Goal: Task Accomplishment & Management: Manage account settings

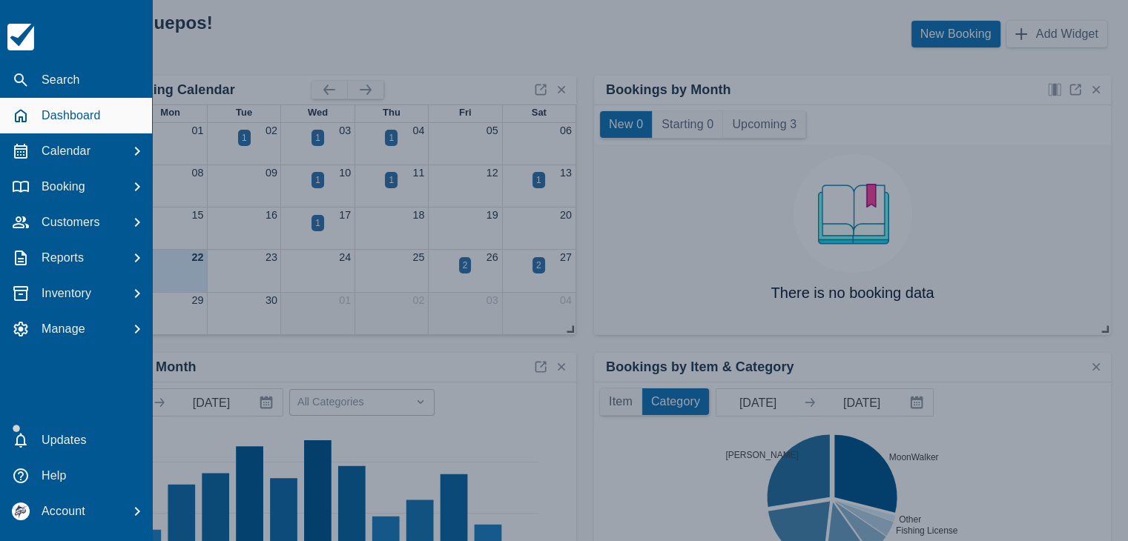
drag, startPoint x: 596, startPoint y: 47, endPoint x: 645, endPoint y: 49, distance: 49.0
click at [597, 47] on div at bounding box center [564, 270] width 1128 height 541
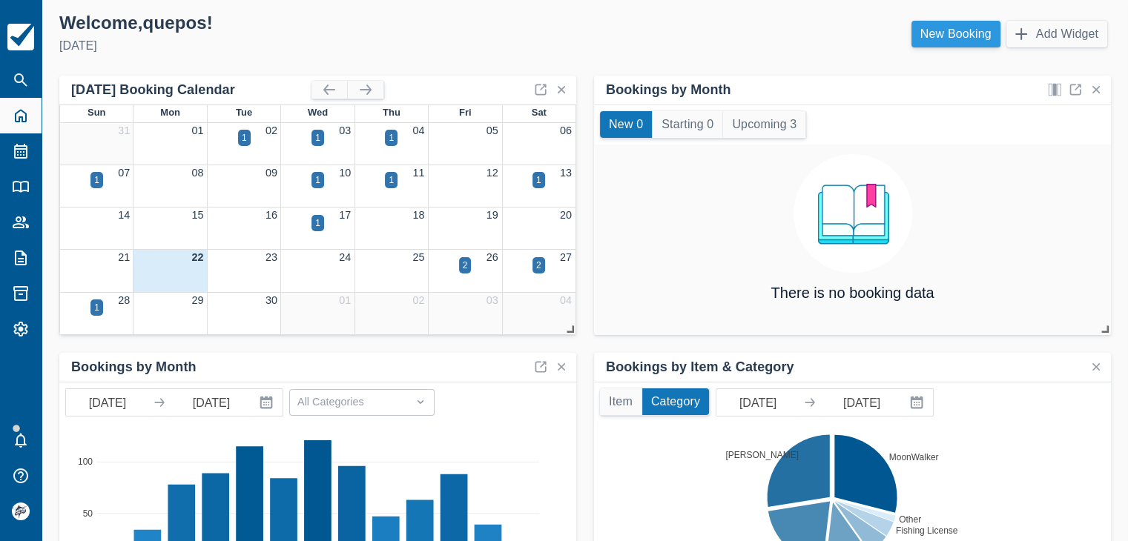
click at [972, 39] on link "New Booking" at bounding box center [956, 34] width 89 height 27
click at [946, 36] on link "New Booking" at bounding box center [956, 34] width 89 height 27
click at [937, 38] on link "New Booking" at bounding box center [956, 34] width 89 height 27
click at [959, 33] on link "New Booking" at bounding box center [956, 34] width 89 height 27
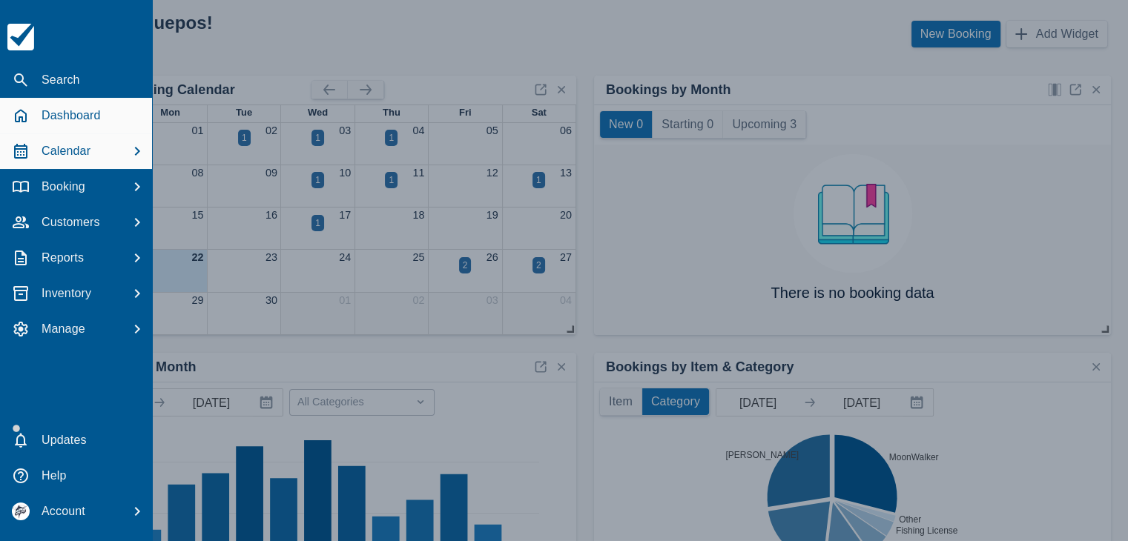
click at [91, 140] on div "Calendar" at bounding box center [76, 151] width 140 height 27
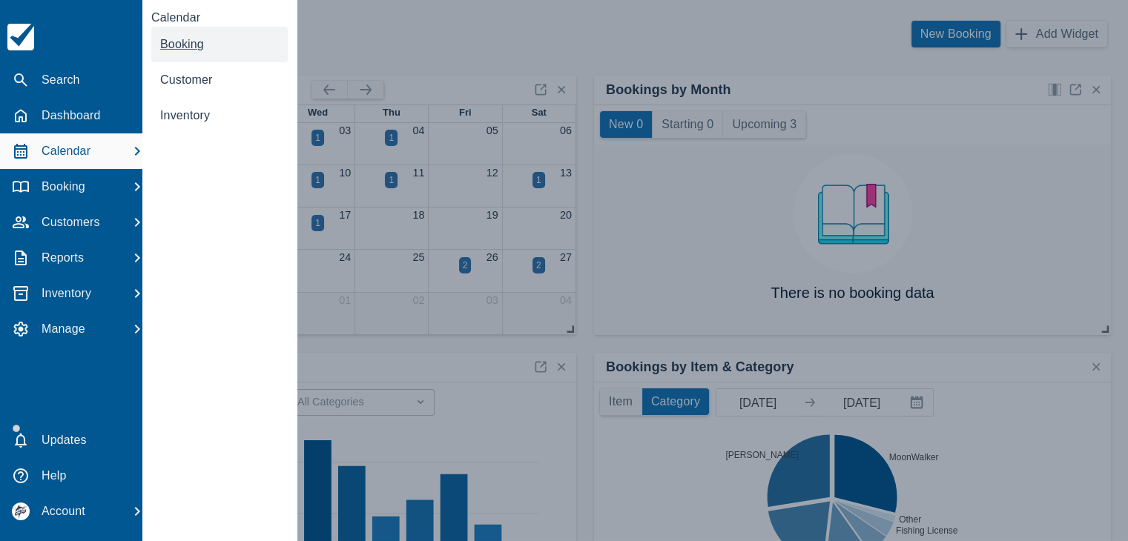
click at [177, 56] on link "Booking" at bounding box center [219, 45] width 136 height 36
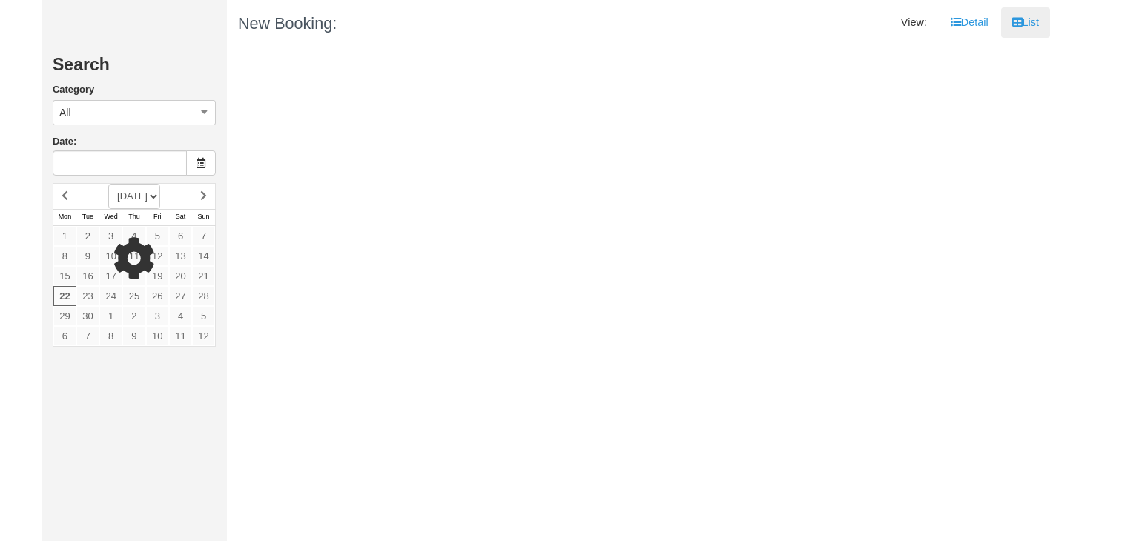
type input "[DATE]"
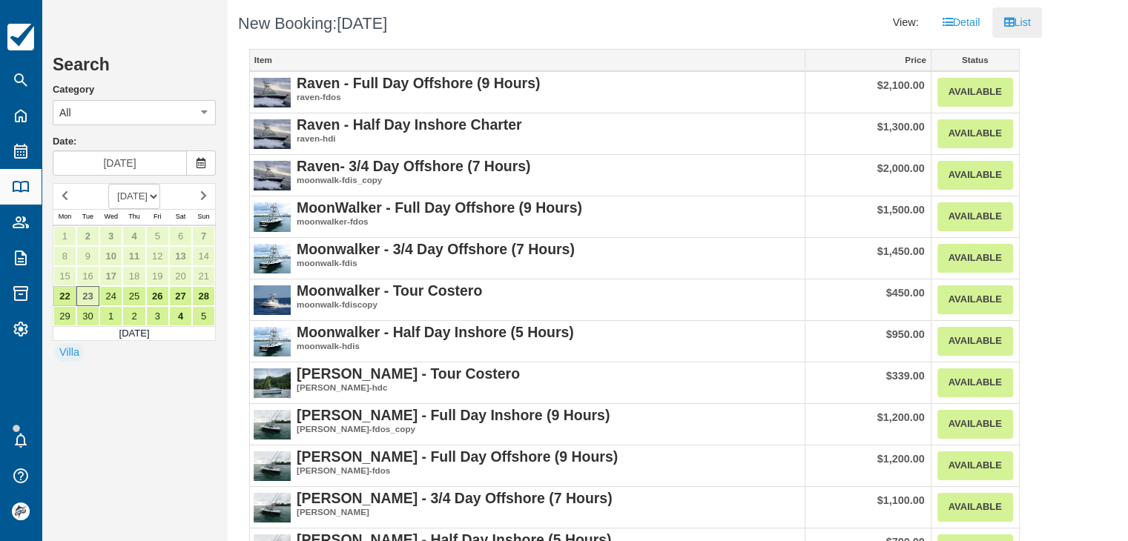
click at [153, 196] on select "SEPTEMBER 2025 OCTOBER 2025 NOVEMBER 2025 DECEMBER 2025 JANUARY 2026 FEBRUARY 2…" at bounding box center [134, 196] width 52 height 25
select select "20260301"
click at [108, 184] on select "SEPTEMBER 2025 OCTOBER 2025 NOVEMBER 2025 DECEMBER 2025 JANUARY 2026 FEBRUARY 2…" at bounding box center [134, 196] width 52 height 25
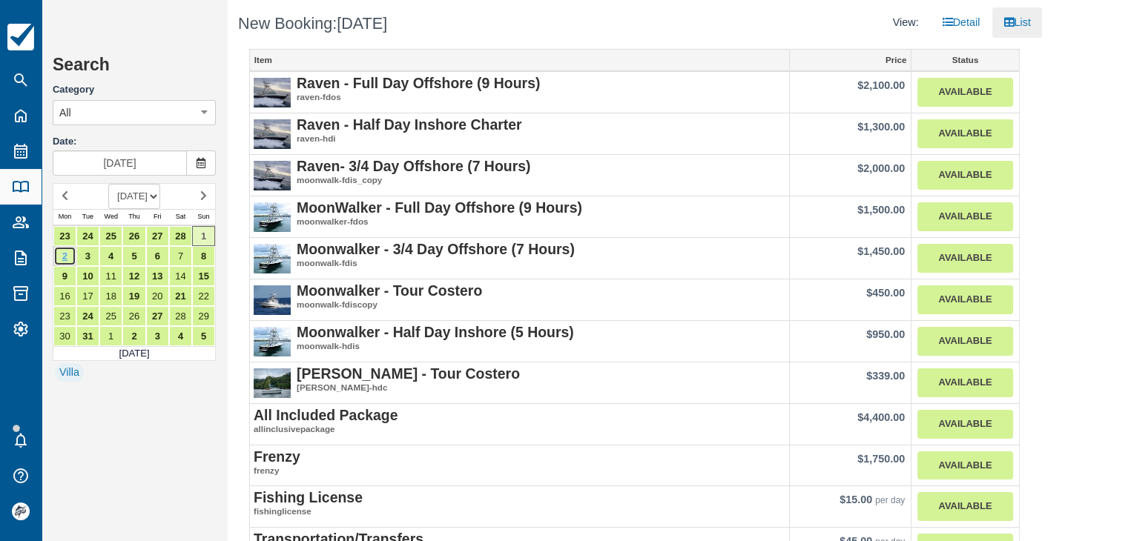
click at [66, 259] on link "2" at bounding box center [64, 256] width 23 height 20
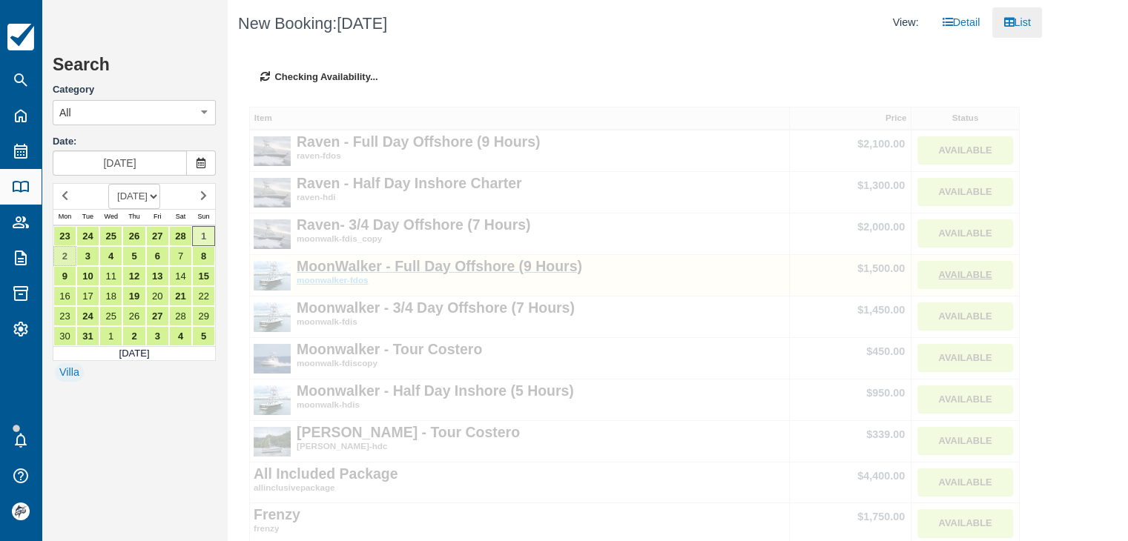
type input "[DATE]"
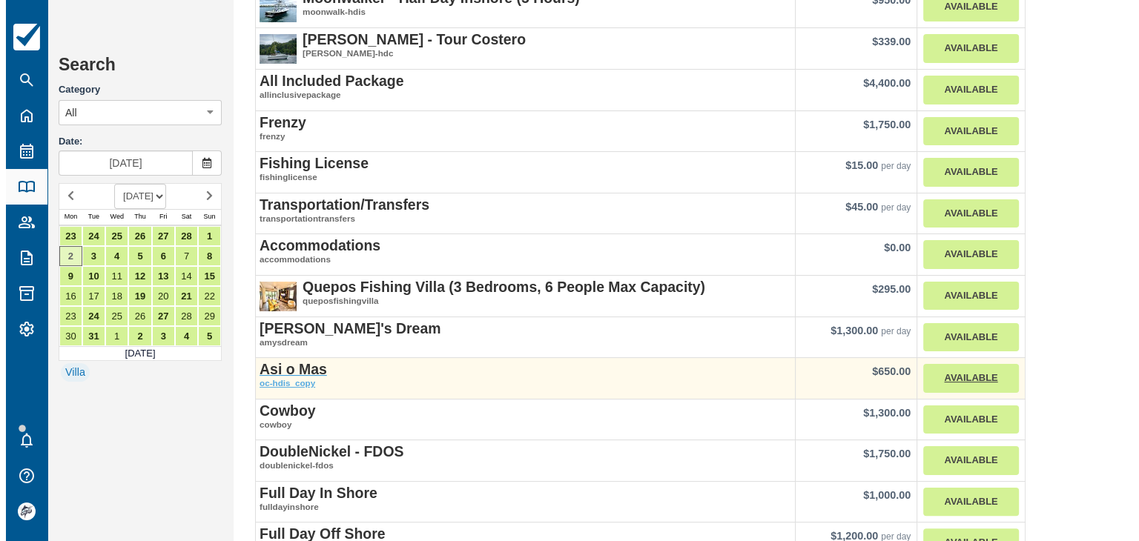
scroll to position [371, 0]
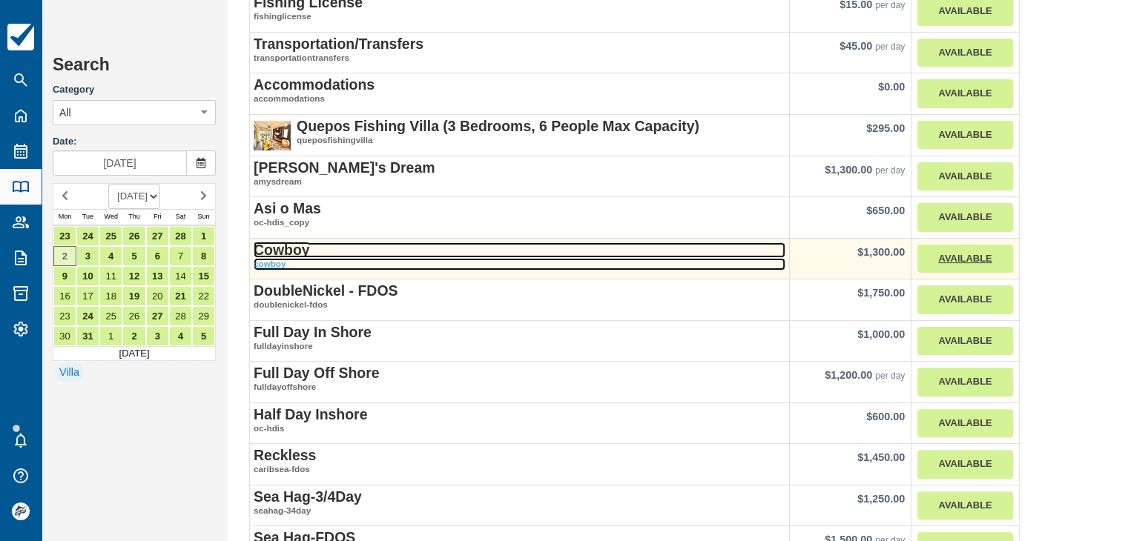
click at [289, 248] on strong "Cowboy" at bounding box center [282, 250] width 56 height 16
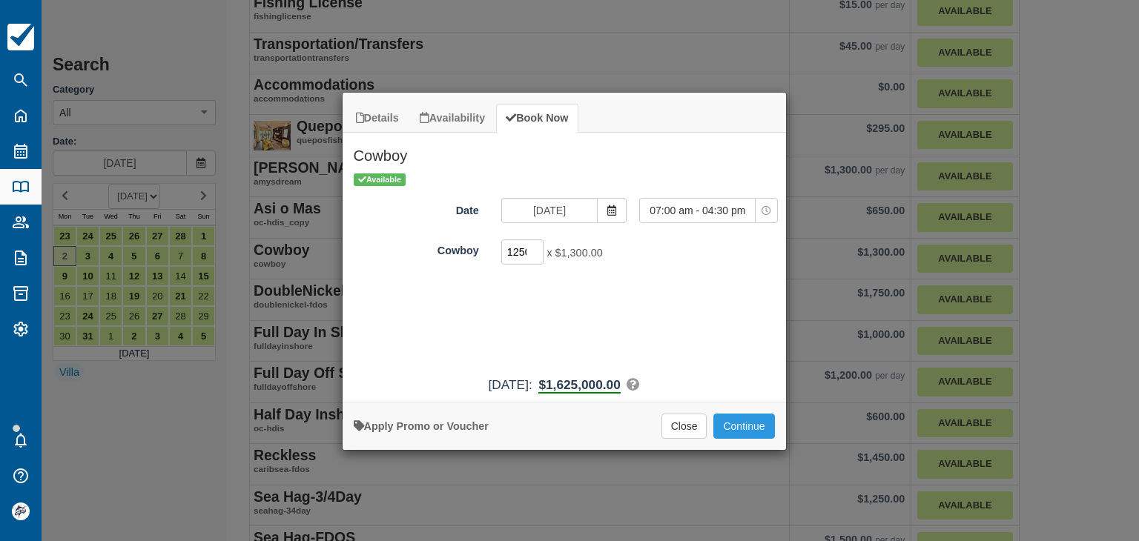
click at [524, 245] on input "1250" at bounding box center [522, 252] width 43 height 25
type input "1"
click at [733, 418] on button "Continue" at bounding box center [744, 426] width 61 height 25
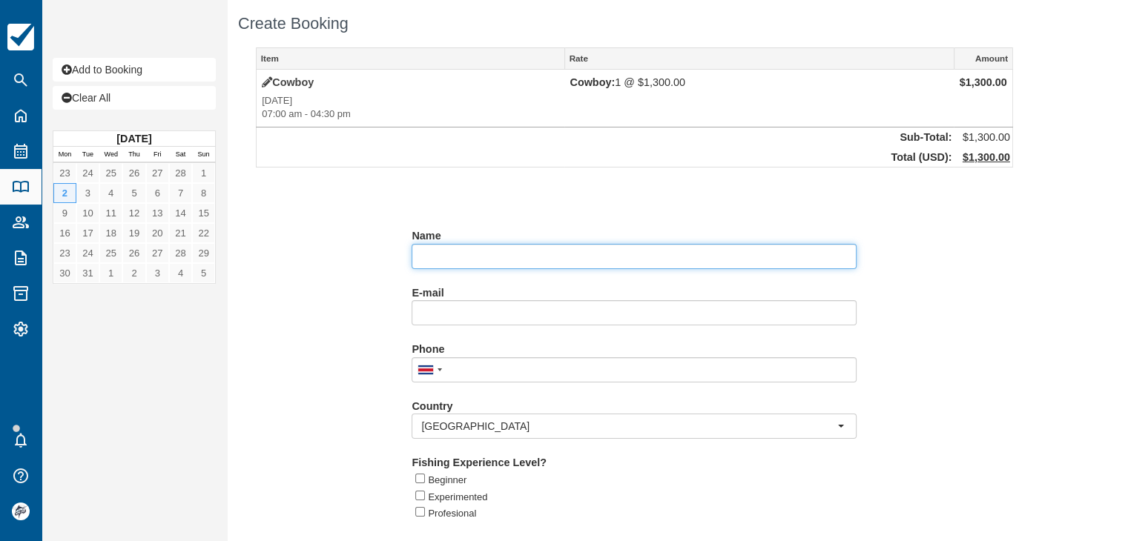
click at [450, 253] on input "Name" at bounding box center [634, 256] width 445 height 25
paste input "Julie Merriman"
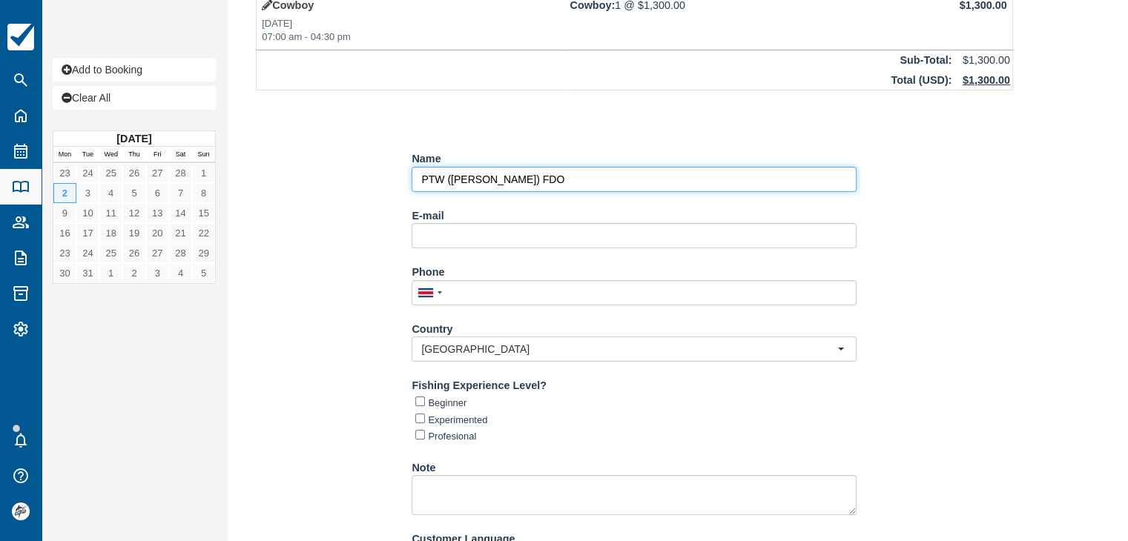
scroll to position [156, 0]
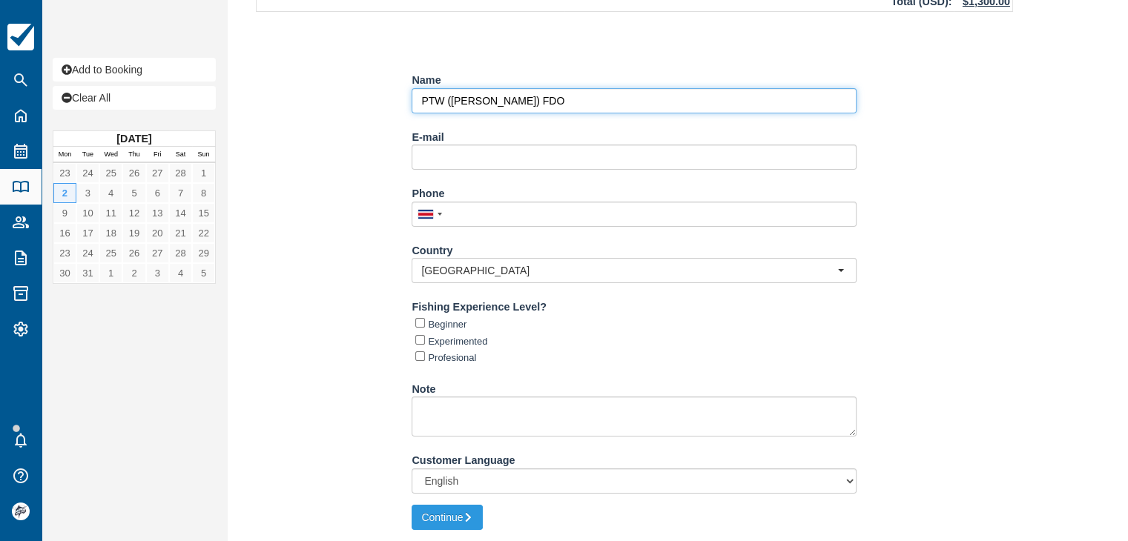
type input "PTW (Julie Merriman) FDO"
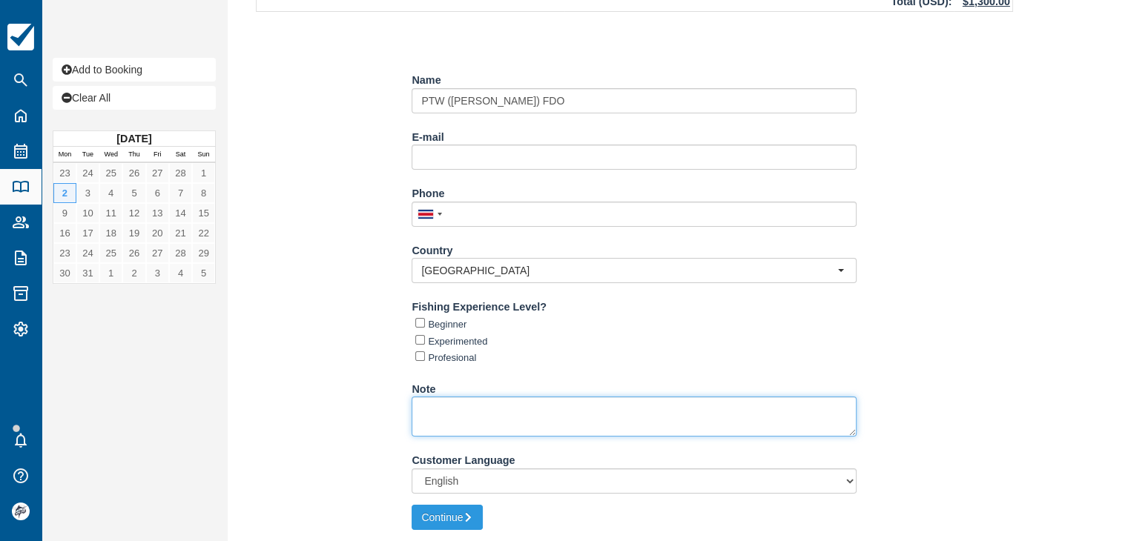
click at [556, 418] on textarea "Note" at bounding box center [634, 417] width 445 height 40
paste textarea "Lugar de Recoger: Los Altos Resort"
type textarea "Lugar de Recoger: Los Altos Resort 6:45 AM"
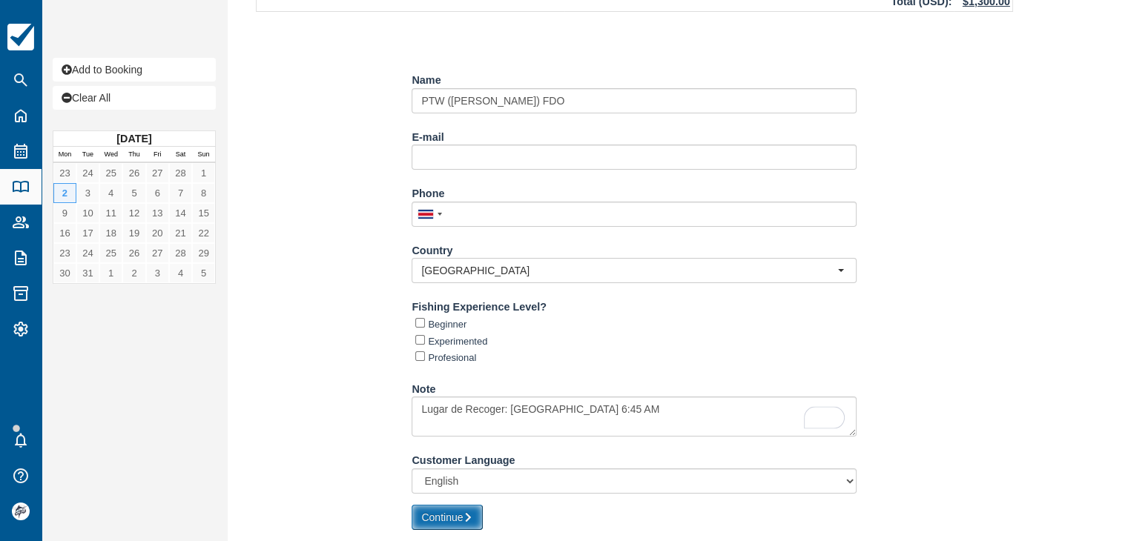
click at [465, 521] on button "Continue" at bounding box center [447, 517] width 71 height 25
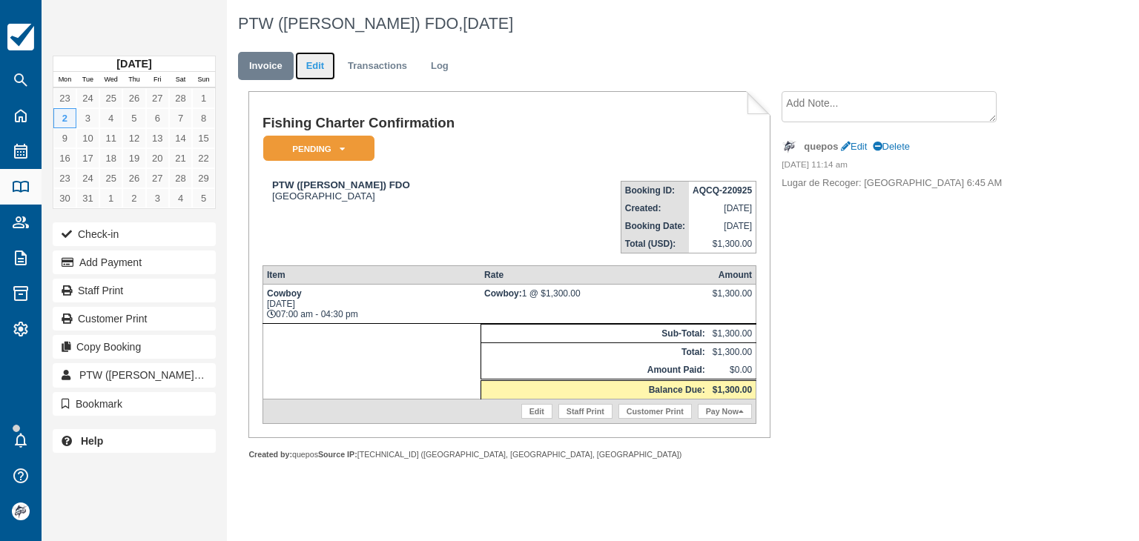
click at [315, 73] on link "Edit" at bounding box center [315, 66] width 40 height 29
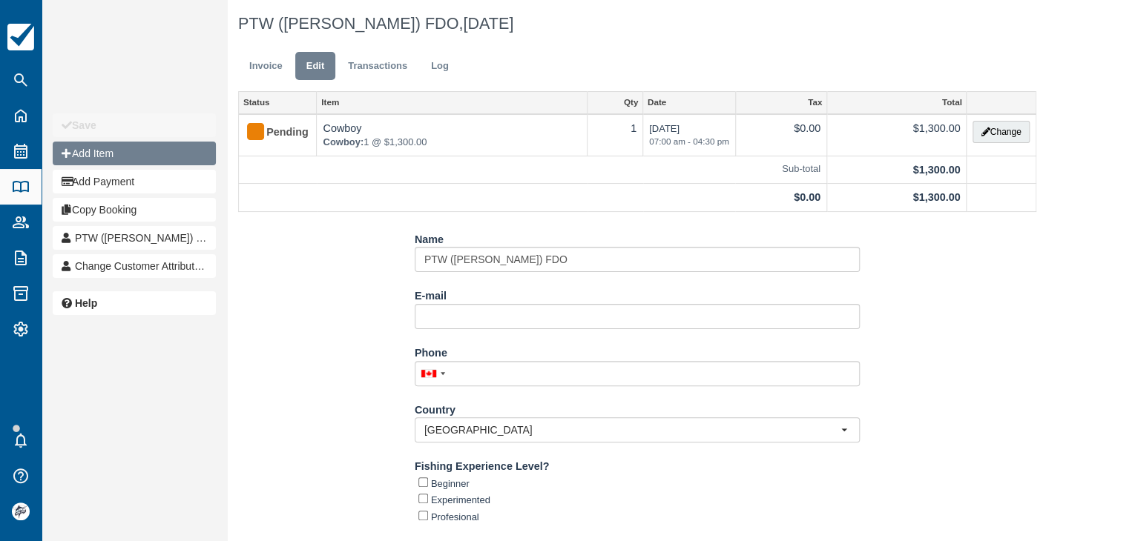
click at [98, 156] on button "Add Item" at bounding box center [134, 154] width 163 height 24
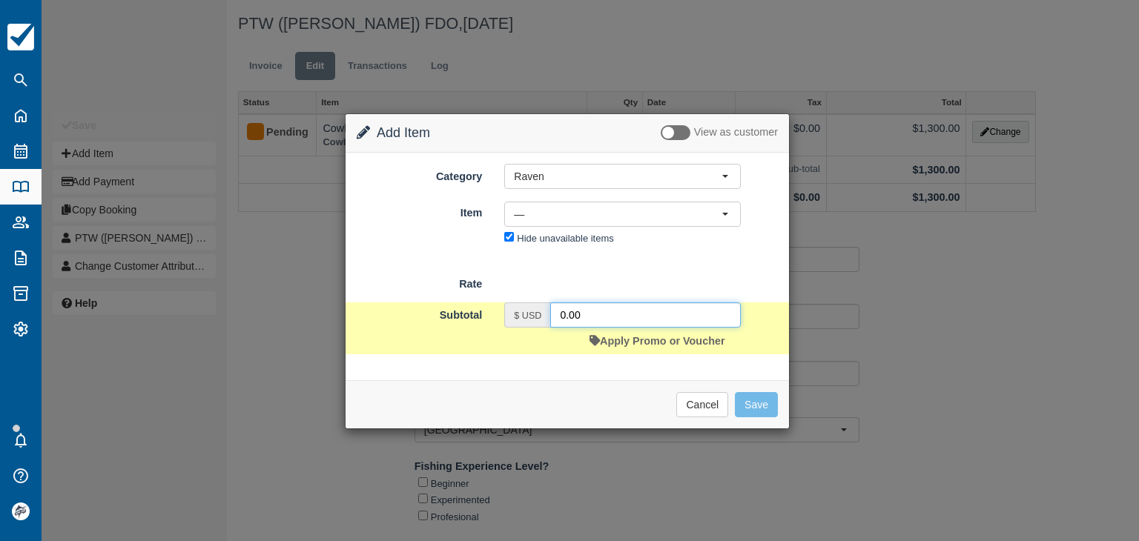
click at [604, 309] on input "0.00" at bounding box center [645, 315] width 191 height 25
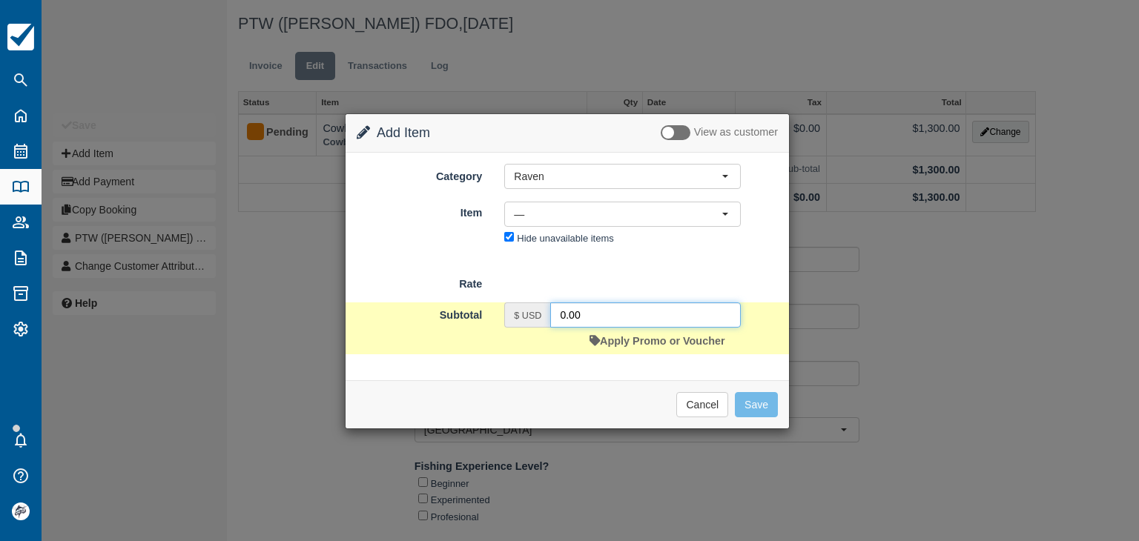
click at [604, 309] on input "0.00" at bounding box center [645, 315] width 191 height 25
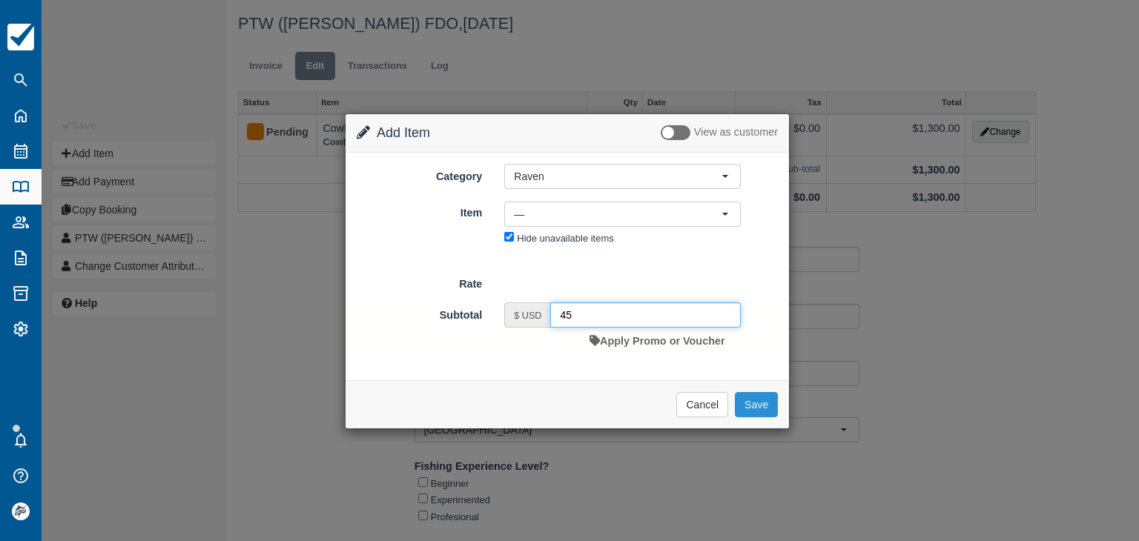
type input "45"
click at [763, 409] on button "Save" at bounding box center [756, 404] width 43 height 25
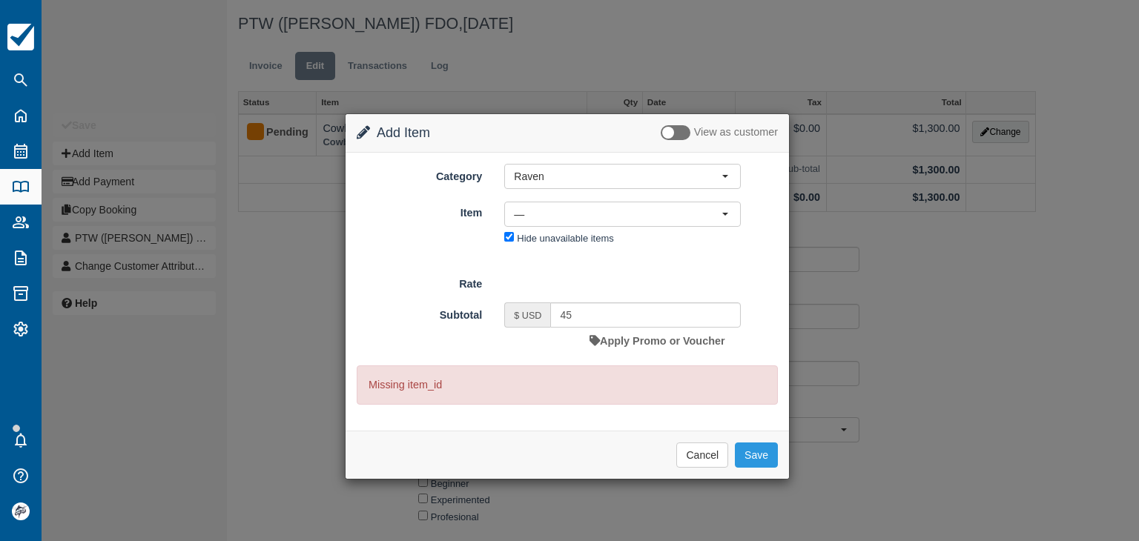
click at [573, 197] on div "Category Raven Raven MoonWalker Isabella All Included Package Other Charter - F…" at bounding box center [567, 206] width 421 height 85
click at [570, 185] on button "Raven" at bounding box center [622, 176] width 237 height 25
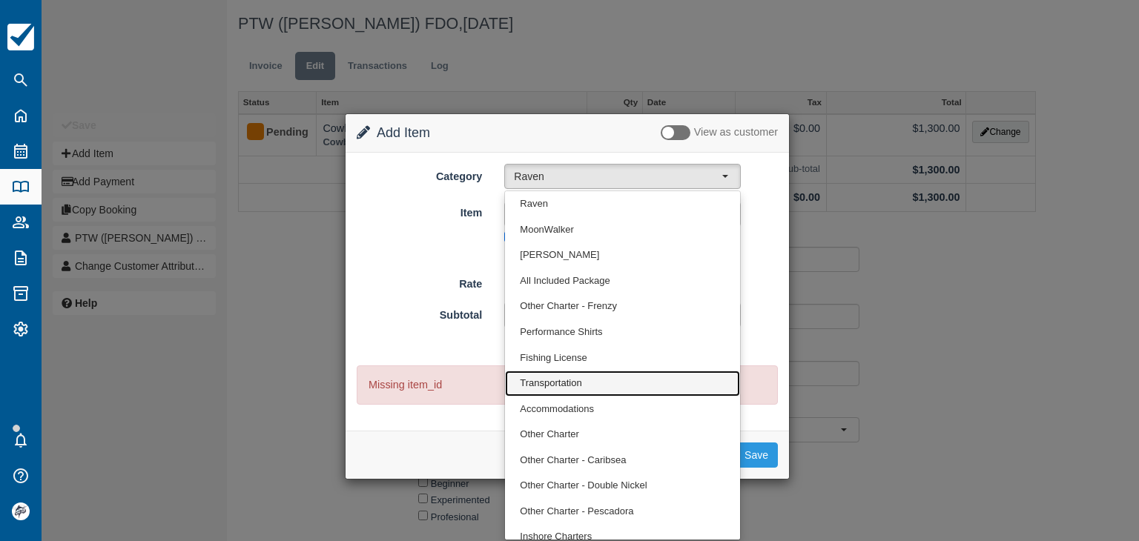
click at [563, 389] on link "Transportation" at bounding box center [622, 384] width 235 height 26
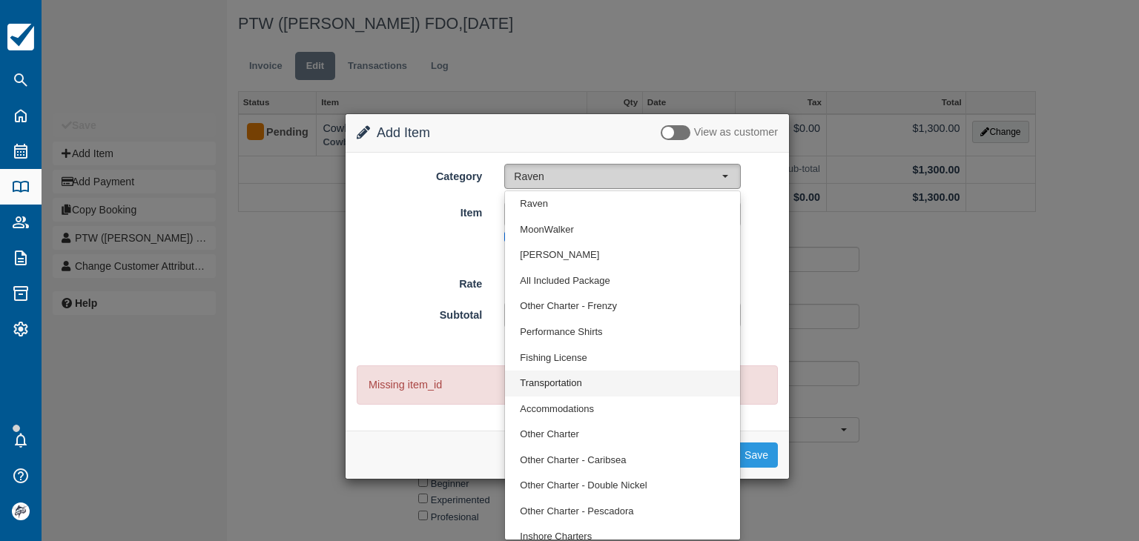
select select "10"
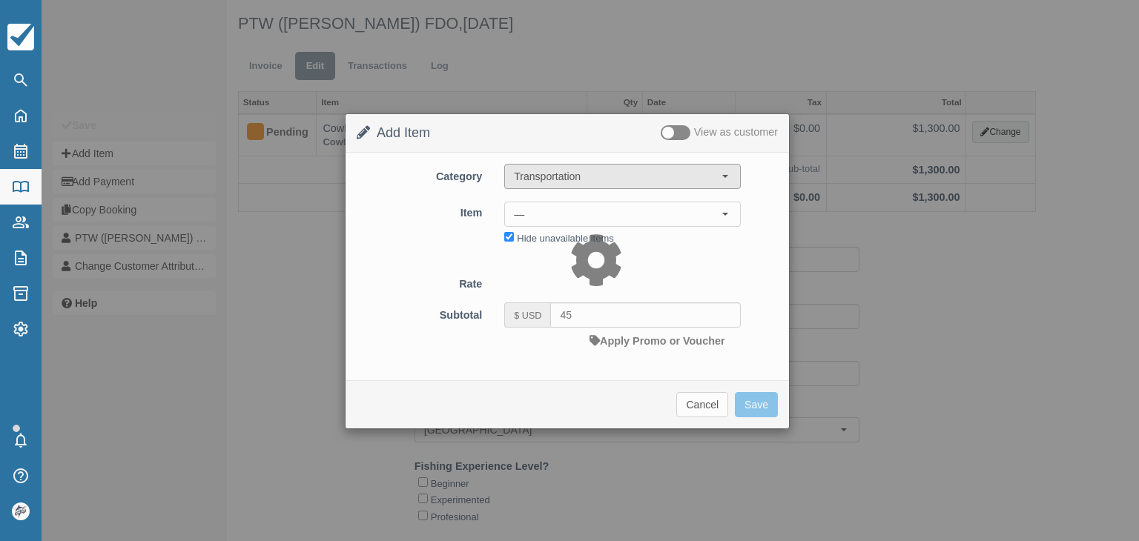
type input "0.00"
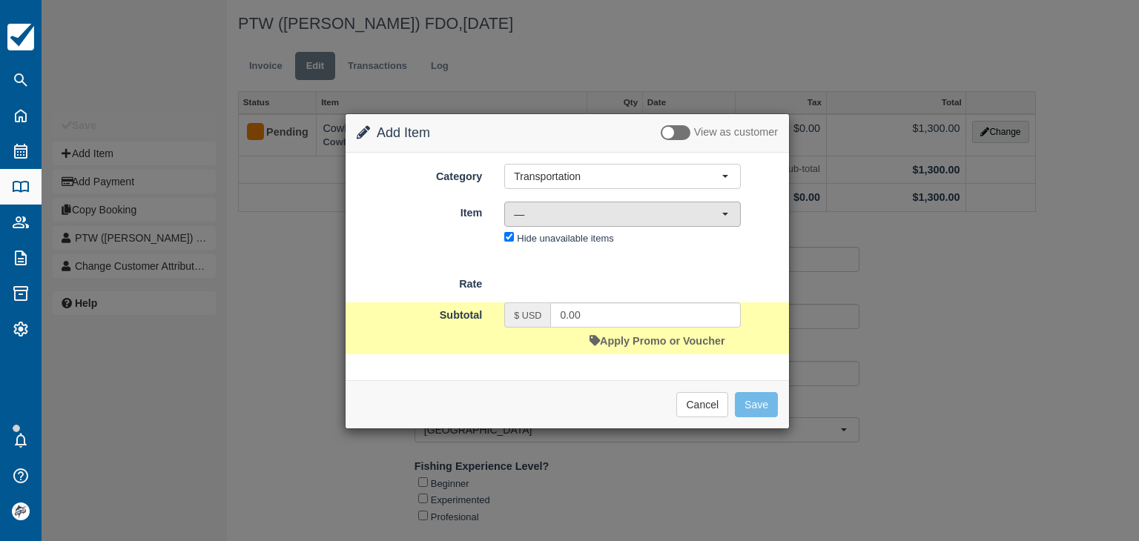
click at [531, 217] on span "—" at bounding box center [618, 214] width 208 height 15
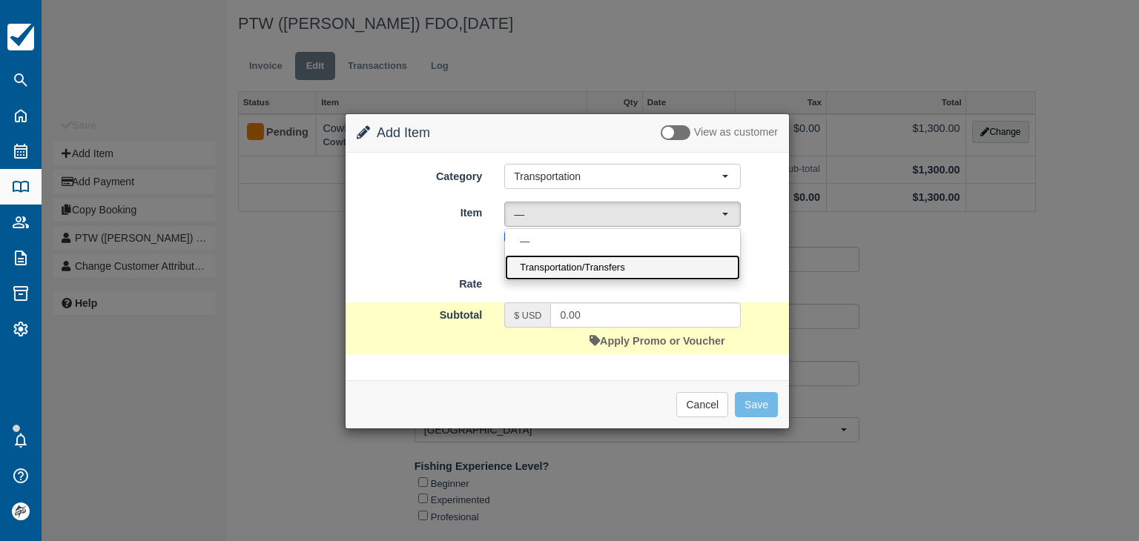
drag, startPoint x: 549, startPoint y: 258, endPoint x: 587, endPoint y: 280, distance: 44.2
click at [549, 259] on link "Transportation/Transfers" at bounding box center [622, 268] width 235 height 26
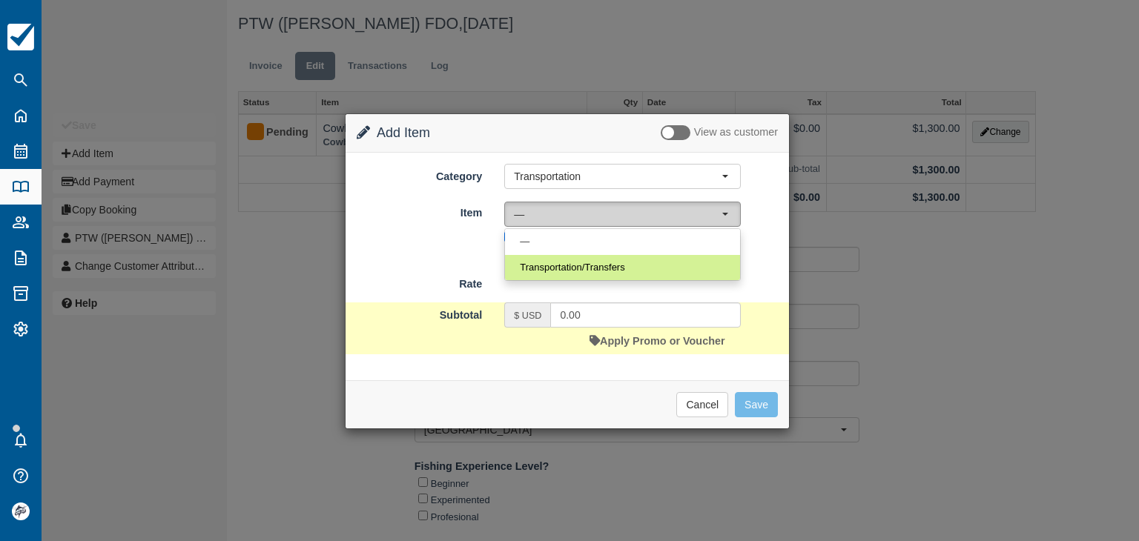
select select "17"
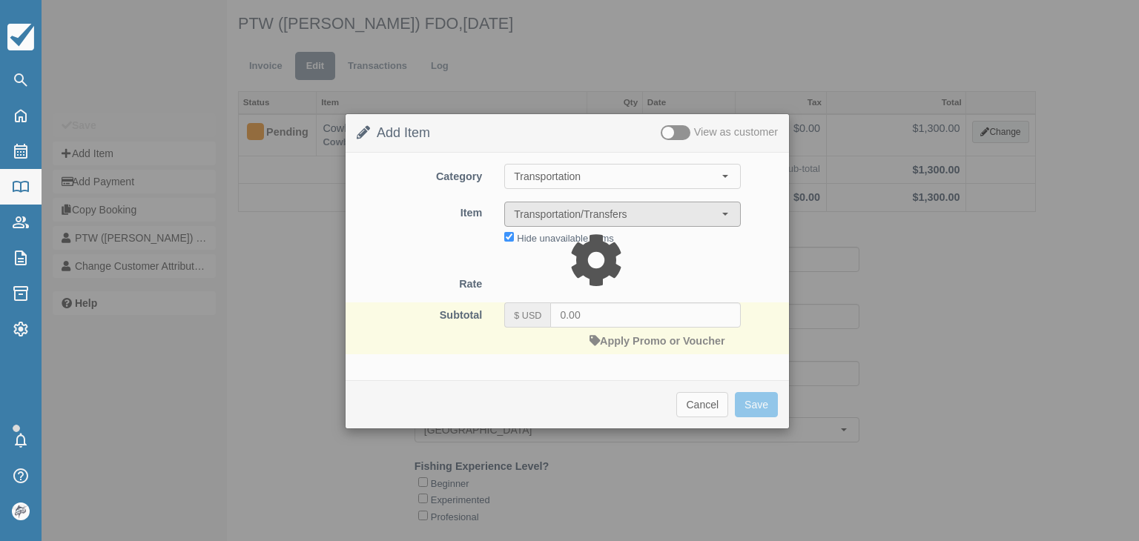
type input "45.00"
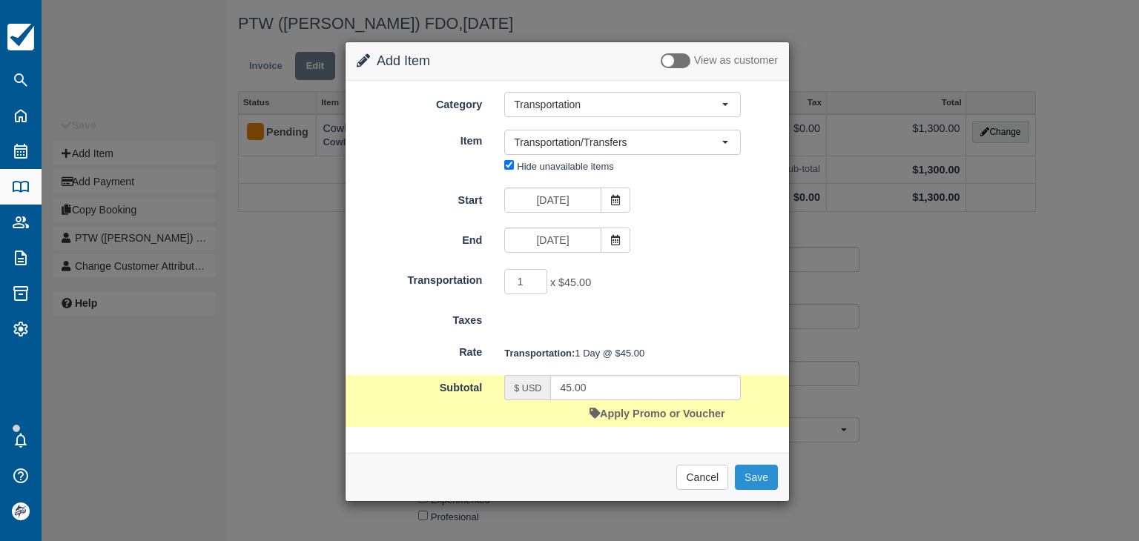
click at [754, 472] on button "Save" at bounding box center [756, 477] width 43 height 25
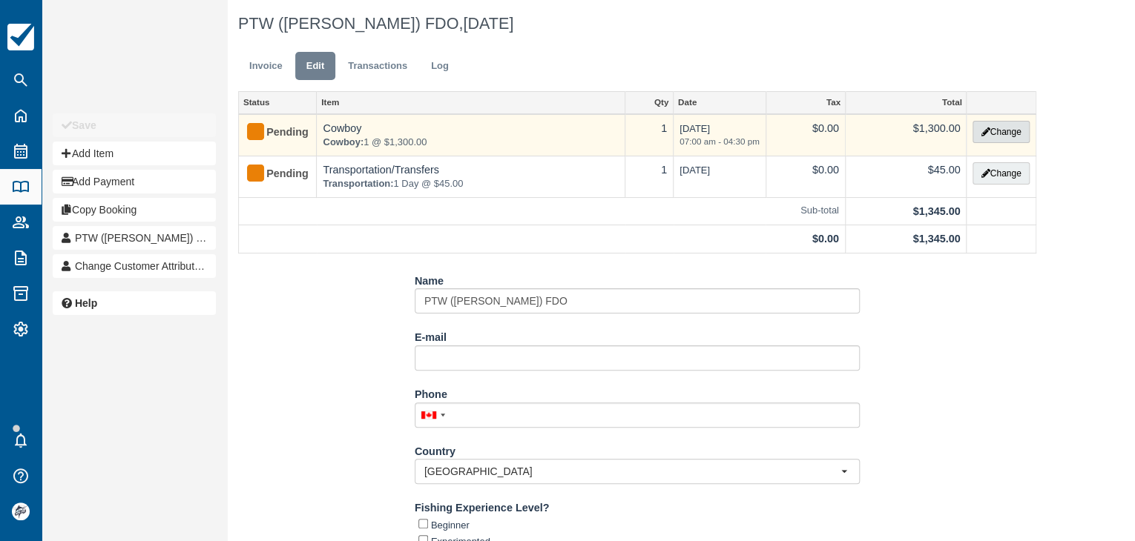
click at [989, 130] on button "Change" at bounding box center [1000, 132] width 56 height 22
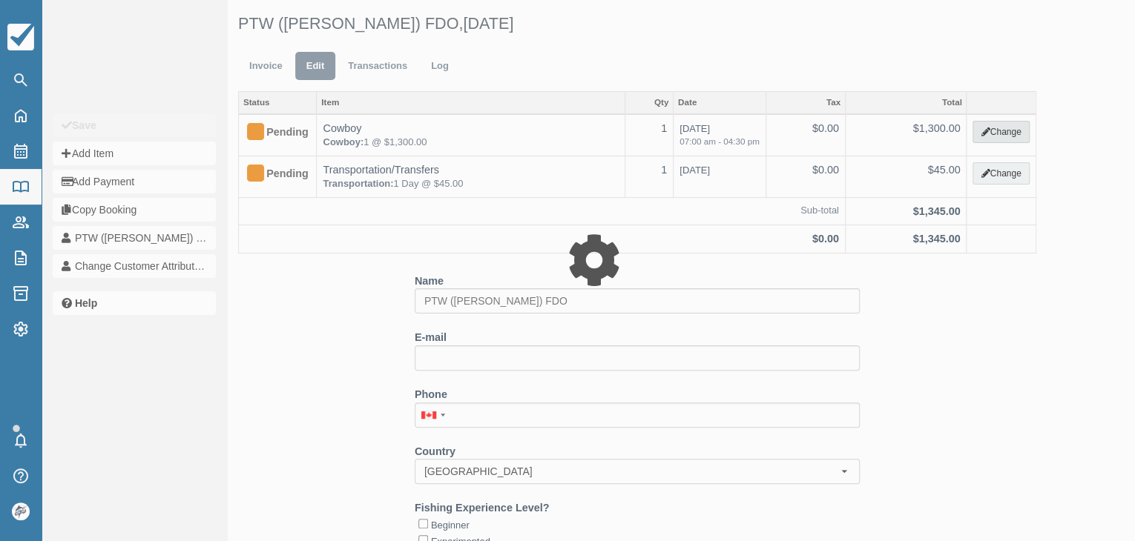
select select "8"
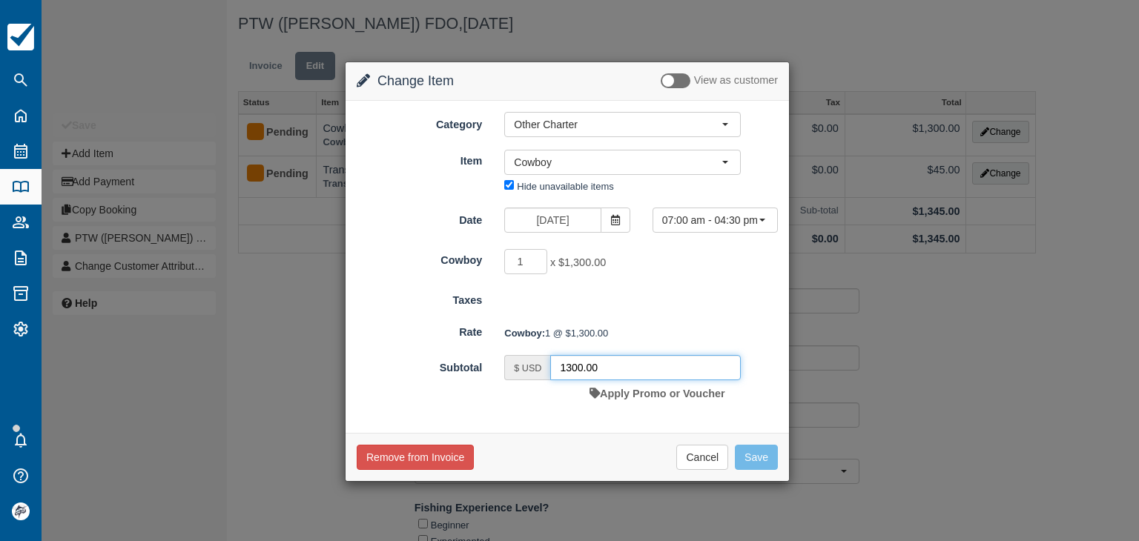
drag, startPoint x: 611, startPoint y: 361, endPoint x: 507, endPoint y: 360, distance: 104.6
click at [508, 366] on div "$ USD 1300.00" at bounding box center [622, 367] width 237 height 25
type input "1056.56"
click at [759, 453] on button "Save" at bounding box center [756, 457] width 43 height 25
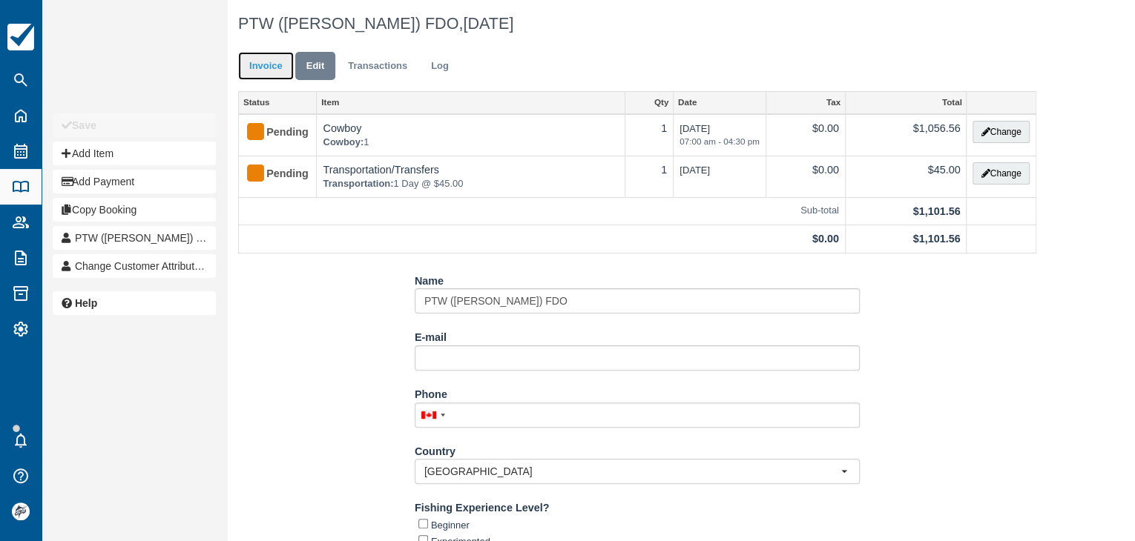
click at [267, 65] on link "Invoice" at bounding box center [266, 66] width 56 height 29
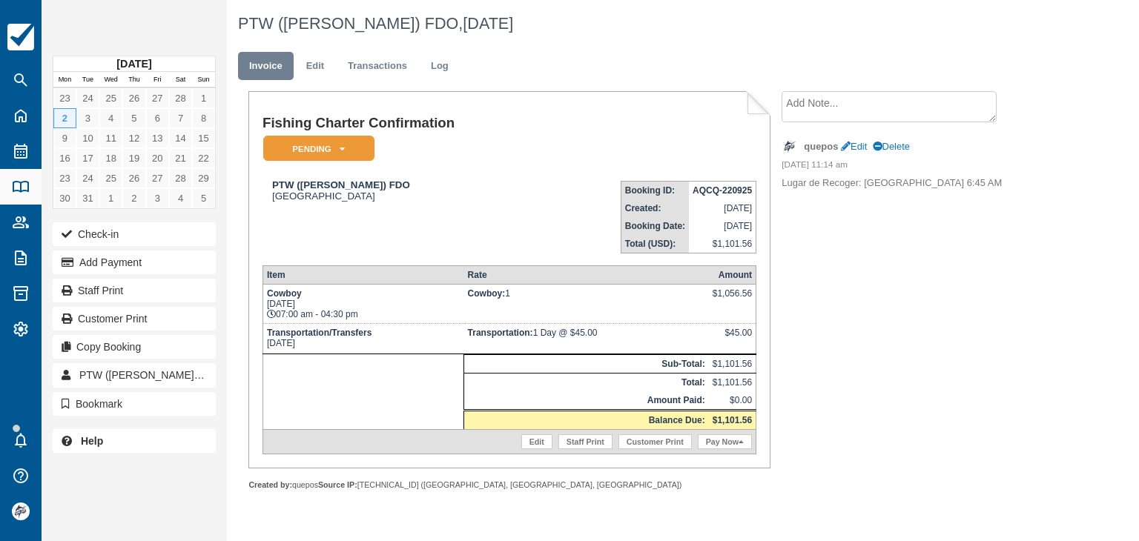
click at [708, 188] on strong "AQCQ-220925" at bounding box center [722, 190] width 59 height 10
copy tbody "AQCQ-220925"
click at [860, 145] on link "Edit" at bounding box center [854, 146] width 26 height 11
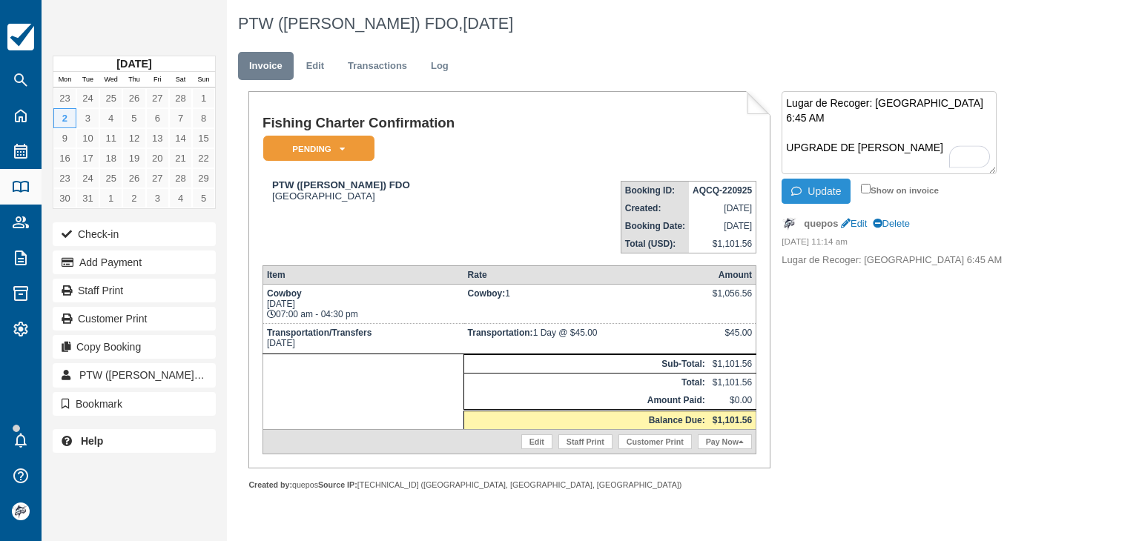
type textarea "Lugar de Recoger: Los Altos Resort 6:45 AM UPGRADE DE ISABELLA"
click at [824, 192] on button "Update" at bounding box center [816, 191] width 69 height 25
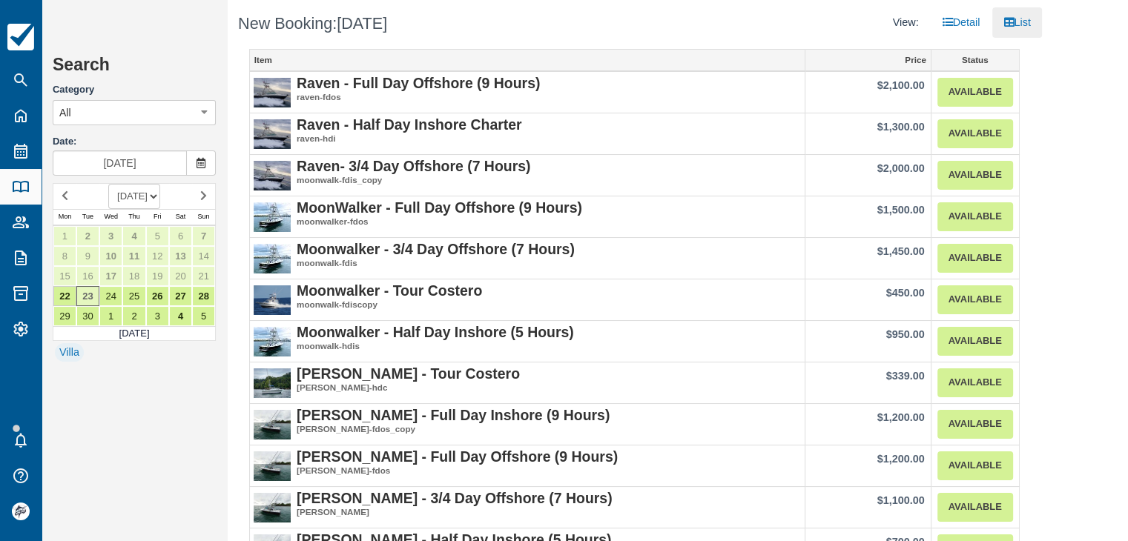
click at [134, 194] on select "[DATE] [DATE] [DATE] [DATE] [DATE] [DATE] [DATE] [DATE] [DATE] [DATE] [DATE] [D…" at bounding box center [134, 196] width 52 height 25
select select "20260301"
click at [108, 184] on select "[DATE] [DATE] [DATE] [DATE] [DATE] [DATE] [DATE] [DATE] [DATE] [DATE] [DATE] [D…" at bounding box center [134, 196] width 52 height 25
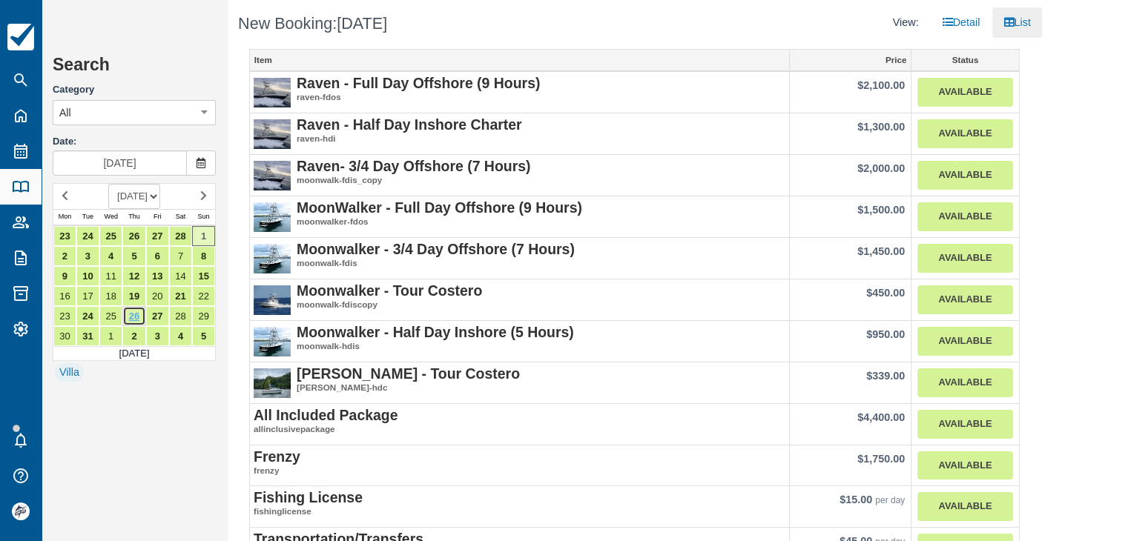
click at [139, 313] on link "26" at bounding box center [133, 316] width 23 height 20
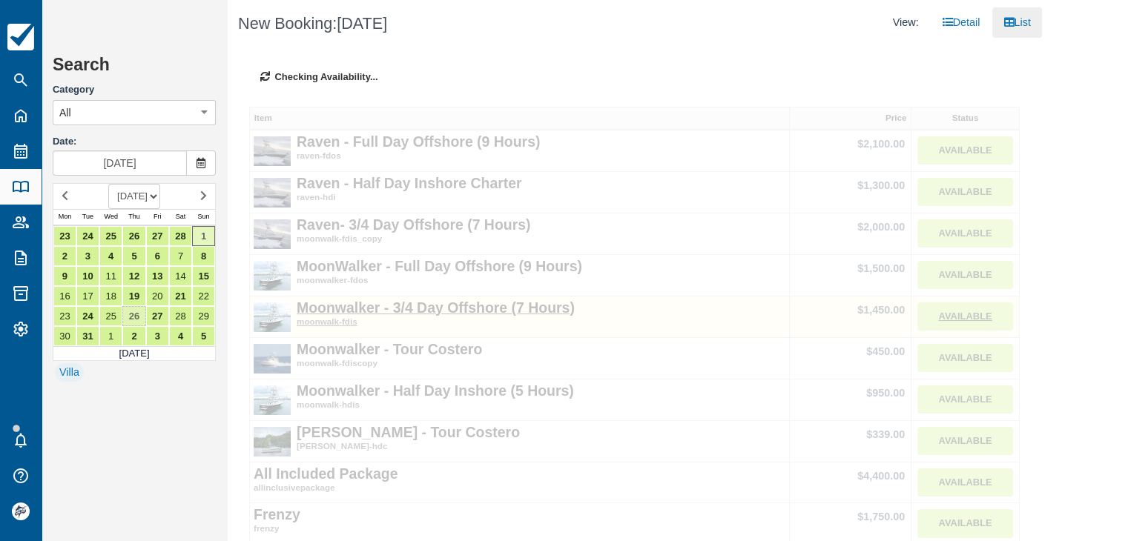
type input "[DATE]"
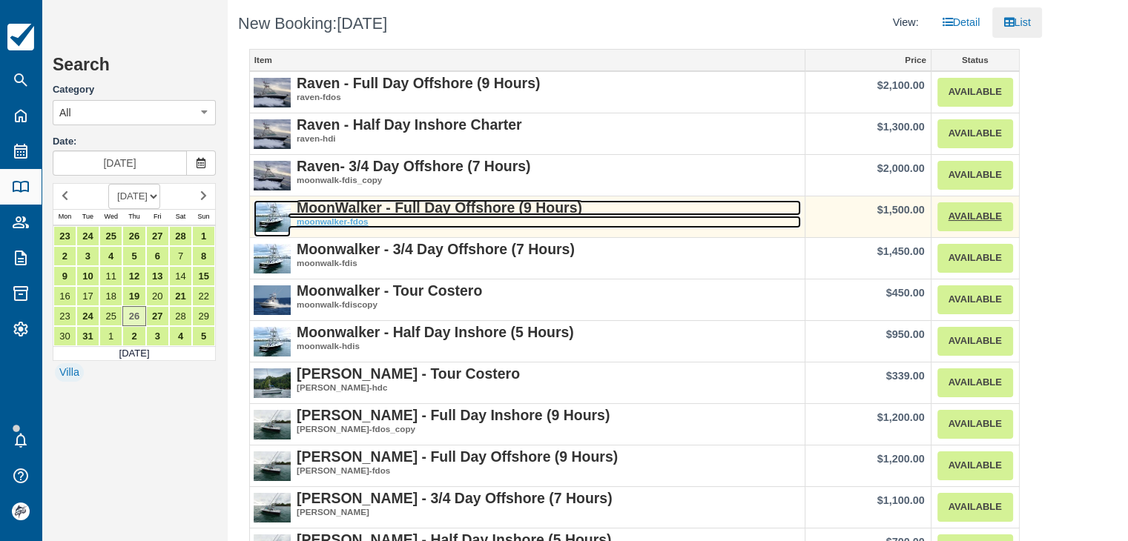
click at [451, 208] on strong "MoonWalker - Full Day Offshore (9 Hours)" at bounding box center [440, 208] width 286 height 16
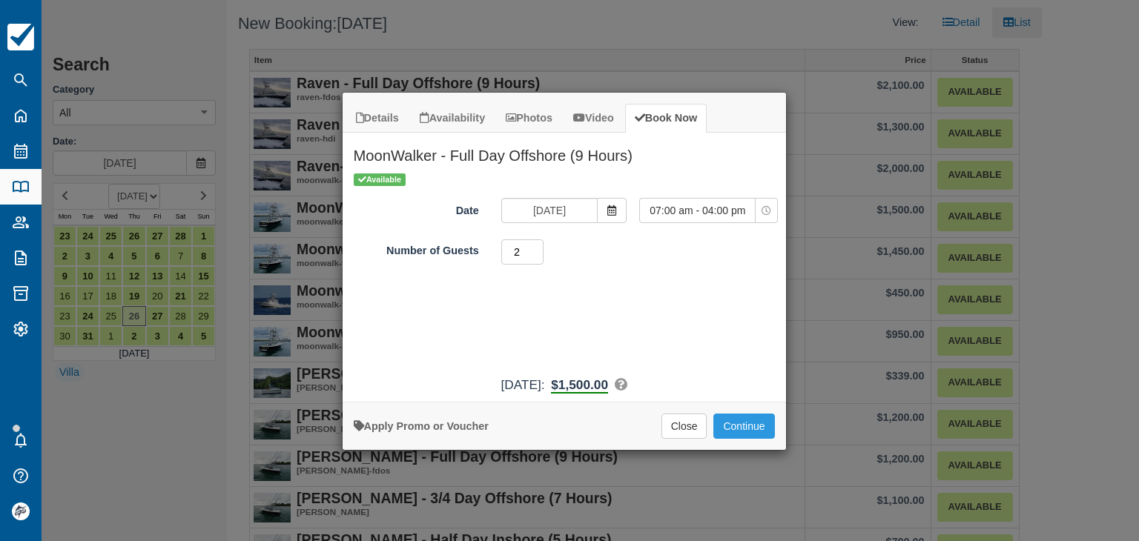
click at [537, 248] on input "2" at bounding box center [522, 252] width 43 height 25
click at [537, 248] on input "3" at bounding box center [522, 252] width 43 height 25
type input "4"
click at [537, 248] on input "4" at bounding box center [522, 252] width 43 height 25
click at [742, 419] on button "Continue" at bounding box center [744, 426] width 61 height 25
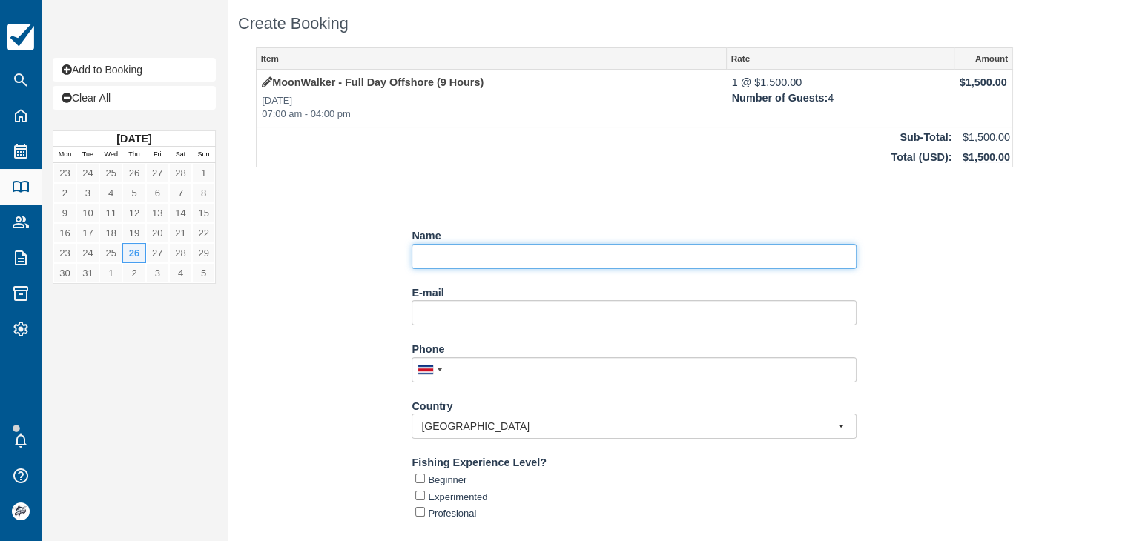
click at [468, 249] on input "Name" at bounding box center [634, 256] width 445 height 25
paste input "[PERSON_NAME]"
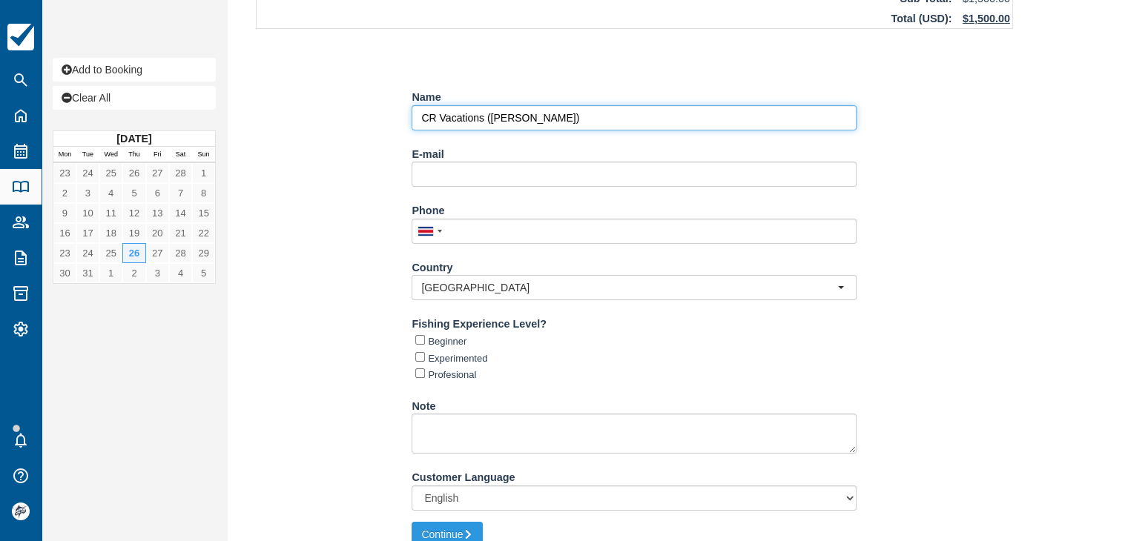
scroll to position [156, 0]
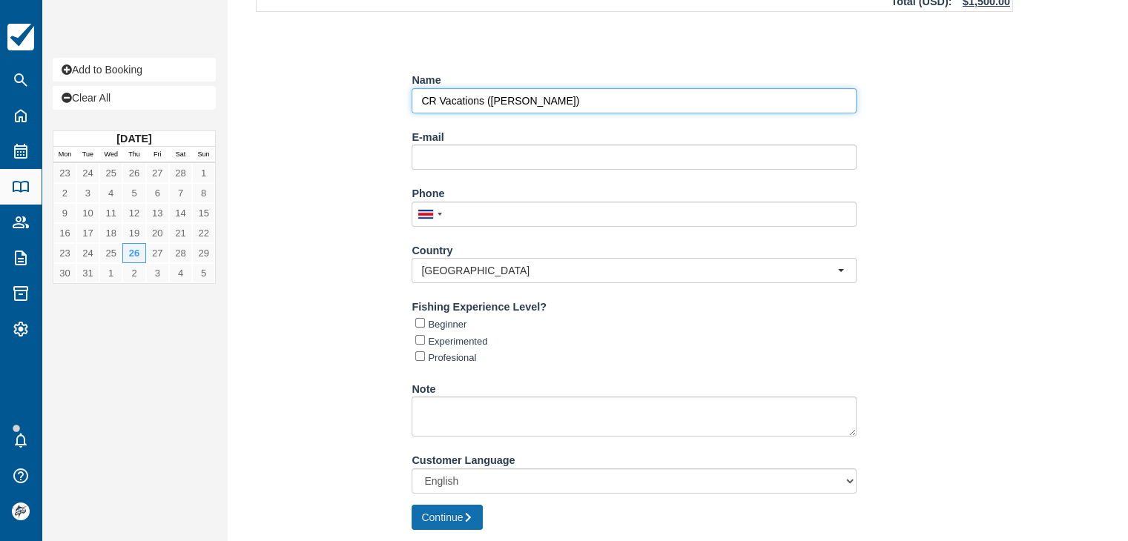
type input "CR Vacations ([PERSON_NAME])"
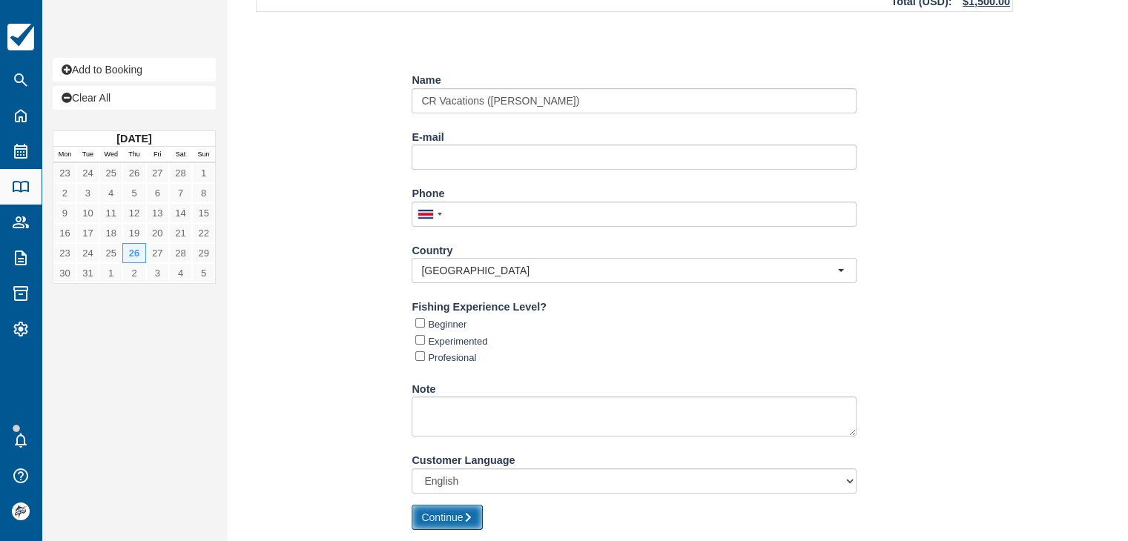
click at [475, 522] on button "Continue" at bounding box center [447, 517] width 71 height 25
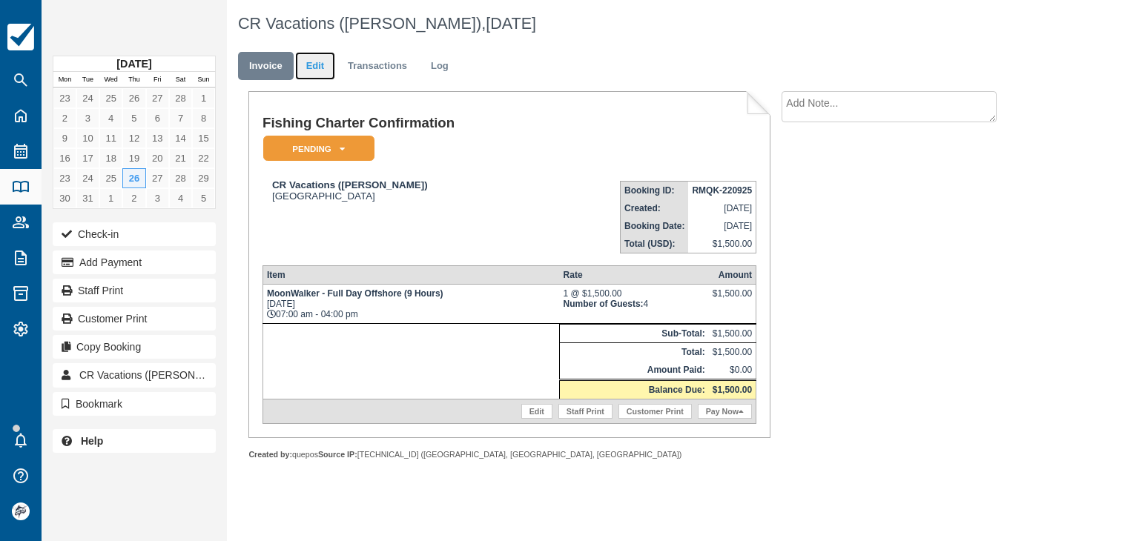
click at [317, 69] on link "Edit" at bounding box center [315, 66] width 40 height 29
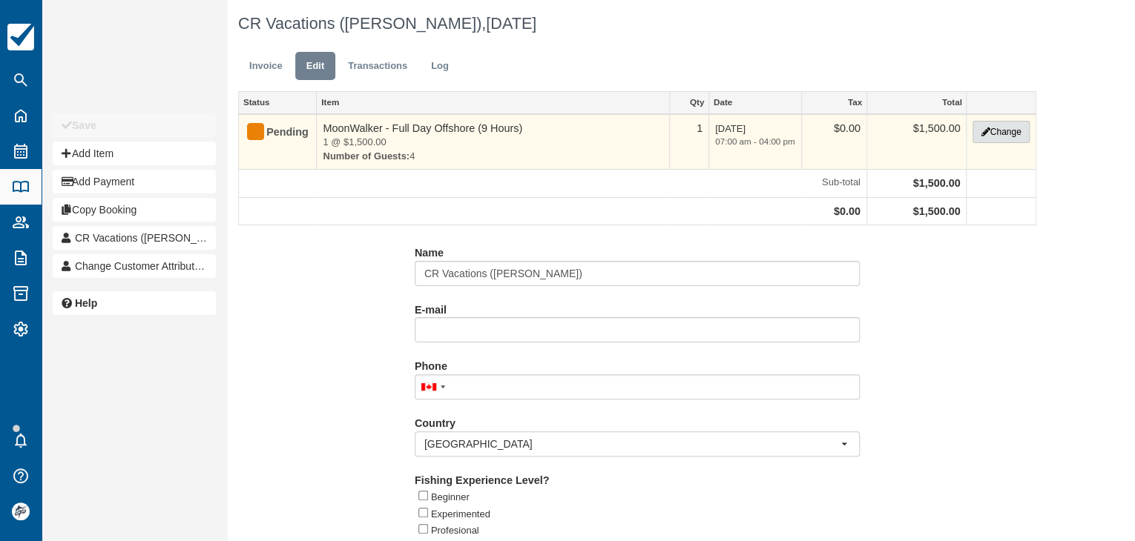
click at [981, 134] on icon "button" at bounding box center [985, 132] width 9 height 9
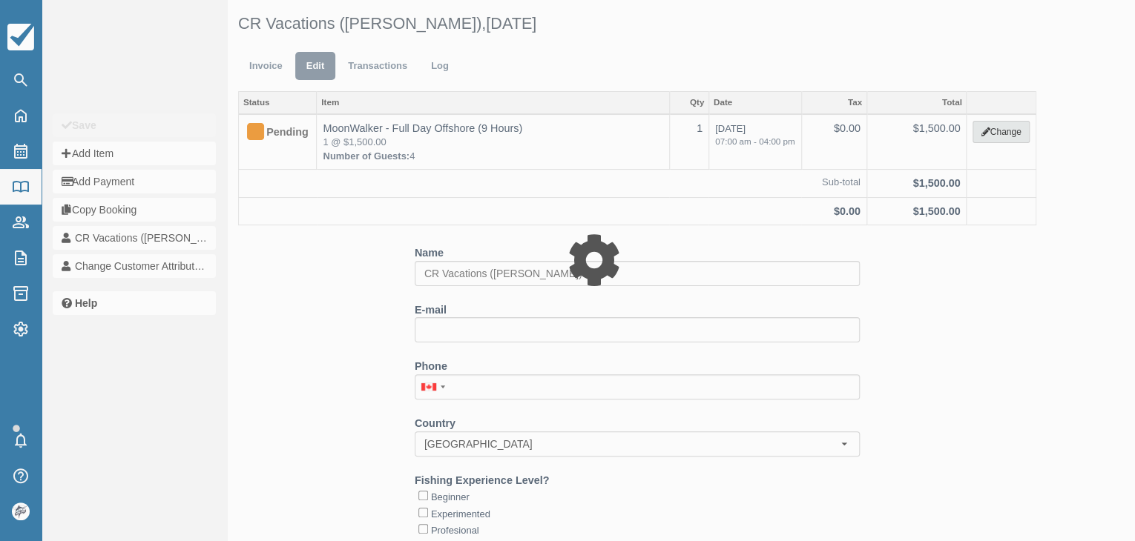
type input "1500.00"
select select "2"
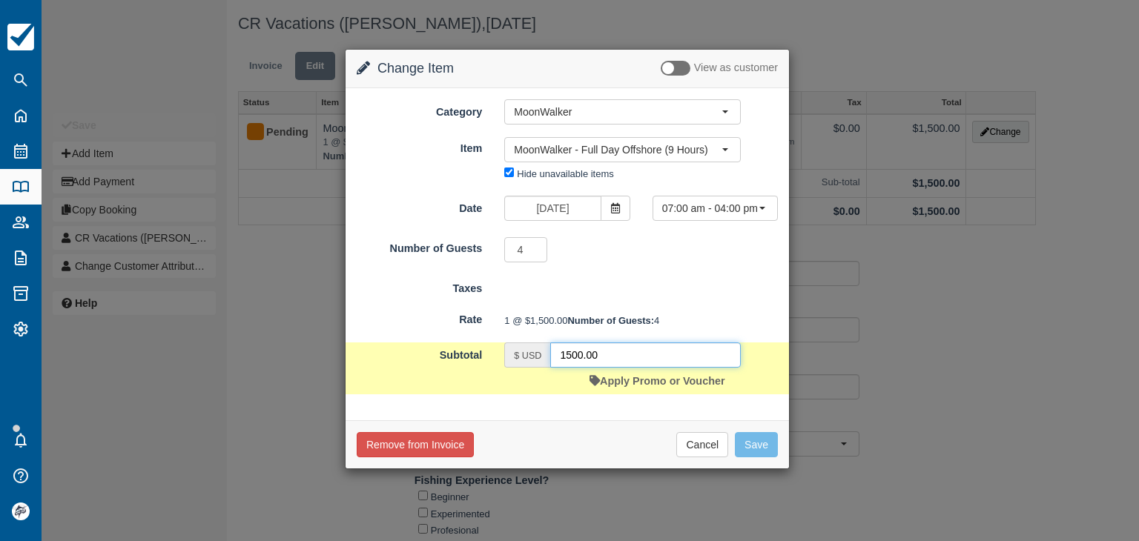
click at [607, 368] on input "1500.00" at bounding box center [645, 355] width 191 height 25
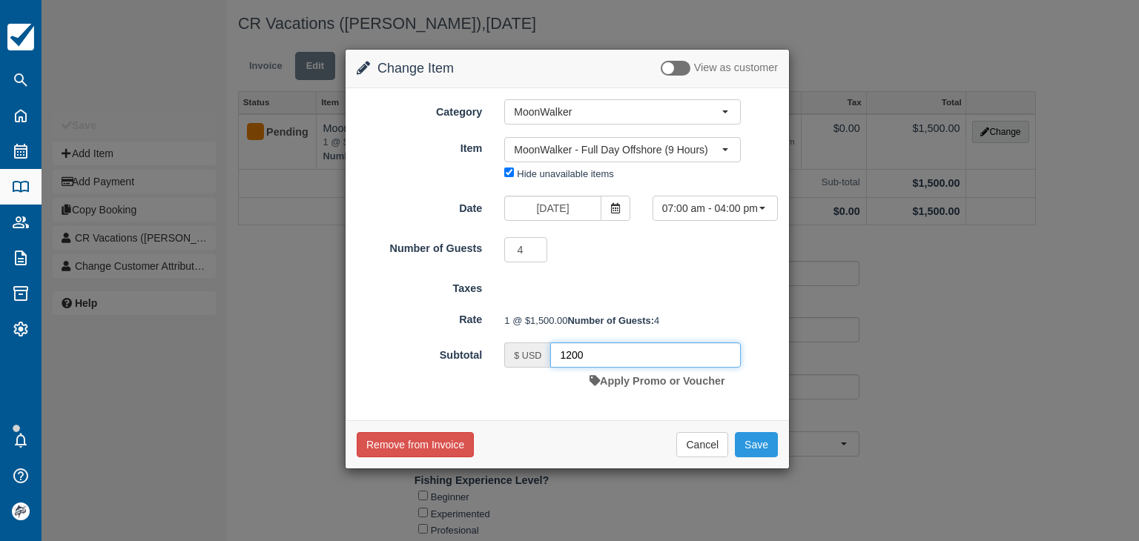
type input "1200"
click at [656, 311] on div "1 @ $1,500.00 Number of Guests: 4" at bounding box center [641, 321] width 296 height 24
click at [765, 458] on button "Save" at bounding box center [756, 444] width 43 height 25
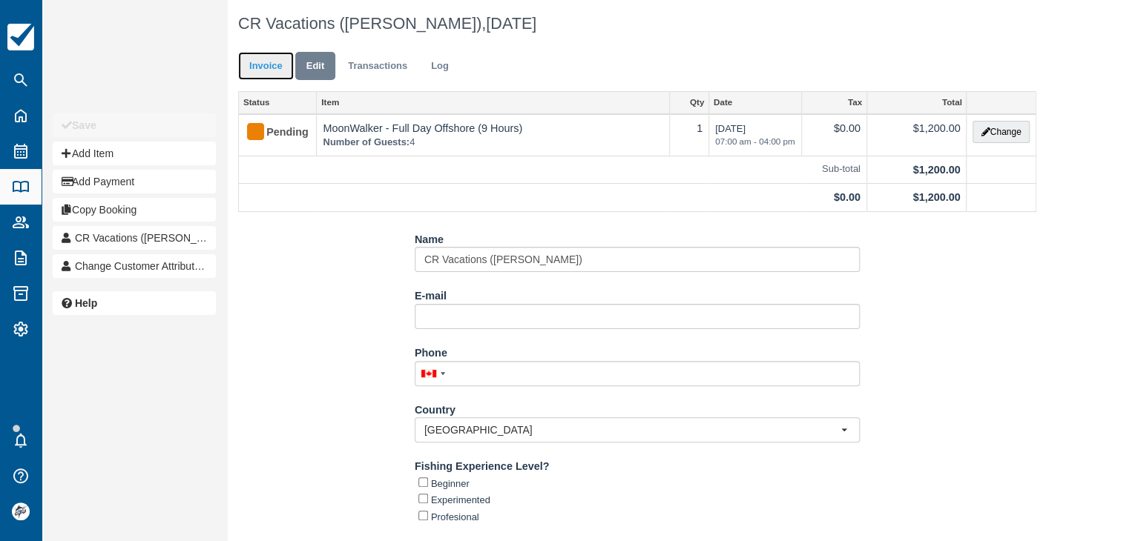
click at [273, 65] on link "Invoice" at bounding box center [266, 66] width 56 height 29
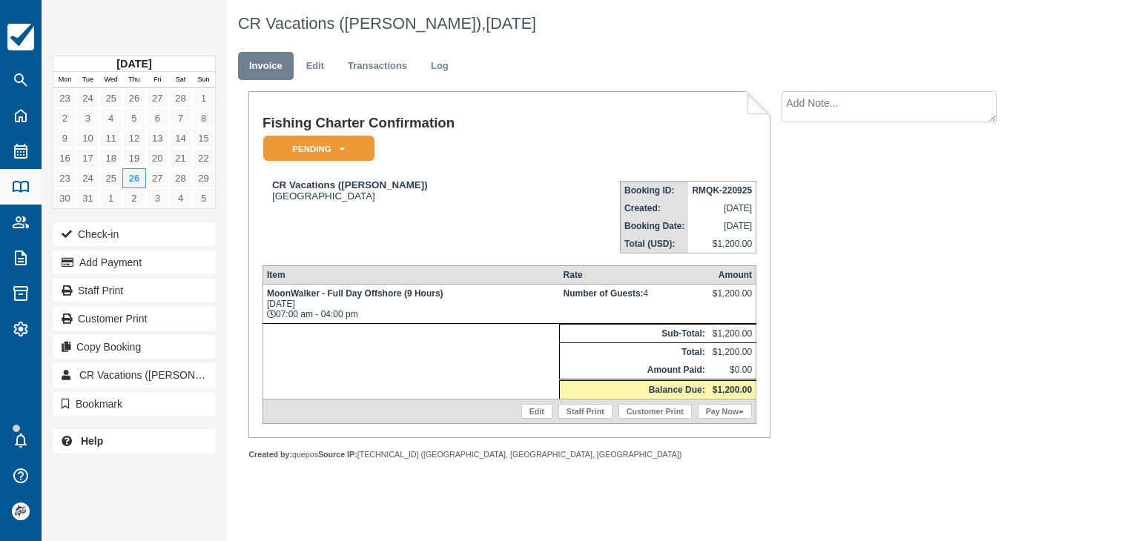
click at [709, 187] on strong "RMQK-220925" at bounding box center [722, 190] width 60 height 10
copy tbody "RMQK-220925"
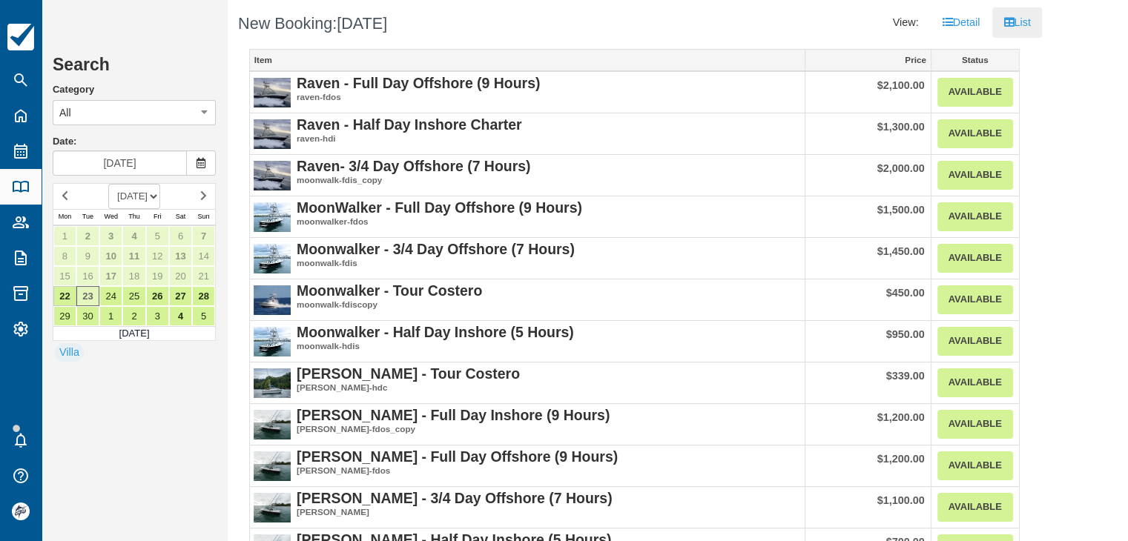
click at [160, 195] on select "SEPTEMBER 2025 OCTOBER 2025 NOVEMBER 2025 DECEMBER 2025 JANUARY 2026 FEBRUARY 2…" at bounding box center [134, 196] width 52 height 25
select select "20260301"
click at [108, 184] on select "SEPTEMBER 2025 OCTOBER 2025 NOVEMBER 2025 DECEMBER 2025 JANUARY 2026 FEBRUARY 2…" at bounding box center [134, 196] width 52 height 25
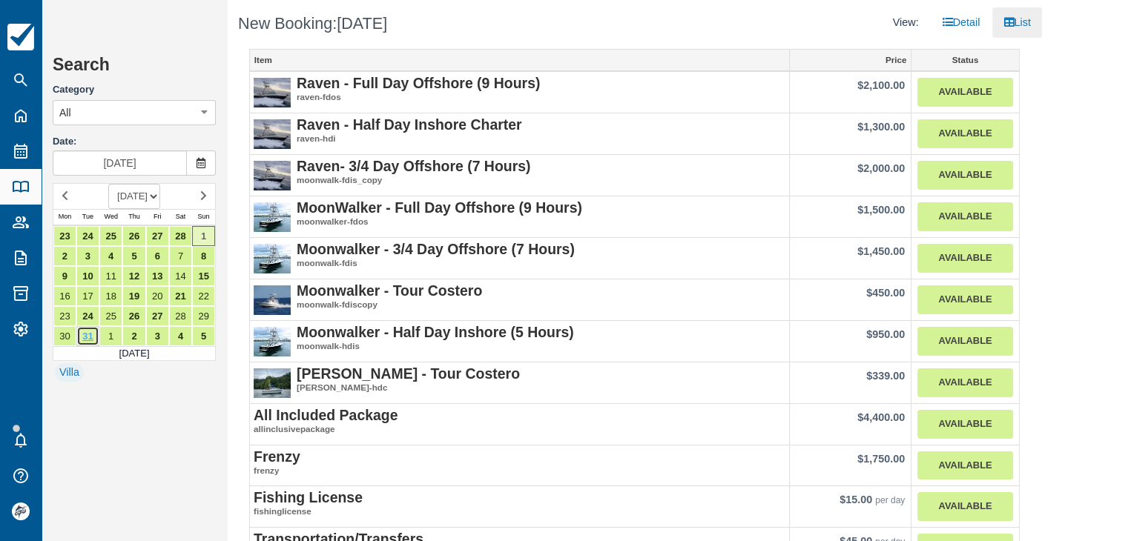
click at [92, 332] on link "31" at bounding box center [87, 336] width 23 height 20
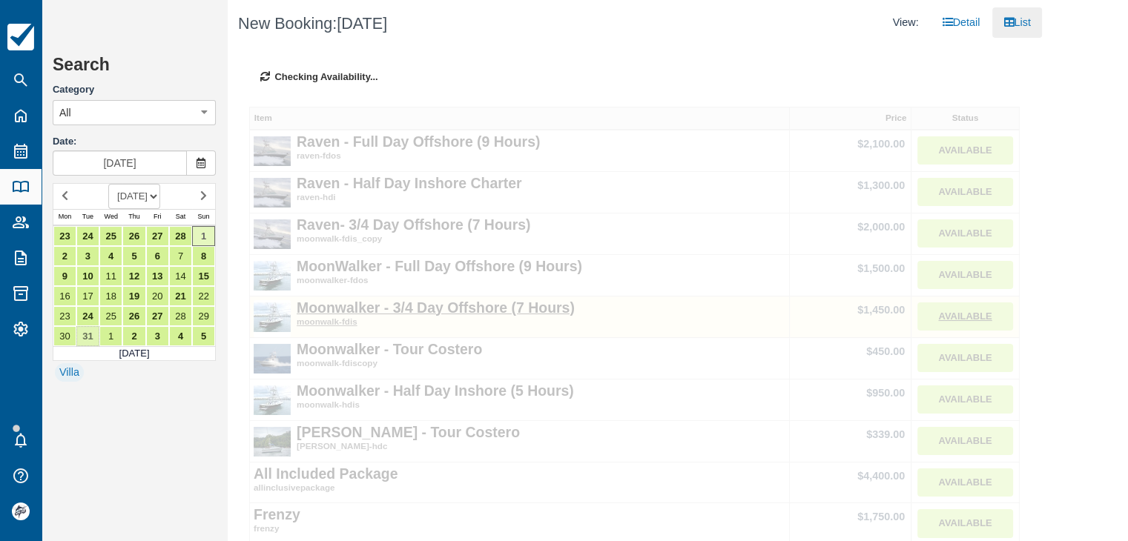
type input "[DATE]"
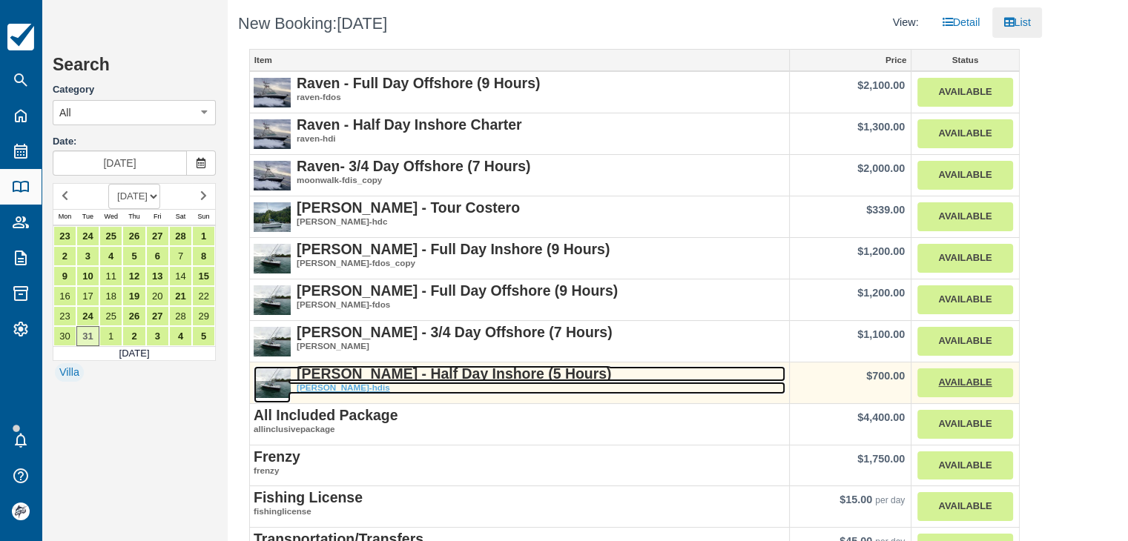
click at [412, 377] on strong "[PERSON_NAME] - Half Day Inshore (5 Hours)" at bounding box center [454, 374] width 314 height 16
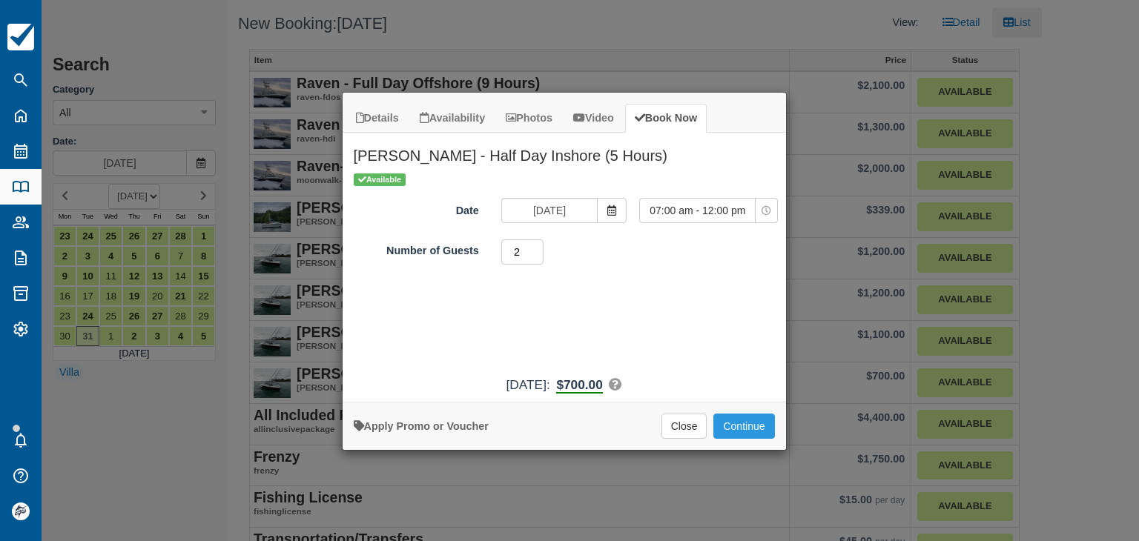
click at [537, 245] on input "2" at bounding box center [522, 252] width 43 height 25
type input "3"
click at [537, 245] on input "3" at bounding box center [522, 252] width 43 height 25
click at [739, 425] on button "Continue" at bounding box center [744, 426] width 61 height 25
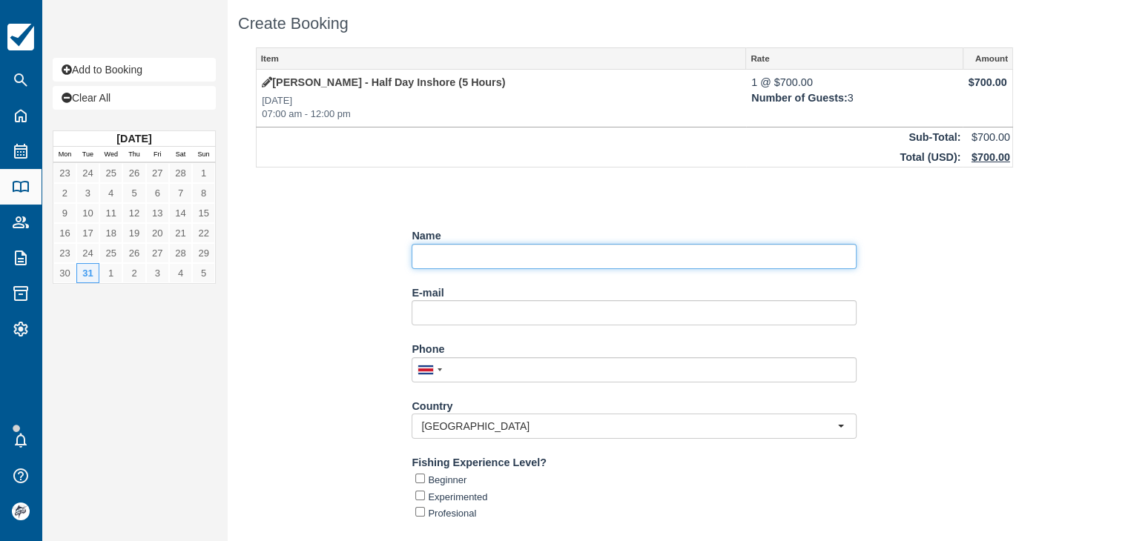
click at [461, 257] on input "Name" at bounding box center [634, 256] width 445 height 25
paste input "[PERSON_NAME]"
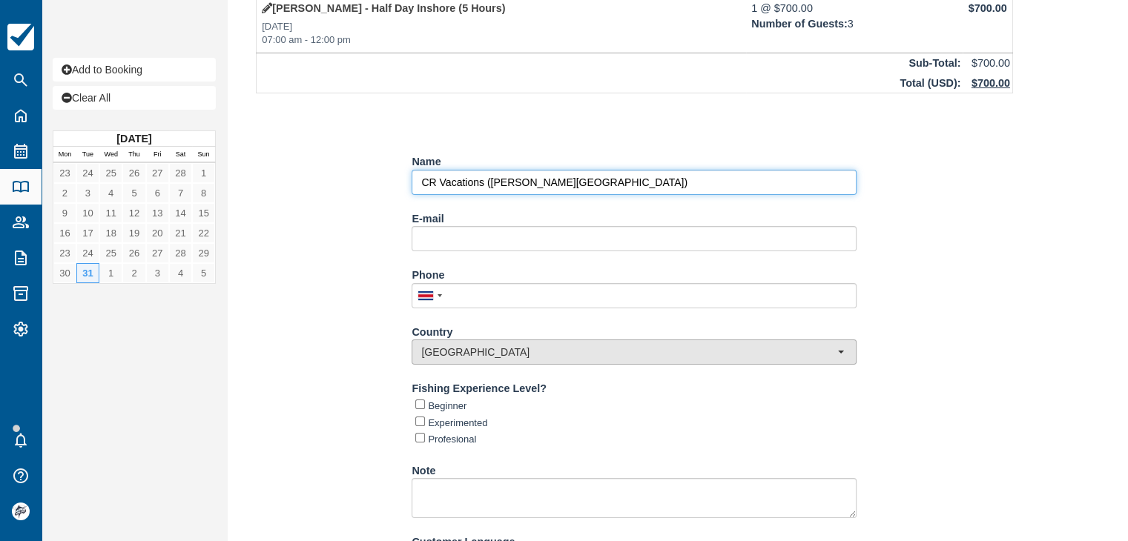
scroll to position [156, 0]
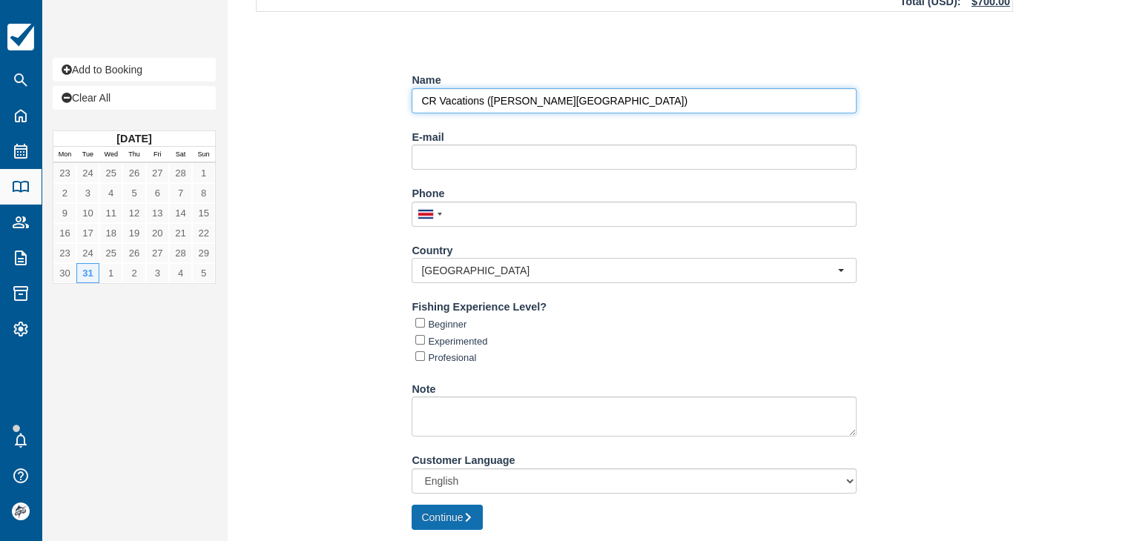
type input "CR Vacations ([PERSON_NAME][GEOGRAPHIC_DATA])"
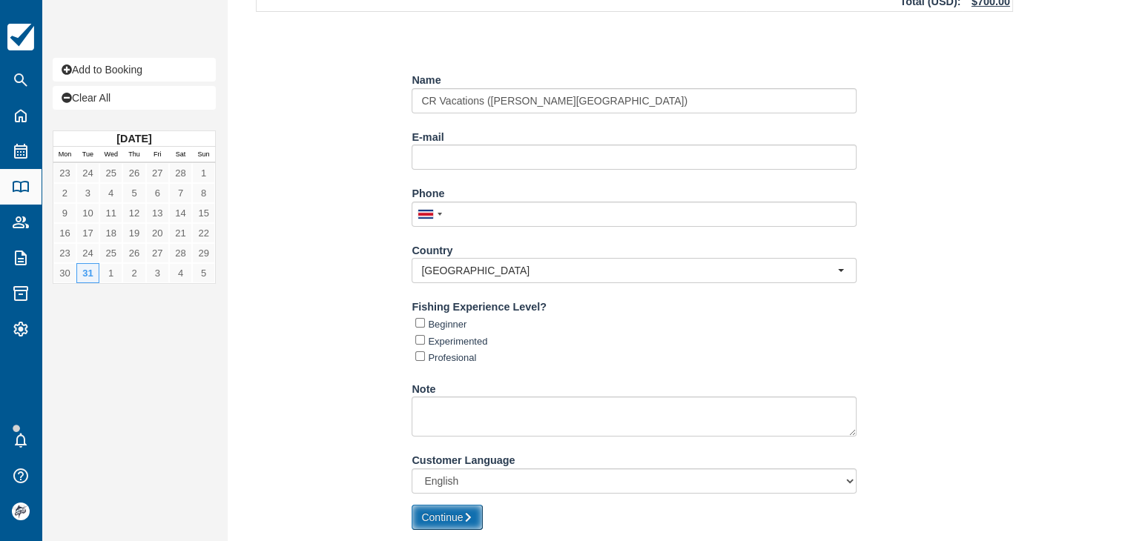
click at [453, 515] on button "Continue" at bounding box center [447, 517] width 71 height 25
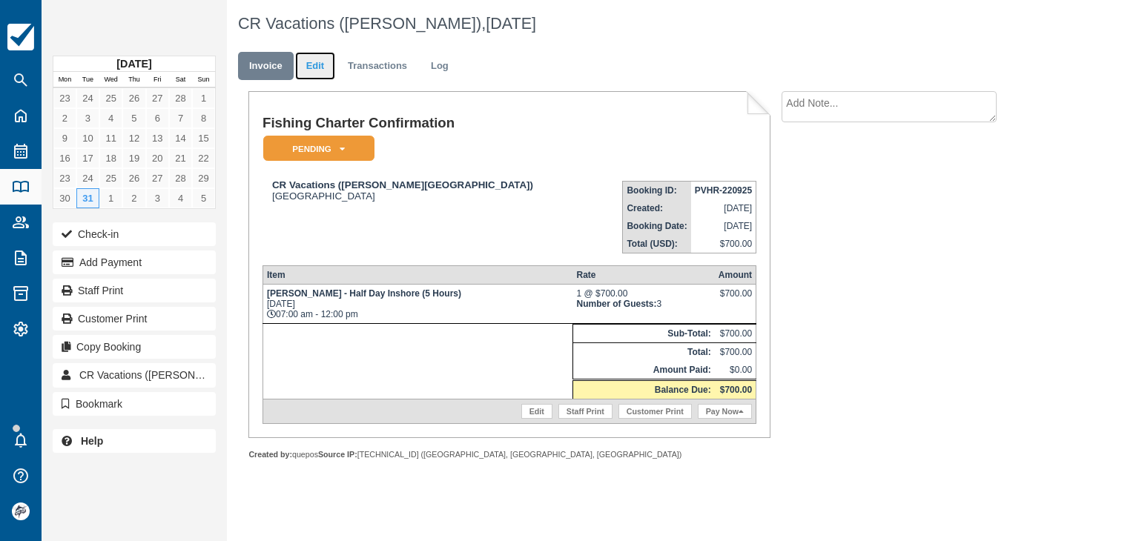
drag, startPoint x: 311, startPoint y: 60, endPoint x: 326, endPoint y: 66, distance: 16.7
click at [311, 60] on link "Edit" at bounding box center [315, 66] width 40 height 29
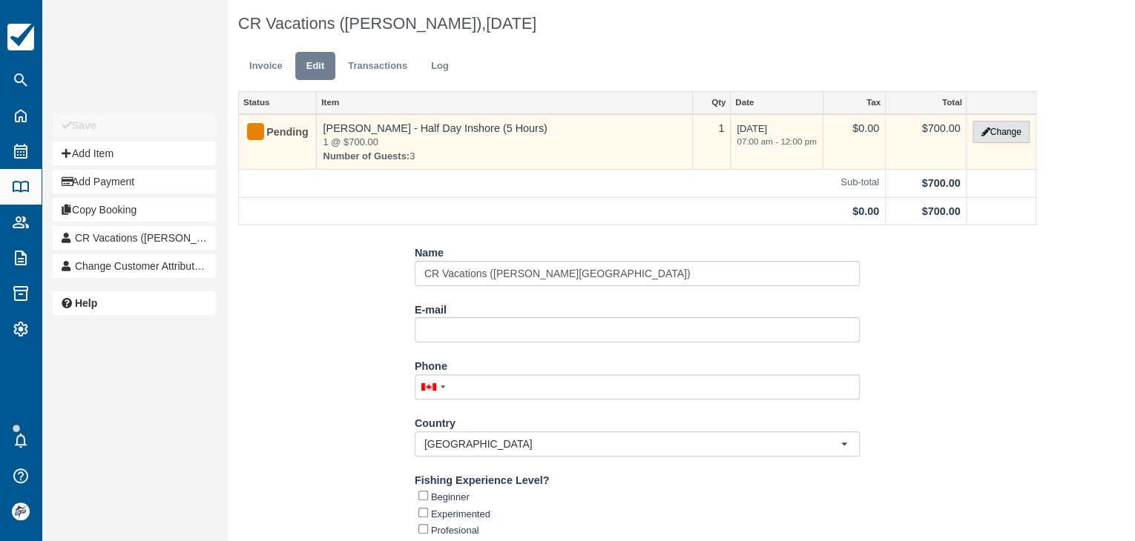
click at [982, 135] on button "Change" at bounding box center [1000, 132] width 56 height 22
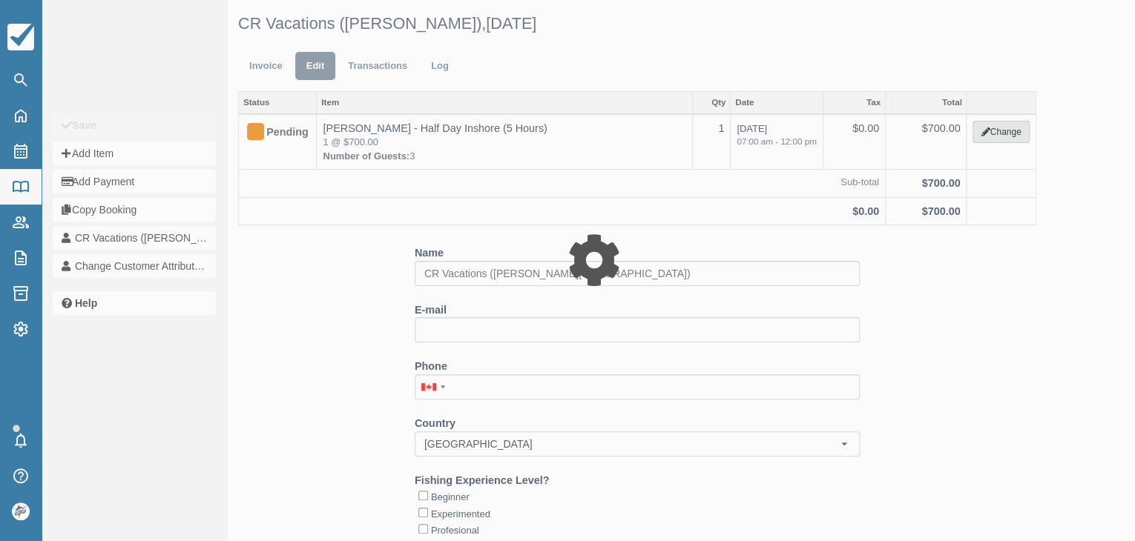
select select "15"
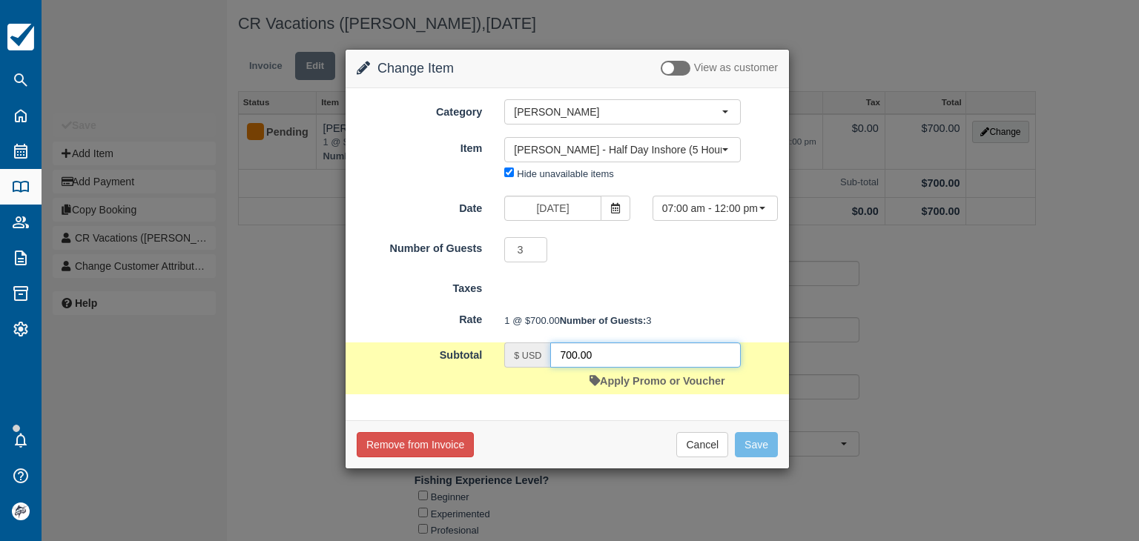
click input "700.00"
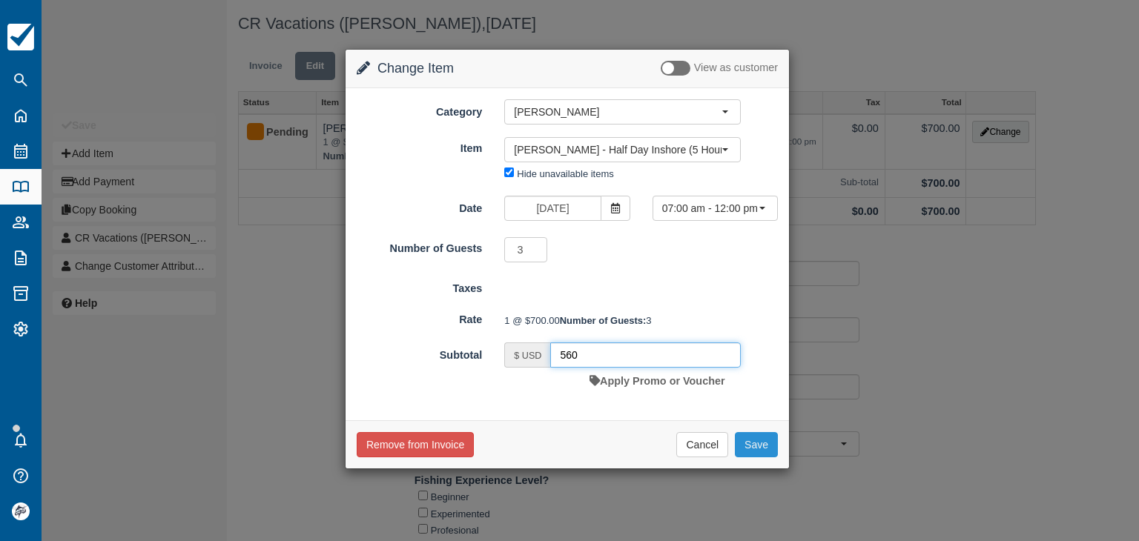
type input "560"
click button "Save"
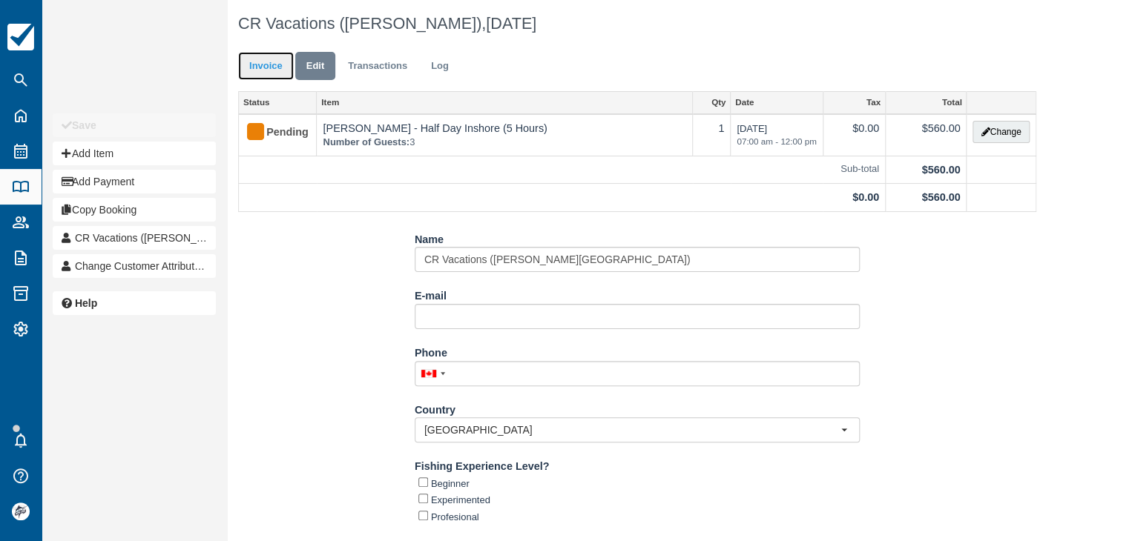
click at [267, 67] on link "Invoice" at bounding box center [266, 66] width 56 height 29
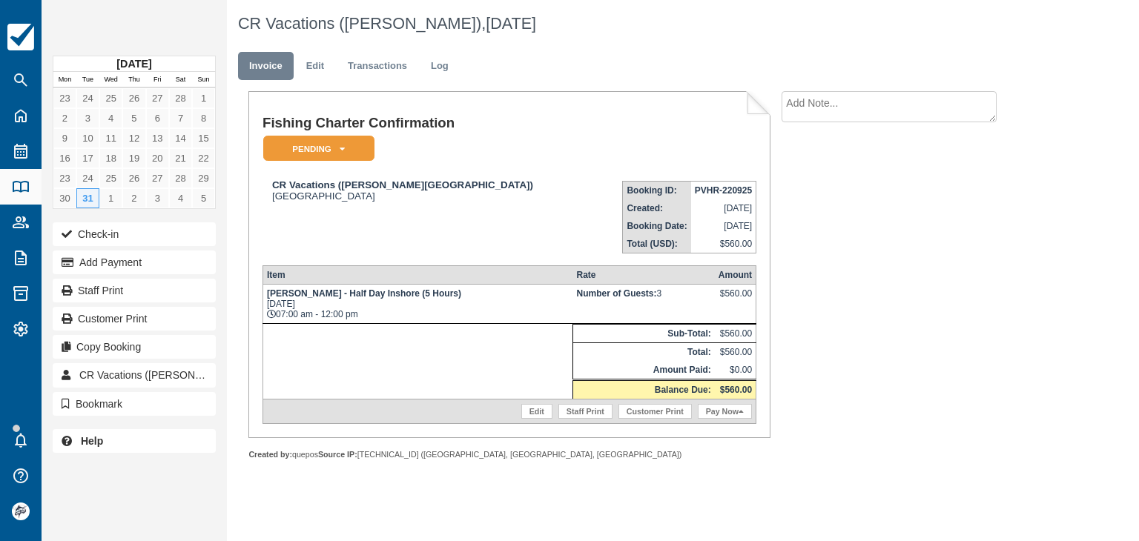
click at [706, 189] on strong "PVHR-220925" at bounding box center [723, 190] width 57 height 10
click at [706, 188] on strong "PVHR-220925" at bounding box center [723, 190] width 57 height 10
click at [703, 184] on td "PVHR-220925" at bounding box center [723, 191] width 65 height 19
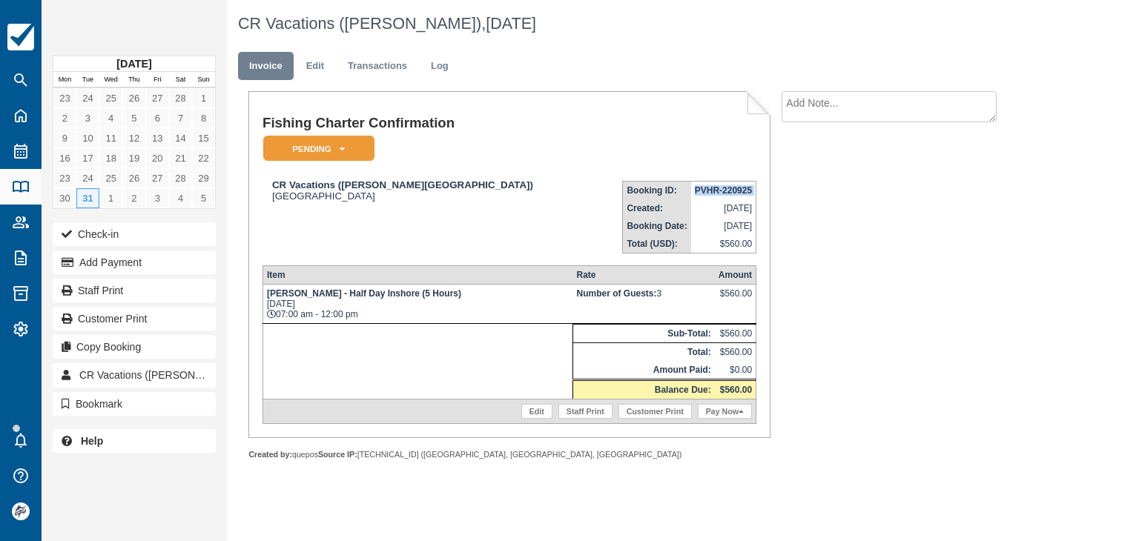
click at [703, 184] on td "PVHR-220925" at bounding box center [723, 191] width 65 height 19
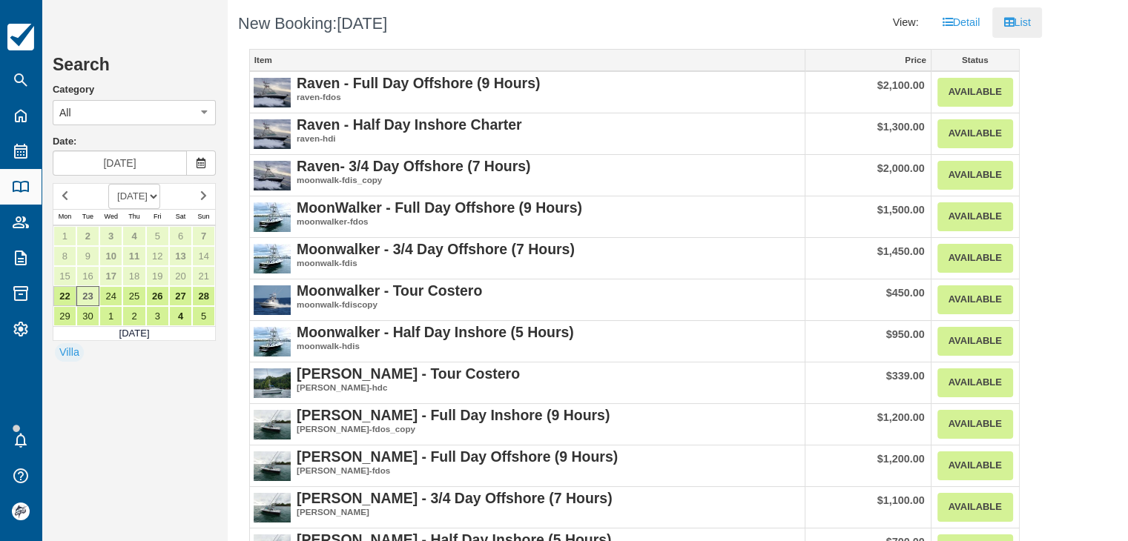
click at [156, 201] on select "SEPTEMBER 2025 OCTOBER 2025 NOVEMBER 2025 DECEMBER 2025 JANUARY 2026 FEBRUARY 2…" at bounding box center [134, 196] width 52 height 25
select select "20260201"
click at [108, 184] on select "SEPTEMBER 2025 OCTOBER 2025 NOVEMBER 2025 DECEMBER 2025 JANUARY 2026 FEBRUARY 2…" at bounding box center [134, 196] width 52 height 25
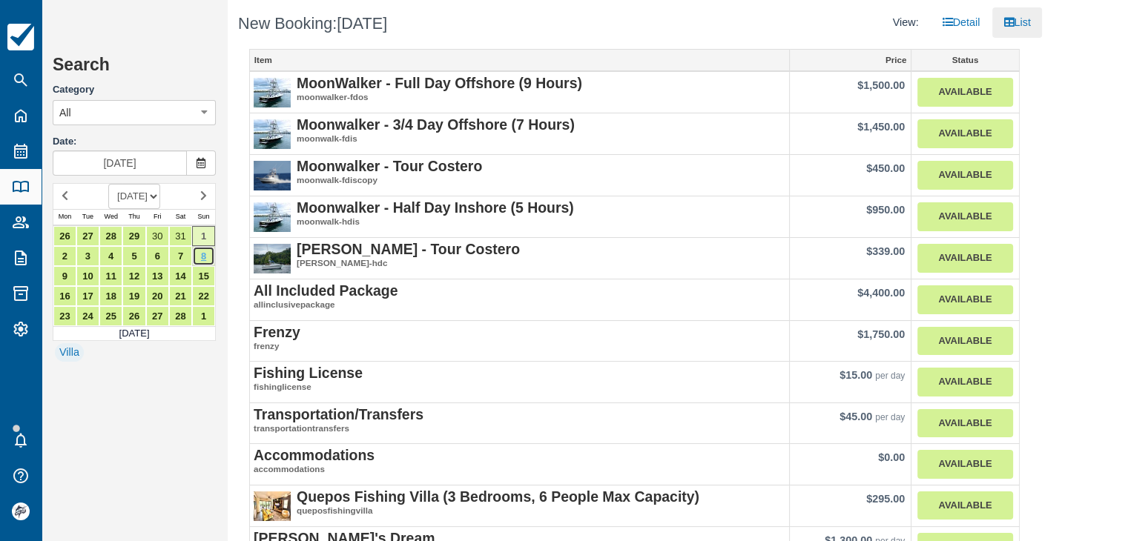
click at [203, 257] on link "8" at bounding box center [203, 256] width 23 height 20
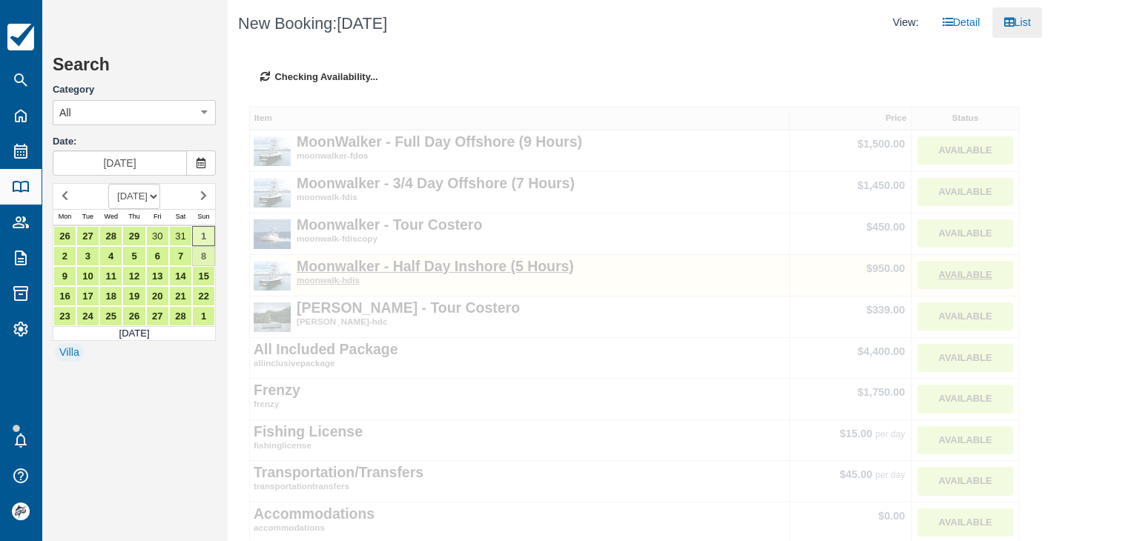
type input "Feb 08 2026"
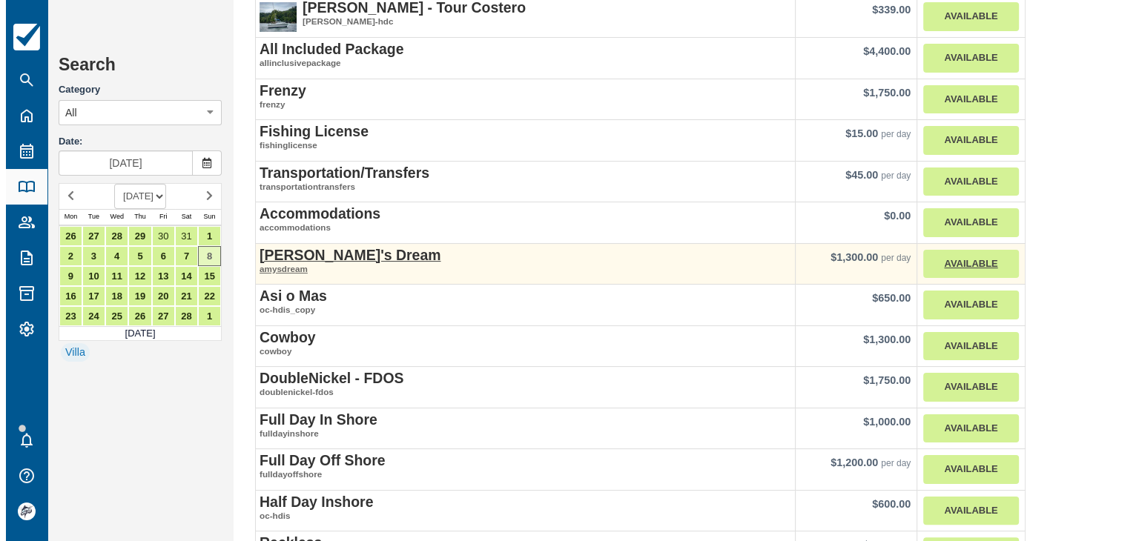
scroll to position [223, 0]
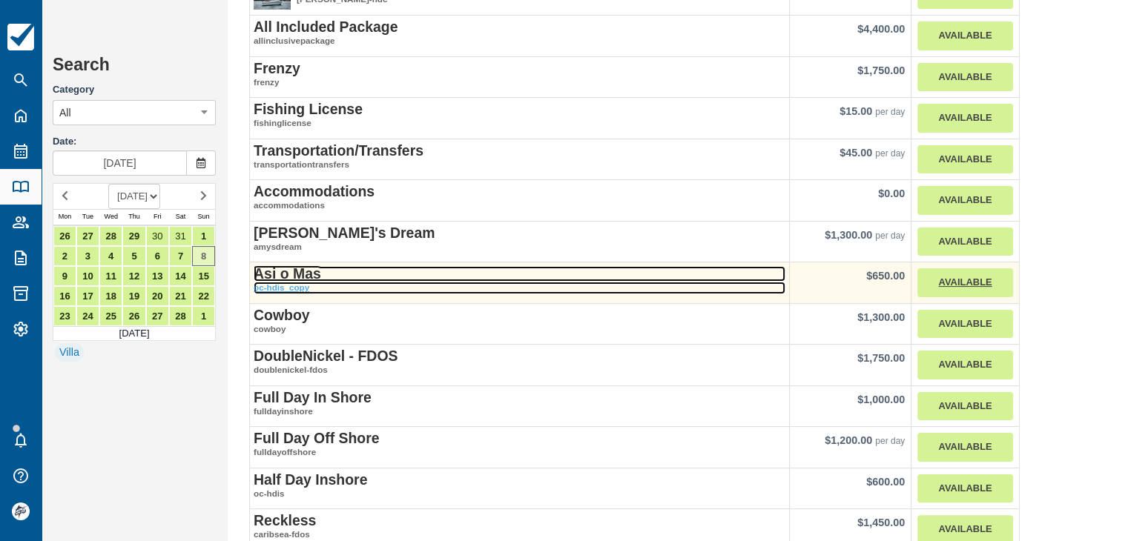
click at [289, 271] on strong "Asi o Mas" at bounding box center [287, 274] width 67 height 16
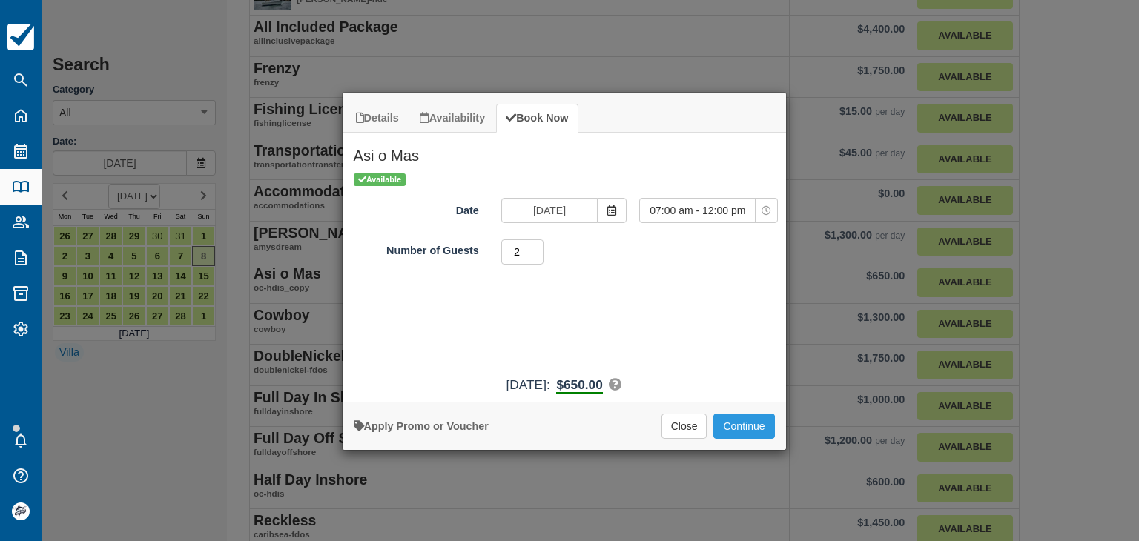
click at [541, 247] on input "2" at bounding box center [522, 252] width 43 height 25
click at [541, 247] on input "3" at bounding box center [522, 252] width 43 height 25
type input "4"
click at [541, 247] on input "4" at bounding box center [522, 252] width 43 height 25
click at [745, 423] on button "Continue" at bounding box center [744, 426] width 61 height 25
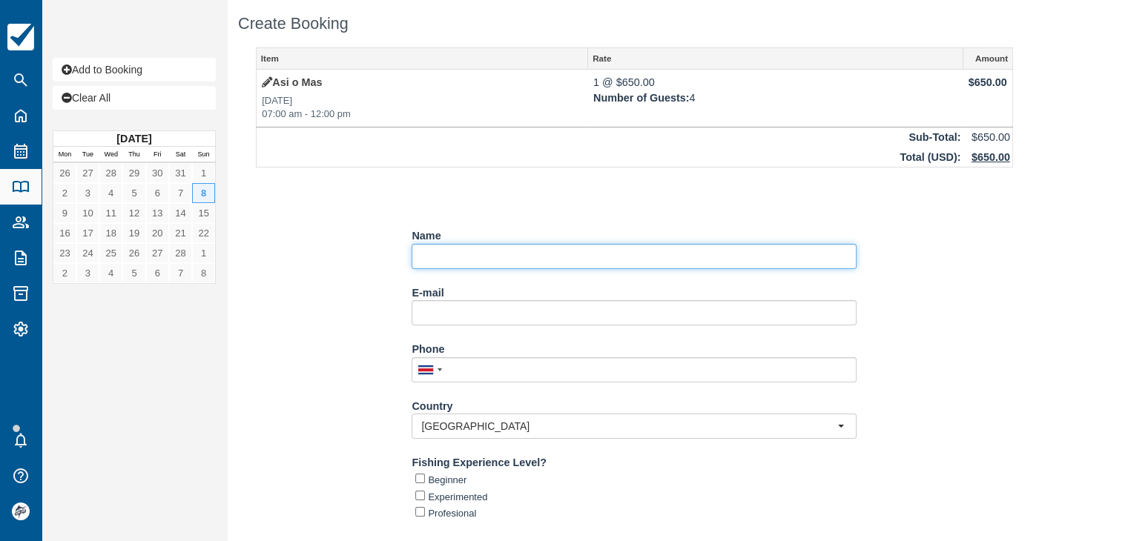
click at [448, 256] on input "Name" at bounding box center [634, 256] width 445 height 25
paste input "[PERSON_NAME]"
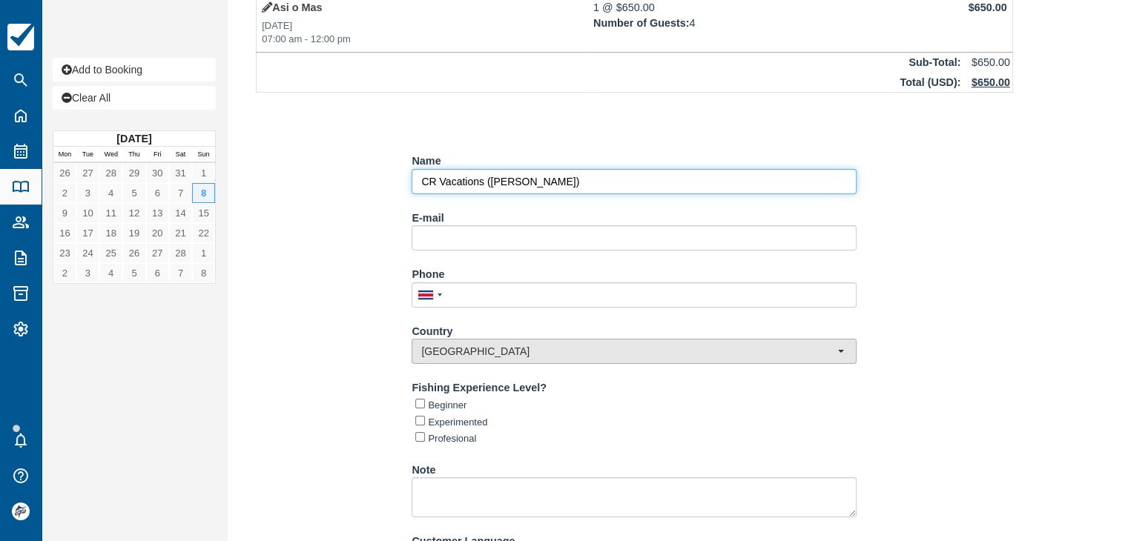
scroll to position [156, 0]
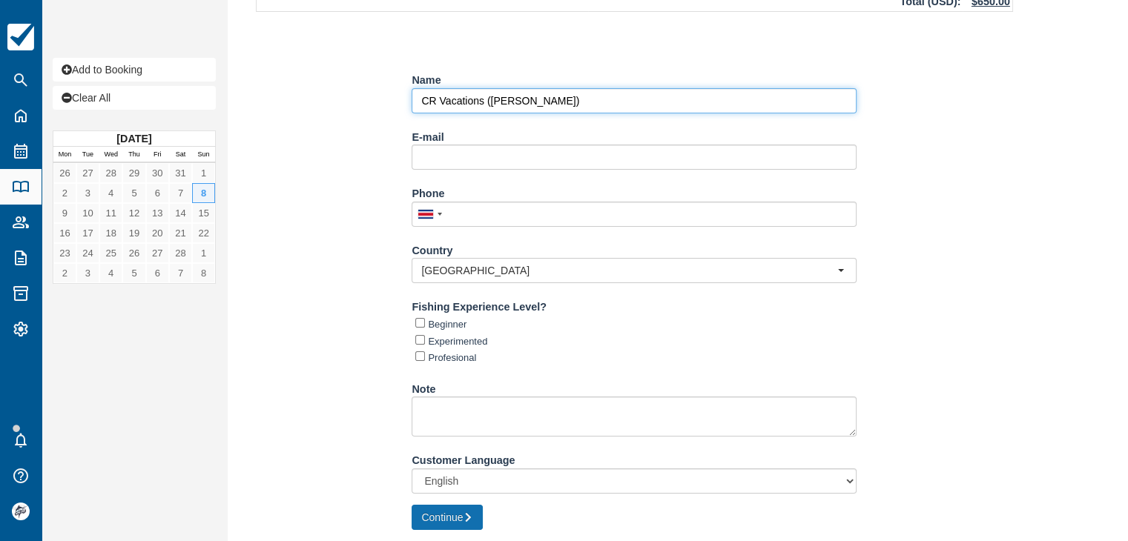
type input "CR Vacations ([PERSON_NAME])"
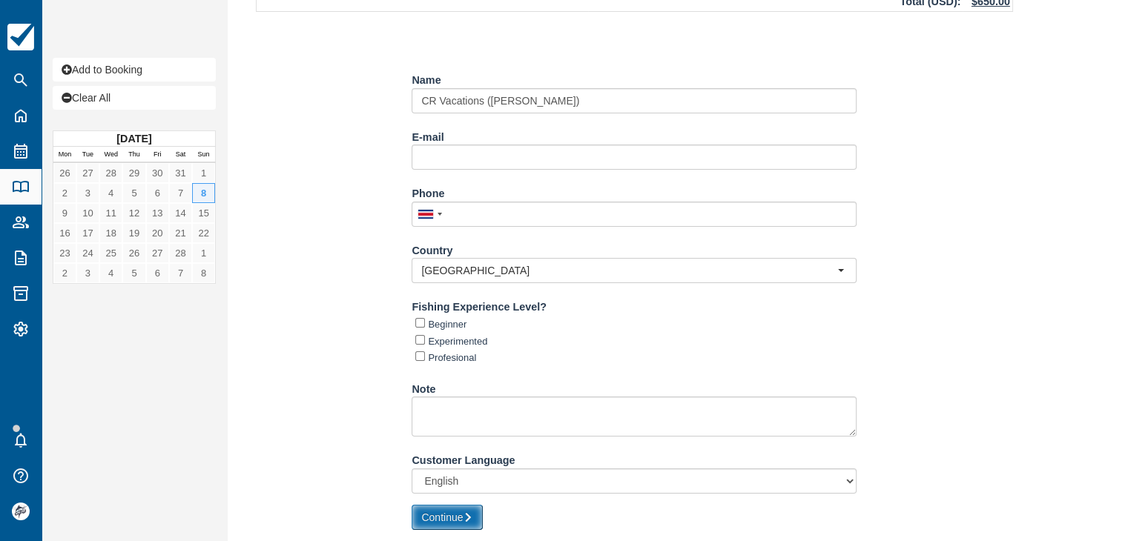
click at [467, 515] on icon "submit" at bounding box center [468, 518] width 10 height 10
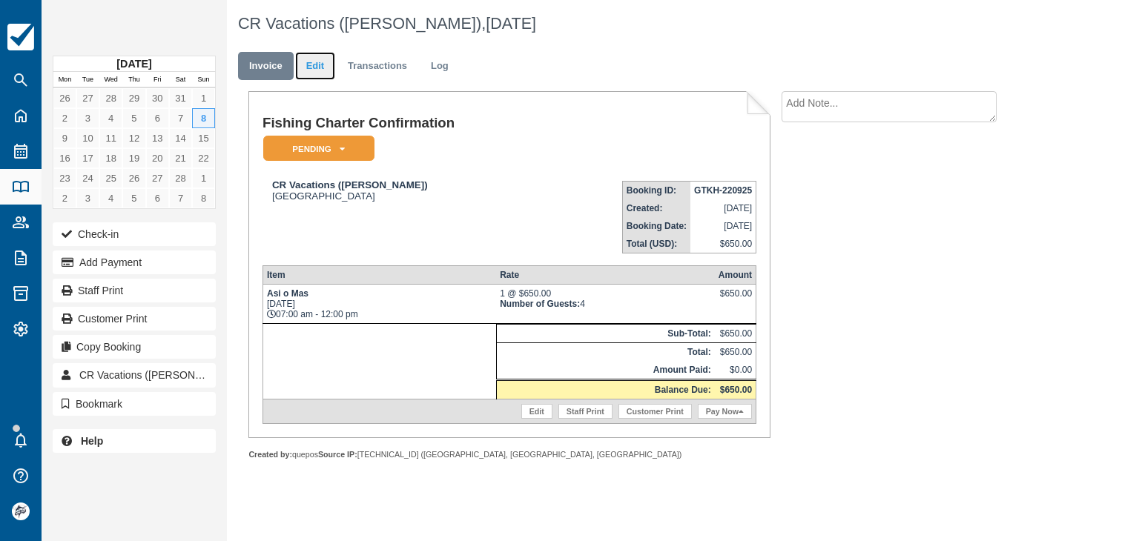
click at [317, 63] on link "Edit" at bounding box center [315, 66] width 40 height 29
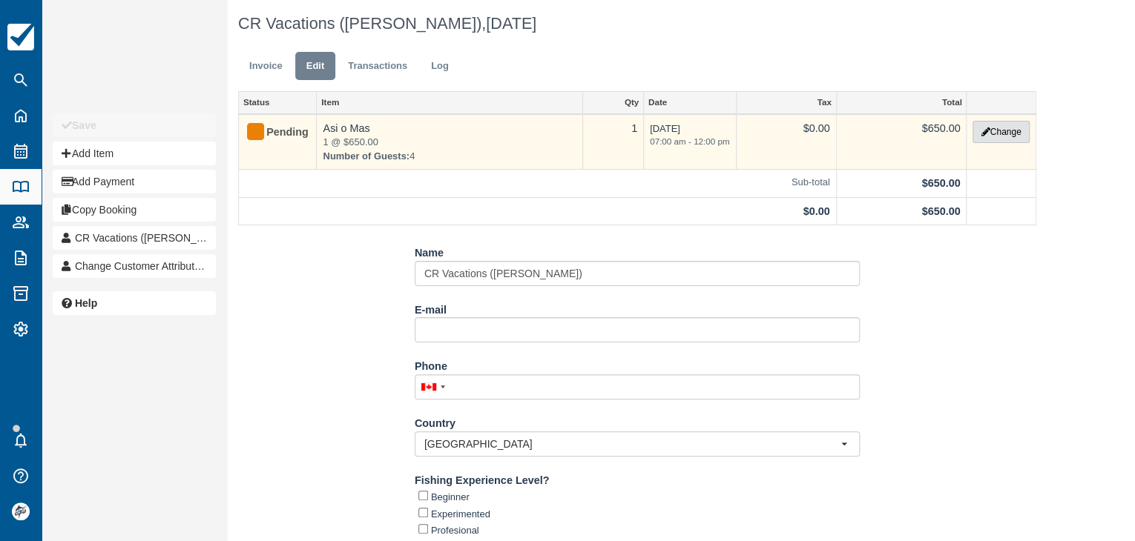
click at [994, 136] on button "Change" at bounding box center [1000, 132] width 56 height 22
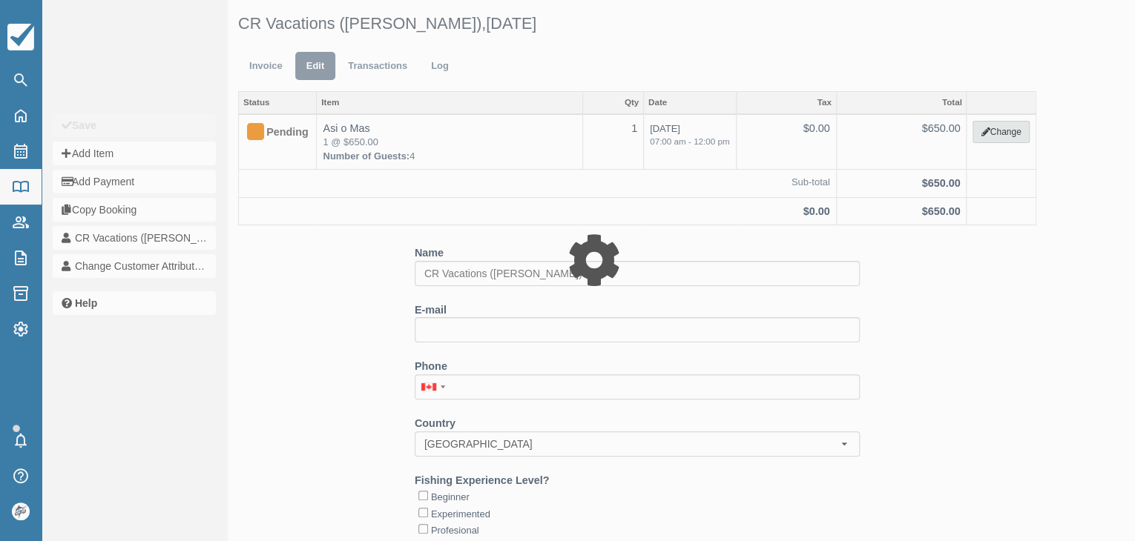
type input "650.00"
select select "8"
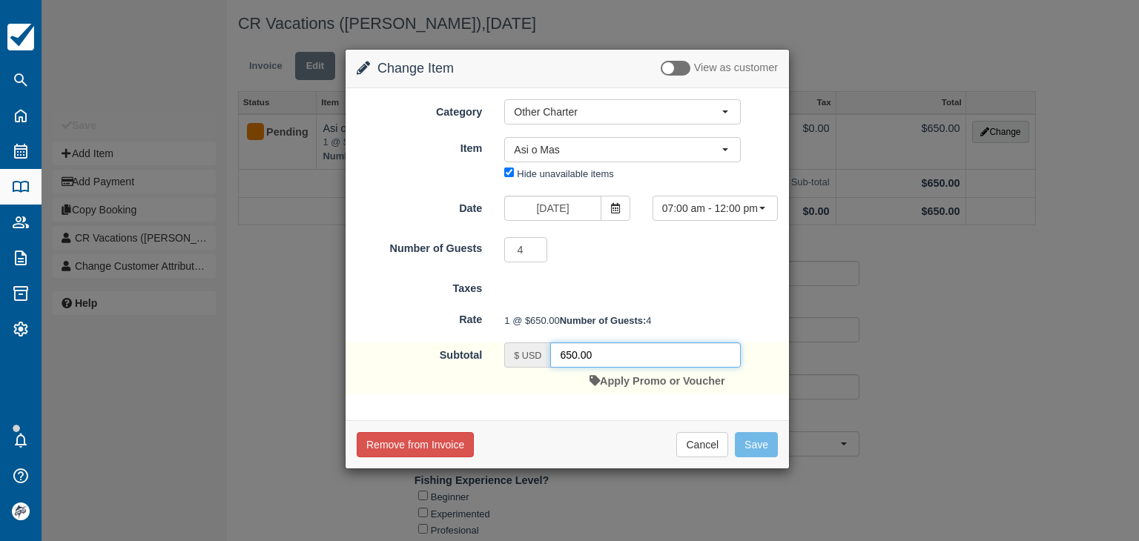
click at [628, 368] on input "650.00" at bounding box center [645, 355] width 191 height 25
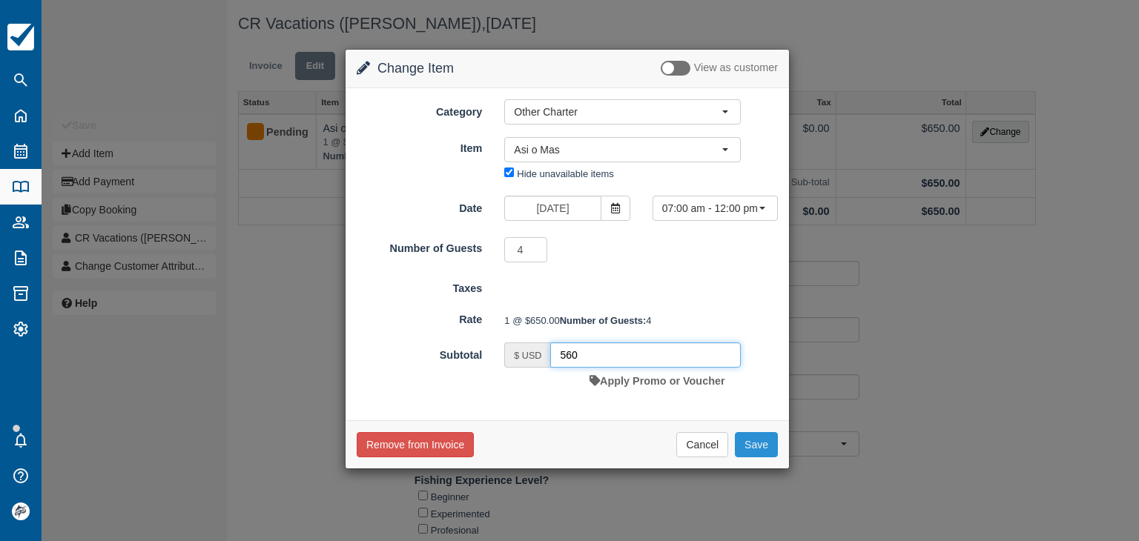
type input "560"
click at [767, 458] on button "Save" at bounding box center [756, 444] width 43 height 25
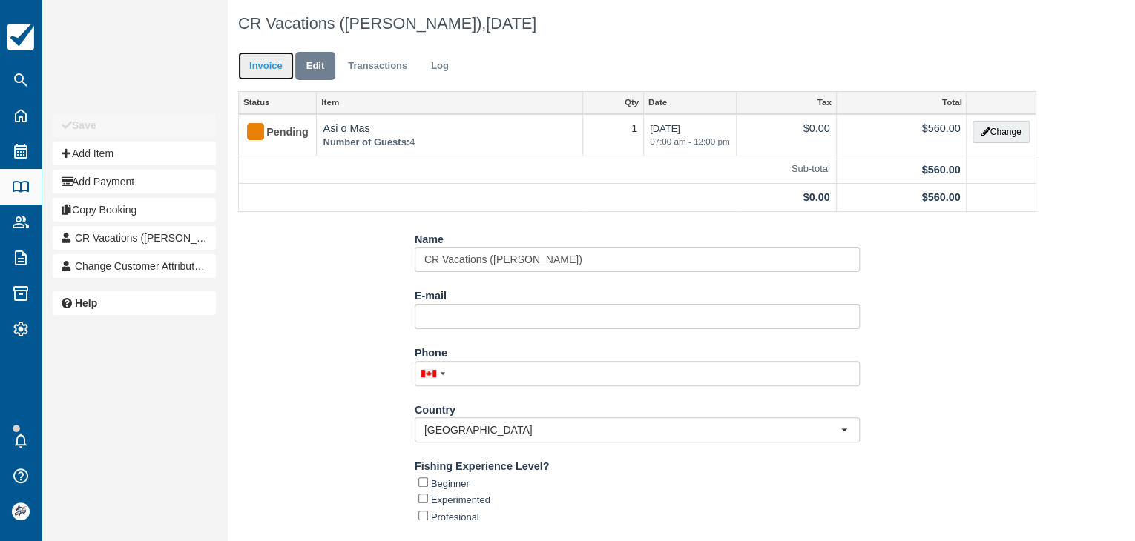
click at [271, 69] on link "Invoice" at bounding box center [266, 66] width 56 height 29
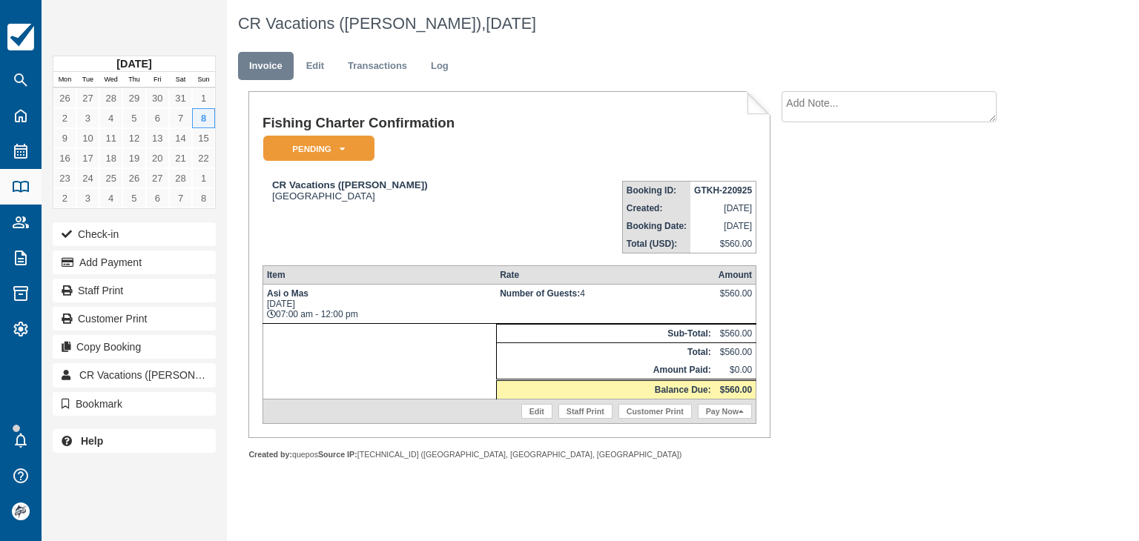
click at [711, 188] on strong "GTKH-220925" at bounding box center [723, 190] width 58 height 10
copy tbody "GTKH-220925"
click at [902, 112] on textarea at bounding box center [889, 106] width 215 height 31
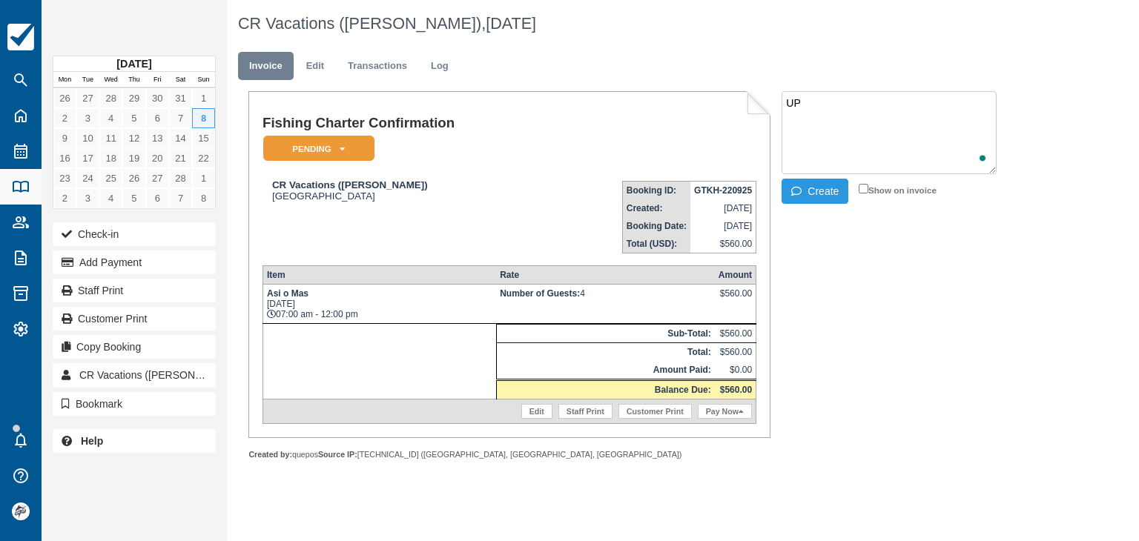
type textarea "U"
type textarea "CONF COMO ISABELLA"
click at [812, 188] on button "Create" at bounding box center [815, 191] width 67 height 25
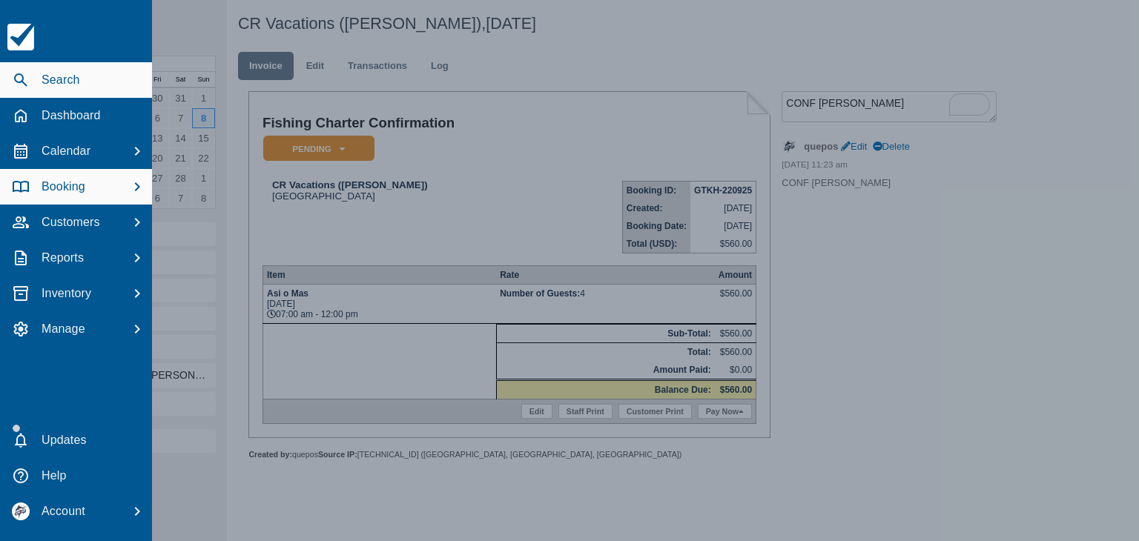
click at [29, 84] on icon "button" at bounding box center [21, 80] width 18 height 18
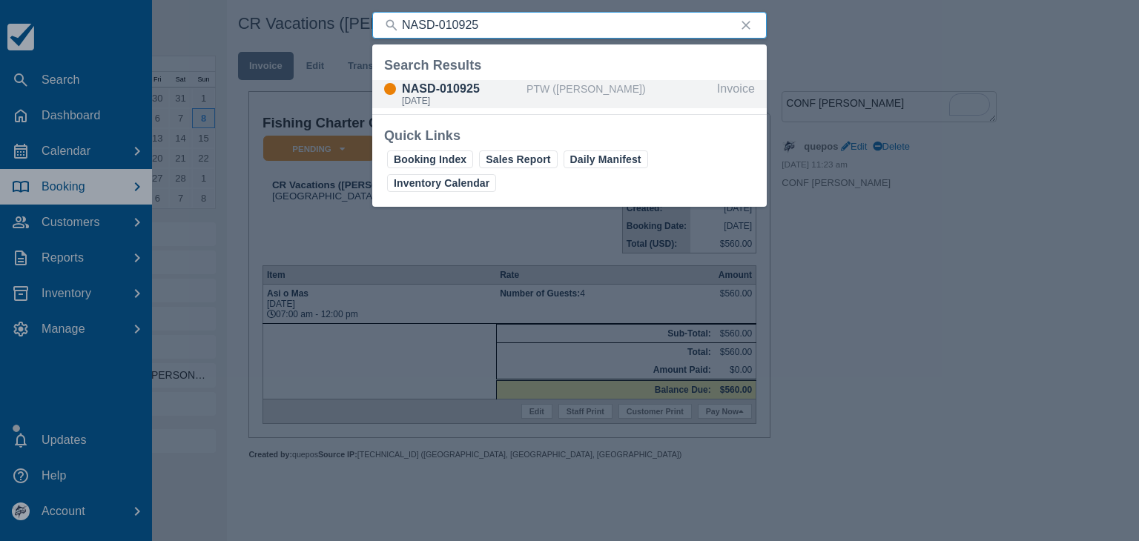
type input "NASD-010925"
click at [453, 93] on div "NASD-010925" at bounding box center [461, 89] width 119 height 18
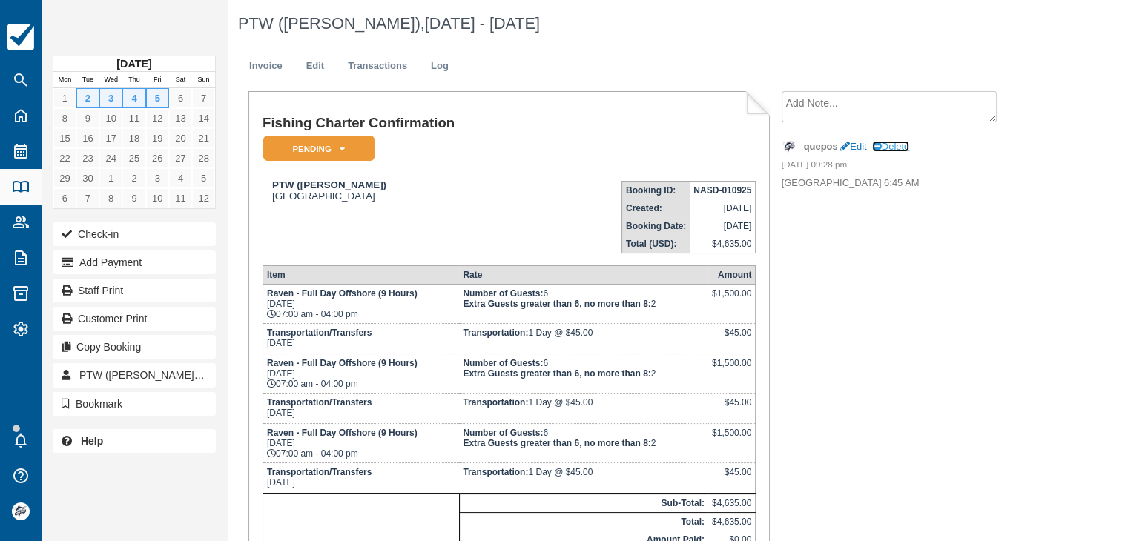
click at [892, 144] on link "Delete" at bounding box center [890, 146] width 37 height 11
click at [323, 65] on link "Edit" at bounding box center [315, 66] width 40 height 29
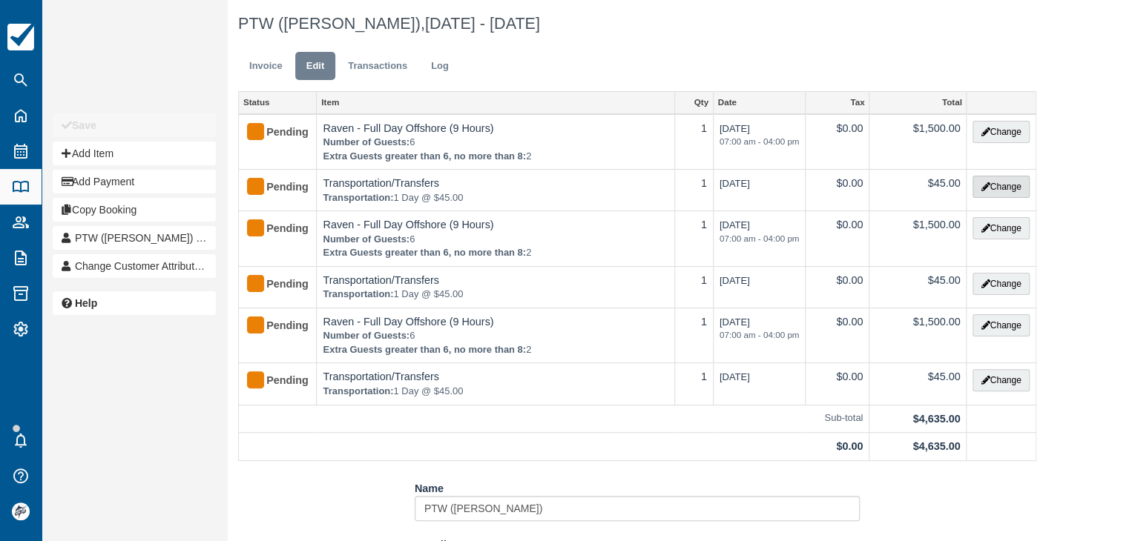
click at [989, 193] on button "Change" at bounding box center [1000, 187] width 56 height 22
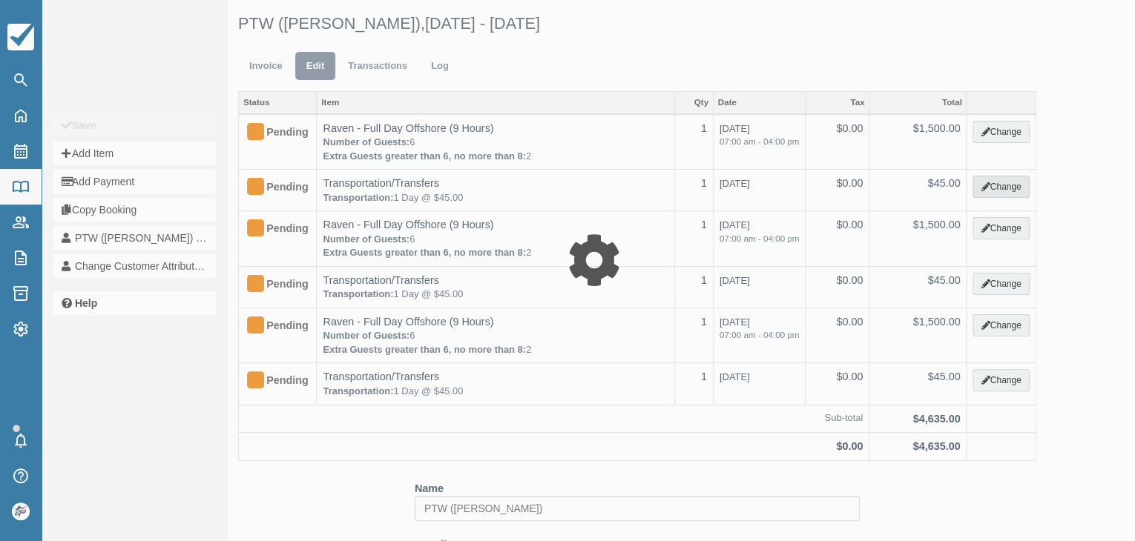
type input "45.00"
select select "10"
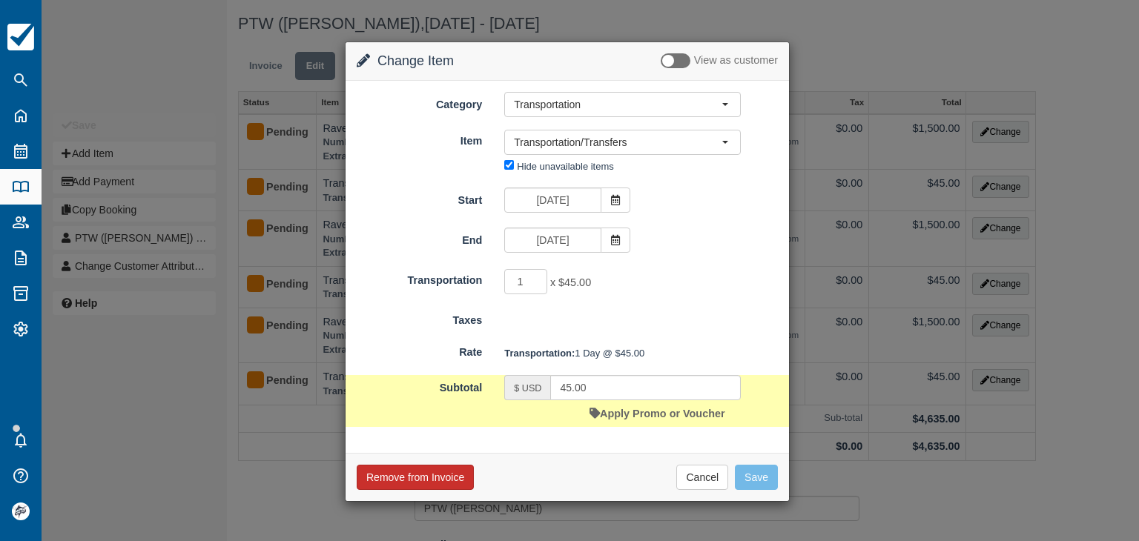
click at [434, 475] on button "Remove from Invoice" at bounding box center [415, 477] width 117 height 25
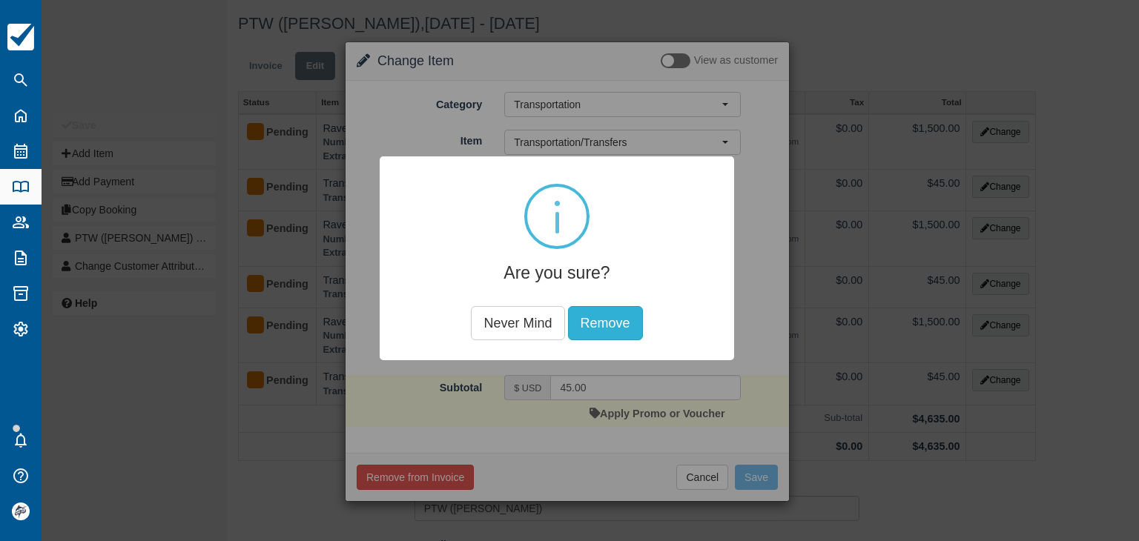
click at [599, 324] on button "Remove" at bounding box center [605, 323] width 75 height 34
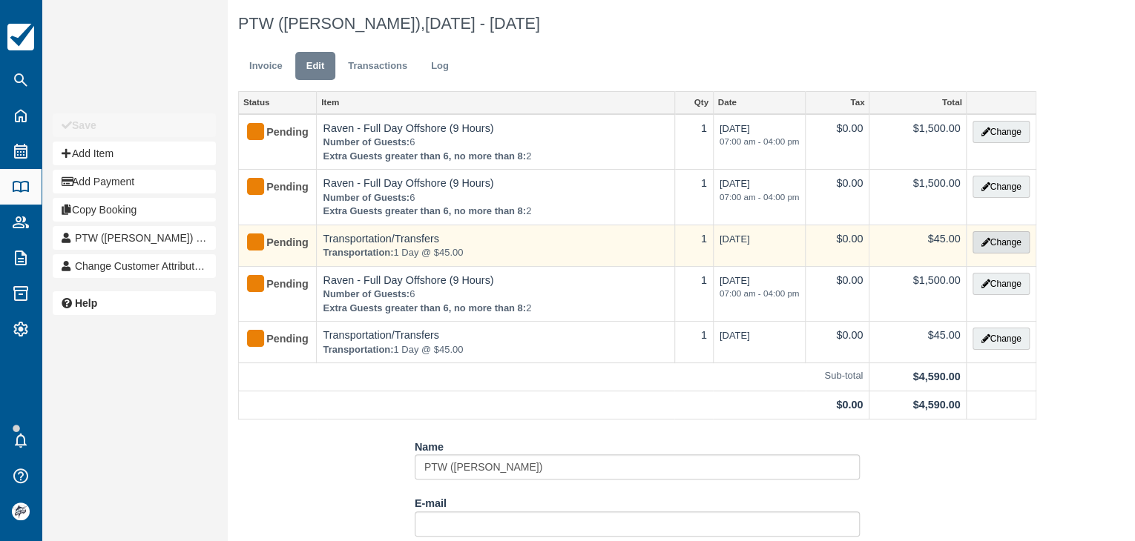
click at [984, 245] on button "Change" at bounding box center [1000, 242] width 56 height 22
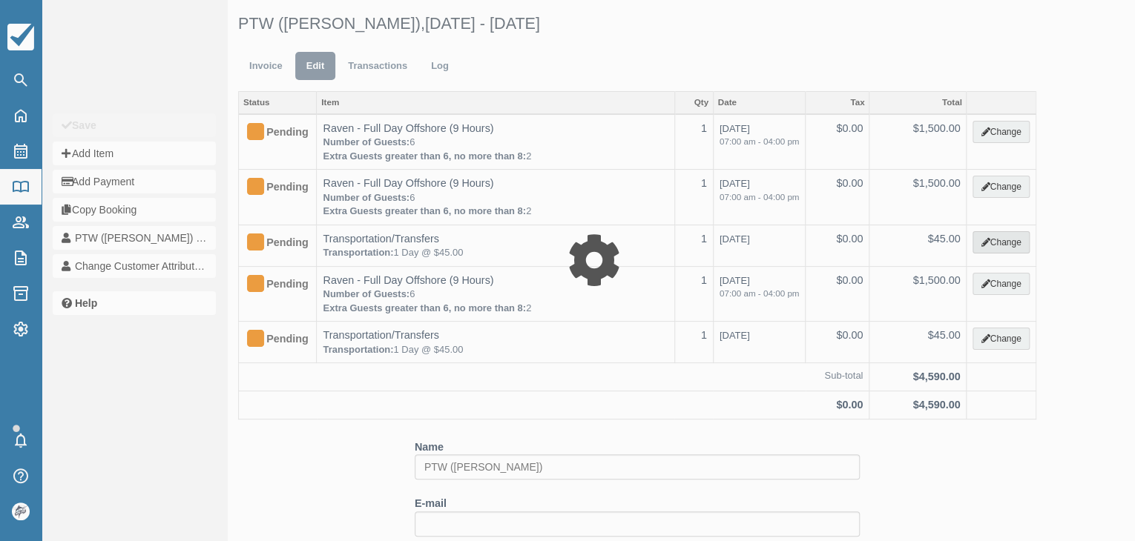
select select "10"
type input "45.00"
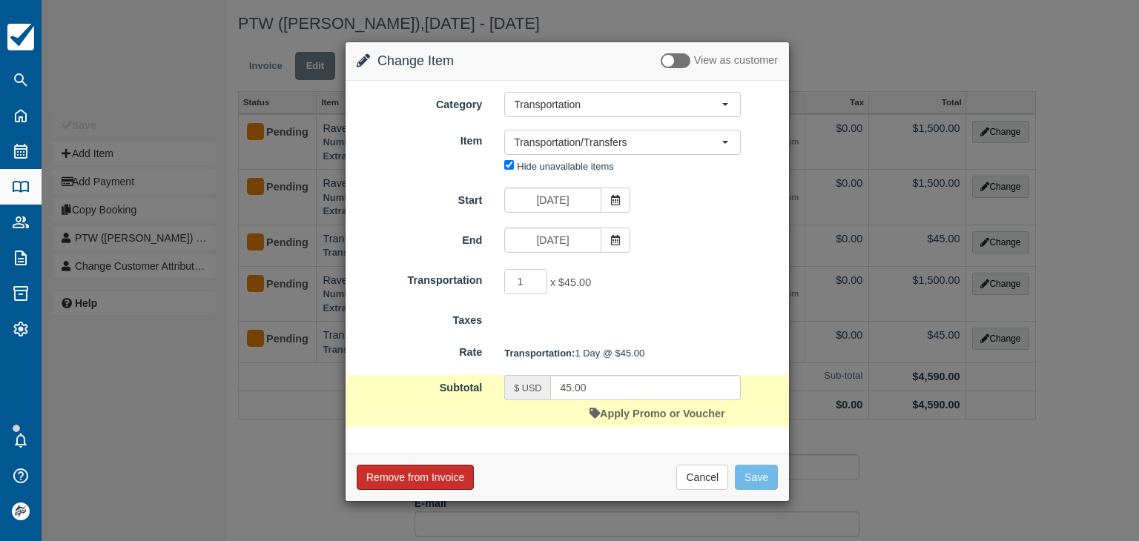
click at [451, 465] on button "Remove from Invoice" at bounding box center [415, 477] width 117 height 25
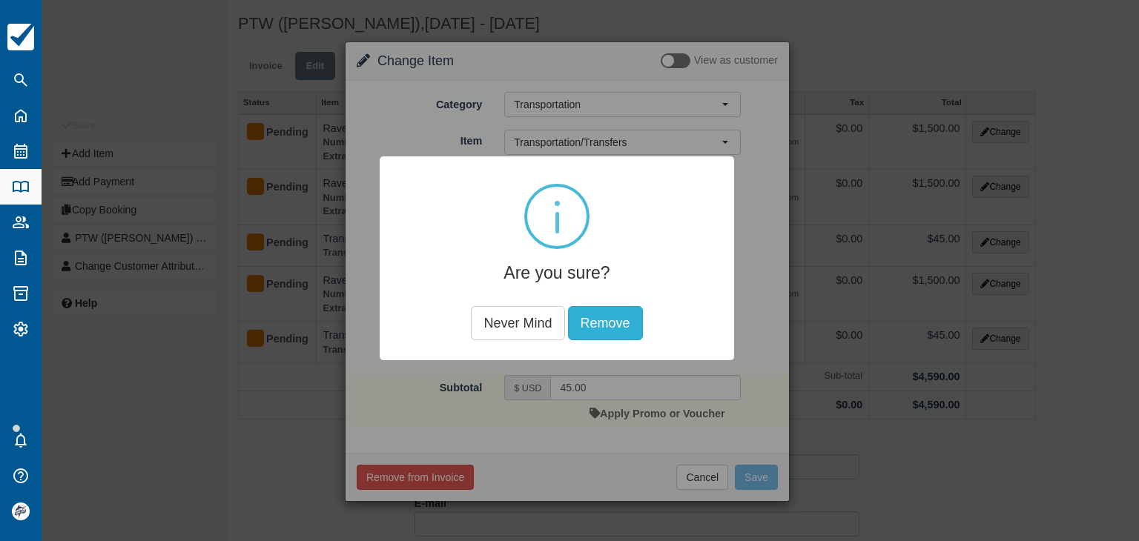
click at [607, 326] on button "Remove" at bounding box center [605, 323] width 75 height 34
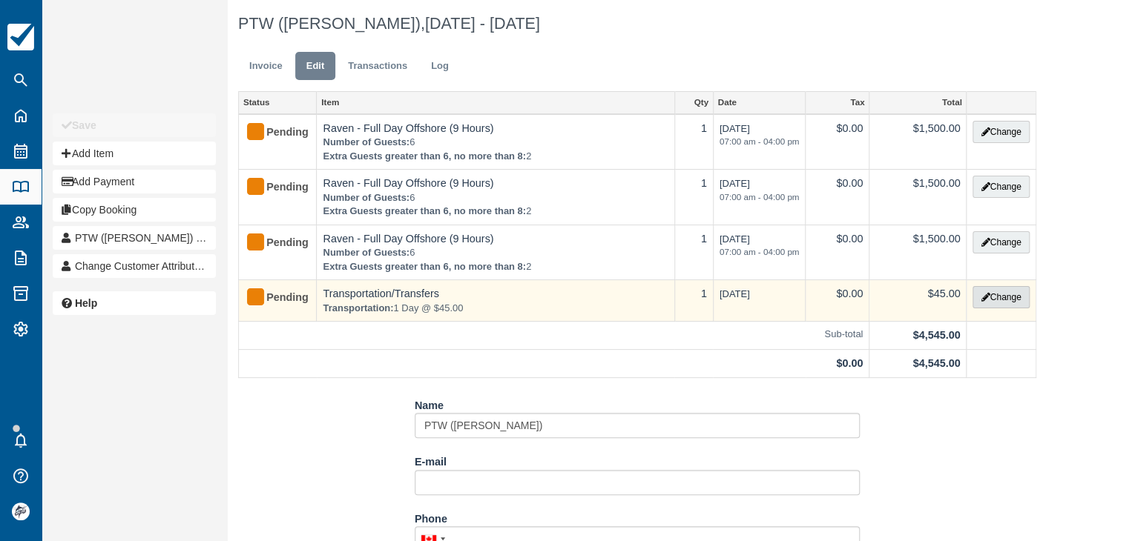
click at [1005, 299] on button "Change" at bounding box center [1000, 297] width 56 height 22
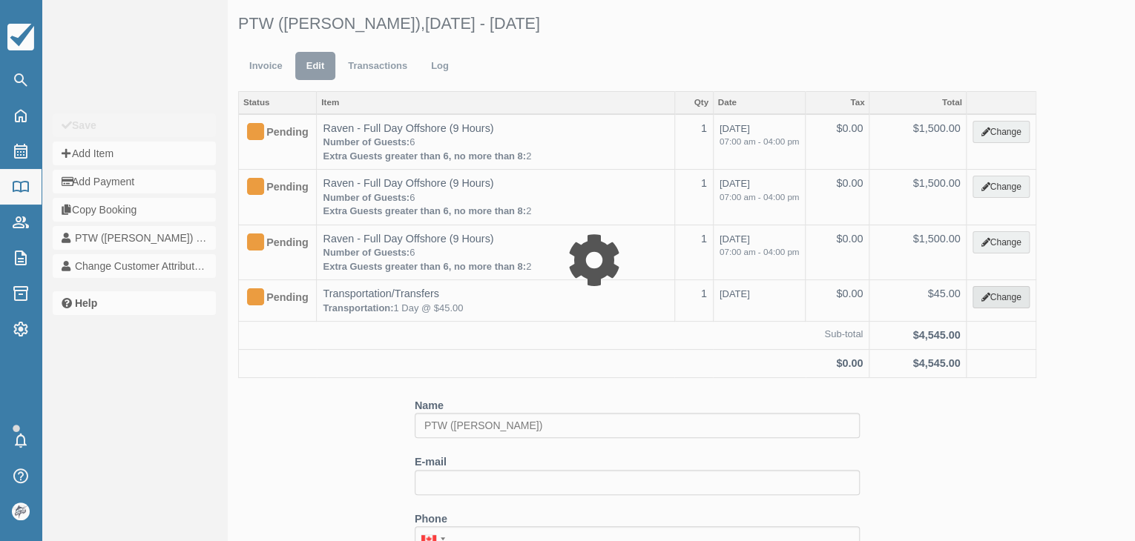
select select "10"
type input "45.00"
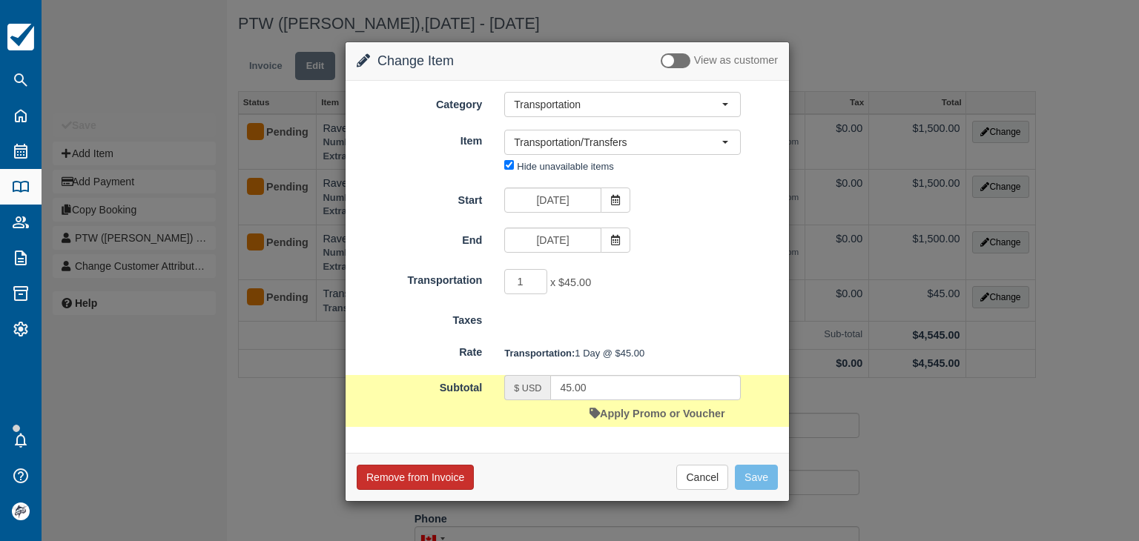
click at [429, 481] on button "Remove from Invoice" at bounding box center [415, 477] width 117 height 25
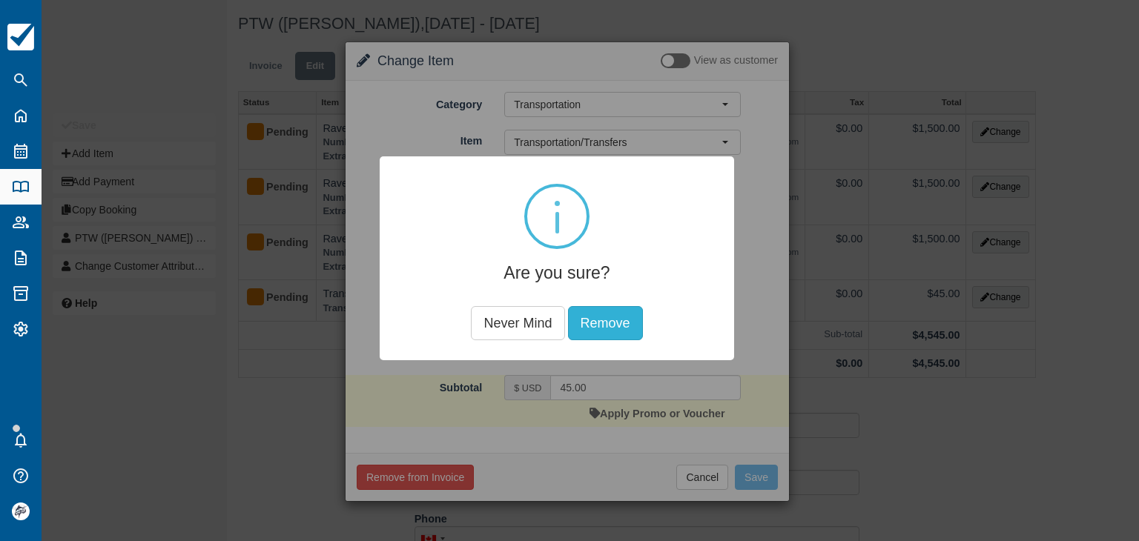
click at [613, 326] on button "Remove" at bounding box center [605, 323] width 75 height 34
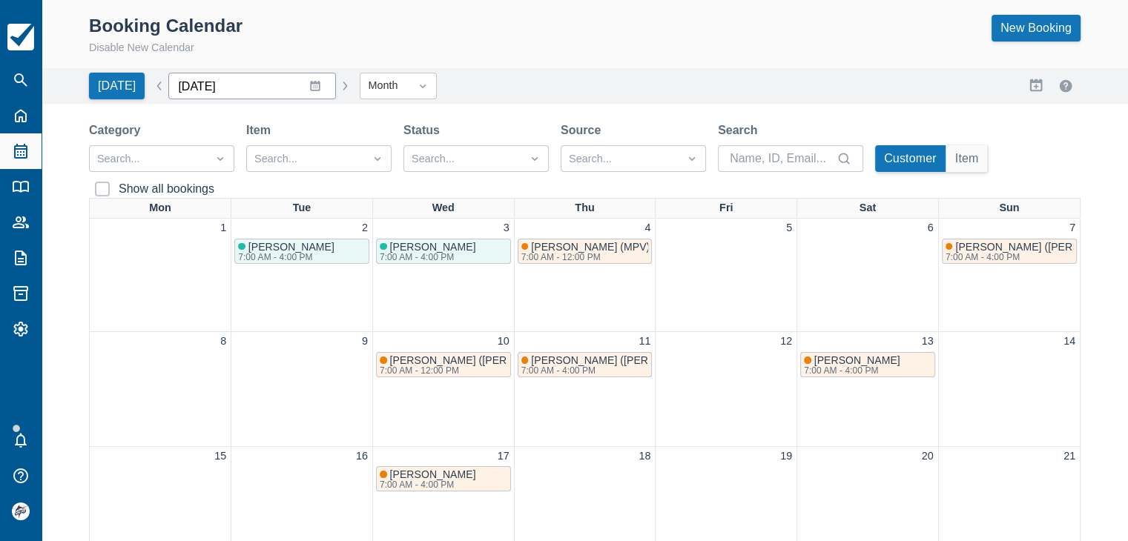
click at [309, 86] on input "[DATE]" at bounding box center [252, 86] width 168 height 27
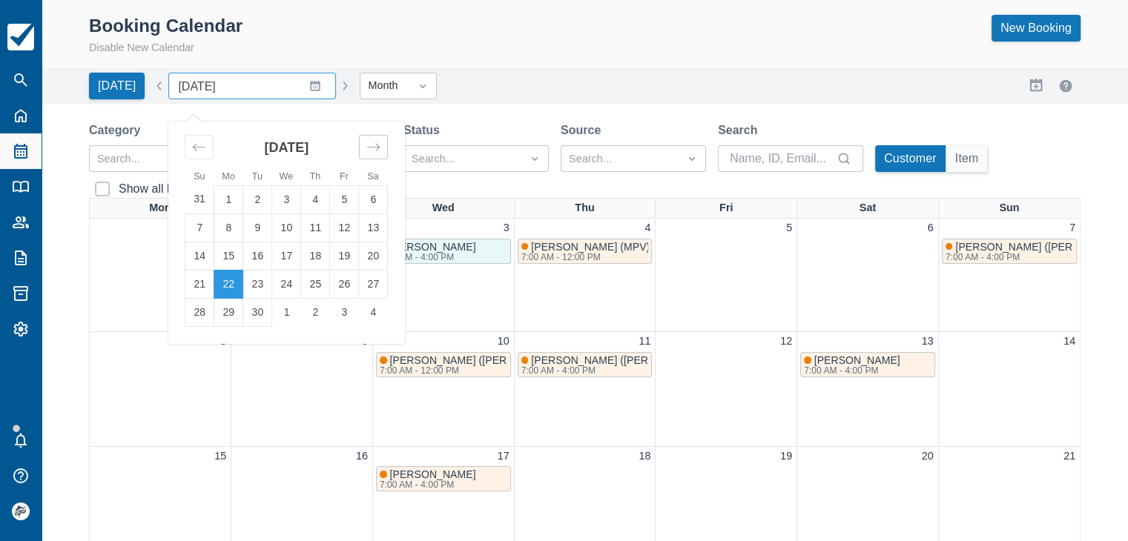
click at [369, 147] on icon "Move forward to switch to the next month." at bounding box center [373, 147] width 14 height 14
click at [199, 144] on icon "Move backward to switch to the previous month." at bounding box center [199, 147] width 14 height 14
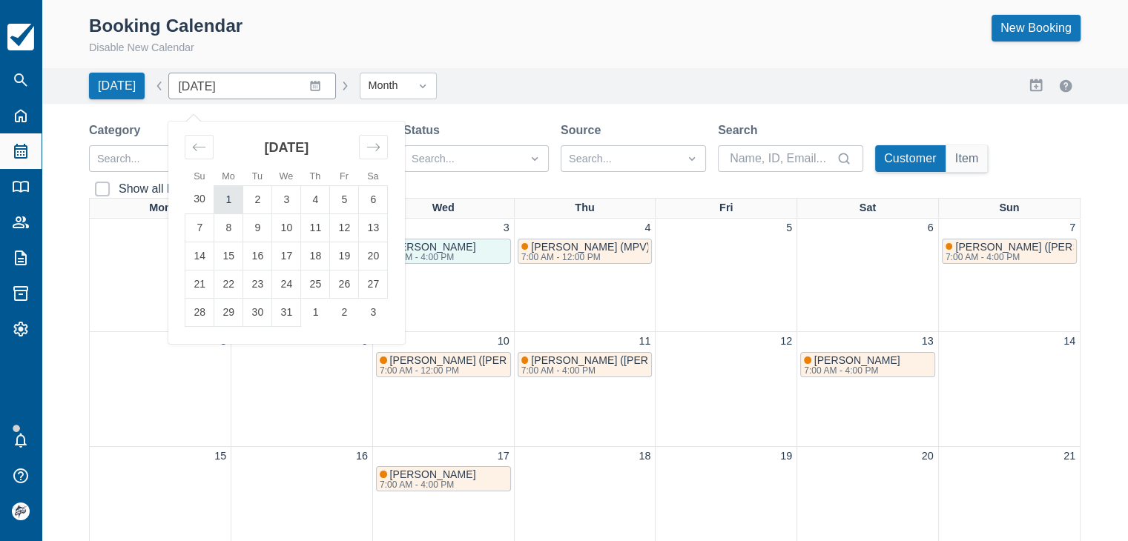
click at [223, 200] on td "1" at bounding box center [228, 199] width 29 height 28
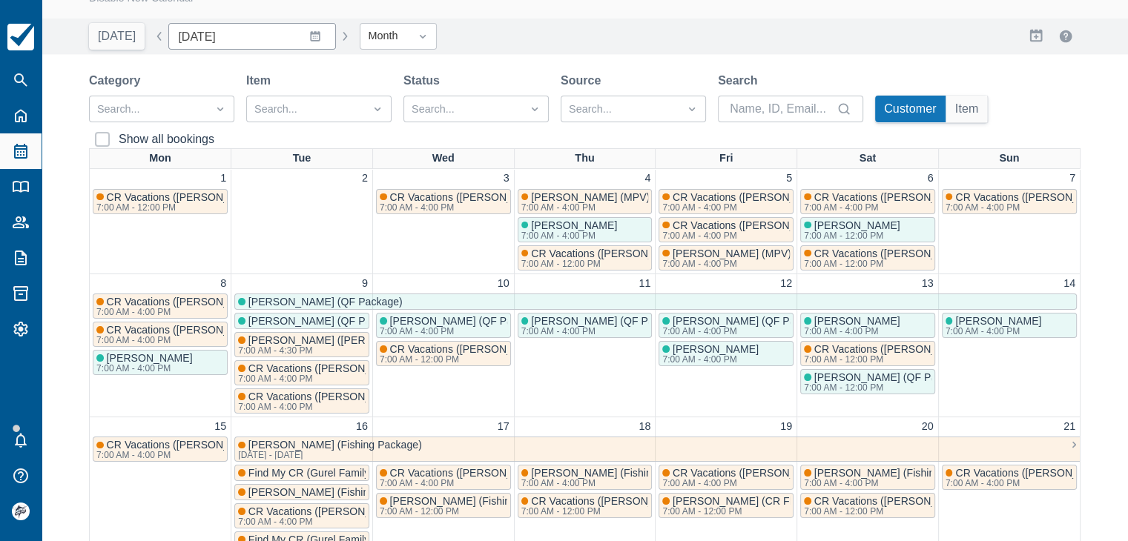
scroll to position [74, 0]
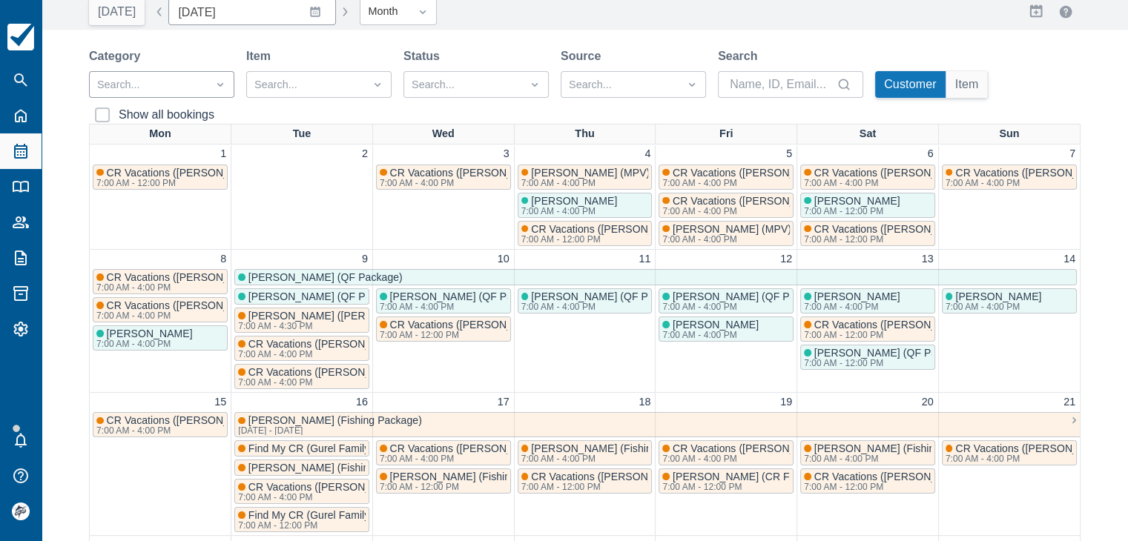
click at [188, 91] on div at bounding box center [148, 85] width 102 height 19
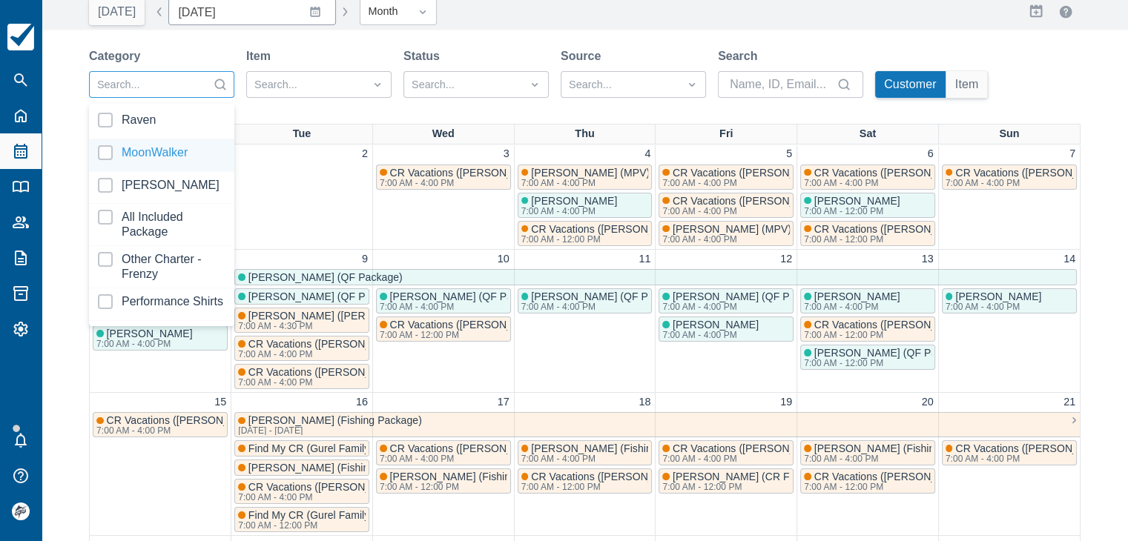
click at [156, 155] on div at bounding box center [162, 155] width 128 height 20
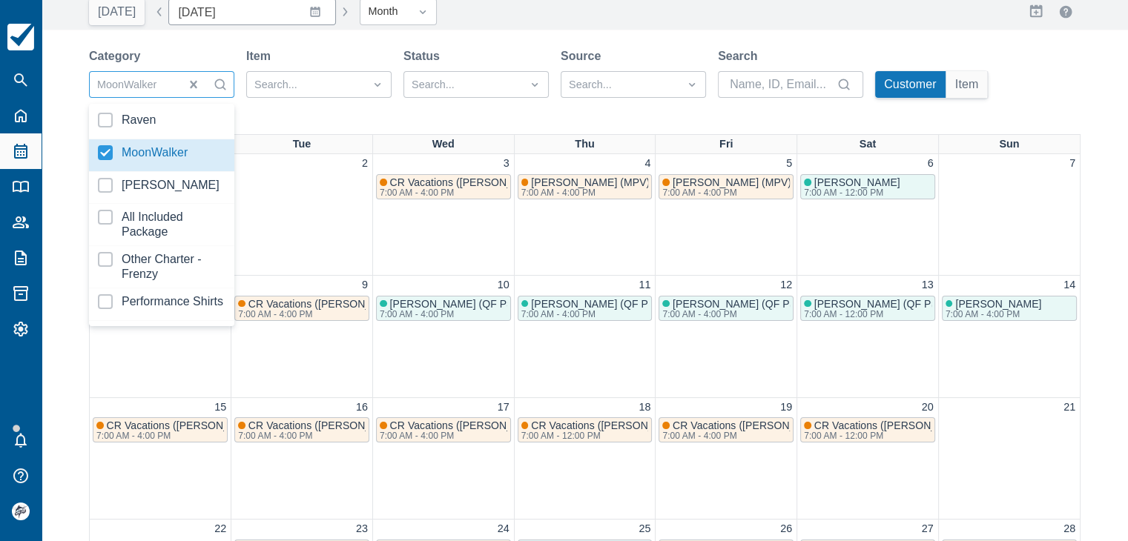
click at [942, 131] on div "Category option MoonWalker, selected. option MoonWalker focused, 2 of 15. 15 re…" at bounding box center [585, 90] width 992 height 87
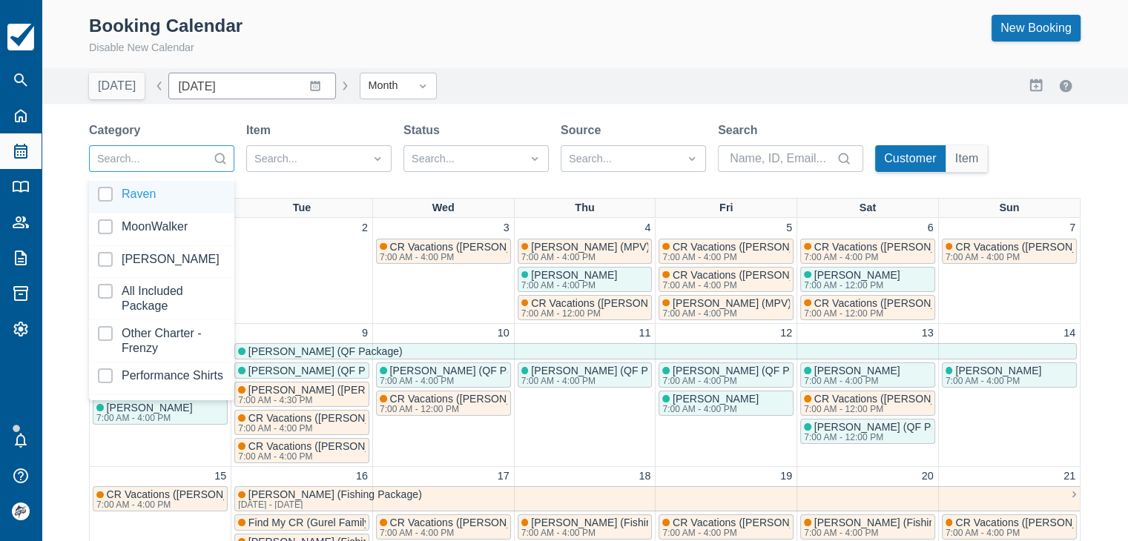
click at [190, 161] on div at bounding box center [148, 159] width 102 height 19
click at [151, 263] on div at bounding box center [162, 262] width 128 height 20
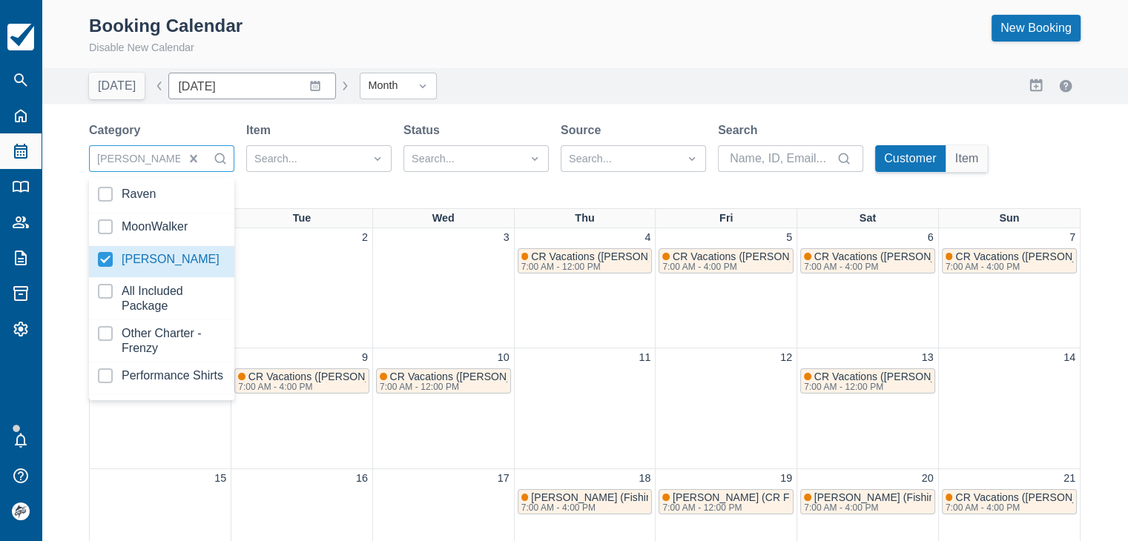
click at [294, 122] on div "Item" at bounding box center [318, 131] width 145 height 18
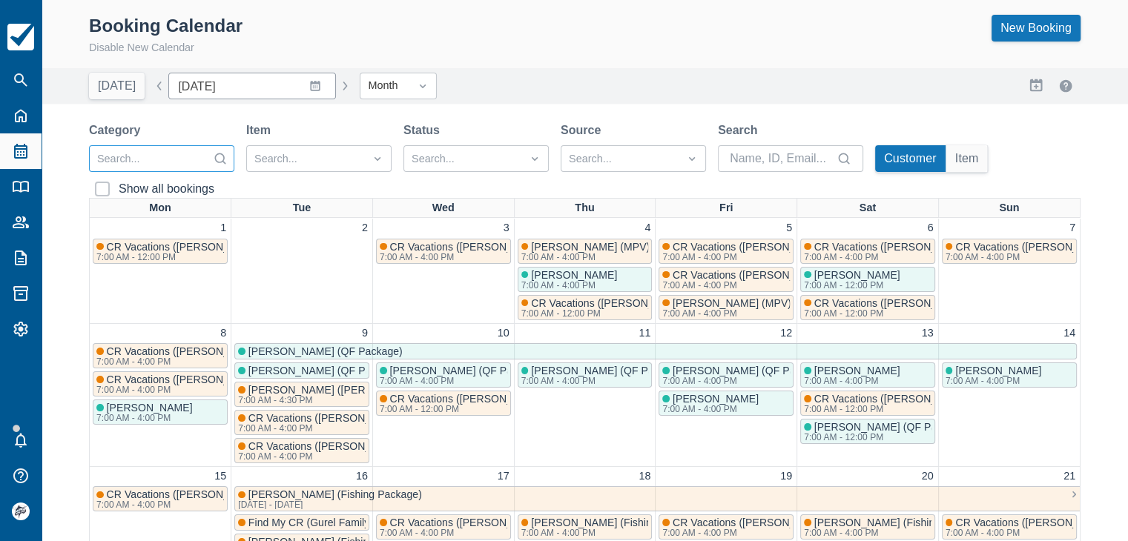
click at [174, 160] on div at bounding box center [148, 159] width 102 height 19
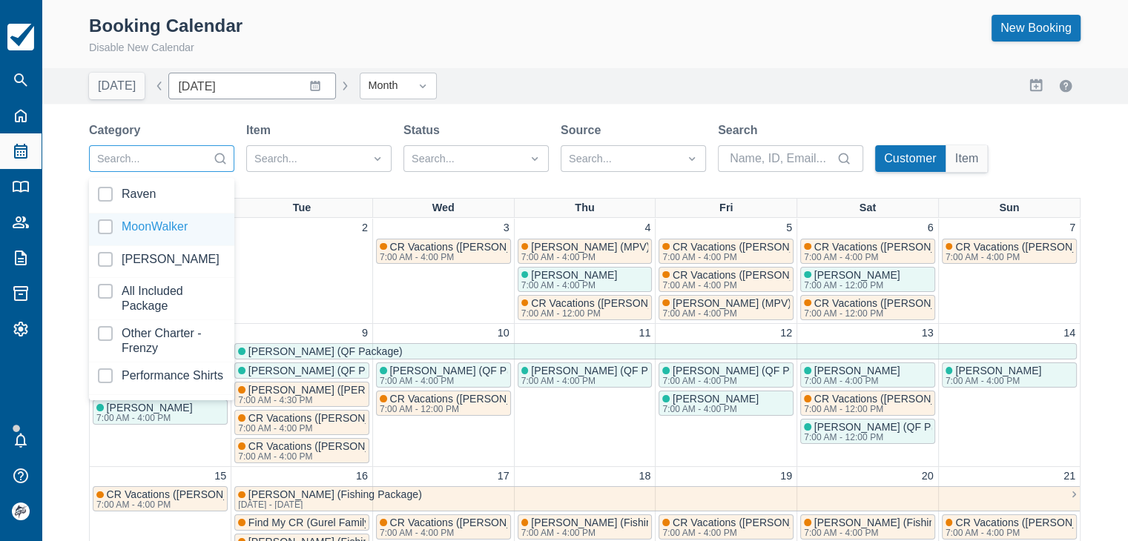
click at [148, 222] on div at bounding box center [162, 230] width 128 height 20
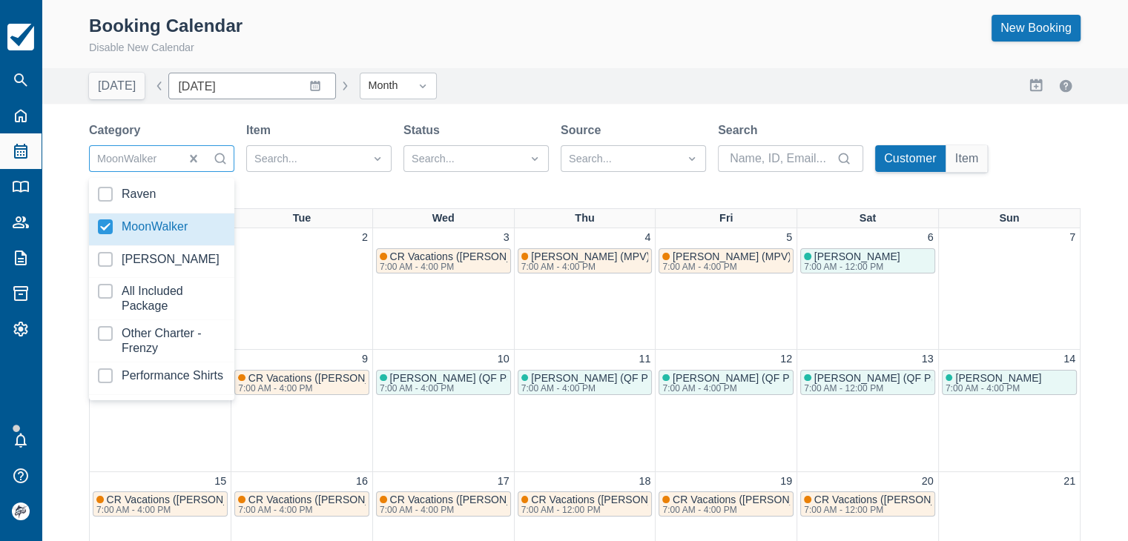
click at [510, 122] on div "Status" at bounding box center [475, 131] width 145 height 18
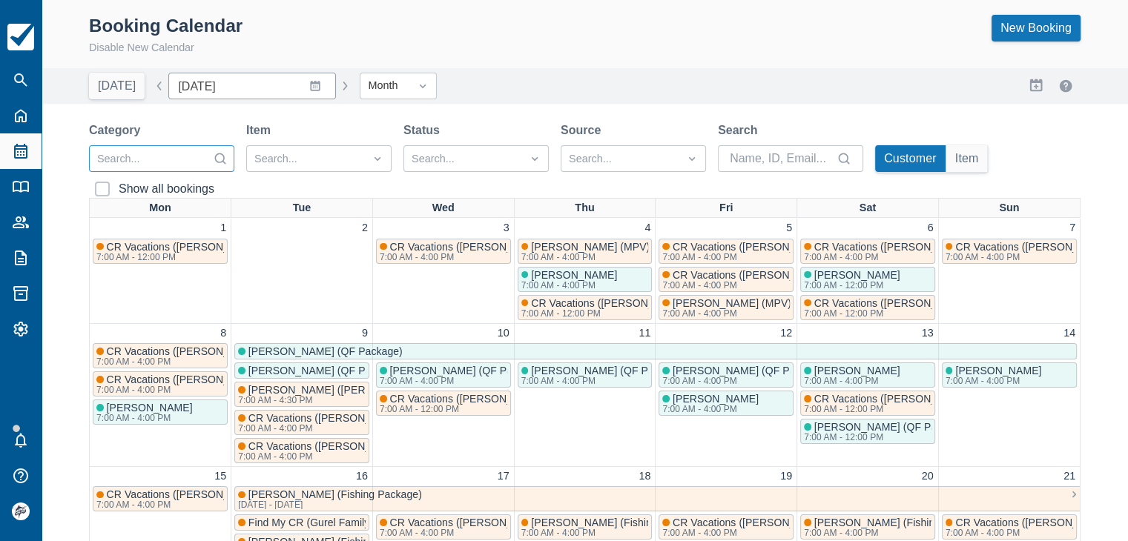
click at [172, 157] on div at bounding box center [148, 159] width 102 height 19
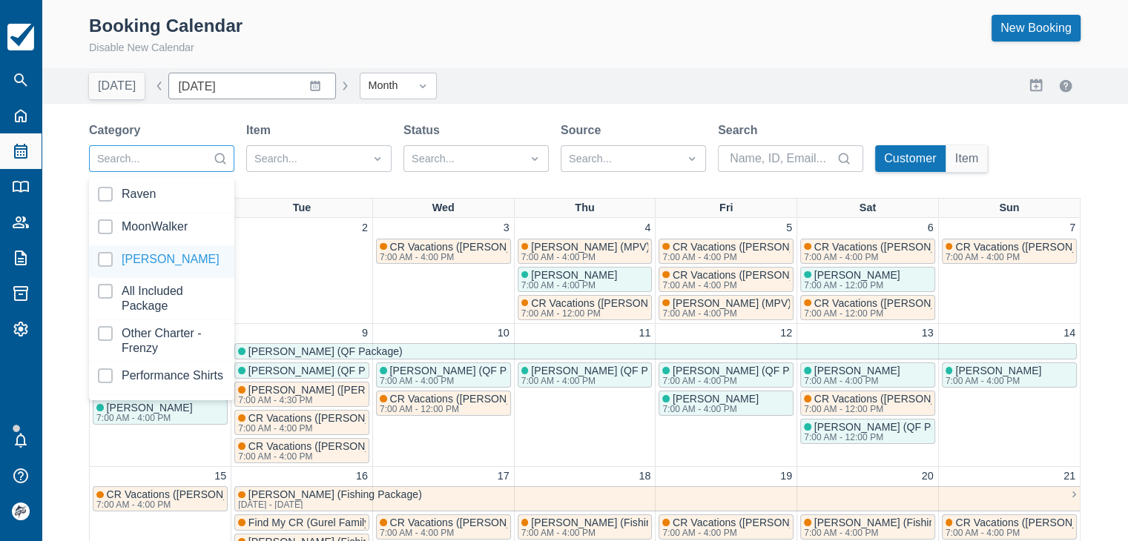
click at [147, 260] on div at bounding box center [162, 262] width 128 height 20
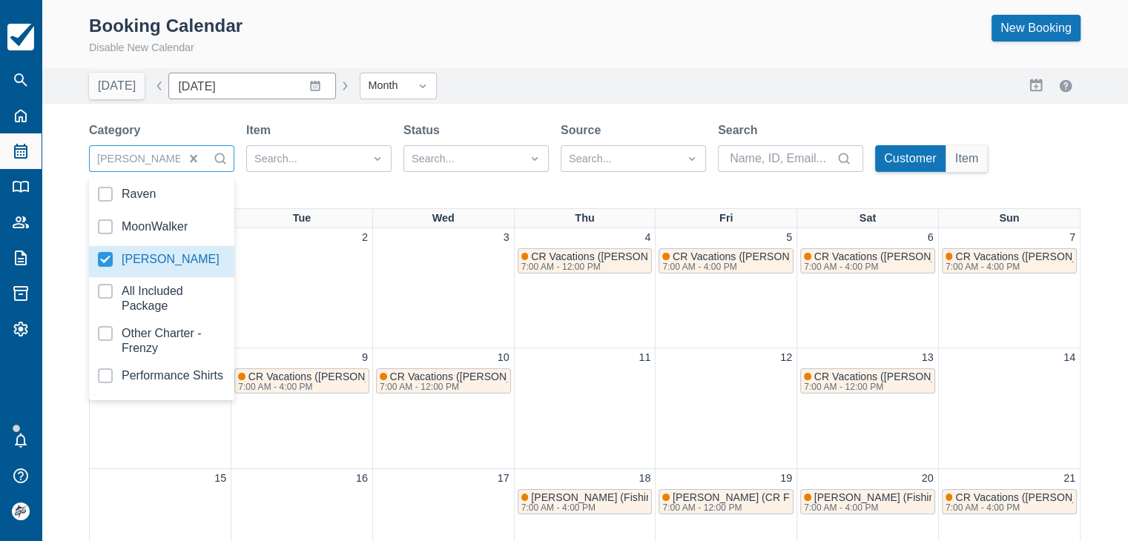
click at [524, 120] on div "Booking Calendar Disable New Calendar New Booking Today Date December 2025 Navi…" at bounding box center [585, 471] width 1087 height 943
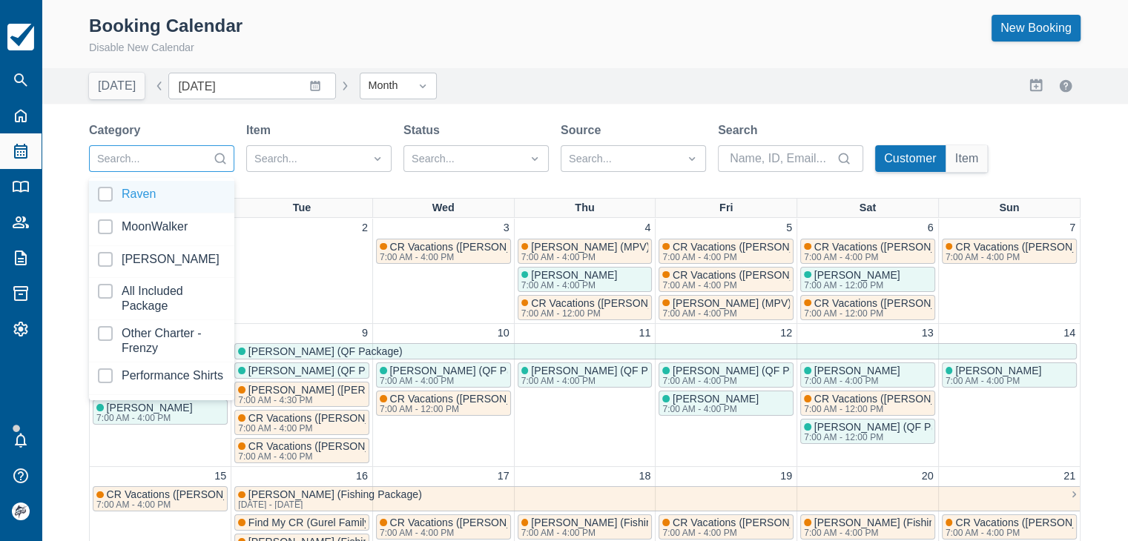
click at [176, 161] on div at bounding box center [148, 159] width 102 height 19
click at [145, 231] on div at bounding box center [162, 230] width 128 height 20
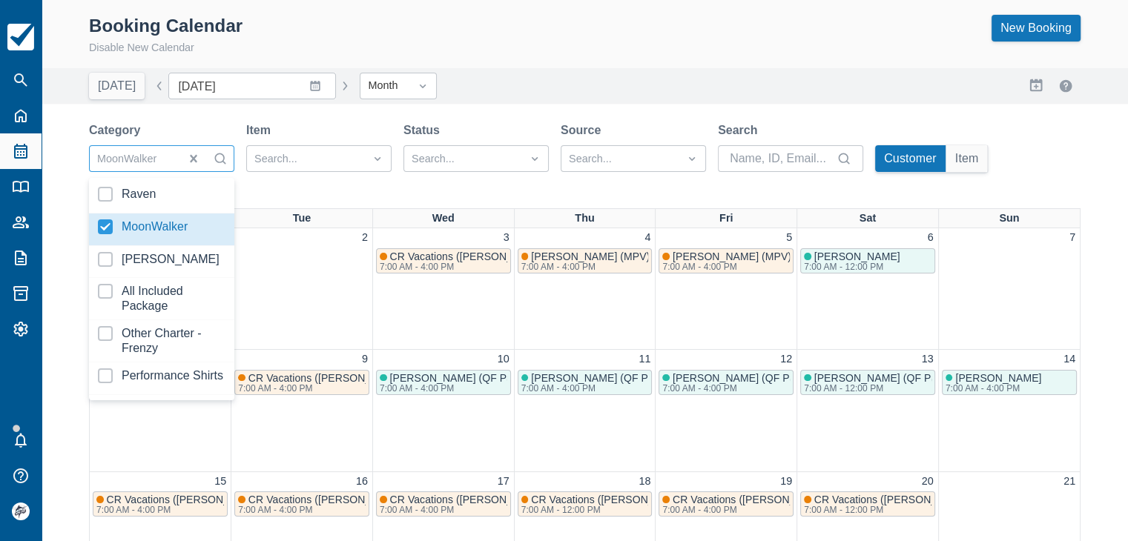
click at [500, 104] on div "Booking Calendar Disable New Calendar New Booking Today Date December 2025 Navi…" at bounding box center [585, 471] width 1087 height 943
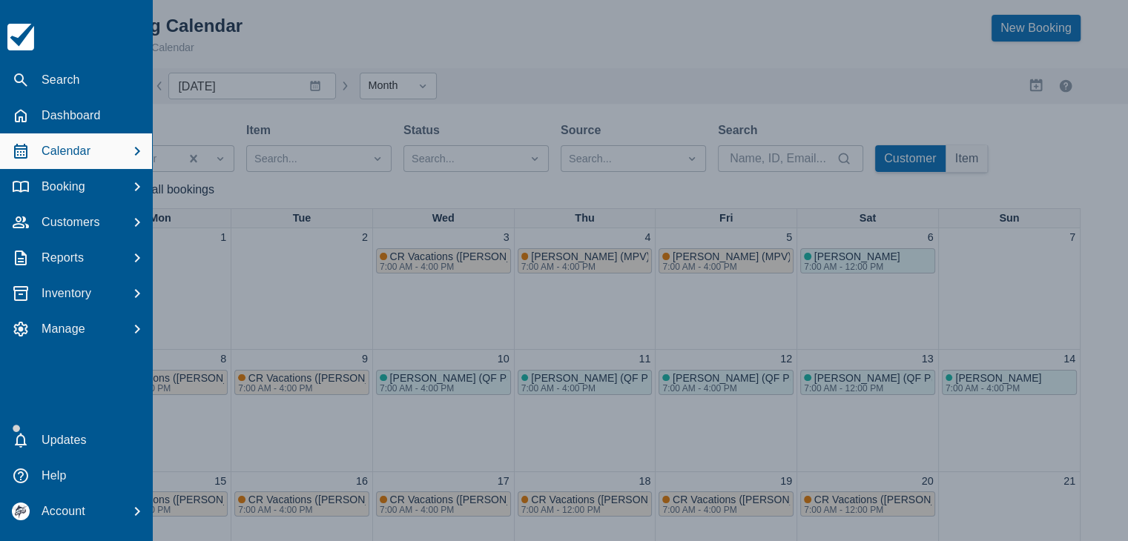
click at [164, 90] on div at bounding box center [564, 270] width 1128 height 541
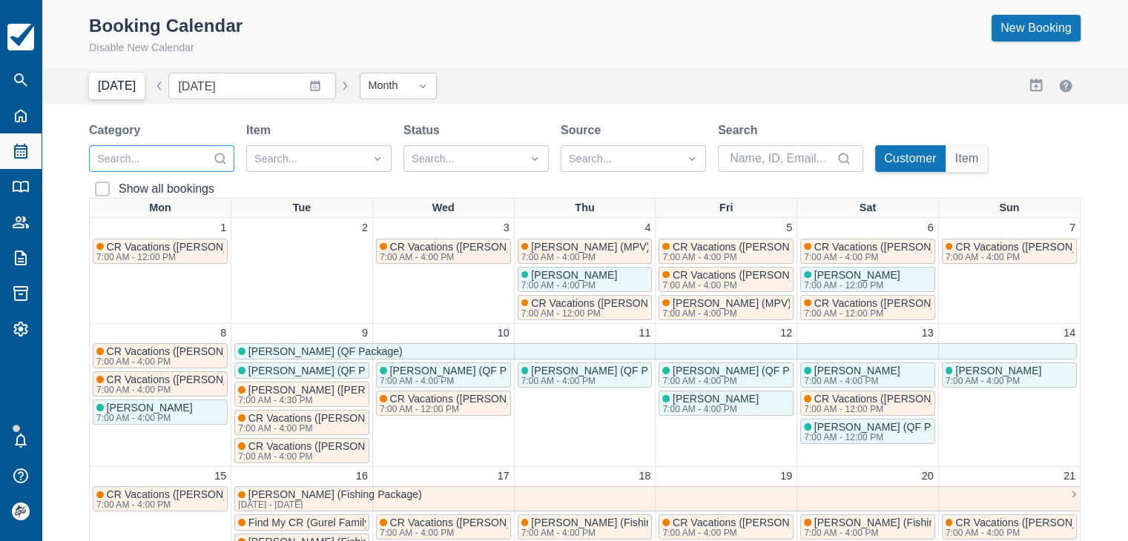
click at [119, 90] on button "[DATE]" at bounding box center [117, 86] width 56 height 27
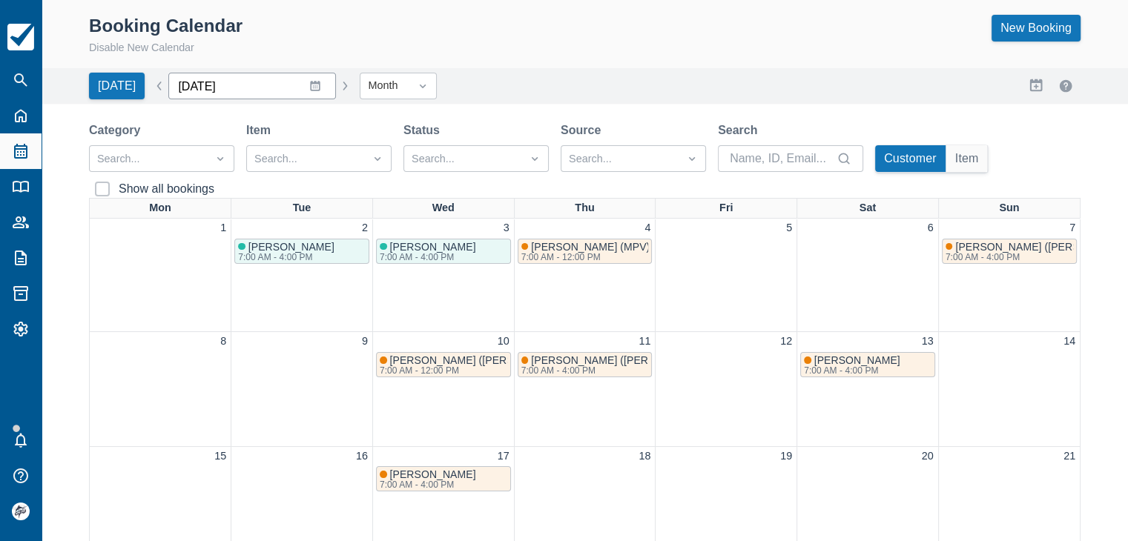
click at [299, 82] on input "September 2025" at bounding box center [252, 86] width 168 height 27
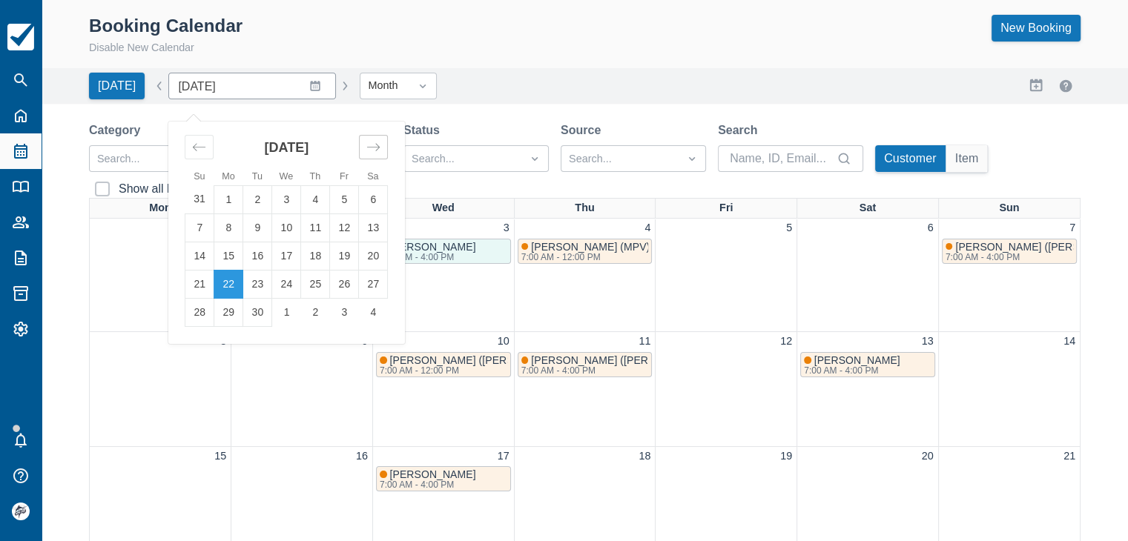
click at [366, 151] on icon "Move forward to switch to the next month." at bounding box center [373, 147] width 14 height 14
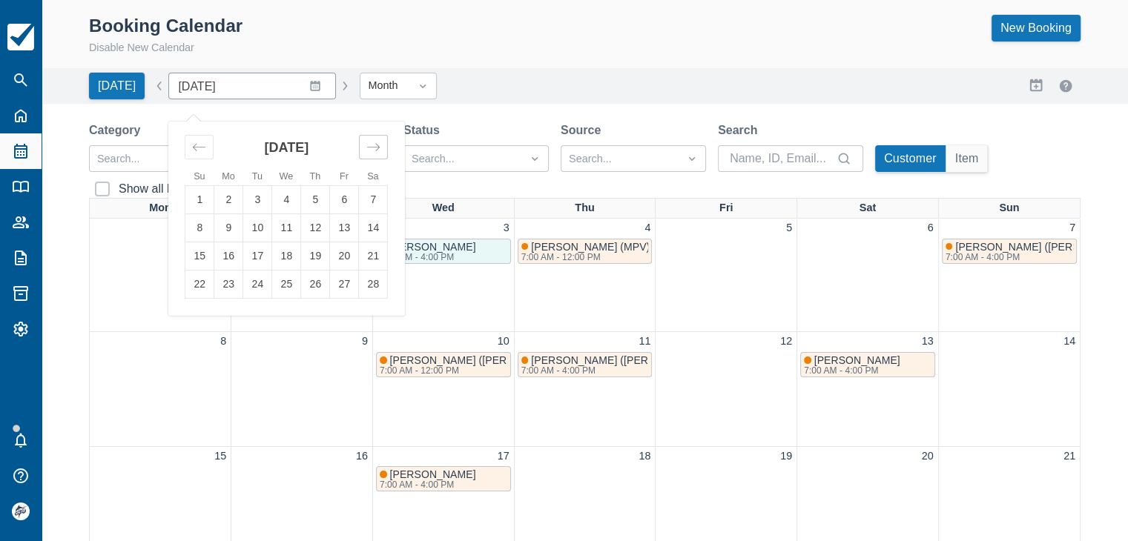
click at [366, 151] on icon "Move forward to switch to the next month." at bounding box center [373, 147] width 14 height 14
click at [367, 154] on div "Move forward to switch to the next month." at bounding box center [373, 147] width 29 height 24
click at [277, 208] on td "1" at bounding box center [286, 199] width 29 height 28
type input "April 2026"
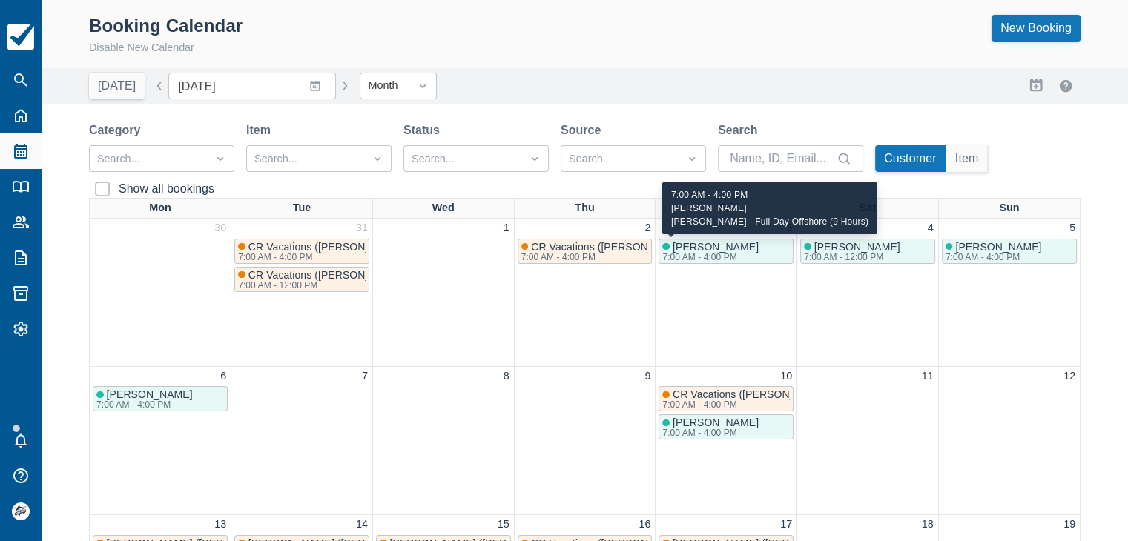
click at [727, 246] on span "Nicholas Scheer" at bounding box center [716, 247] width 86 height 12
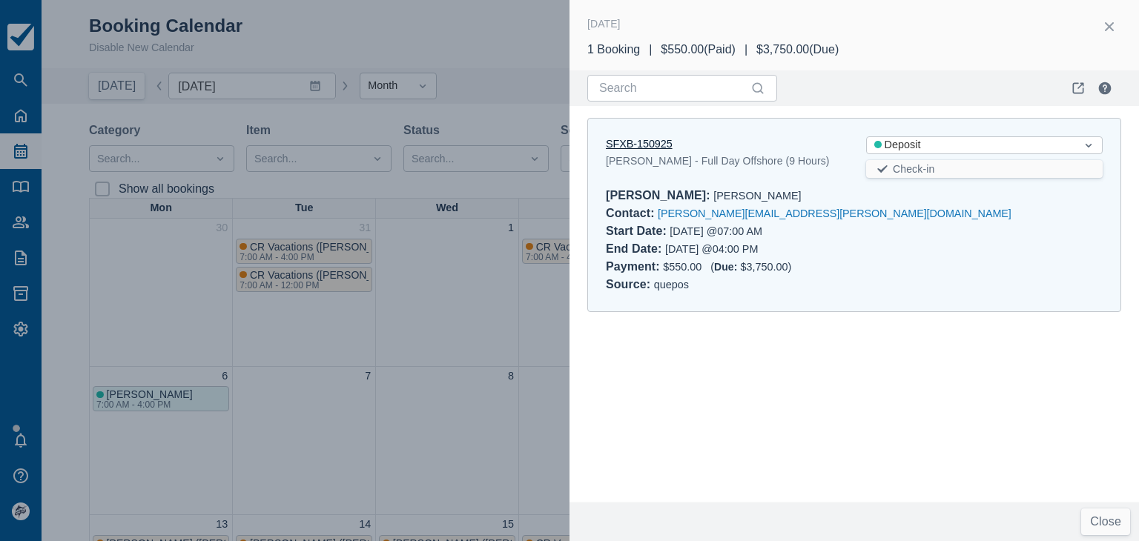
click at [644, 144] on link "SFXB-150925" at bounding box center [639, 144] width 67 height 12
click at [369, 22] on div at bounding box center [569, 270] width 1139 height 541
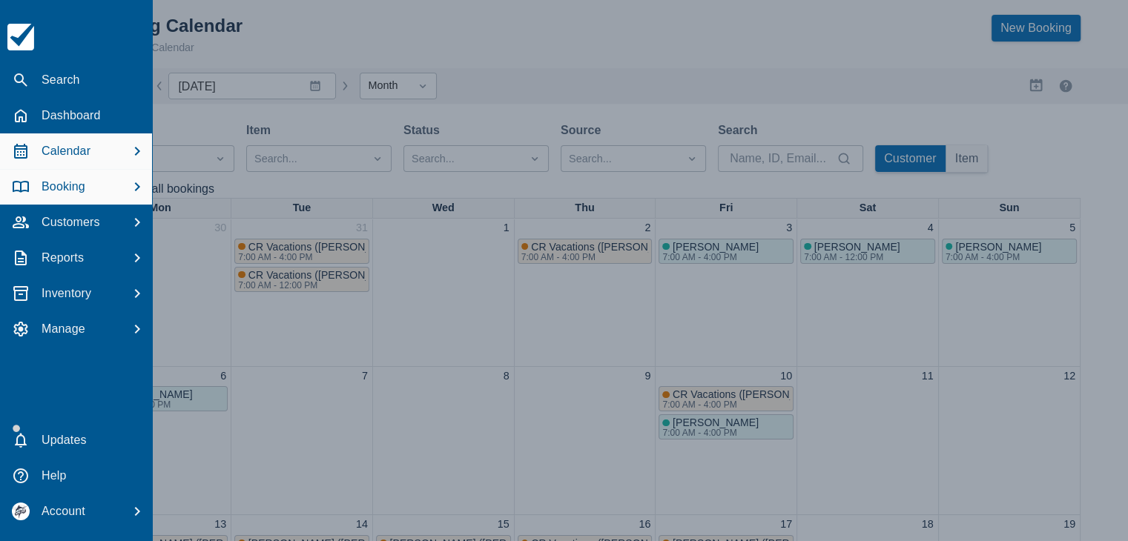
click at [59, 186] on p "Booking" at bounding box center [64, 187] width 44 height 18
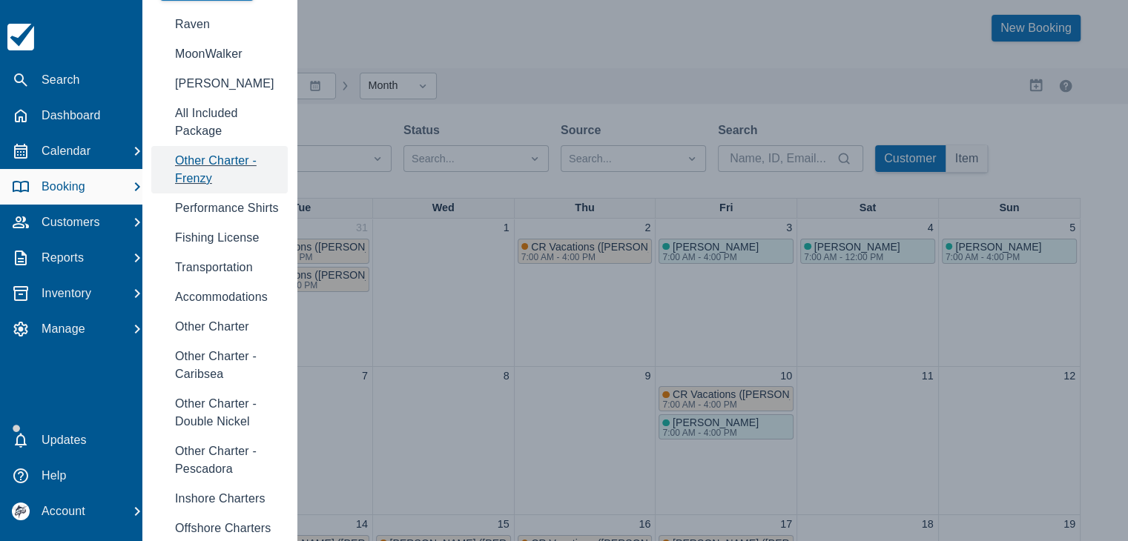
scroll to position [269, 0]
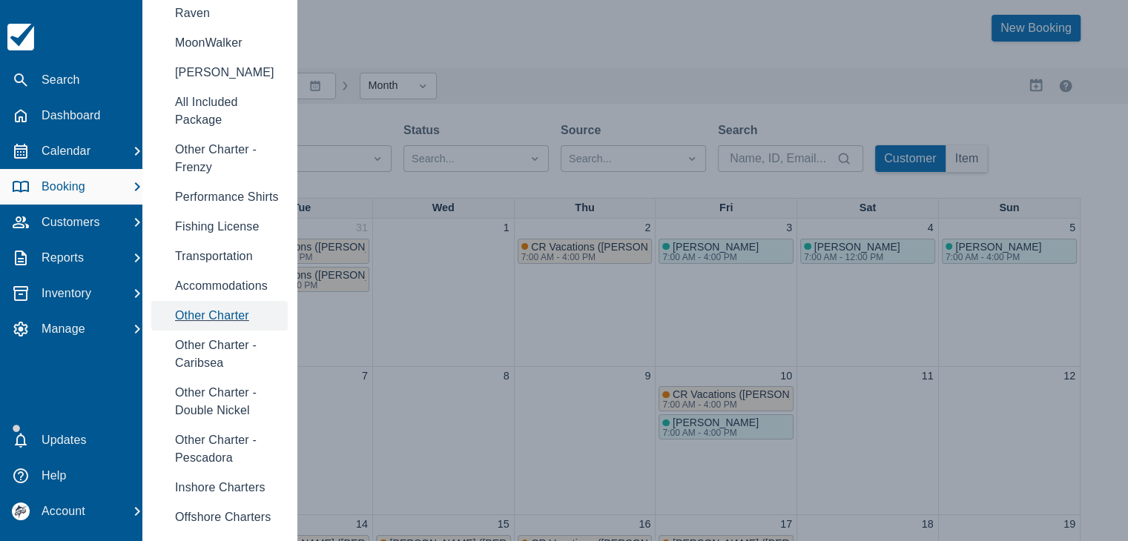
click at [202, 309] on span "Other Charter" at bounding box center [212, 315] width 74 height 13
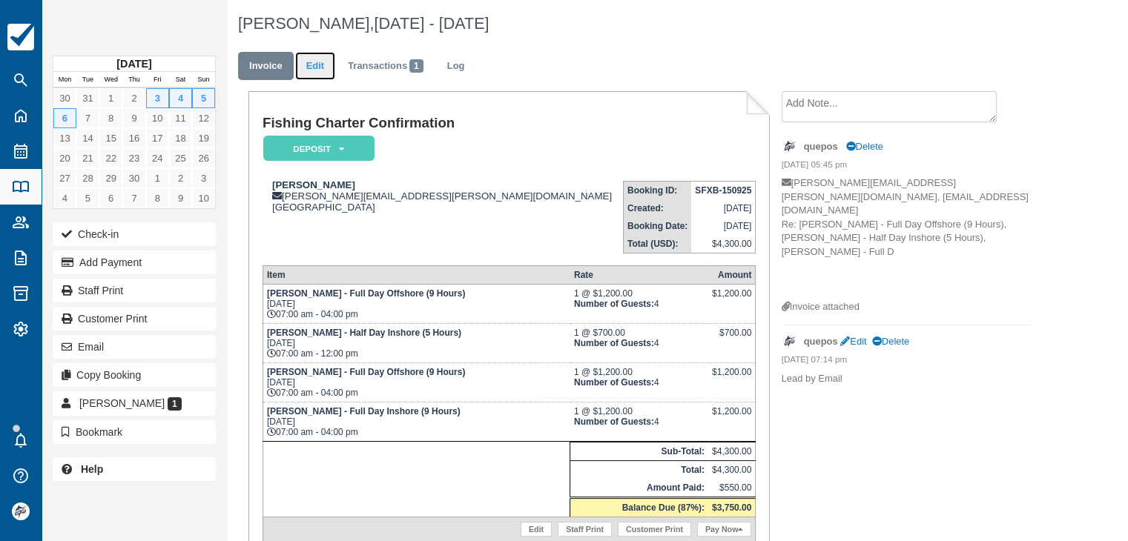
click at [320, 65] on link "Edit" at bounding box center [315, 66] width 40 height 29
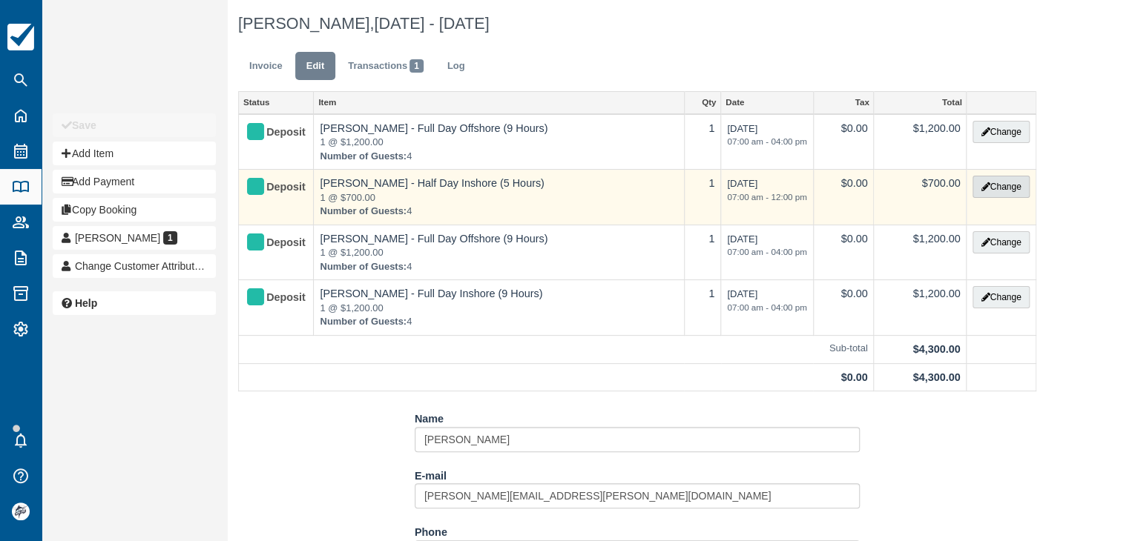
click at [1018, 185] on button "Change" at bounding box center [1000, 187] width 56 height 22
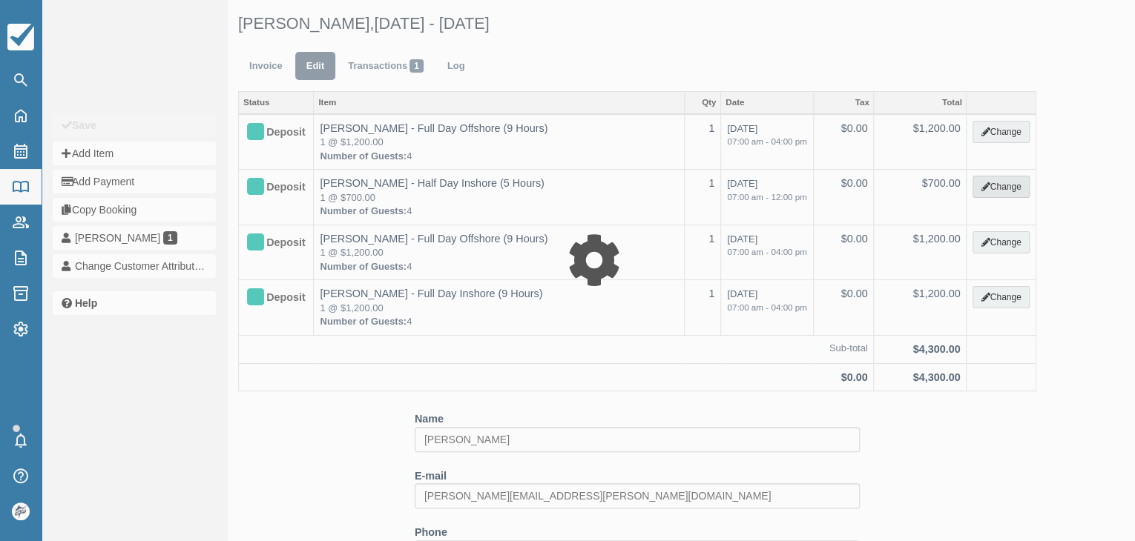
select select "15"
type input "700.00"
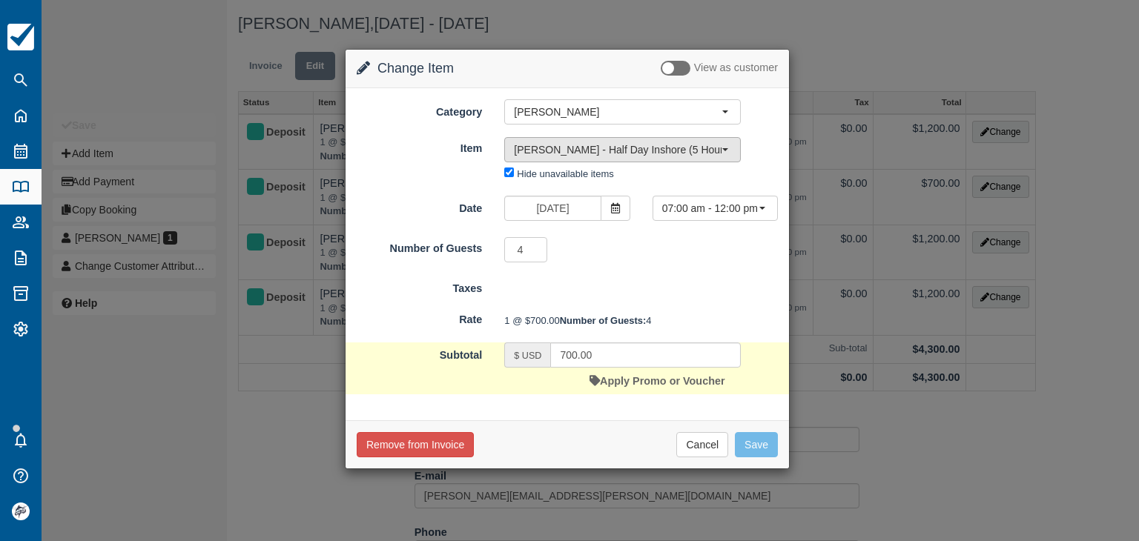
click at [589, 152] on span "[PERSON_NAME] - Half Day Inshore (5 Hours)" at bounding box center [618, 149] width 208 height 15
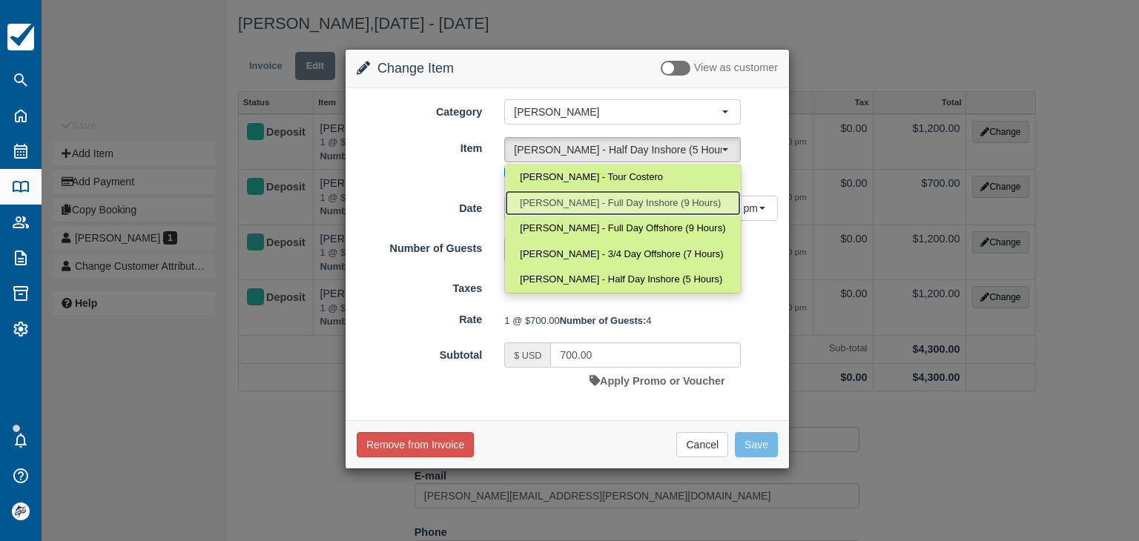
click at [596, 202] on span "[PERSON_NAME] - Full Day Inshore (9 Hours)" at bounding box center [620, 204] width 201 height 14
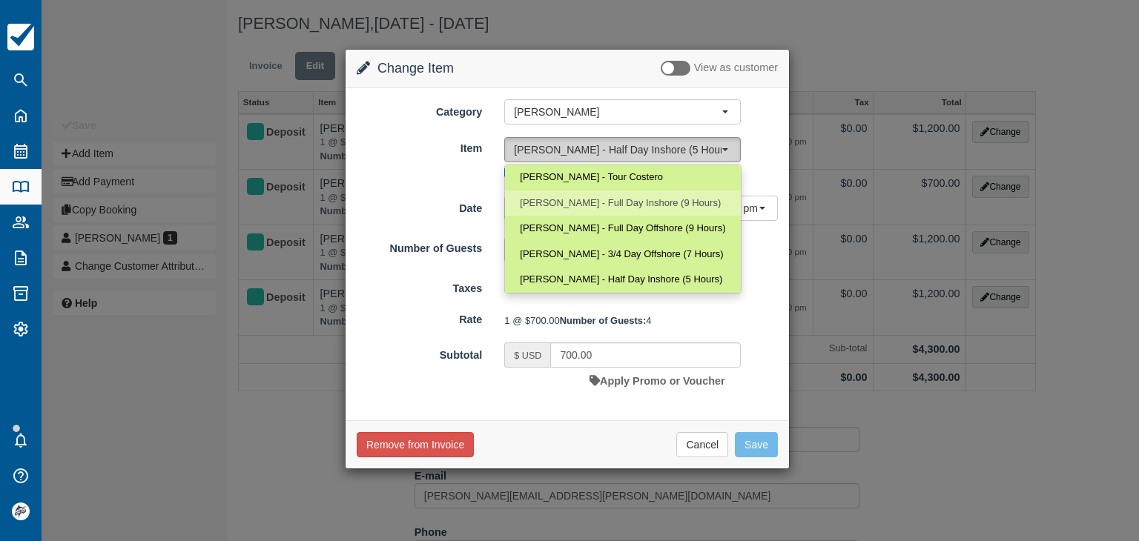
select select "63"
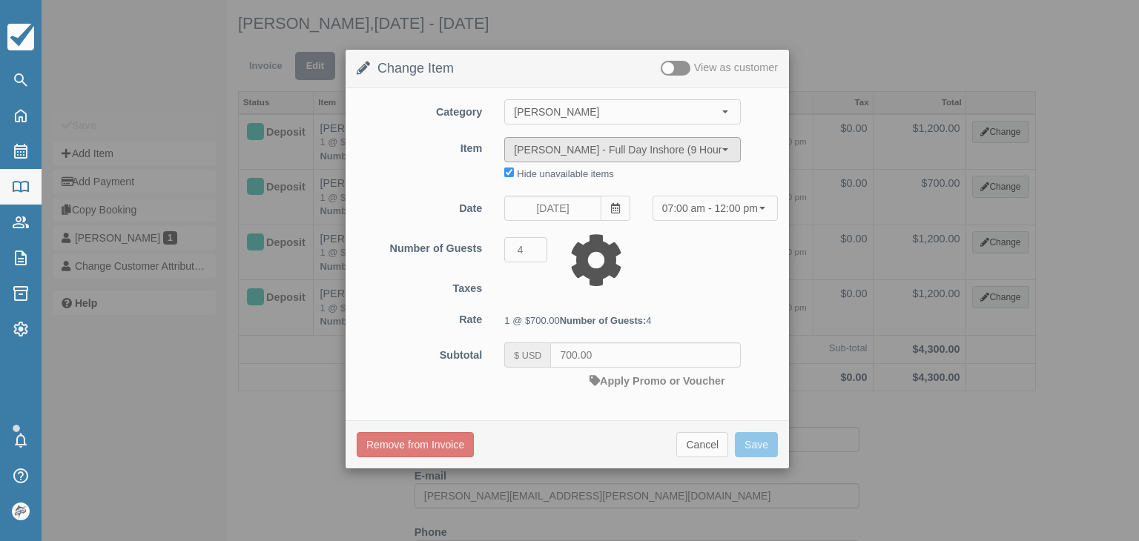
type input "1200.00"
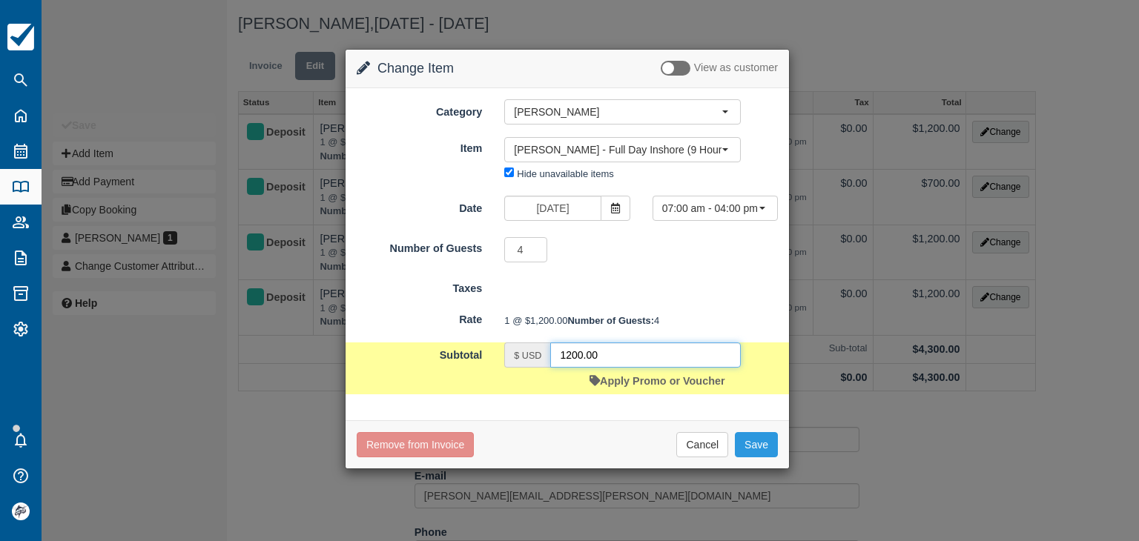
click at [610, 368] on input "1200.00" at bounding box center [645, 355] width 191 height 25
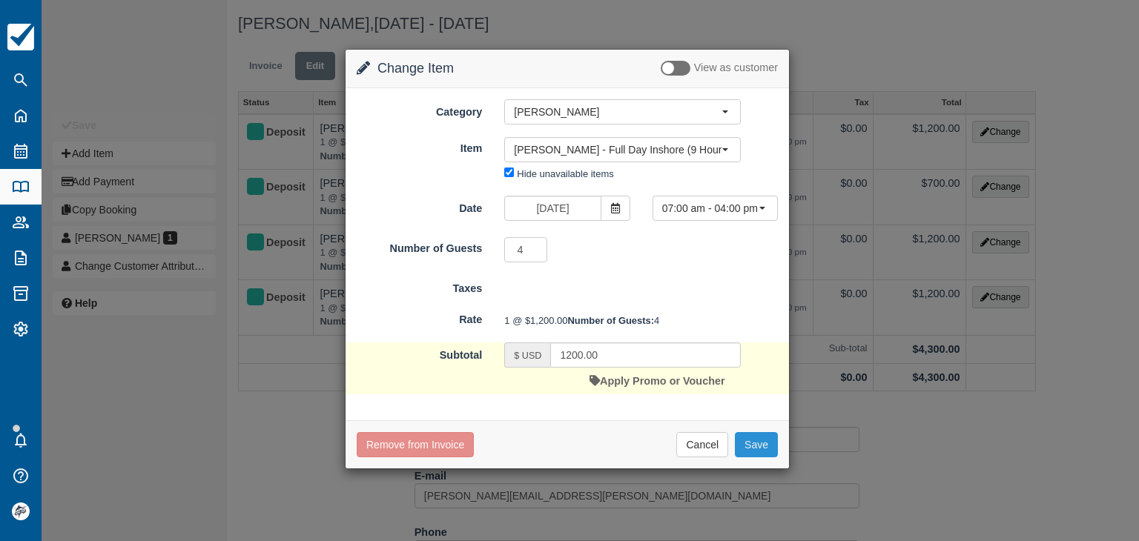
click at [754, 458] on button "Save" at bounding box center [756, 444] width 43 height 25
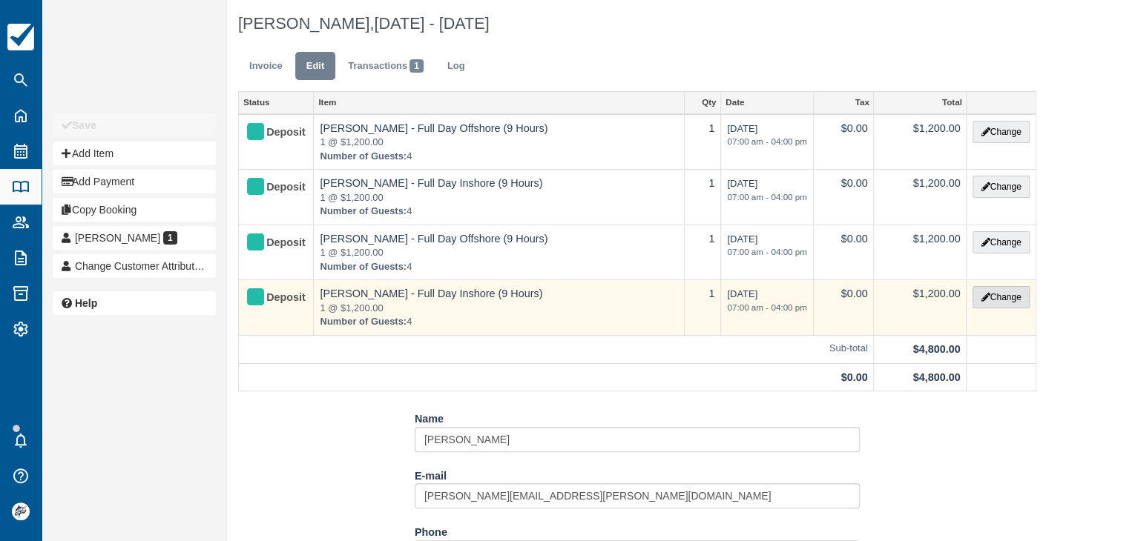
click at [1000, 297] on button "Change" at bounding box center [1000, 297] width 56 height 22
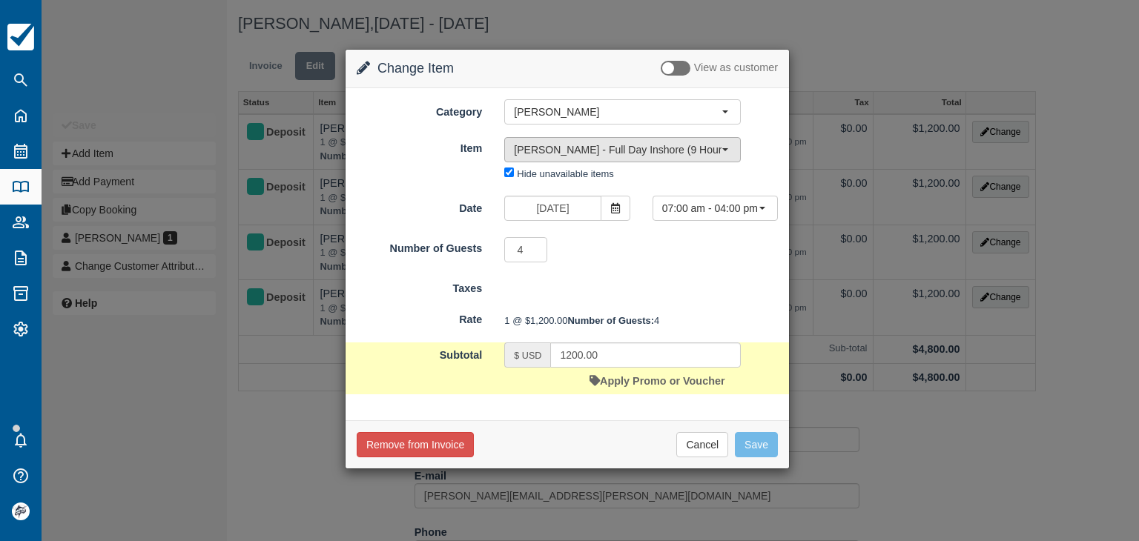
click at [561, 152] on span "Isabella - Full Day Inshore (9 Hours)" at bounding box center [618, 149] width 208 height 15
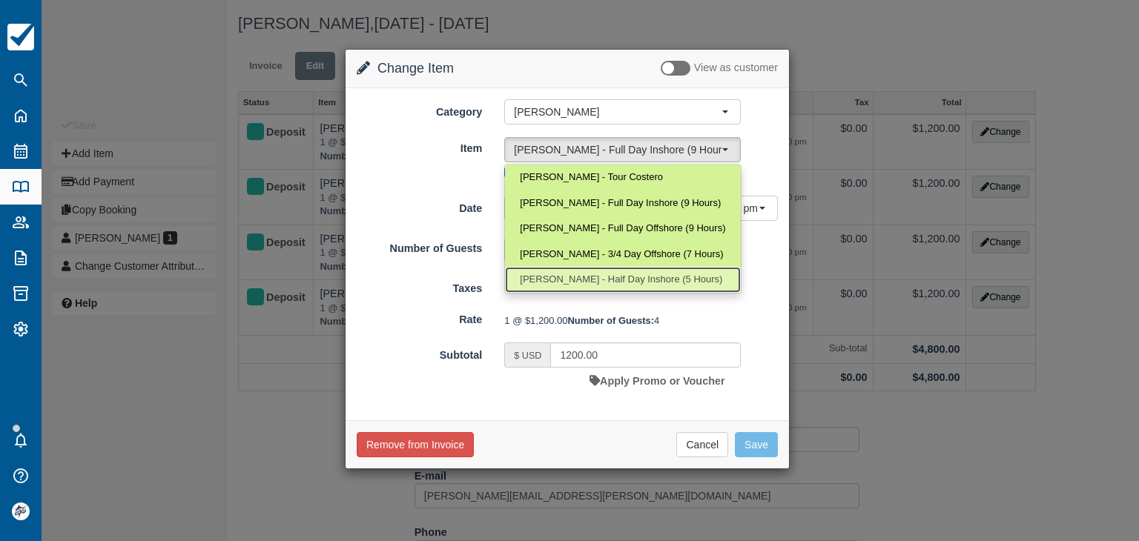
click at [576, 274] on span "[PERSON_NAME] - Half Day Inshore (5 Hours)" at bounding box center [621, 280] width 202 height 14
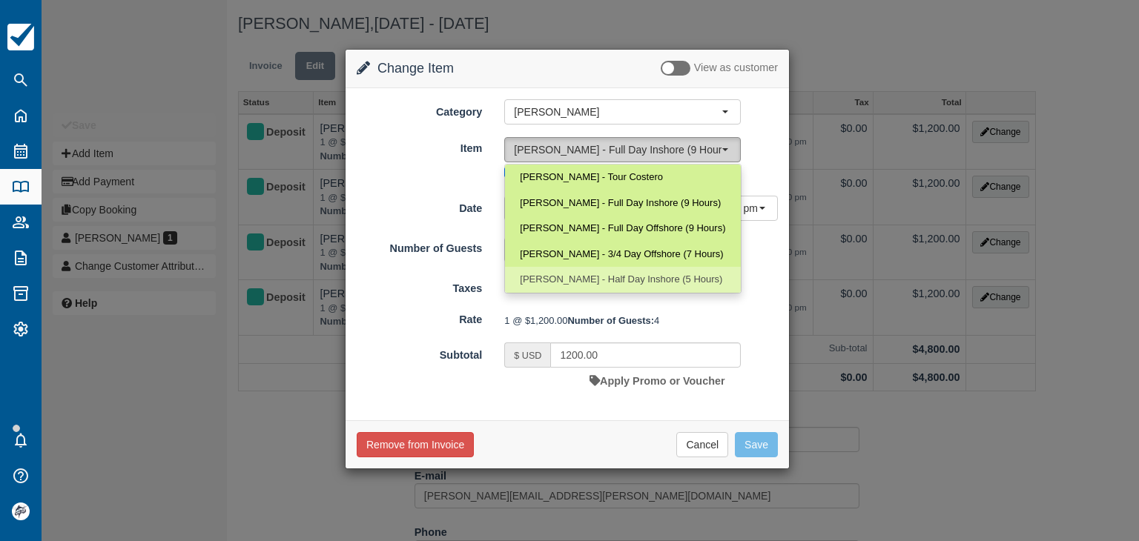
select select "25"
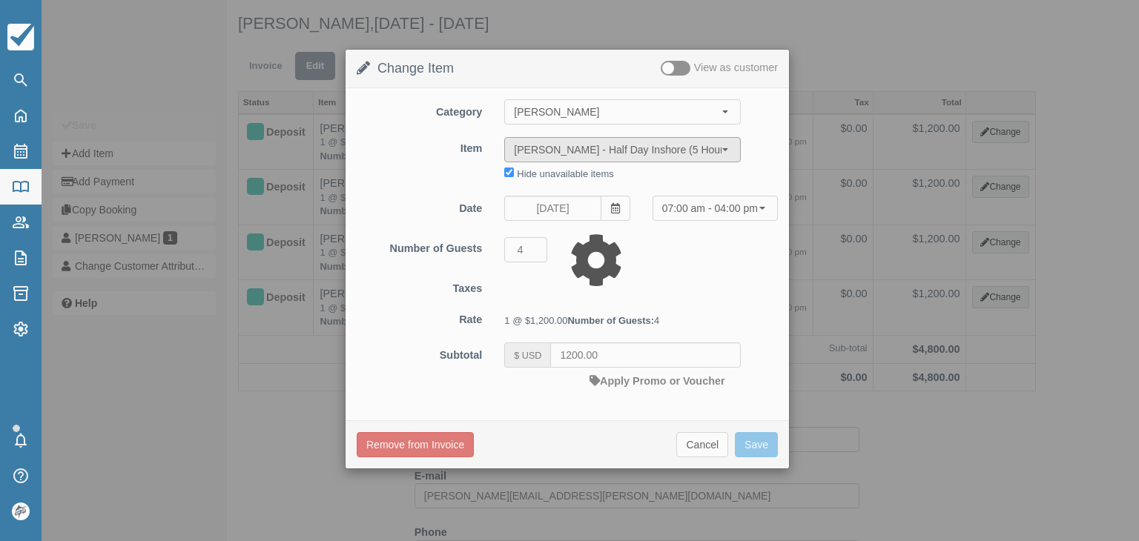
type input "700.00"
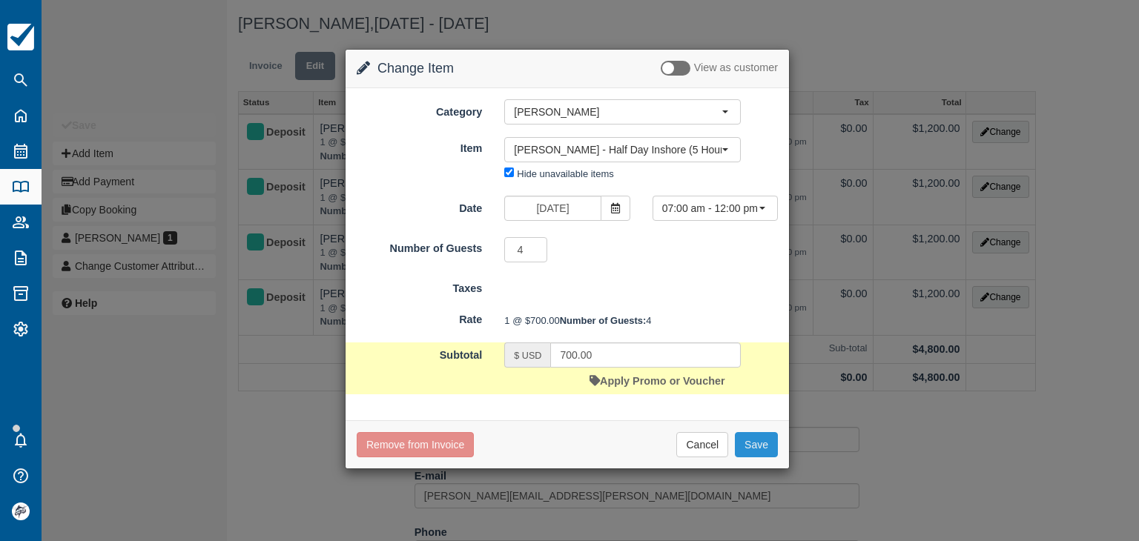
click at [756, 458] on button "Save" at bounding box center [756, 444] width 43 height 25
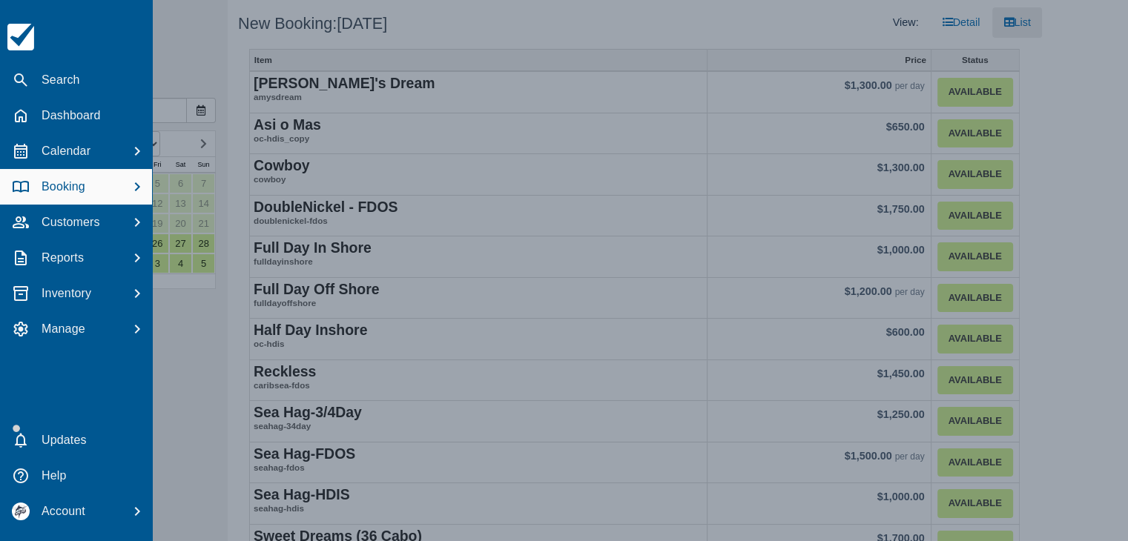
click at [69, 188] on p "Booking" at bounding box center [64, 187] width 44 height 18
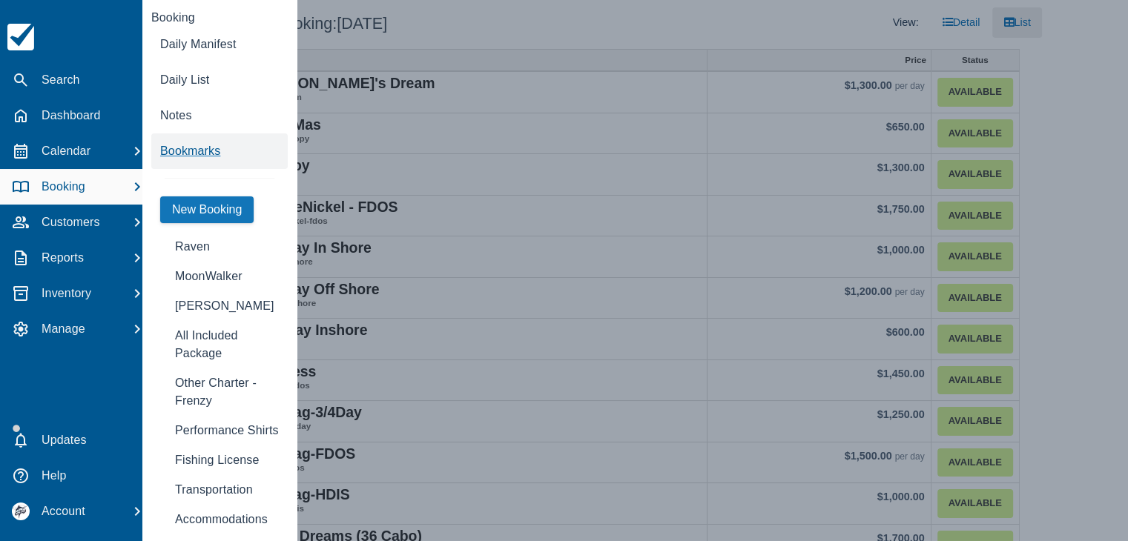
click at [180, 147] on span "Bookmarks" at bounding box center [190, 151] width 60 height 13
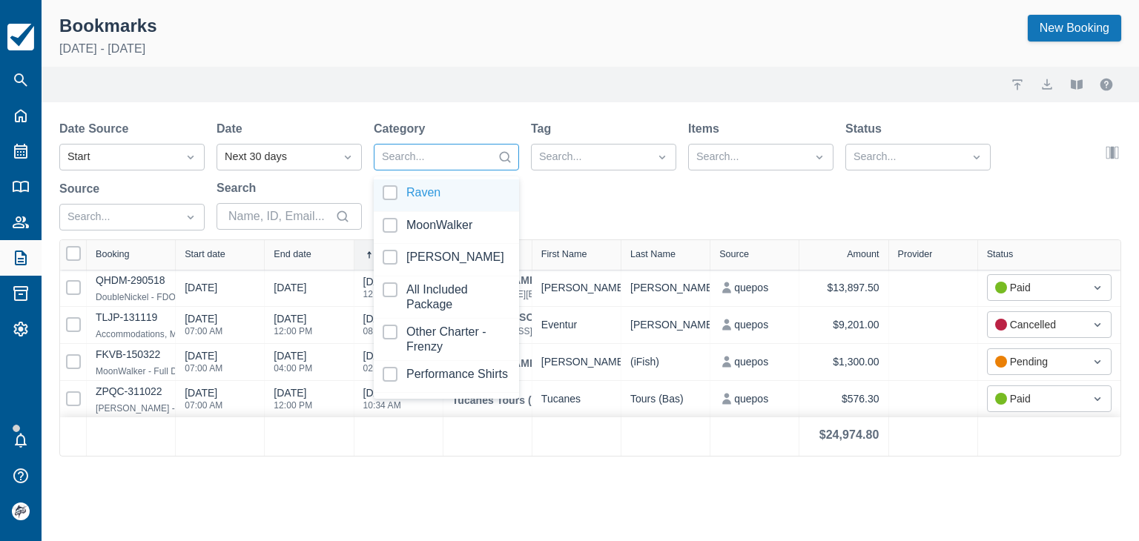
click at [409, 165] on div at bounding box center [433, 157] width 102 height 19
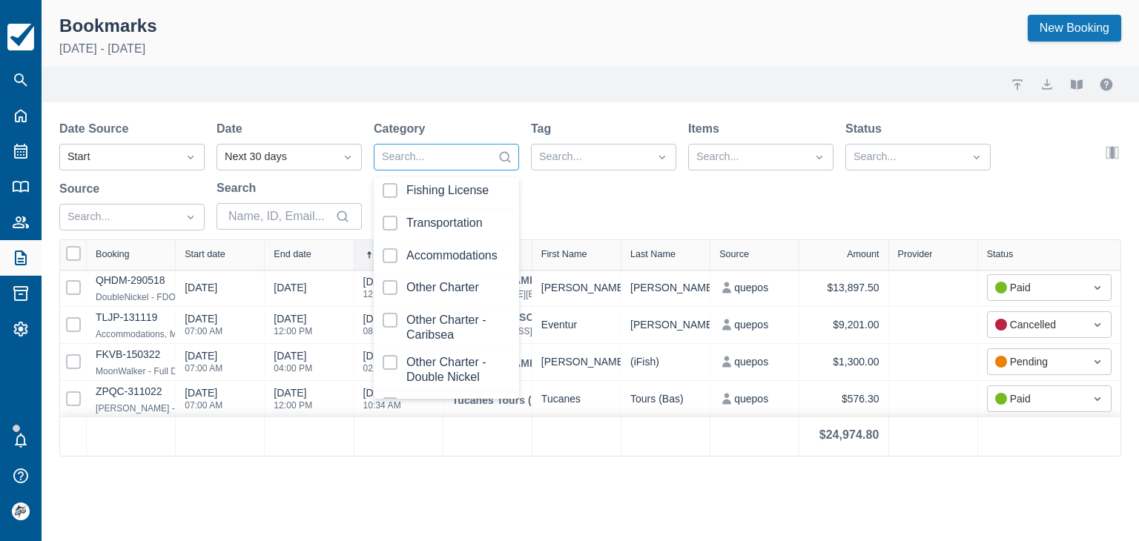
scroll to position [223, 0]
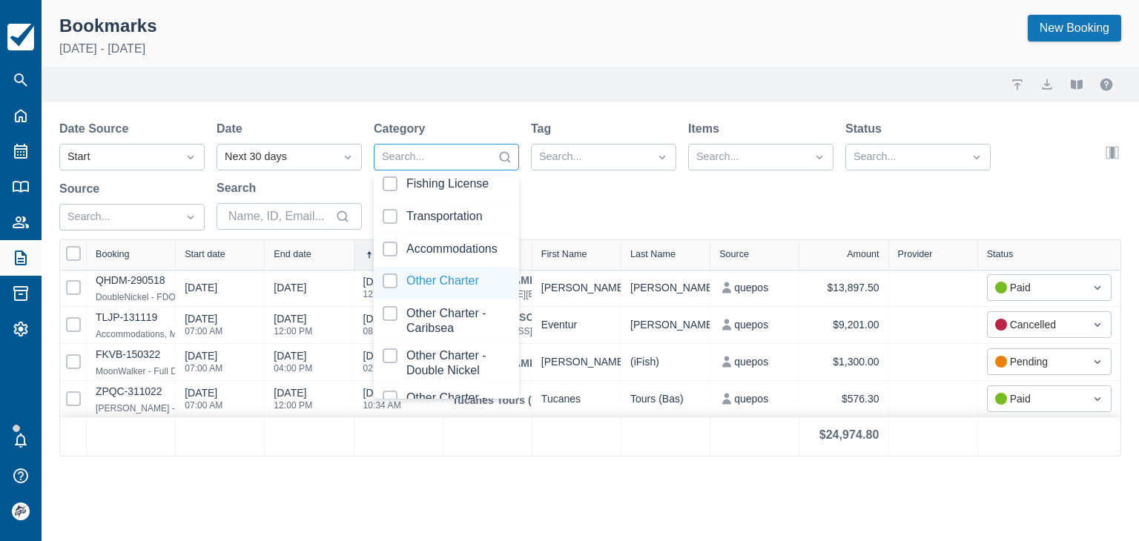
click at [448, 292] on div at bounding box center [447, 284] width 128 height 20
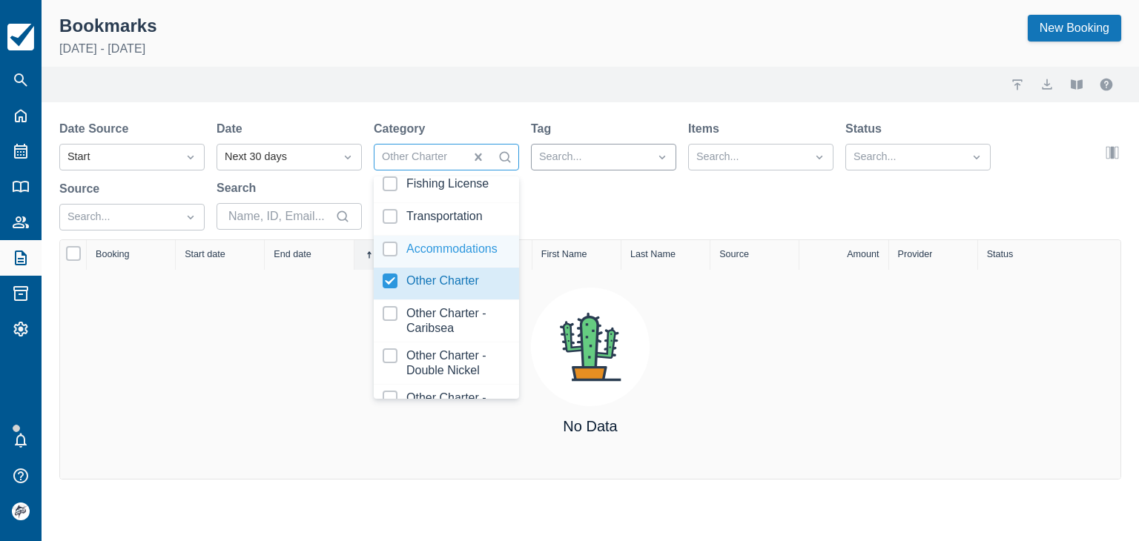
click at [579, 158] on div at bounding box center [590, 157] width 102 height 19
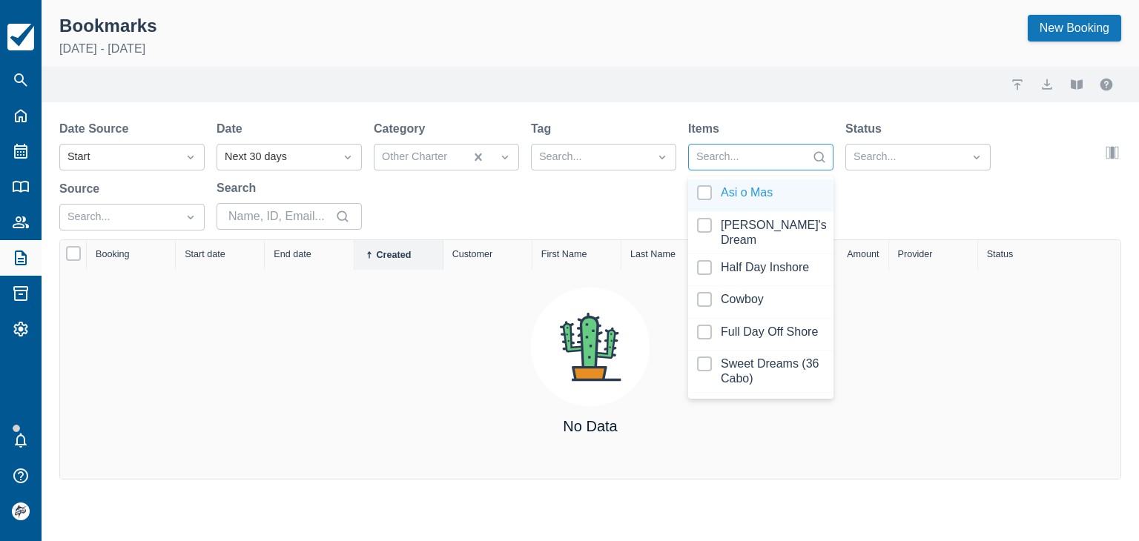
click at [721, 151] on div at bounding box center [747, 157] width 102 height 19
click at [740, 193] on div at bounding box center [761, 195] width 128 height 20
click at [550, 191] on div "Date Source Start Date Next 30 days Category Other Charter Tag Search... Items …" at bounding box center [581, 179] width 1044 height 119
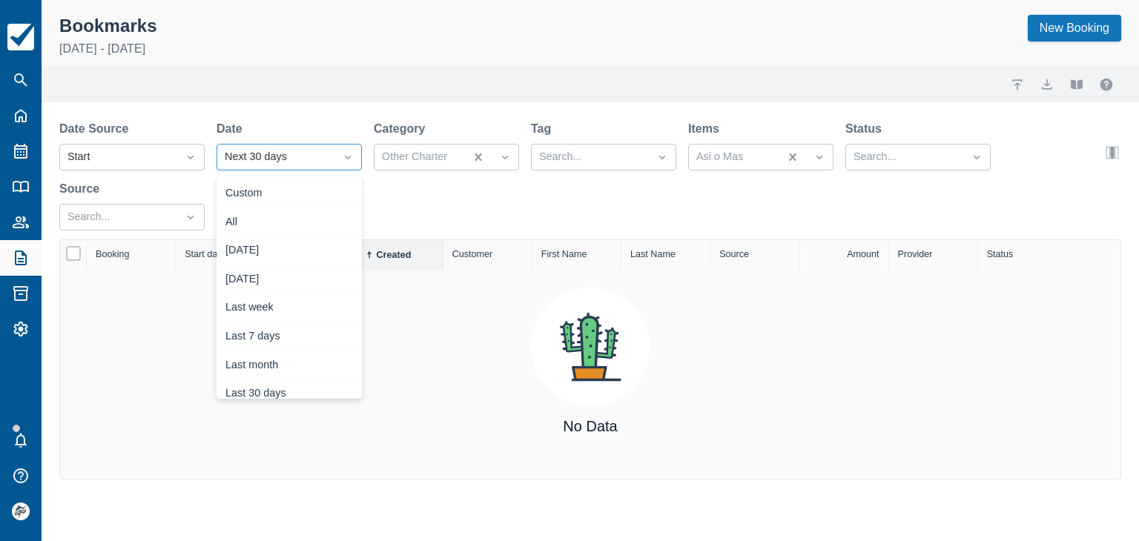
click at [285, 160] on div "Next 30 days" at bounding box center [276, 157] width 102 height 16
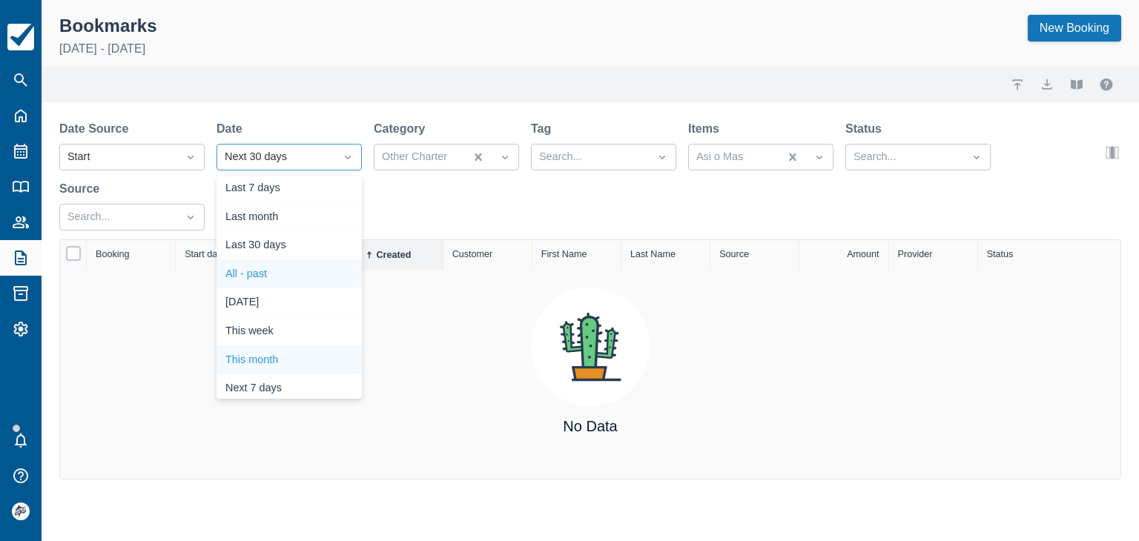
scroll to position [211, 0]
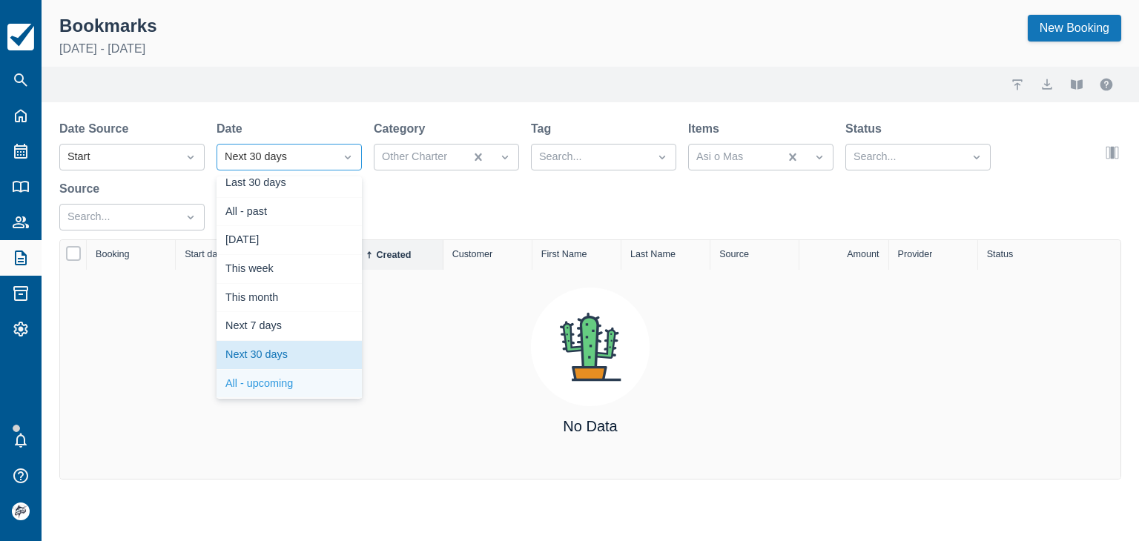
click at [271, 379] on div "All - upcoming" at bounding box center [289, 384] width 145 height 29
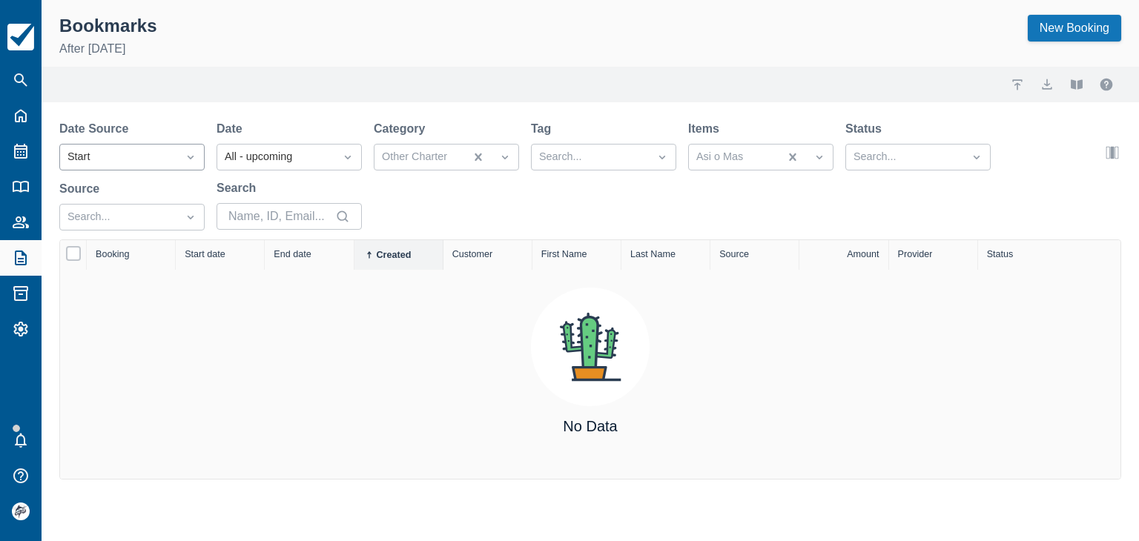
click at [184, 154] on icon "Dropdown icon" at bounding box center [190, 157] width 15 height 15
click at [99, 274] on div "In Progress" at bounding box center [131, 280] width 145 height 29
click at [136, 163] on div "In Progress" at bounding box center [118, 157] width 102 height 16
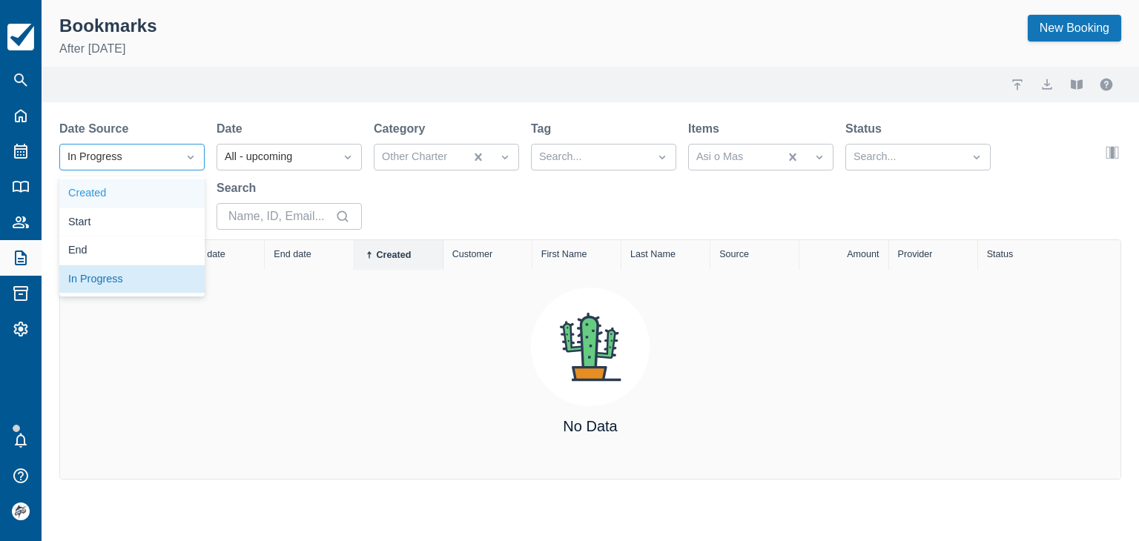
click at [105, 197] on div "Created" at bounding box center [131, 193] width 145 height 29
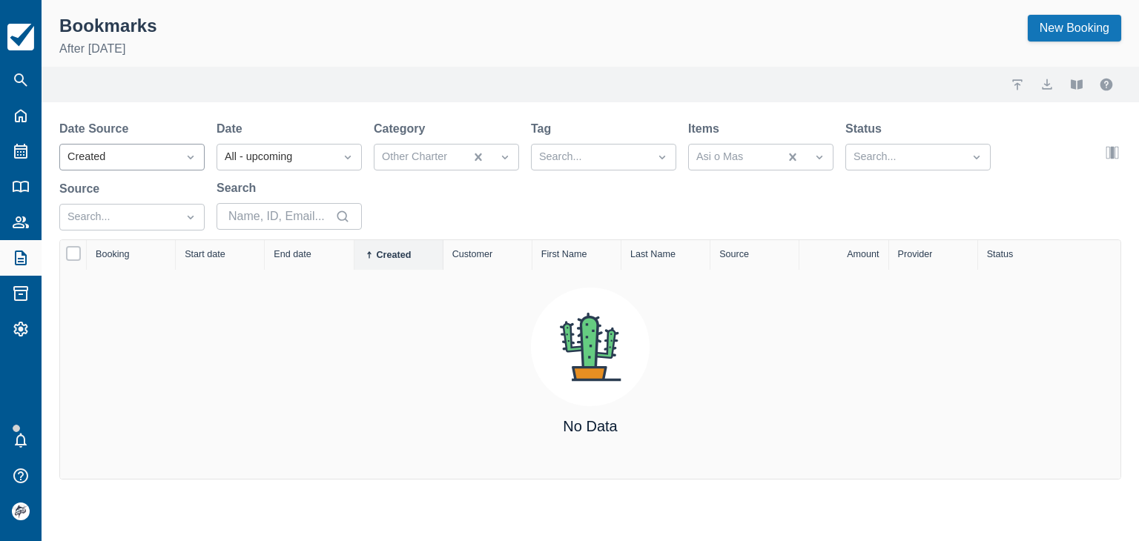
click at [163, 156] on div "Created" at bounding box center [118, 157] width 102 height 16
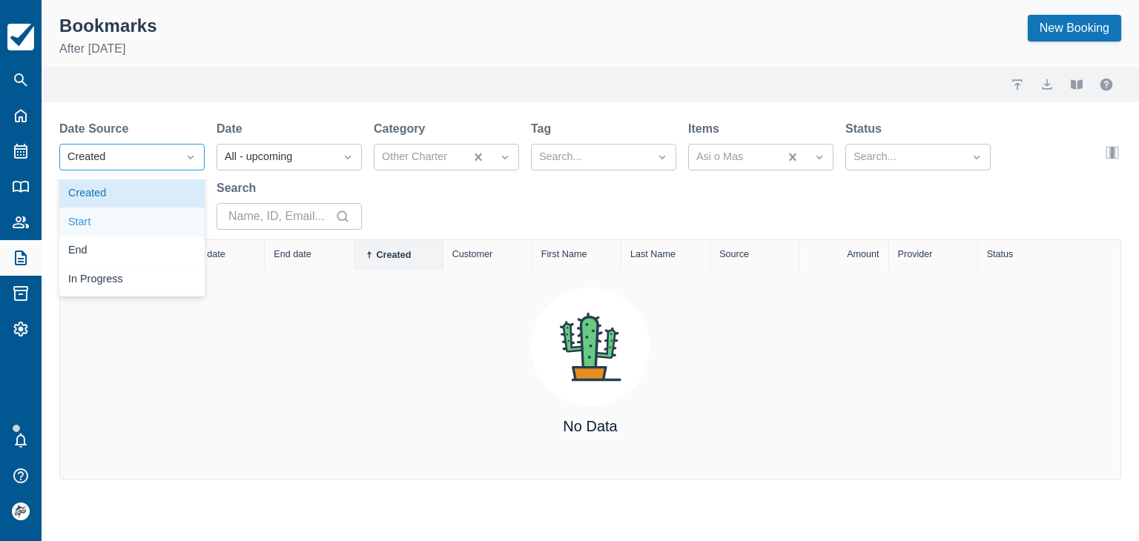
click at [94, 223] on div "Start" at bounding box center [131, 222] width 145 height 29
drag, startPoint x: 170, startPoint y: 160, endPoint x: 160, endPoint y: 167, distance: 11.7
click at [170, 159] on div "Start" at bounding box center [118, 157] width 117 height 24
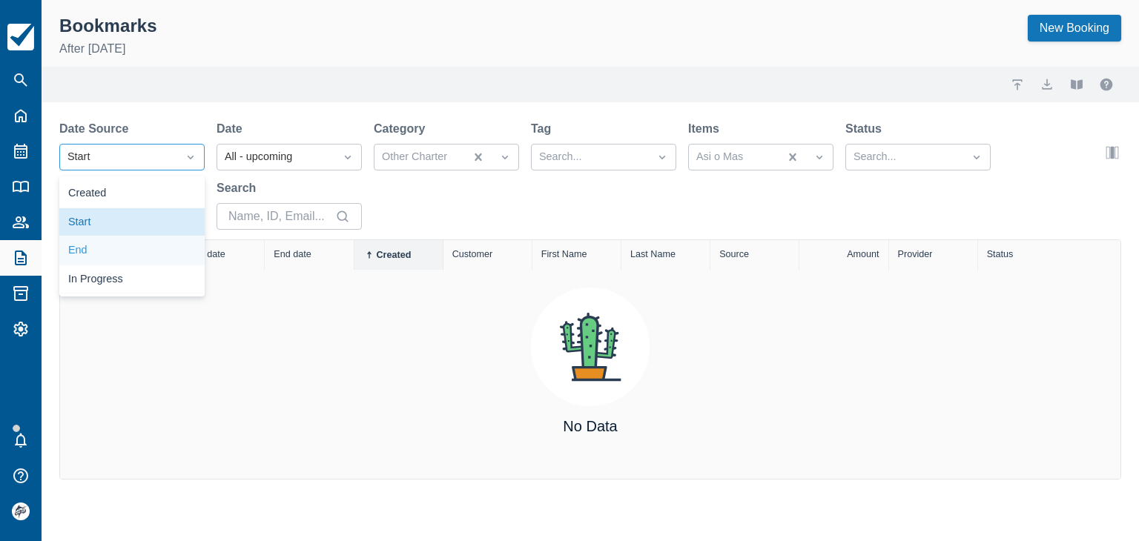
click at [102, 257] on div "End" at bounding box center [131, 251] width 145 height 29
click at [135, 162] on div "End" at bounding box center [118, 157] width 102 height 16
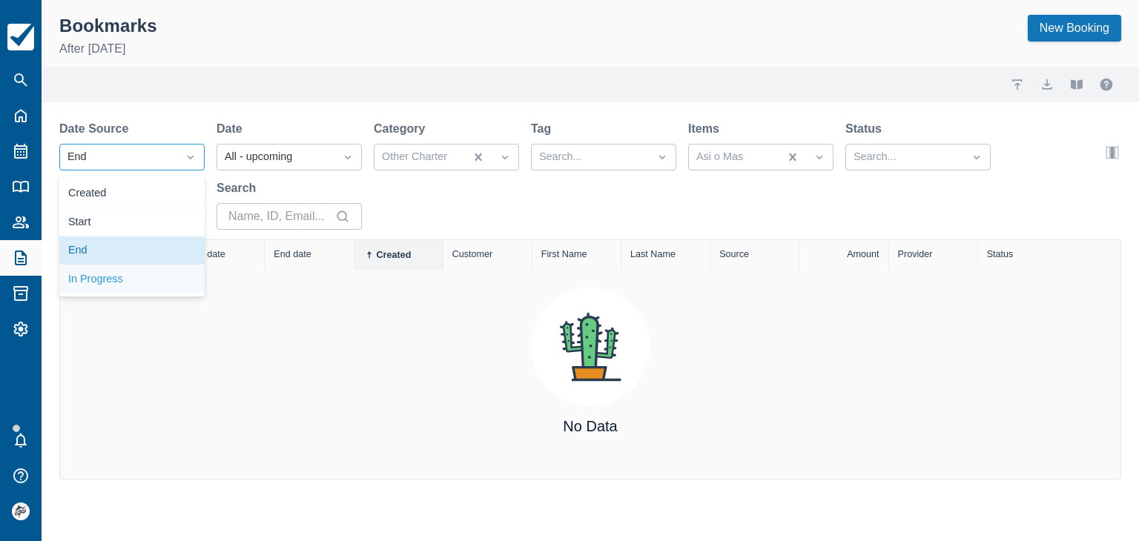
click at [88, 276] on div "In Progress" at bounding box center [131, 280] width 145 height 29
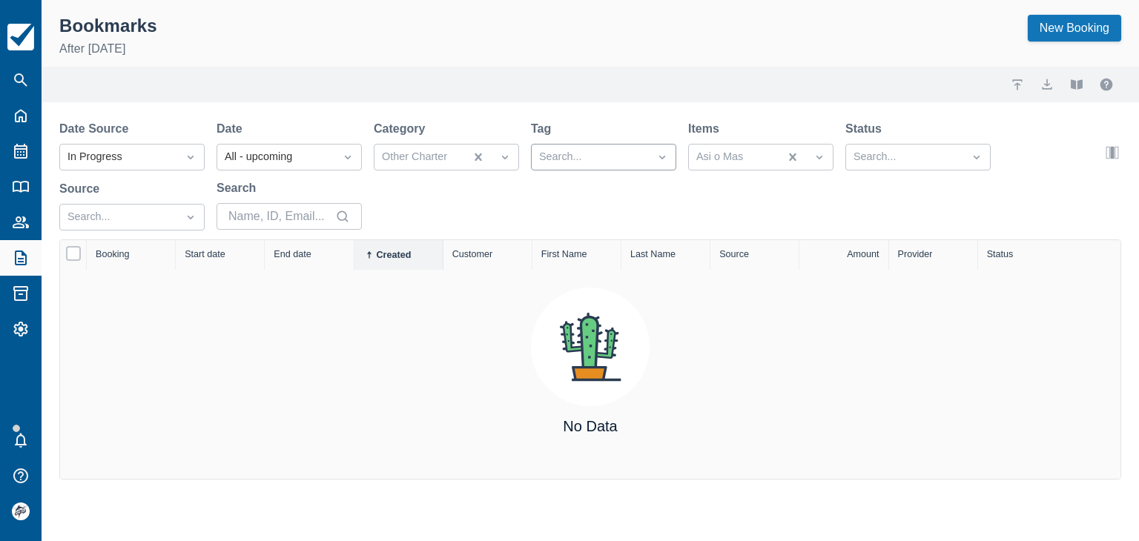
click at [585, 157] on div at bounding box center [590, 157] width 102 height 19
click at [883, 153] on div at bounding box center [905, 157] width 102 height 19
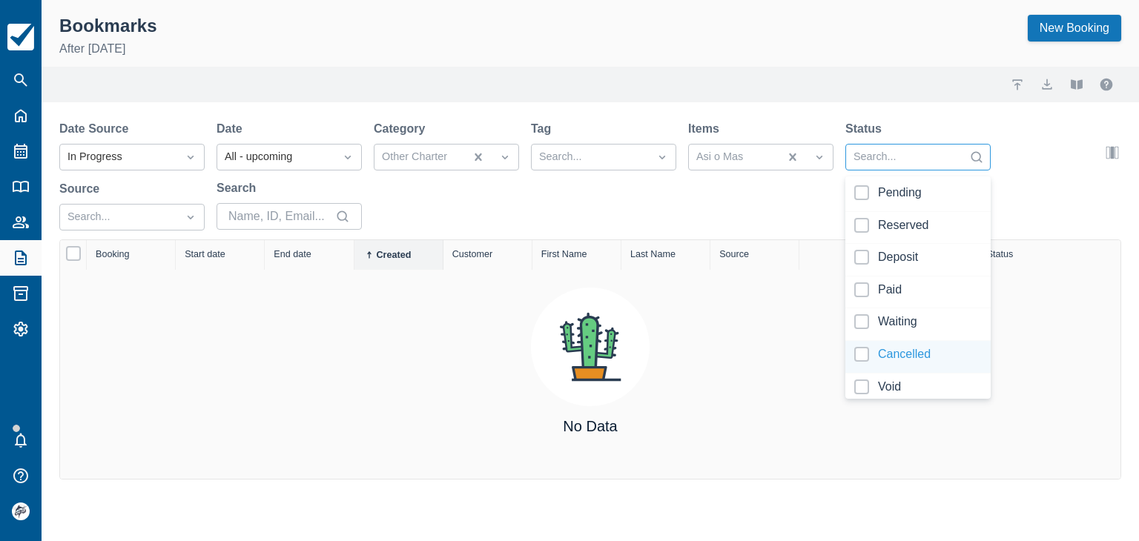
click at [731, 343] on div "No Data" at bounding box center [590, 374] width 1061 height 209
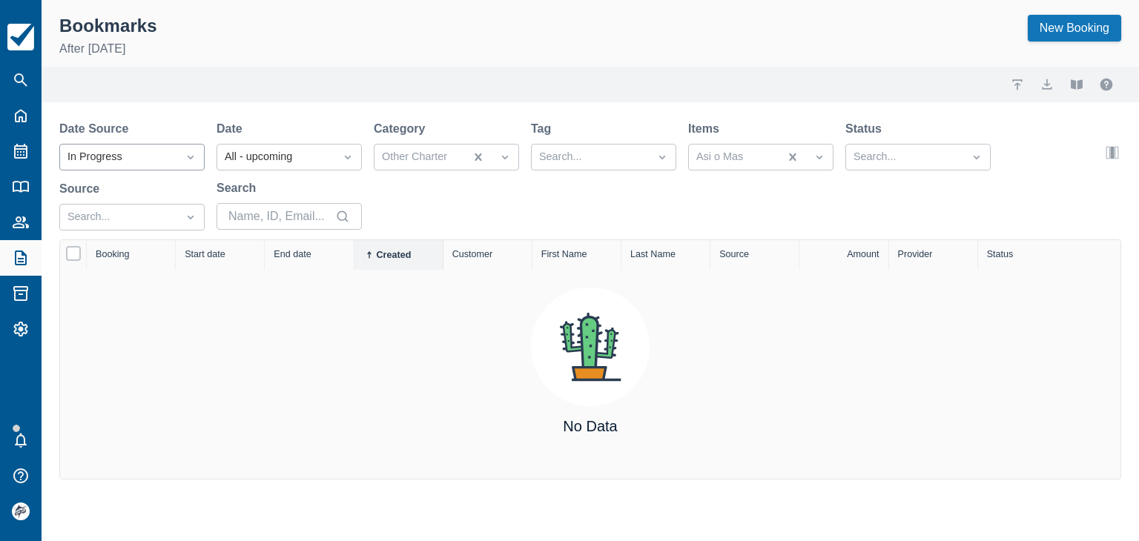
click at [179, 162] on div at bounding box center [190, 157] width 27 height 21
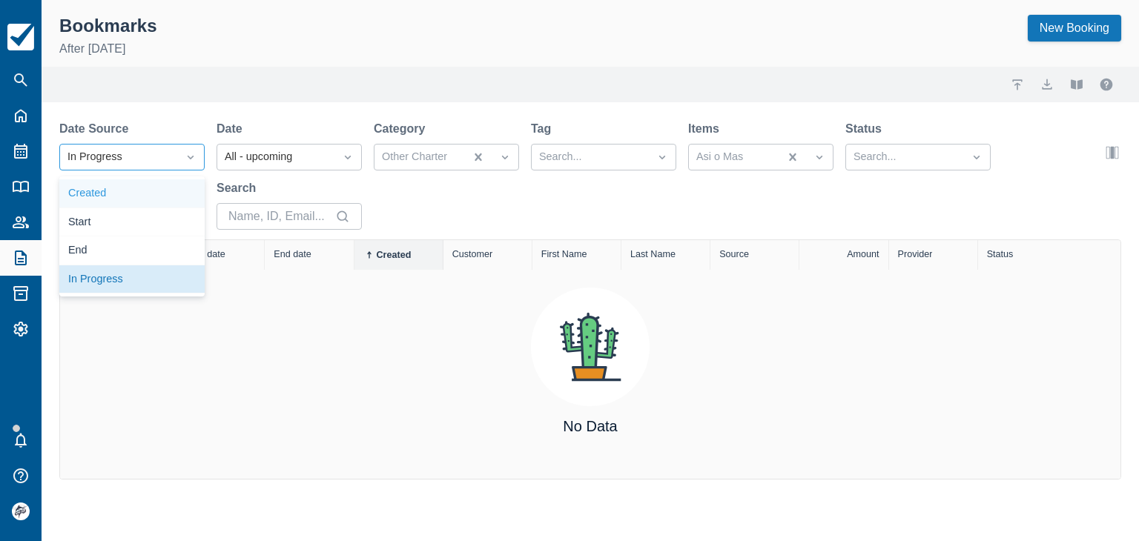
click at [107, 193] on div "Created" at bounding box center [131, 193] width 145 height 29
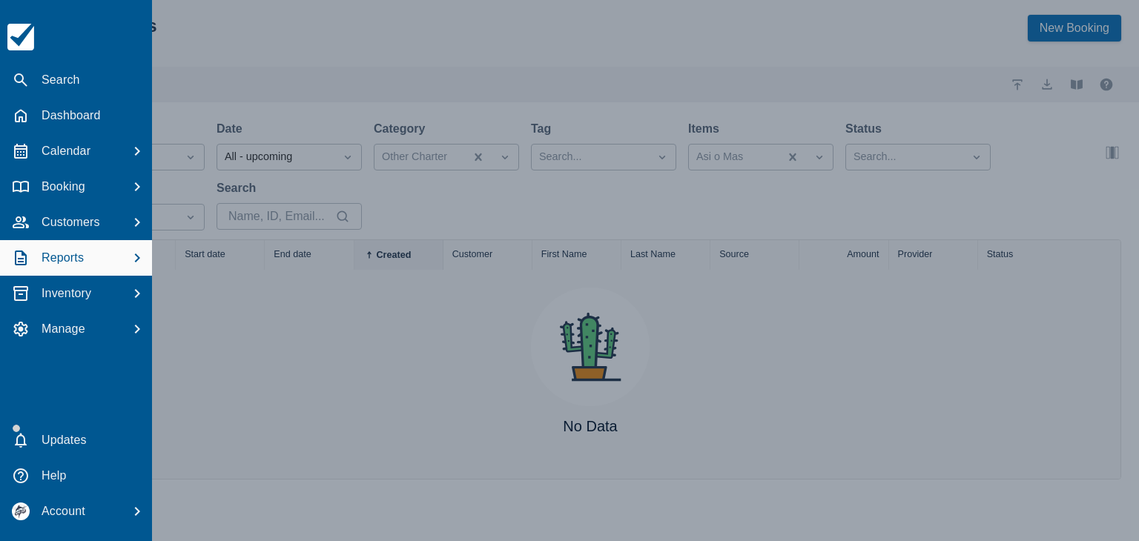
click at [70, 262] on p "Reports" at bounding box center [63, 258] width 42 height 18
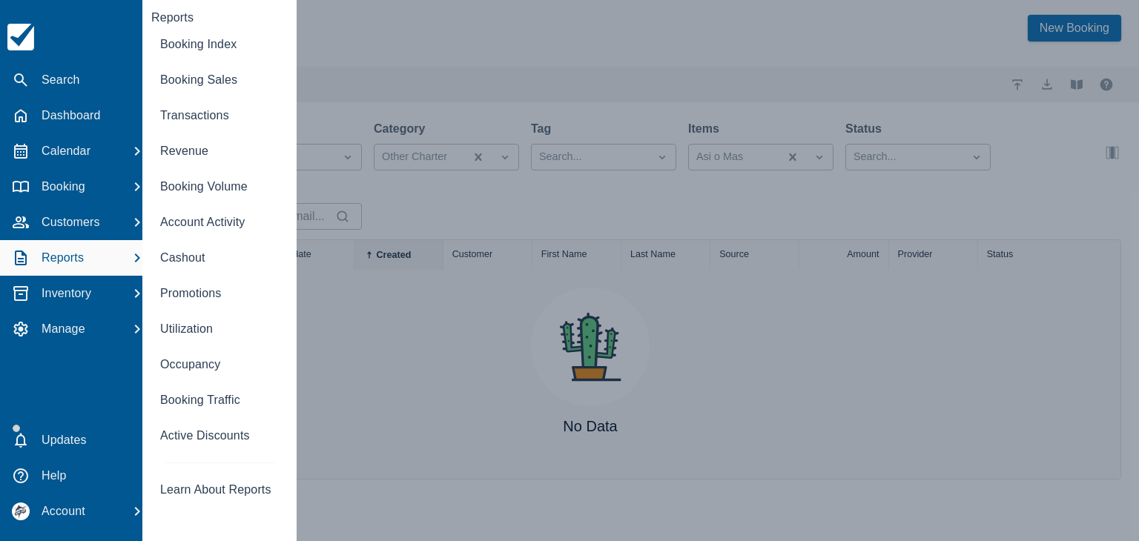
click at [465, 363] on div at bounding box center [569, 270] width 1139 height 541
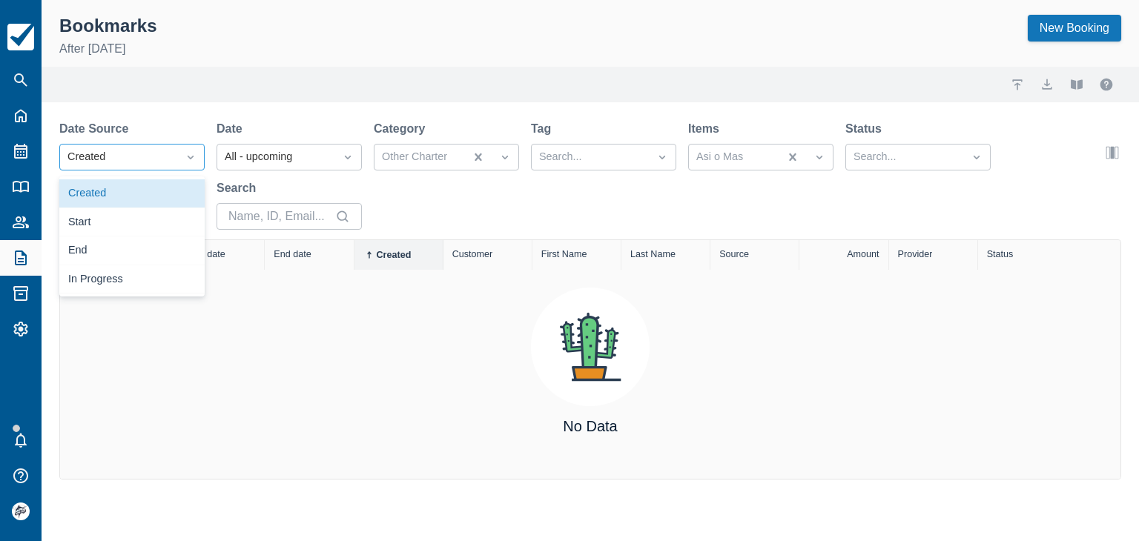
click at [135, 161] on div "Created" at bounding box center [118, 157] width 102 height 16
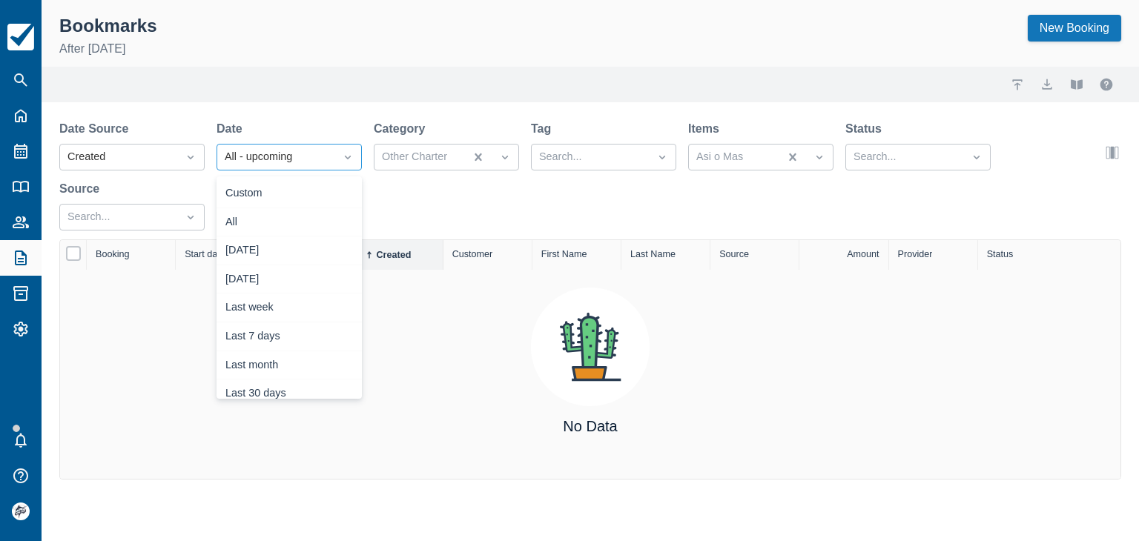
click at [224, 158] on div "All - upcoming" at bounding box center [275, 157] width 117 height 24
click at [248, 192] on div "Custom" at bounding box center [289, 193] width 145 height 29
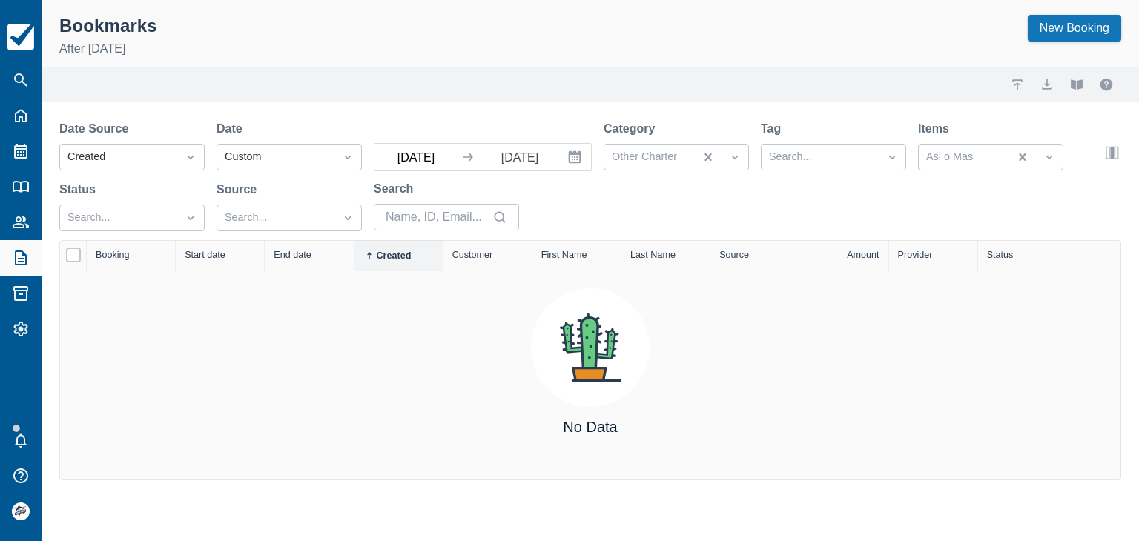
click at [427, 163] on input "Sep 22 25" at bounding box center [416, 157] width 83 height 27
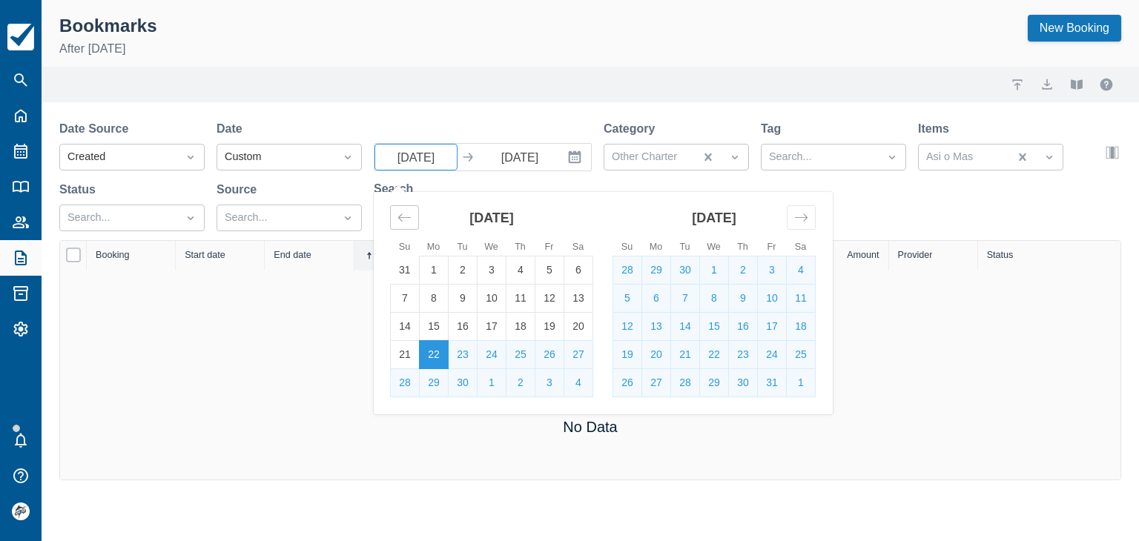
click at [395, 217] on div "Move backward to switch to the previous month." at bounding box center [404, 217] width 29 height 24
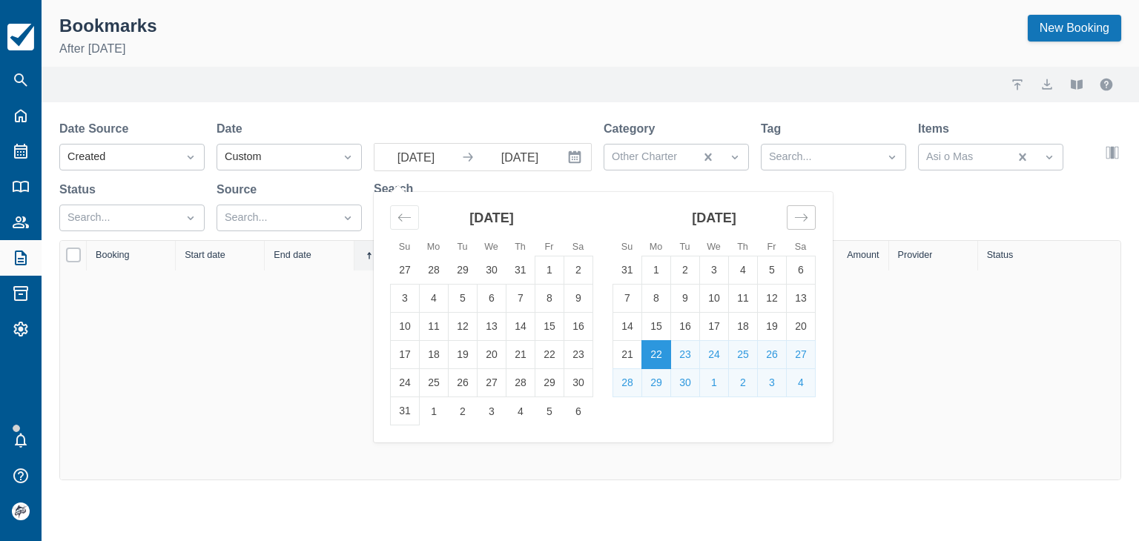
click at [813, 221] on div "Move forward to switch to the next month." at bounding box center [801, 217] width 29 height 24
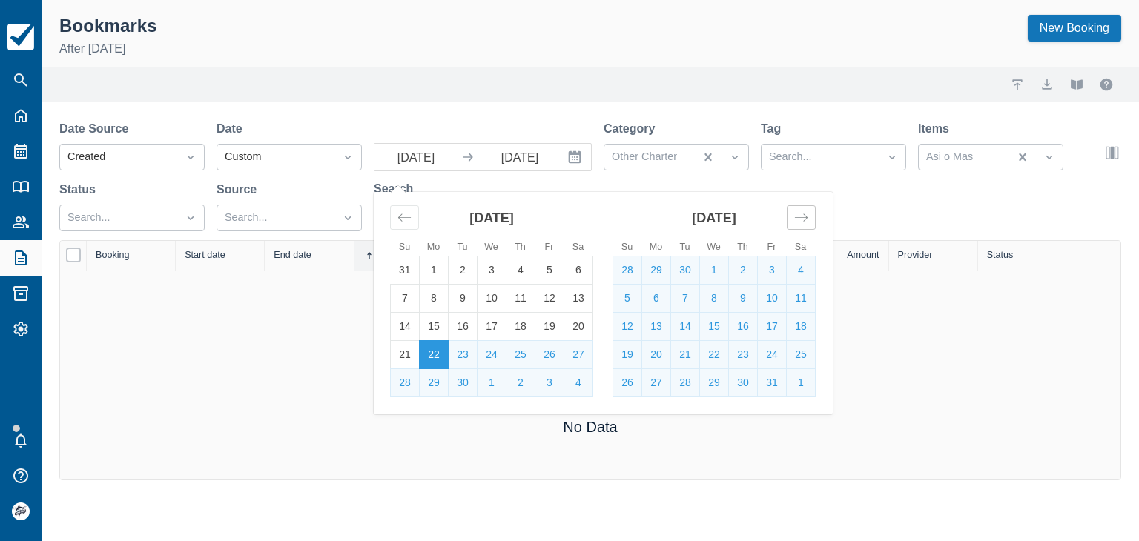
click at [804, 220] on icon "Move forward to switch to the next month." at bounding box center [801, 218] width 14 height 14
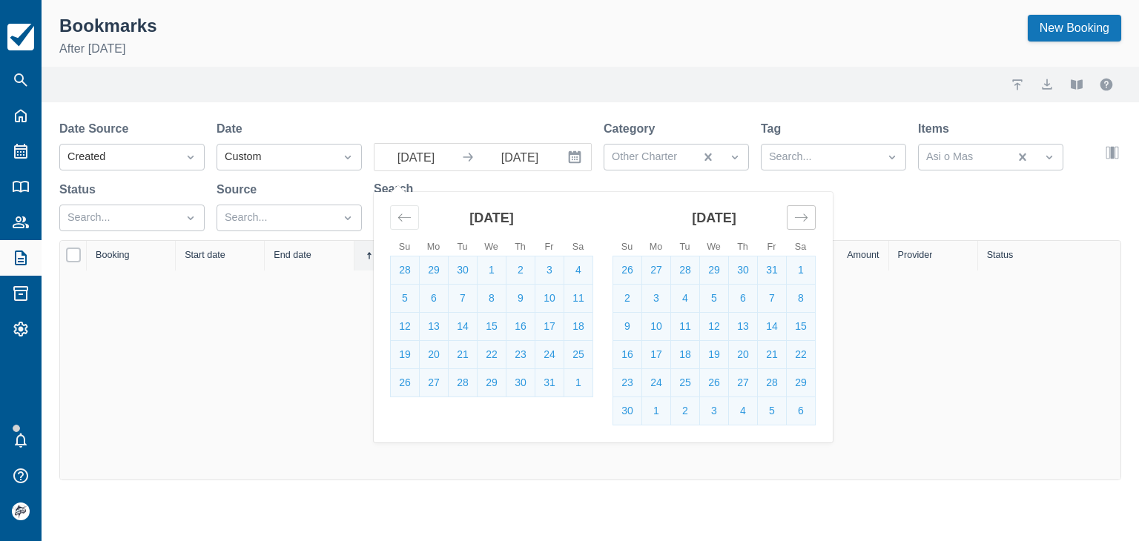
click at [804, 220] on icon "Move forward to switch to the next month." at bounding box center [801, 218] width 14 height 14
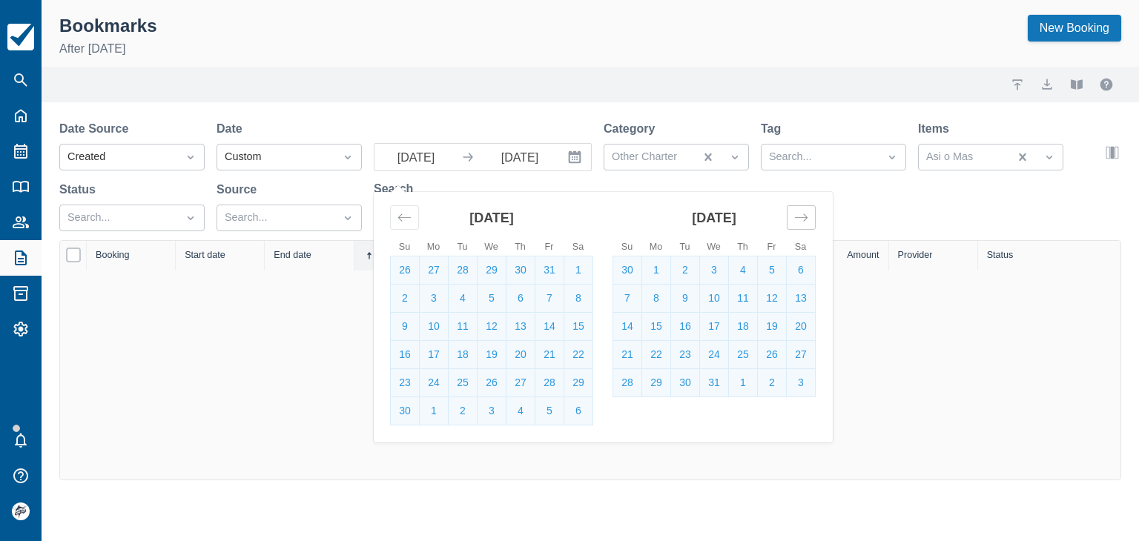
click at [804, 220] on icon "Move forward to switch to the next month." at bounding box center [801, 218] width 14 height 14
click at [738, 272] on td "1" at bounding box center [743, 271] width 29 height 28
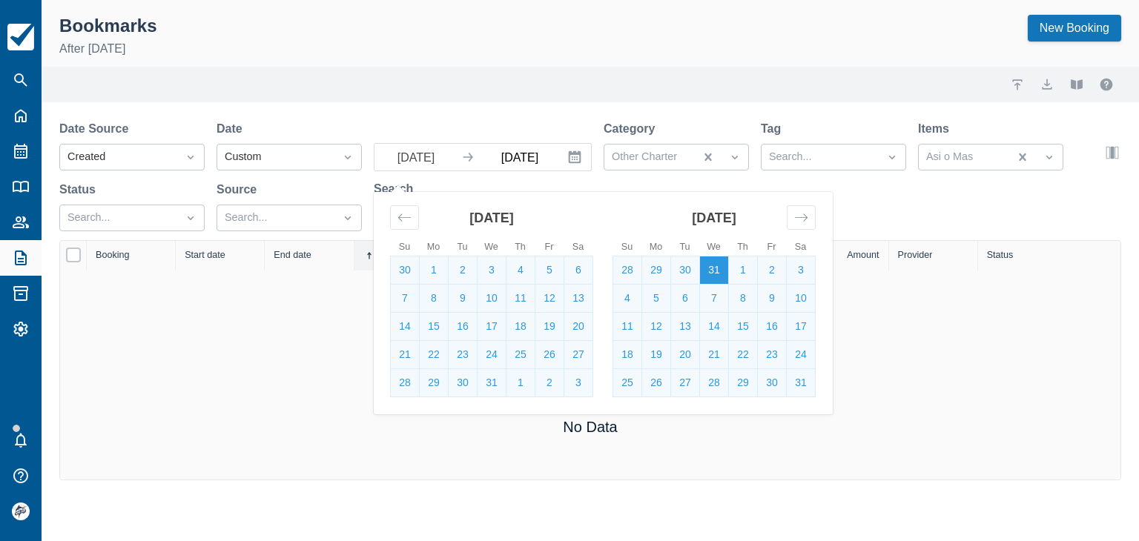
type input "Jan 01 26"
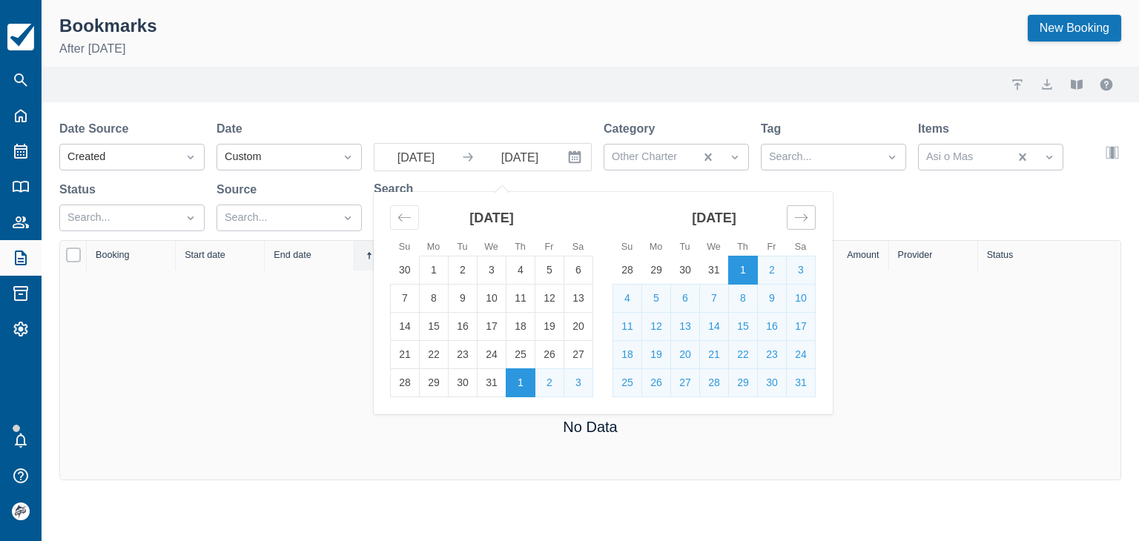
click at [799, 223] on icon "Move forward to switch to the next month." at bounding box center [801, 218] width 14 height 14
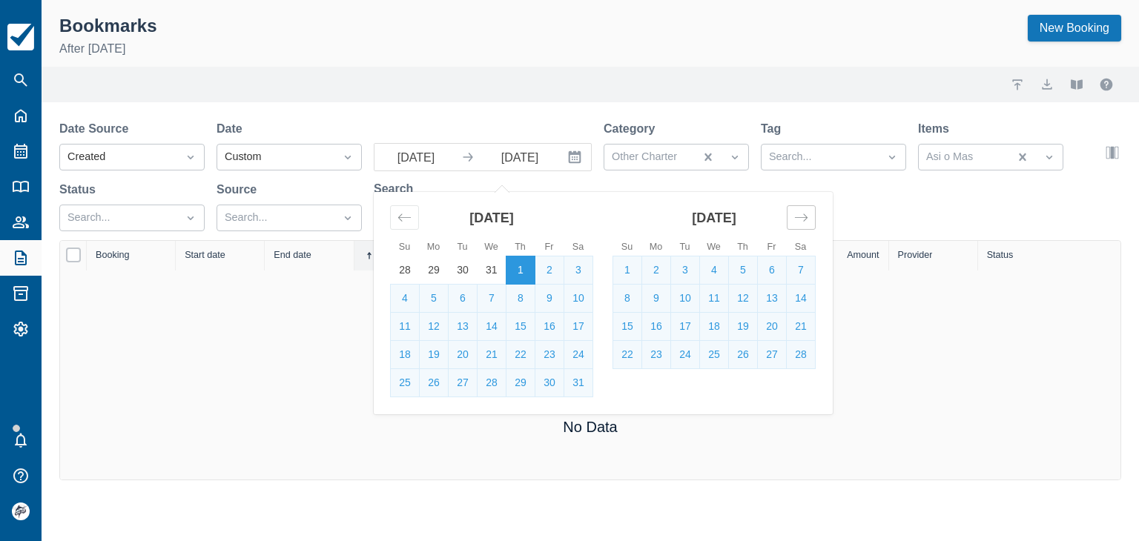
click at [797, 223] on icon "Move forward to switch to the next month." at bounding box center [801, 218] width 14 height 14
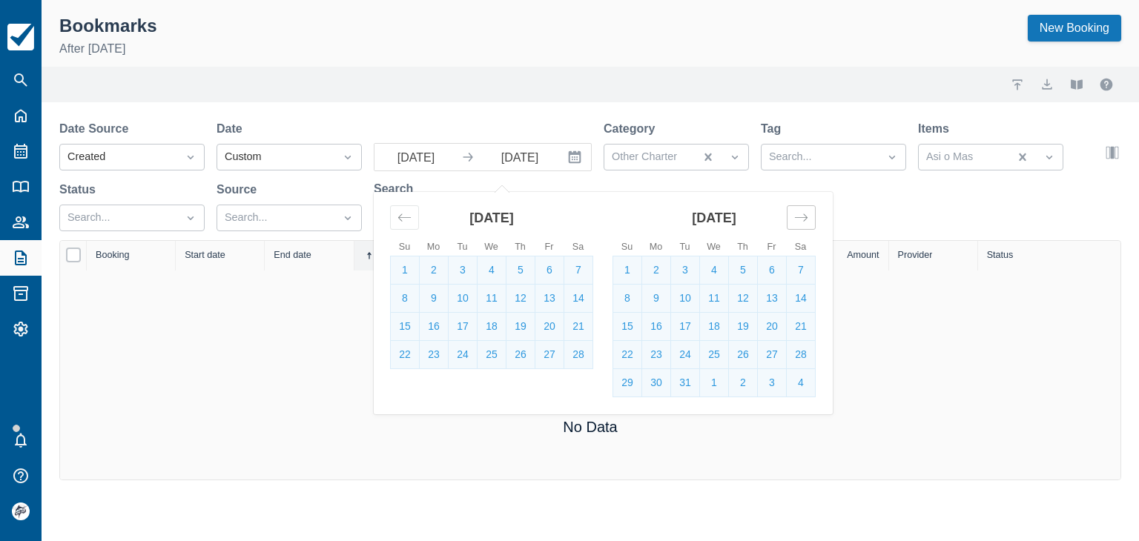
click at [797, 223] on icon "Move forward to switch to the next month." at bounding box center [801, 218] width 14 height 14
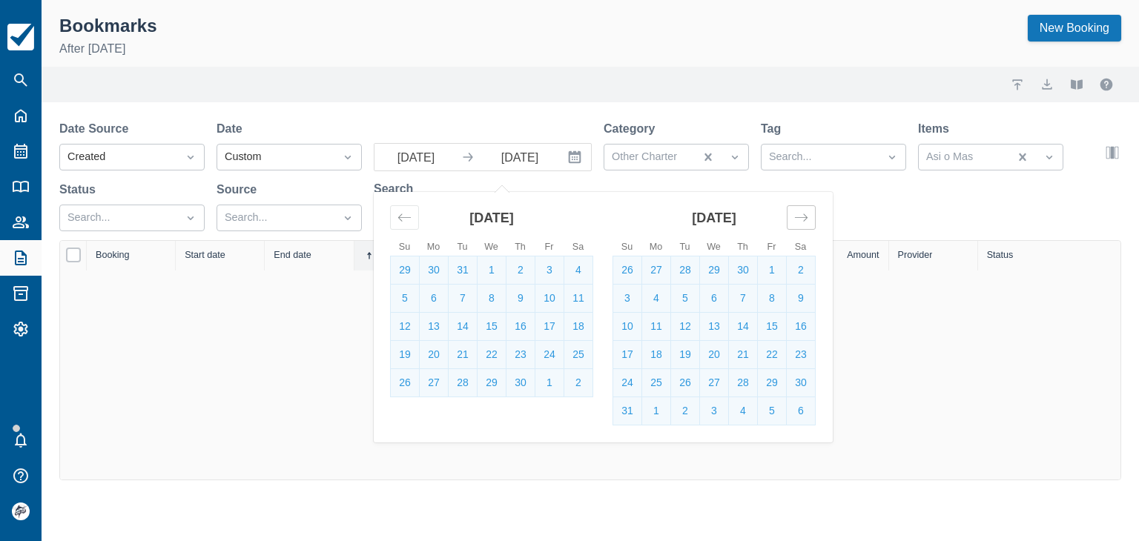
click at [796, 223] on icon "Move forward to switch to the next month." at bounding box center [801, 218] width 14 height 14
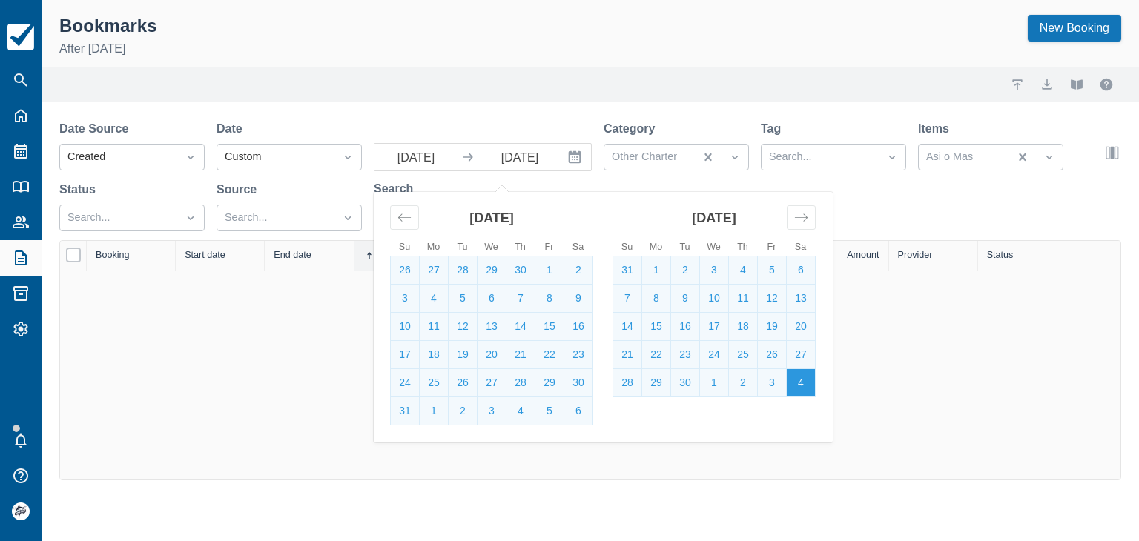
click at [793, 380] on td "4" at bounding box center [801, 383] width 29 height 28
type input "Jul 04 26"
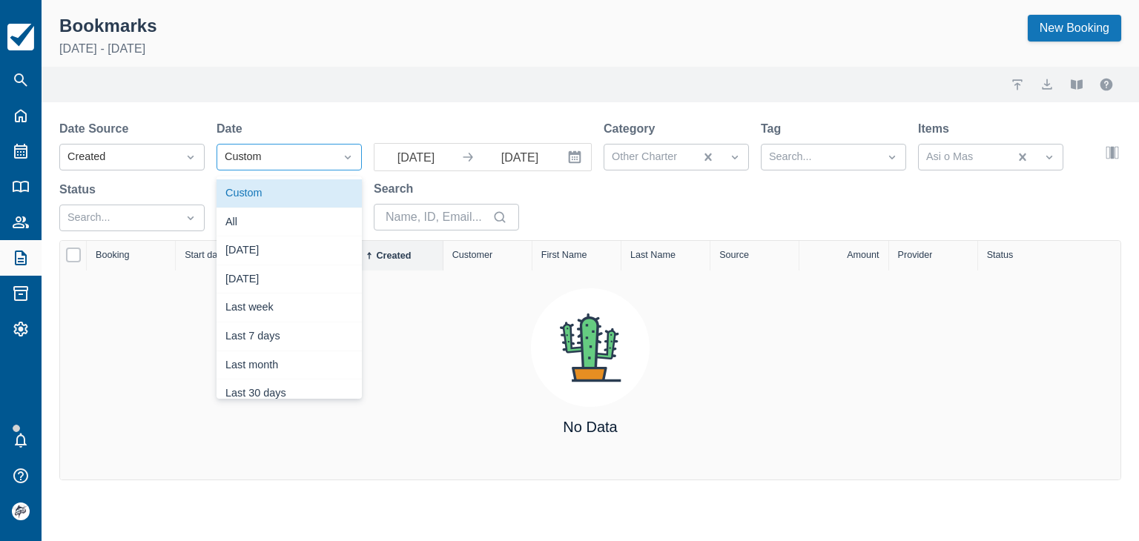
click at [257, 159] on div "Custom" at bounding box center [276, 157] width 102 height 16
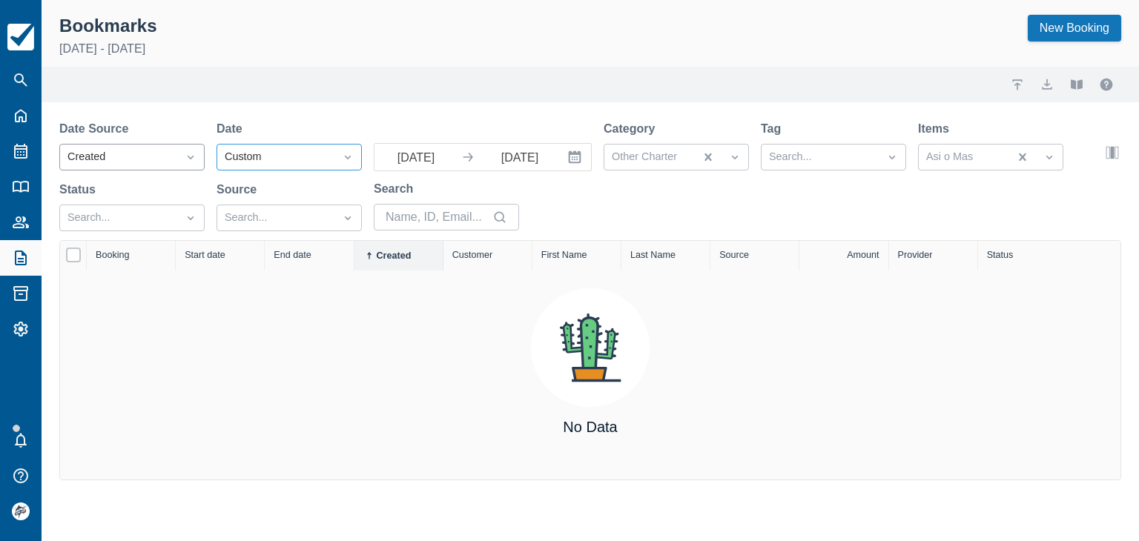
click at [194, 154] on icon "Dropdown icon" at bounding box center [190, 157] width 15 height 15
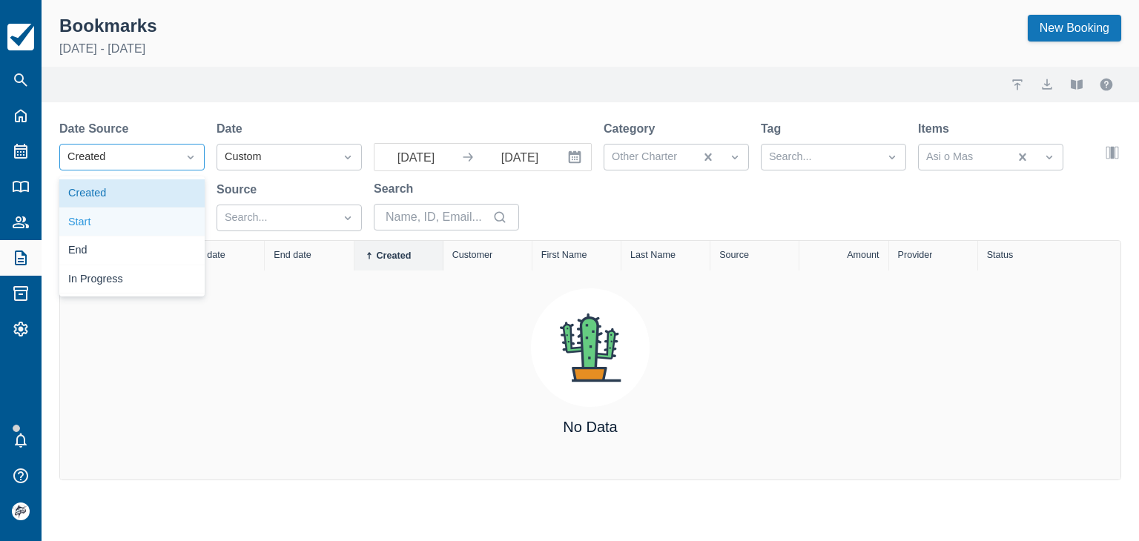
click at [95, 220] on div "Start" at bounding box center [131, 222] width 145 height 29
click at [142, 158] on div "Start" at bounding box center [118, 157] width 102 height 16
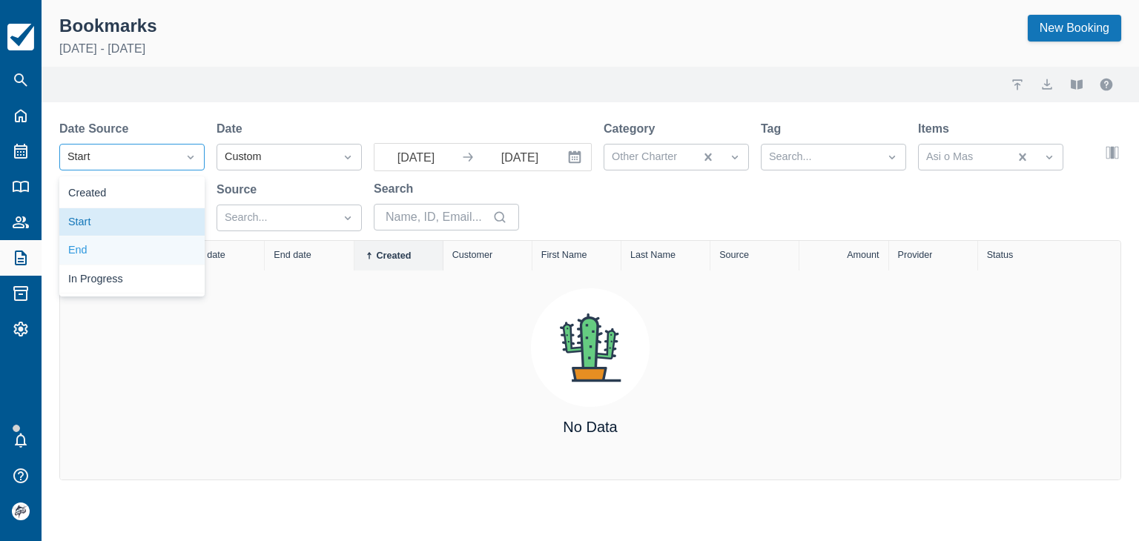
click at [90, 248] on div "End" at bounding box center [131, 251] width 145 height 29
click at [127, 161] on div "End" at bounding box center [118, 157] width 102 height 16
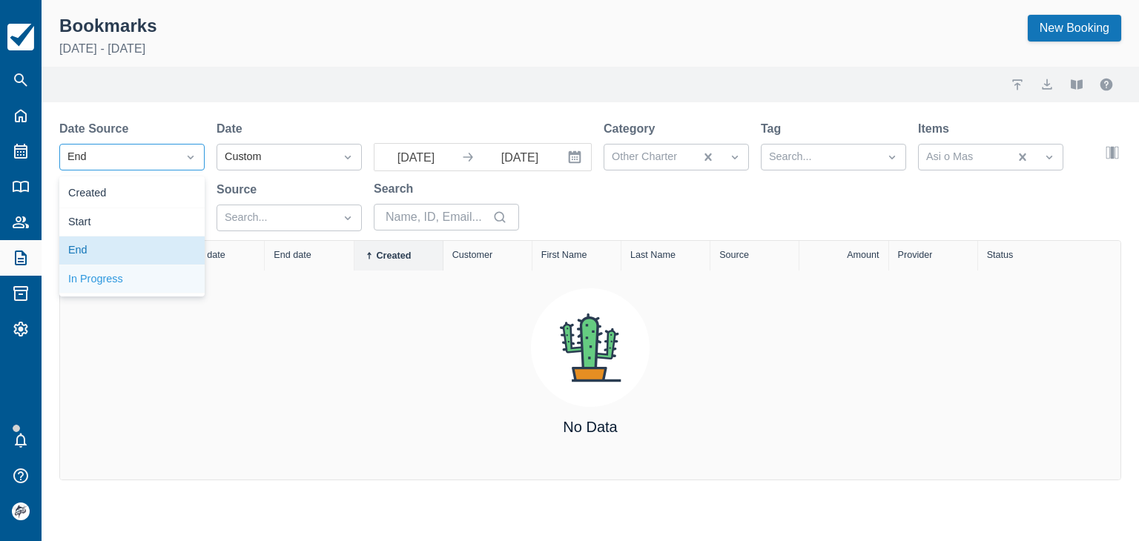
click at [96, 277] on div "In Progress" at bounding box center [131, 280] width 145 height 29
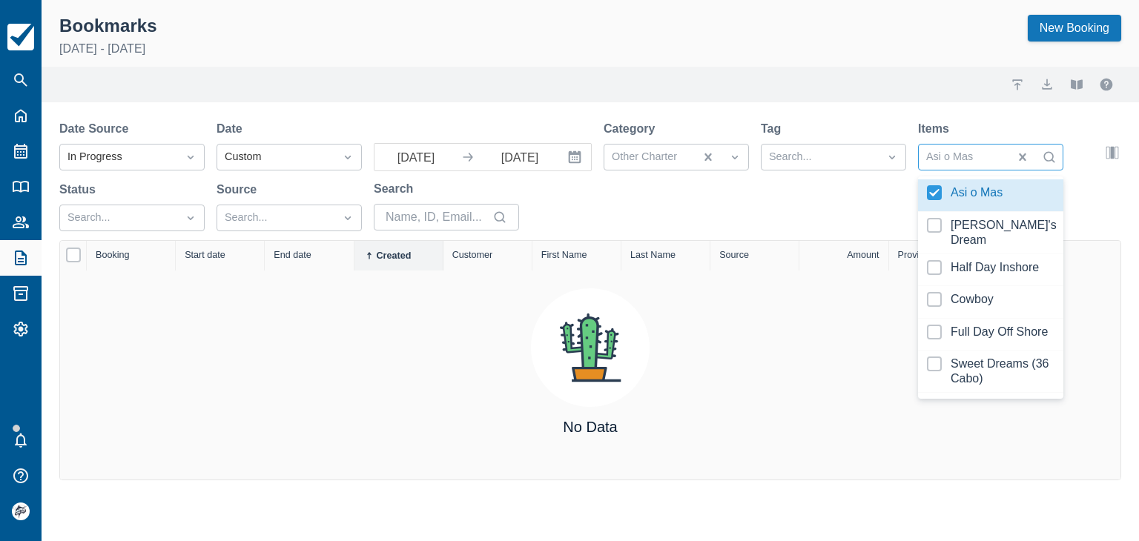
click at [982, 155] on div at bounding box center [964, 157] width 76 height 19
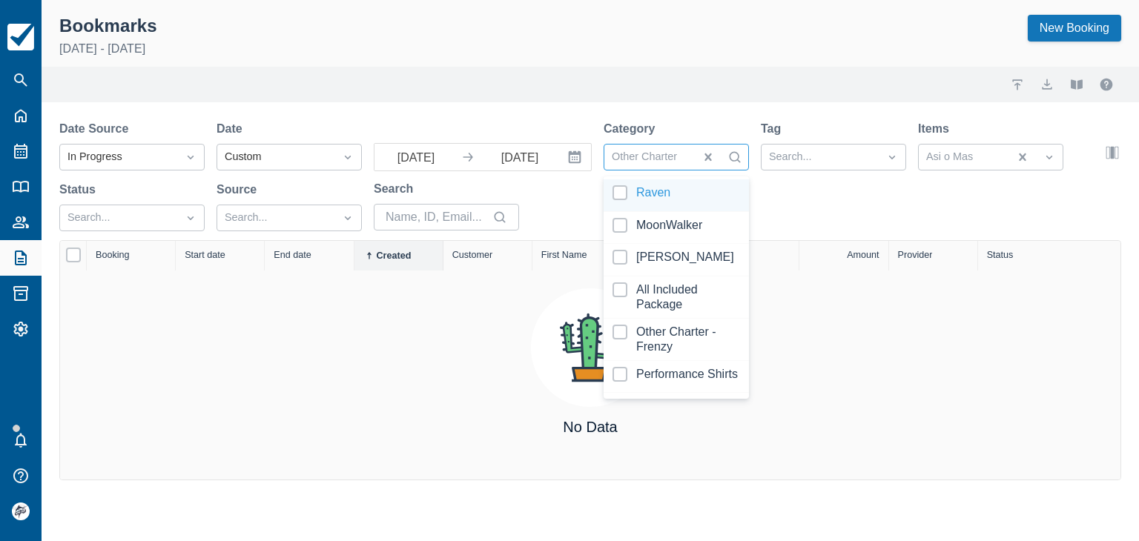
click at [686, 161] on div at bounding box center [650, 157] width 76 height 19
click at [653, 188] on div at bounding box center [677, 195] width 128 height 20
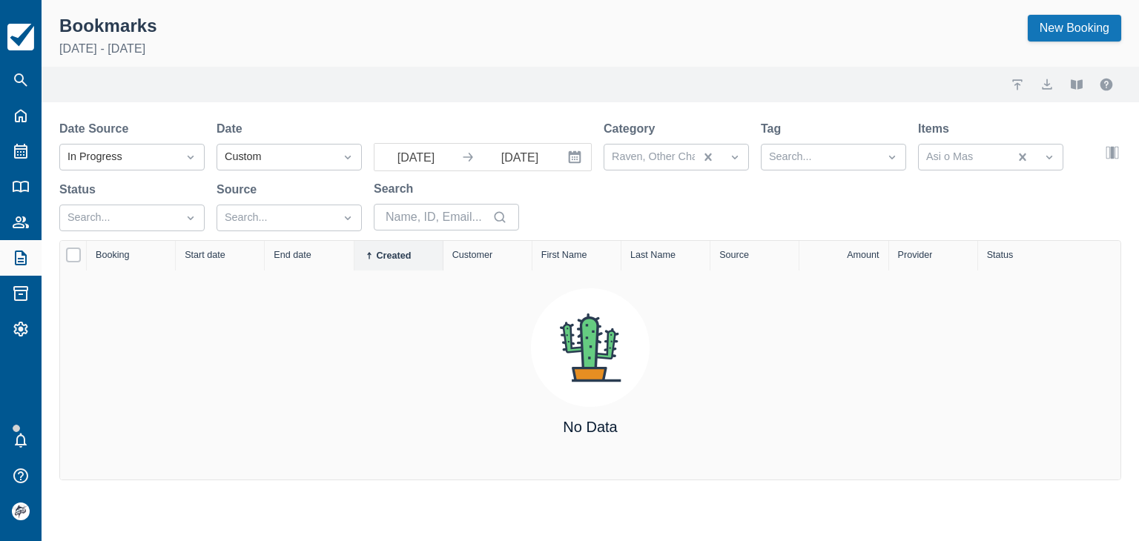
click at [553, 228] on div "Date Source In Progress Date Custom Jan 01 26 Navigate forward to interact with…" at bounding box center [581, 180] width 1044 height 120
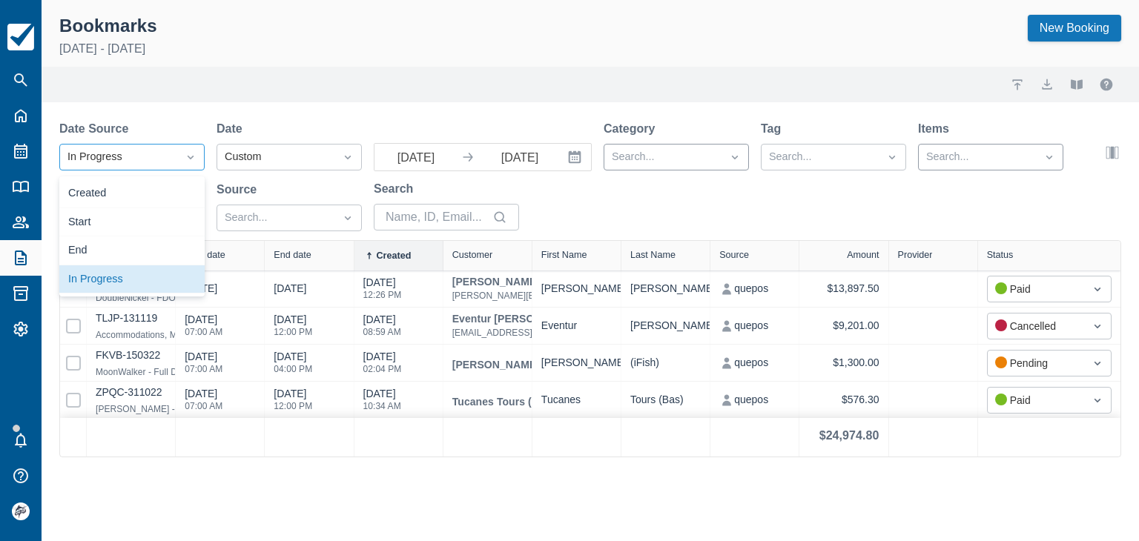
click at [168, 165] on div "In Progress" at bounding box center [118, 157] width 117 height 24
click at [122, 202] on div "Created" at bounding box center [131, 193] width 145 height 29
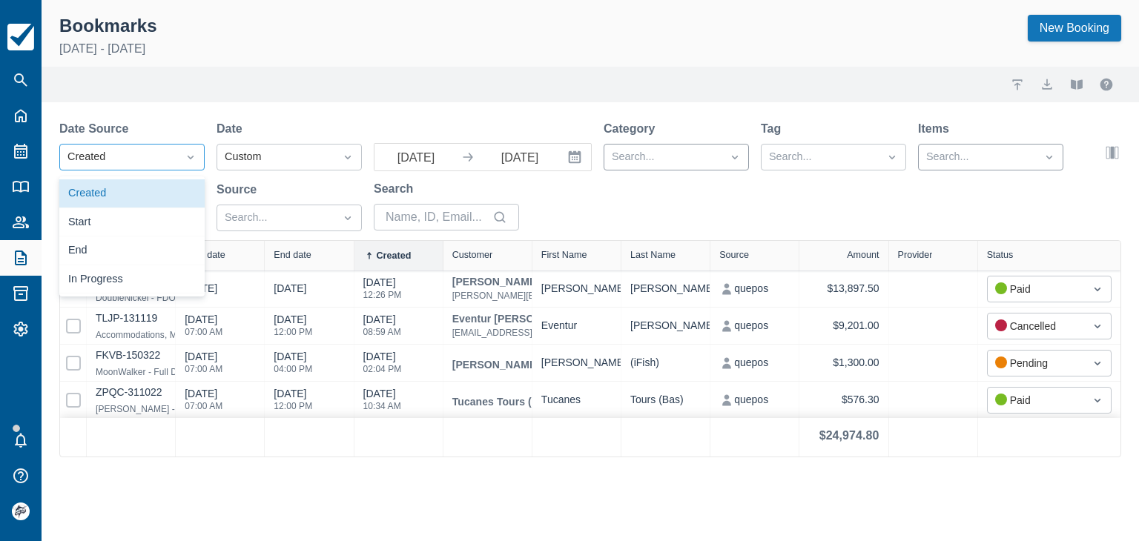
click at [139, 155] on div "Created" at bounding box center [118, 157] width 102 height 16
click at [107, 223] on div "Start" at bounding box center [131, 222] width 145 height 29
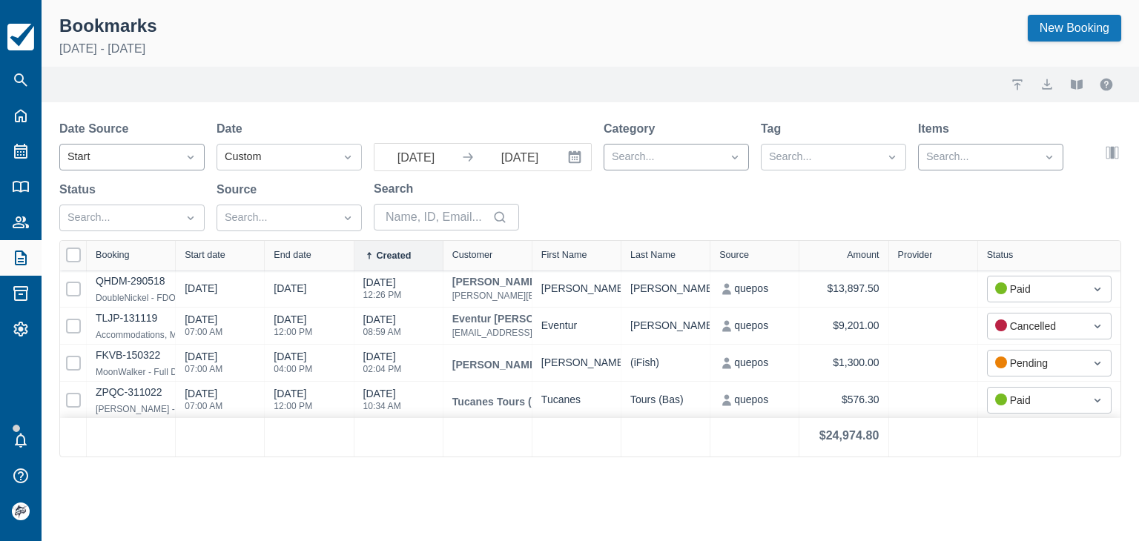
click at [160, 156] on div "Start" at bounding box center [118, 157] width 102 height 16
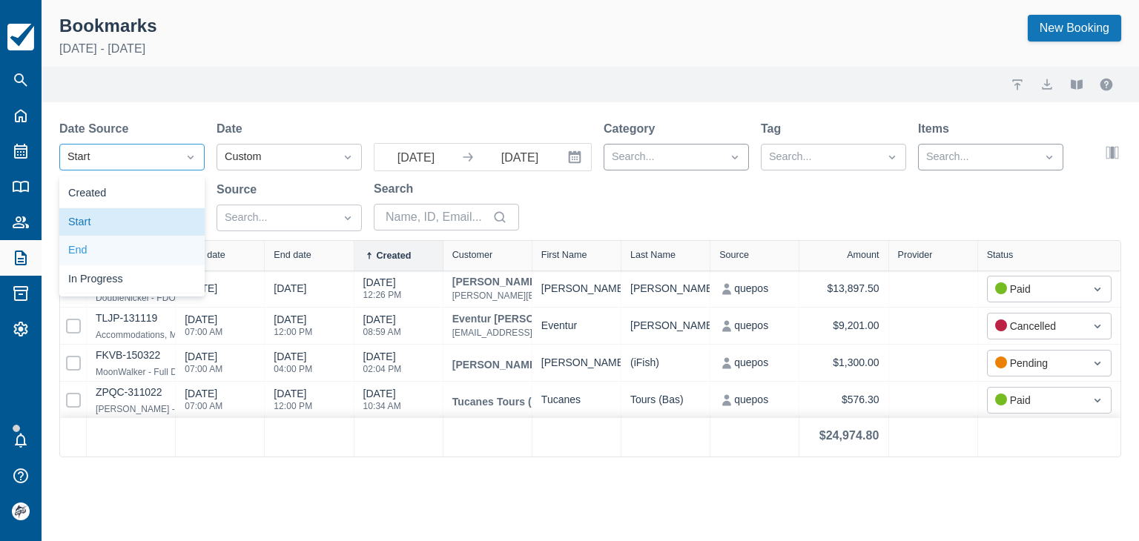
click at [104, 251] on div "End" at bounding box center [131, 251] width 145 height 29
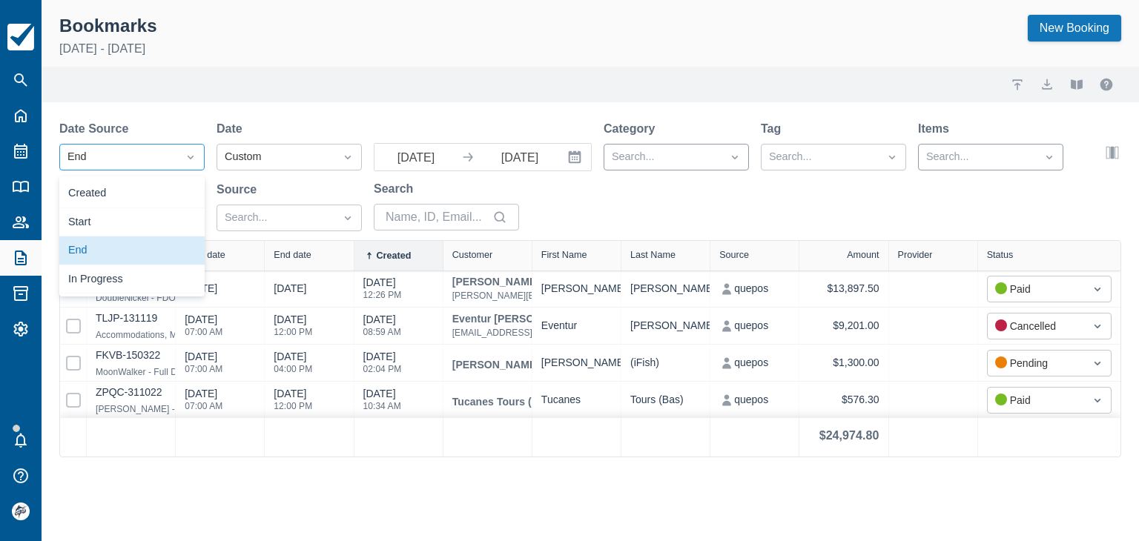
click at [147, 161] on div "End" at bounding box center [118, 157] width 102 height 16
click at [110, 280] on div "In Progress" at bounding box center [131, 280] width 145 height 29
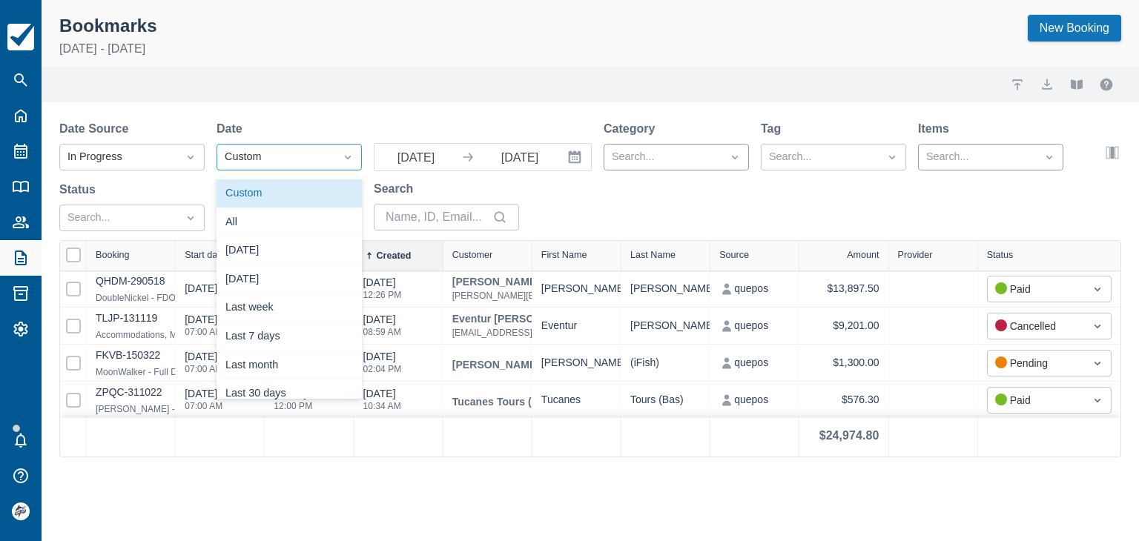
click at [277, 167] on div "Custom" at bounding box center [275, 157] width 117 height 24
click at [248, 229] on div "All" at bounding box center [289, 222] width 145 height 29
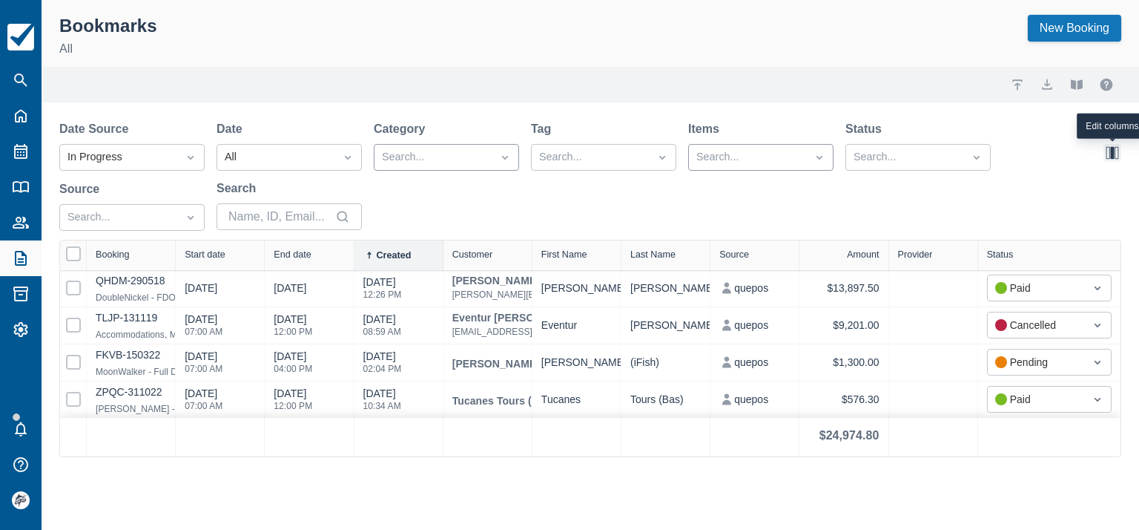
click at [1113, 151] on button "button" at bounding box center [1113, 153] width 18 height 18
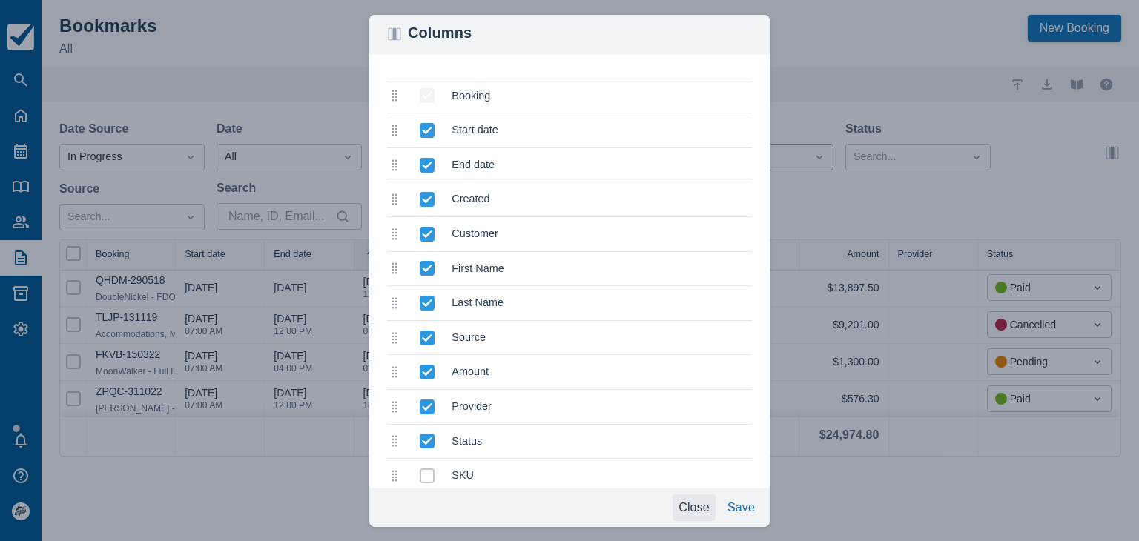
click at [693, 514] on button "Close" at bounding box center [694, 508] width 43 height 27
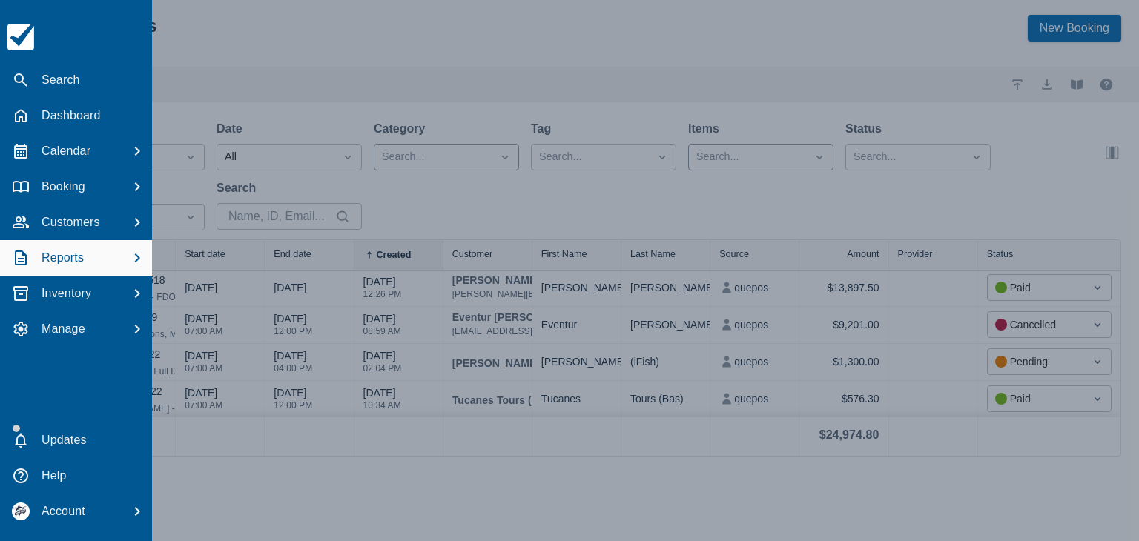
click at [67, 262] on p "Reports" at bounding box center [63, 258] width 42 height 18
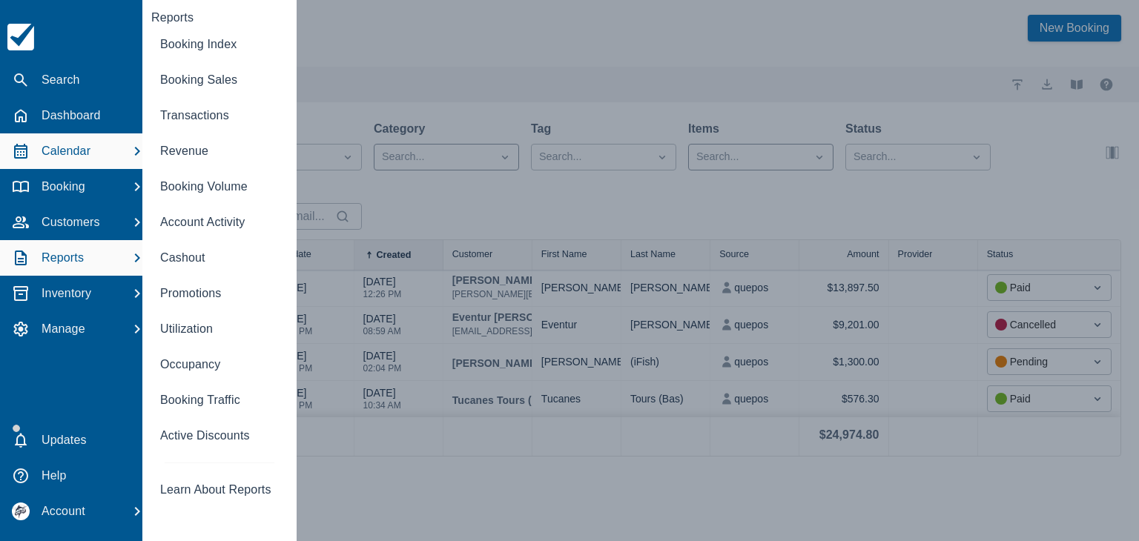
click at [79, 149] on p "Calendar" at bounding box center [66, 151] width 49 height 18
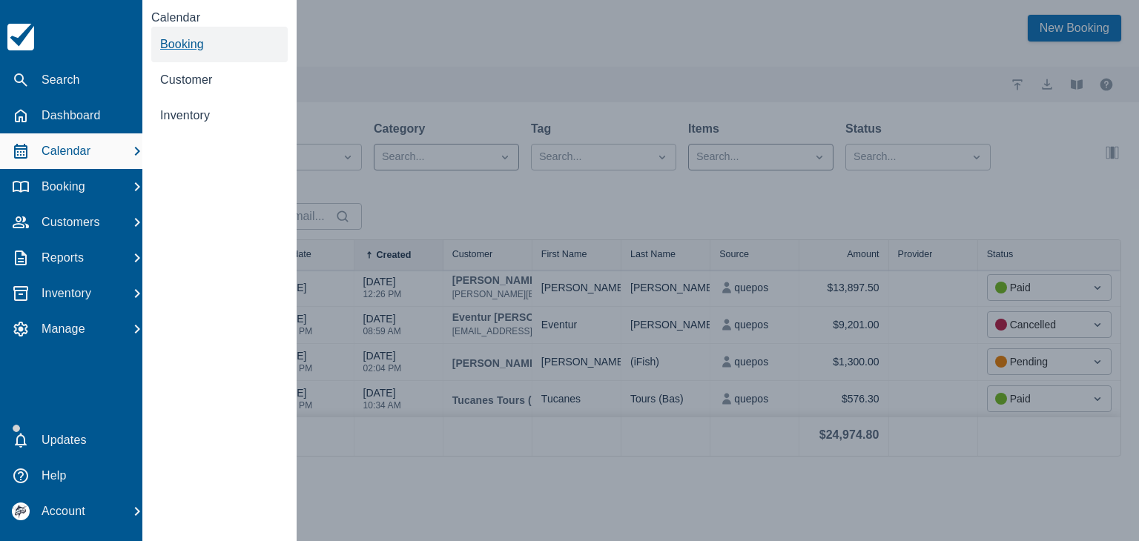
click at [188, 42] on span "Booking" at bounding box center [182, 44] width 44 height 13
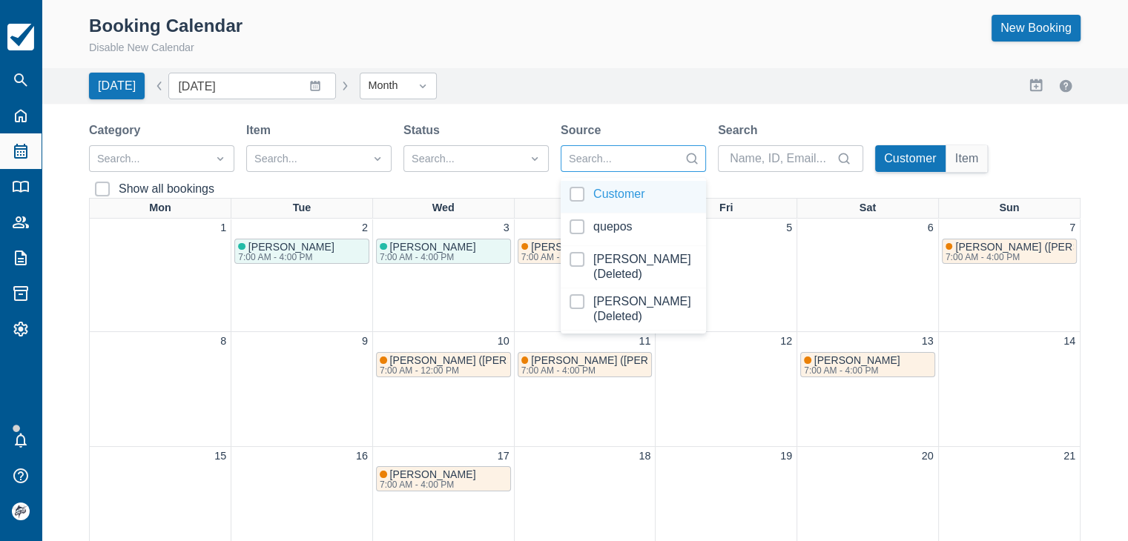
click at [611, 158] on div at bounding box center [620, 159] width 102 height 19
click at [466, 163] on div at bounding box center [463, 159] width 102 height 19
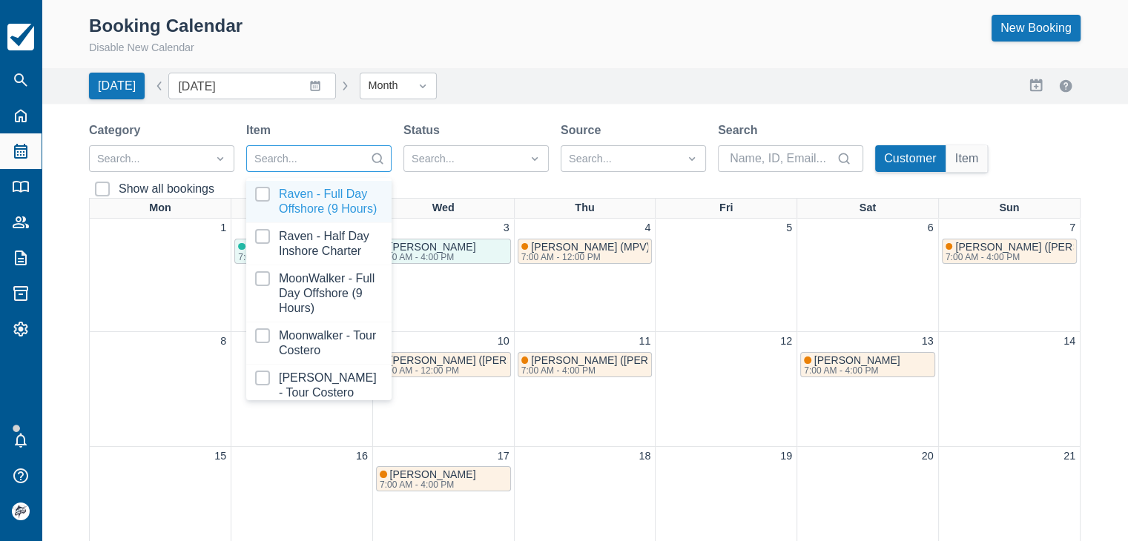
click at [344, 154] on div at bounding box center [305, 159] width 102 height 19
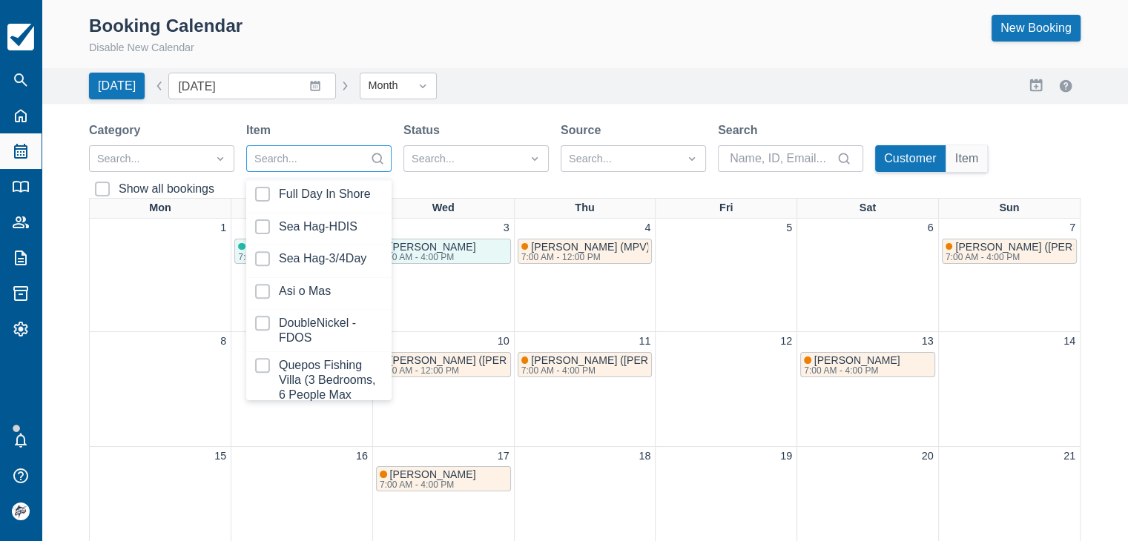
scroll to position [668, 0]
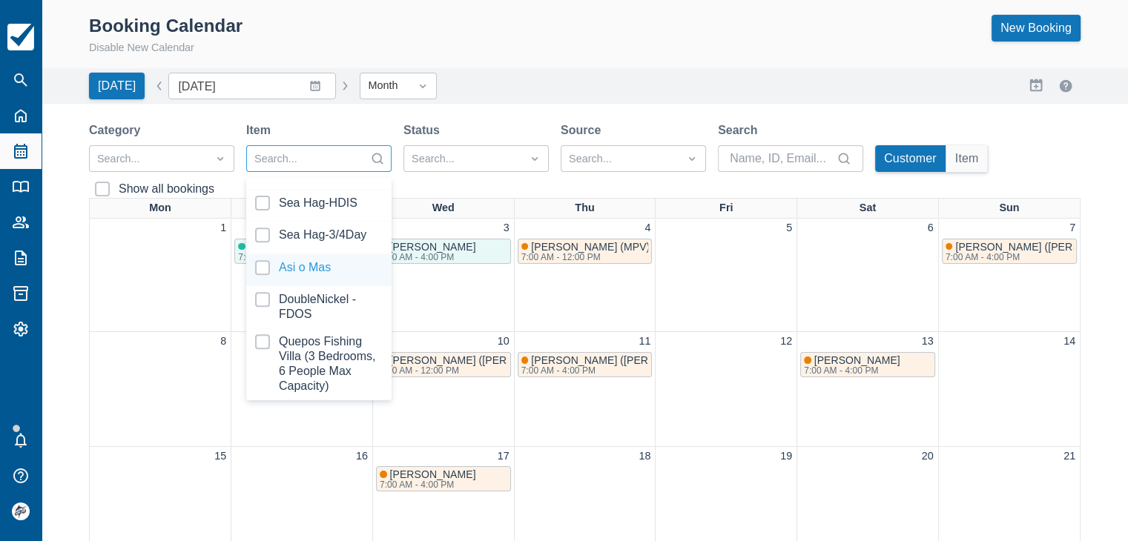
click at [306, 280] on div at bounding box center [319, 270] width 128 height 20
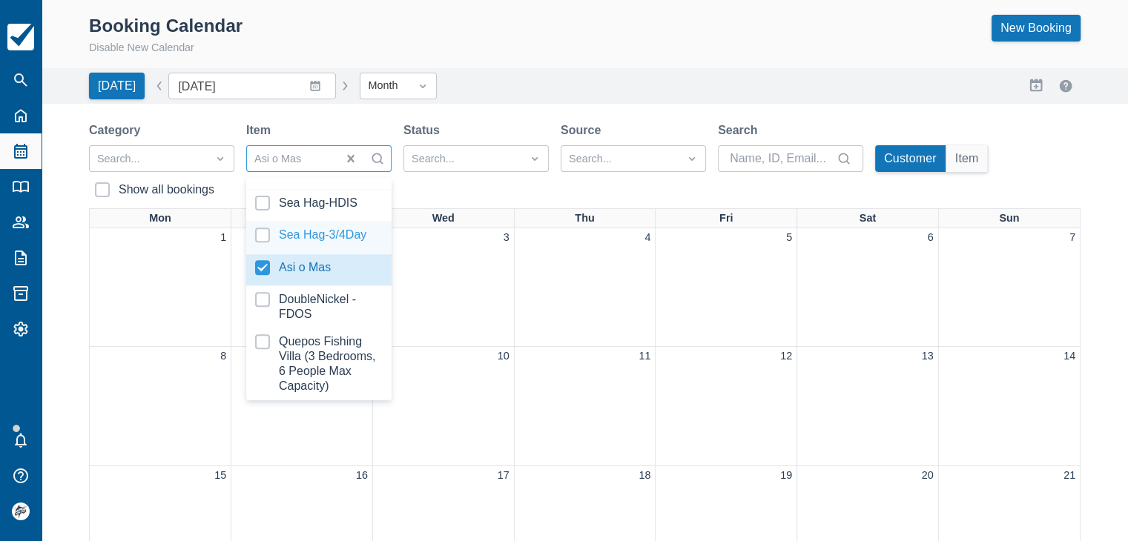
click at [506, 122] on div "Status" at bounding box center [475, 131] width 145 height 18
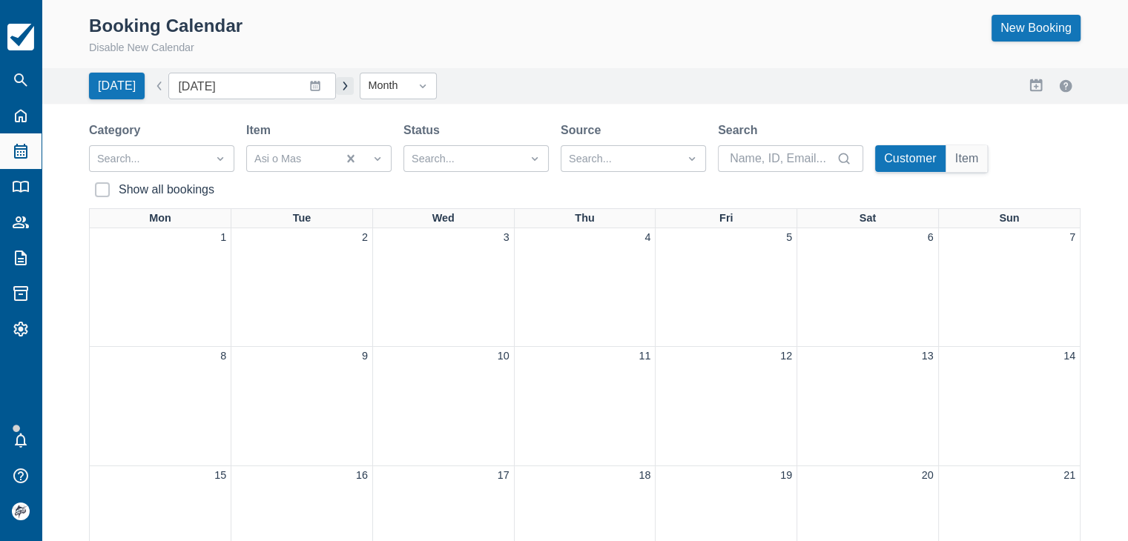
click at [336, 89] on button "button" at bounding box center [345, 86] width 18 height 18
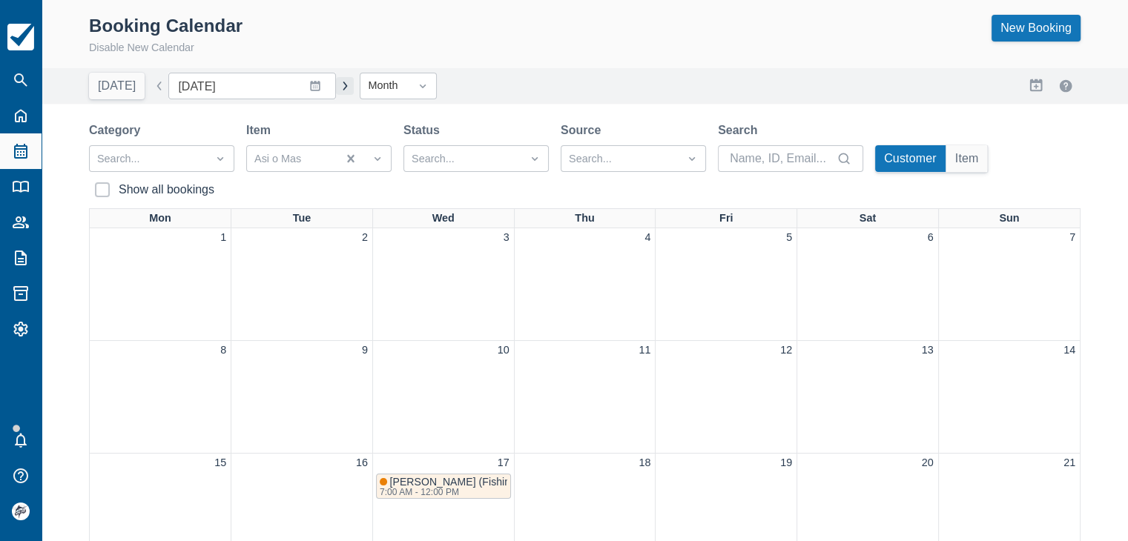
click at [336, 89] on button "button" at bounding box center [345, 86] width 18 height 18
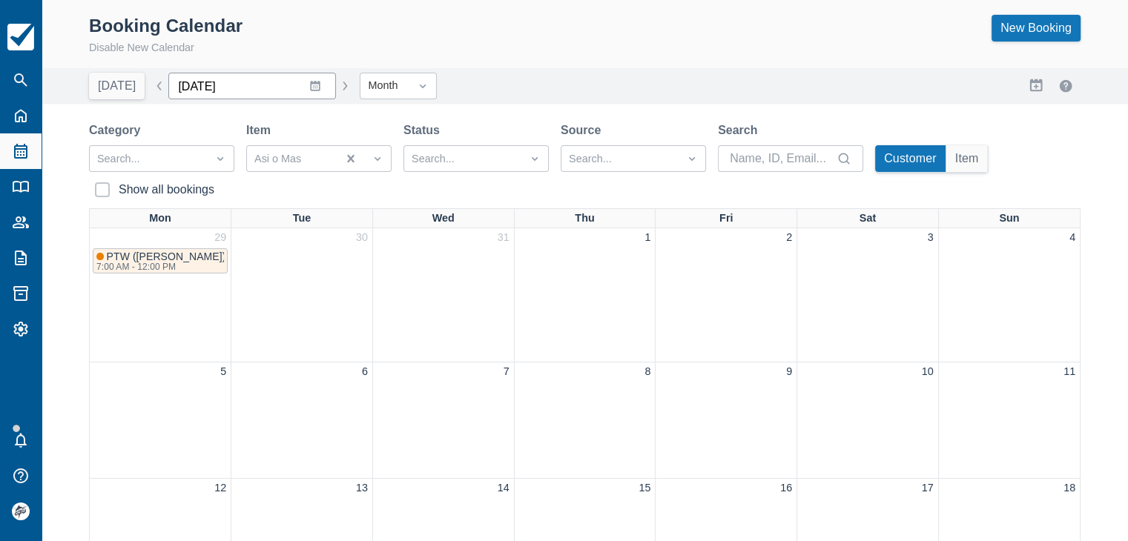
click at [168, 85] on input "[DATE]" at bounding box center [252, 86] width 168 height 27
click at [154, 90] on button "button" at bounding box center [160, 86] width 18 height 18
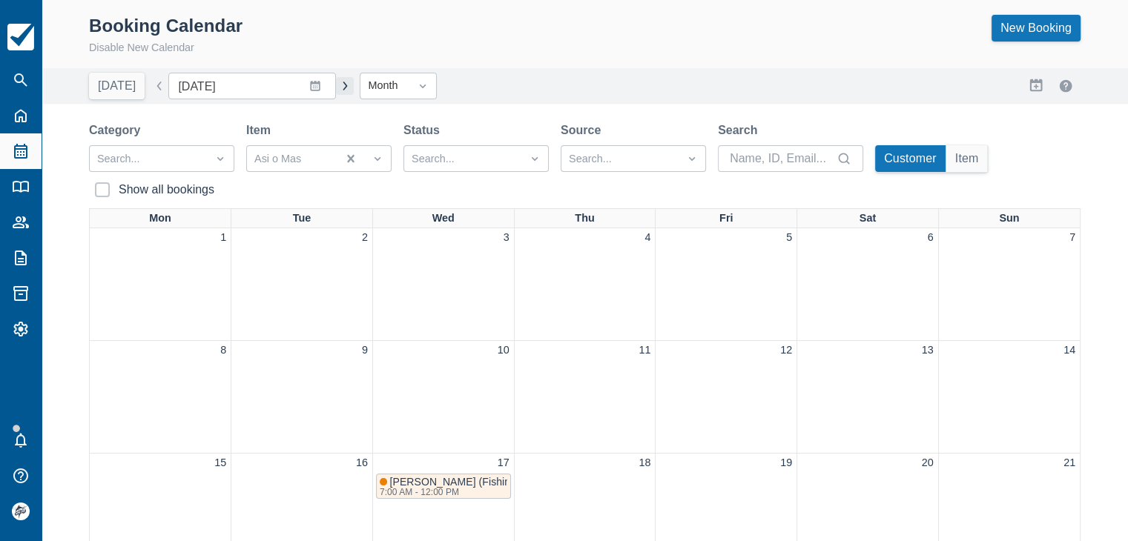
click at [336, 87] on button "button" at bounding box center [345, 86] width 18 height 18
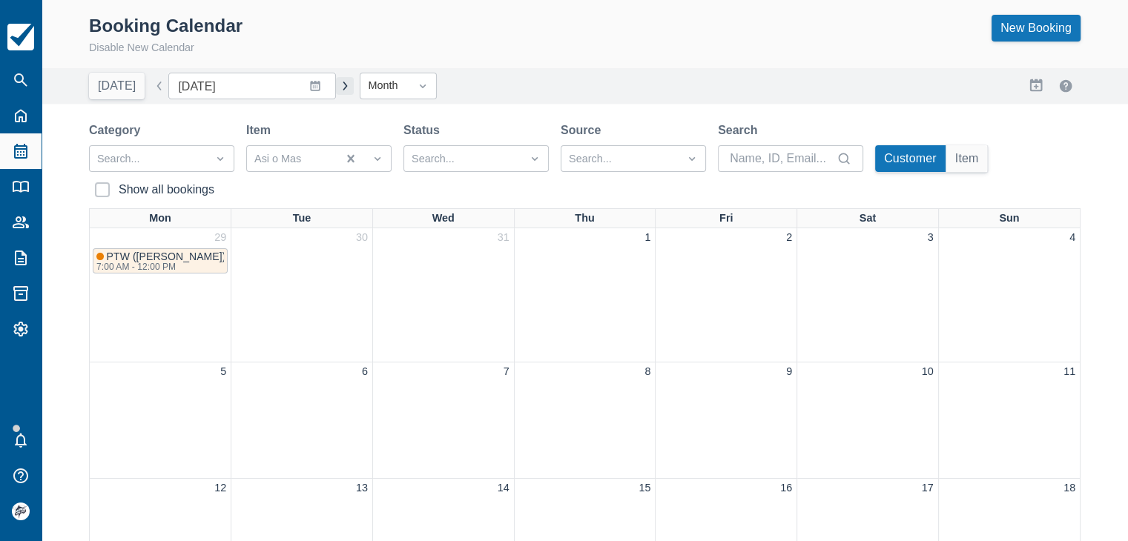
click at [336, 81] on button "button" at bounding box center [345, 86] width 18 height 18
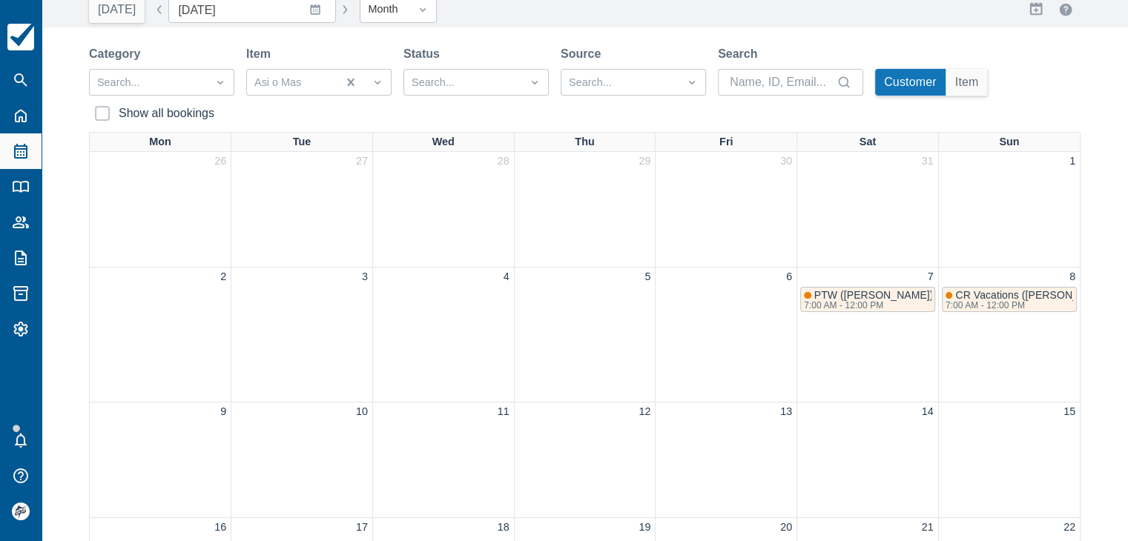
scroll to position [74, 0]
click at [336, 13] on button "button" at bounding box center [345, 12] width 18 height 18
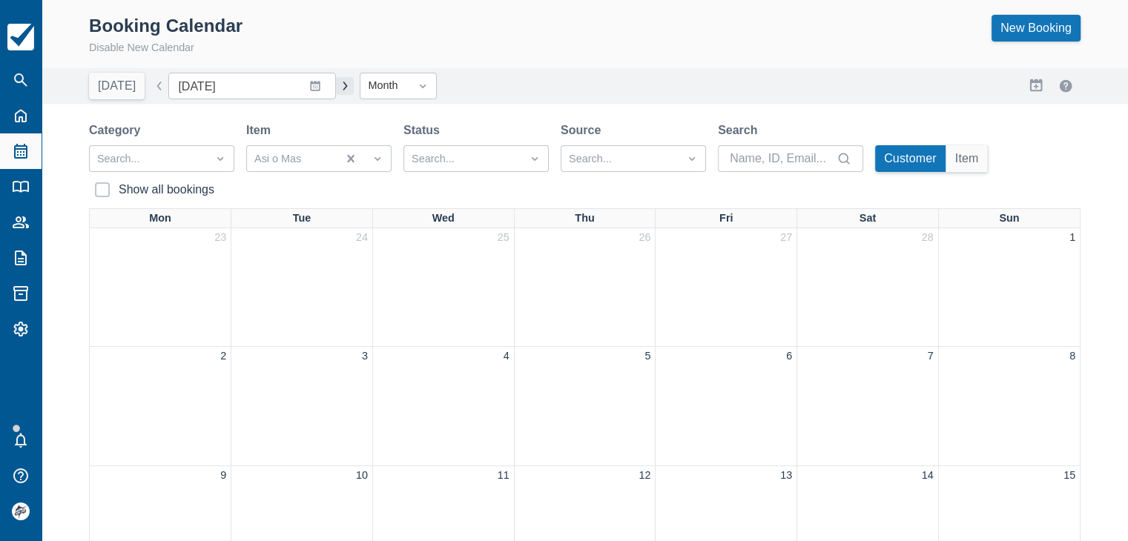
click at [336, 87] on button "button" at bounding box center [345, 86] width 18 height 18
type input "[DATE]"
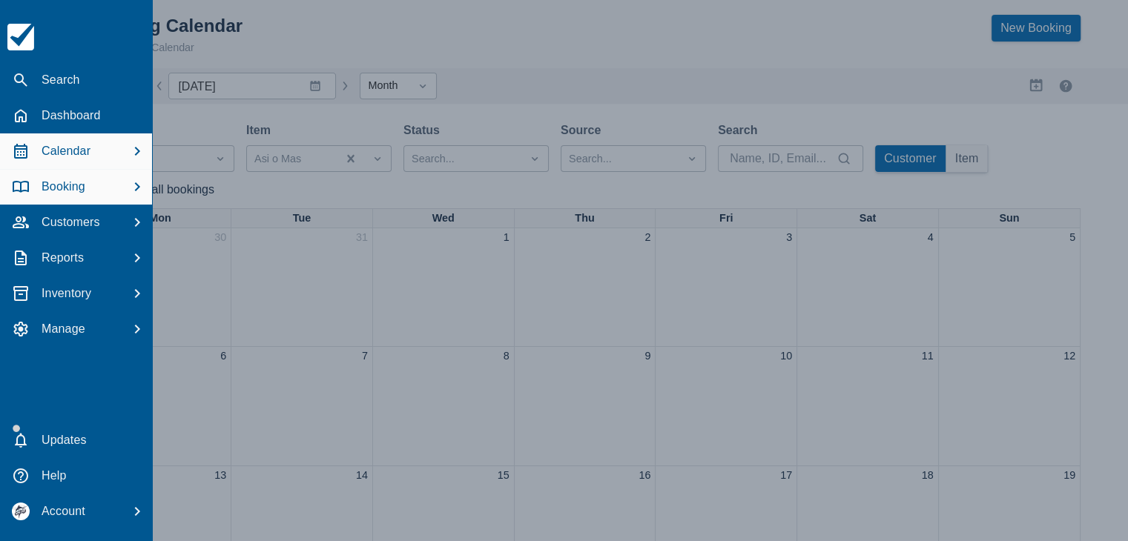
click at [56, 180] on p "Booking" at bounding box center [64, 187] width 44 height 18
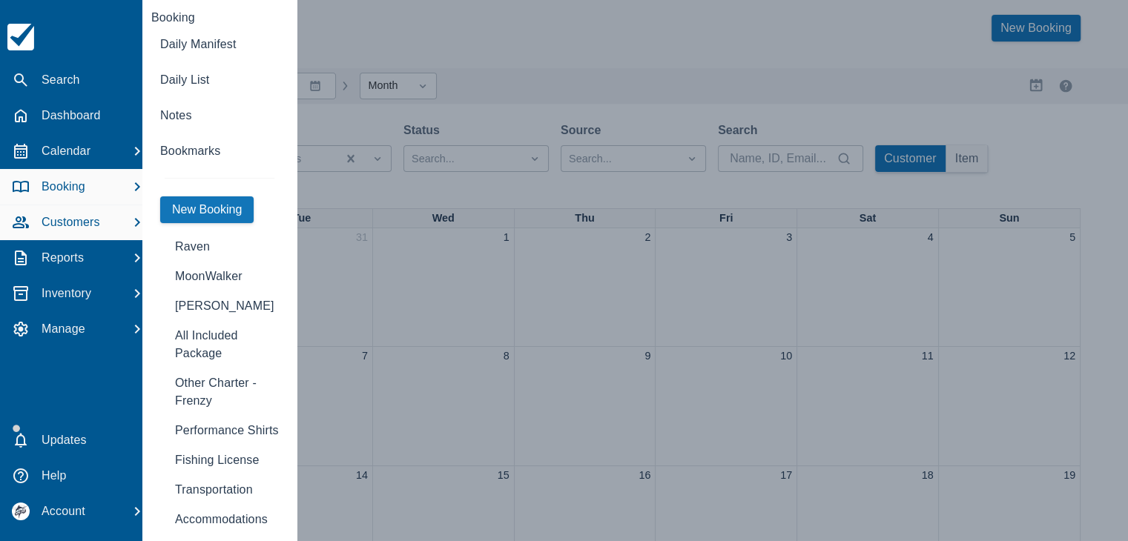
click at [59, 221] on p "Customers" at bounding box center [71, 223] width 59 height 18
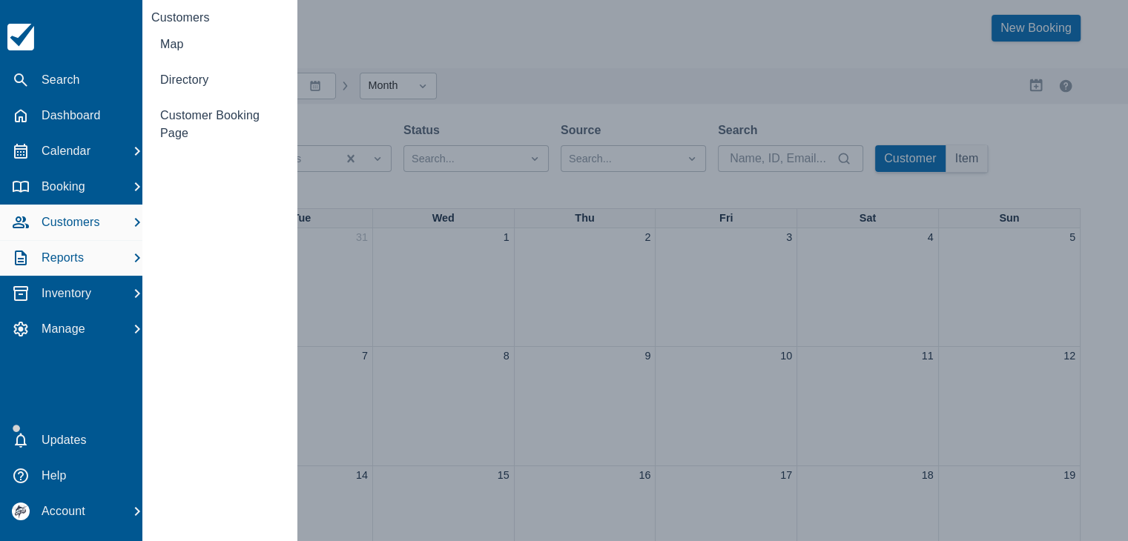
click at [62, 260] on p "Reports" at bounding box center [63, 258] width 42 height 18
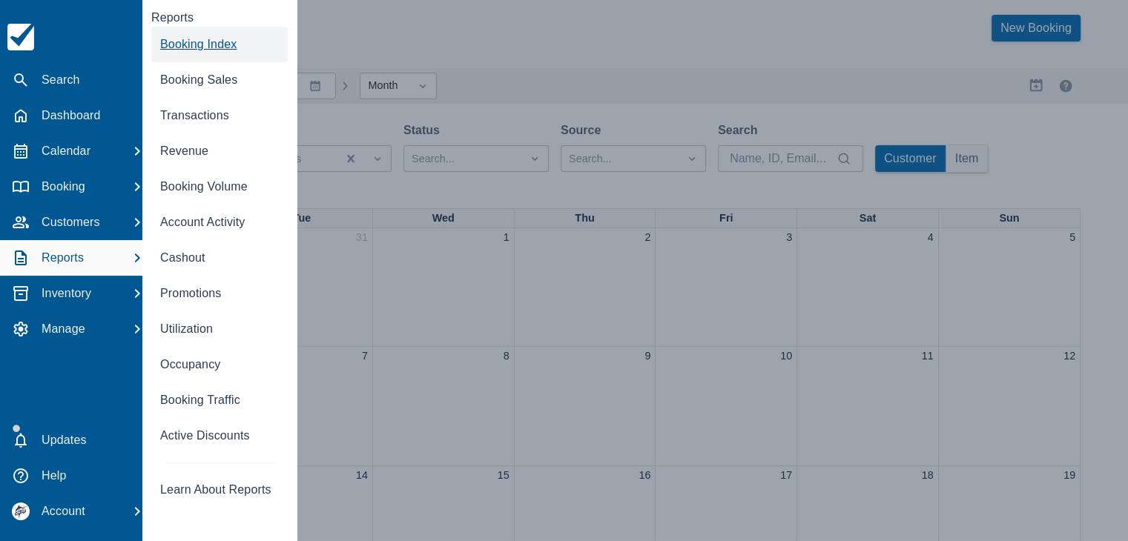
click at [222, 45] on span "Booking Index" at bounding box center [198, 44] width 76 height 13
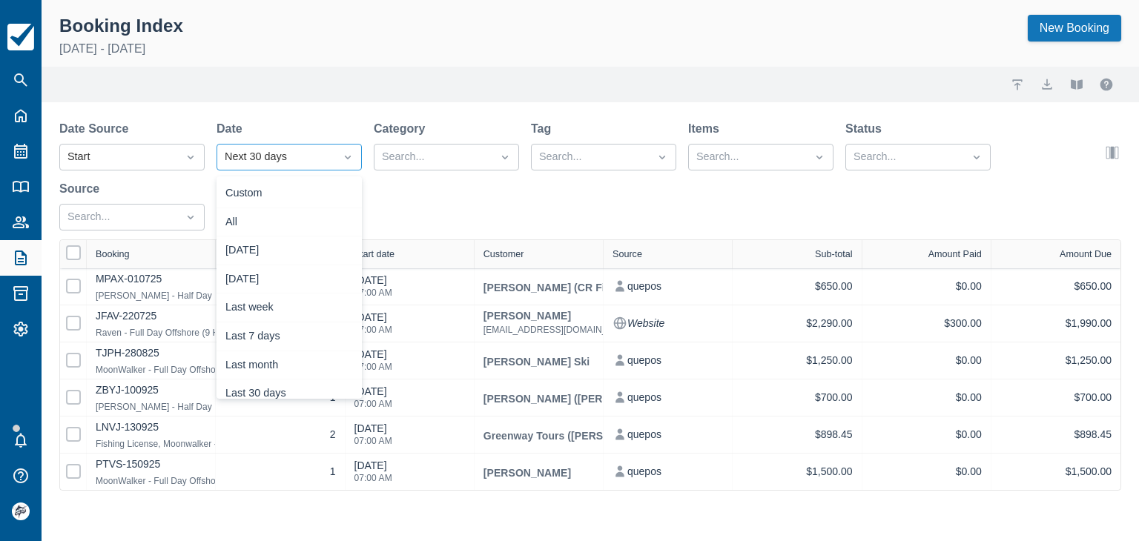
click at [313, 161] on div "Next 30 days" at bounding box center [276, 157] width 102 height 16
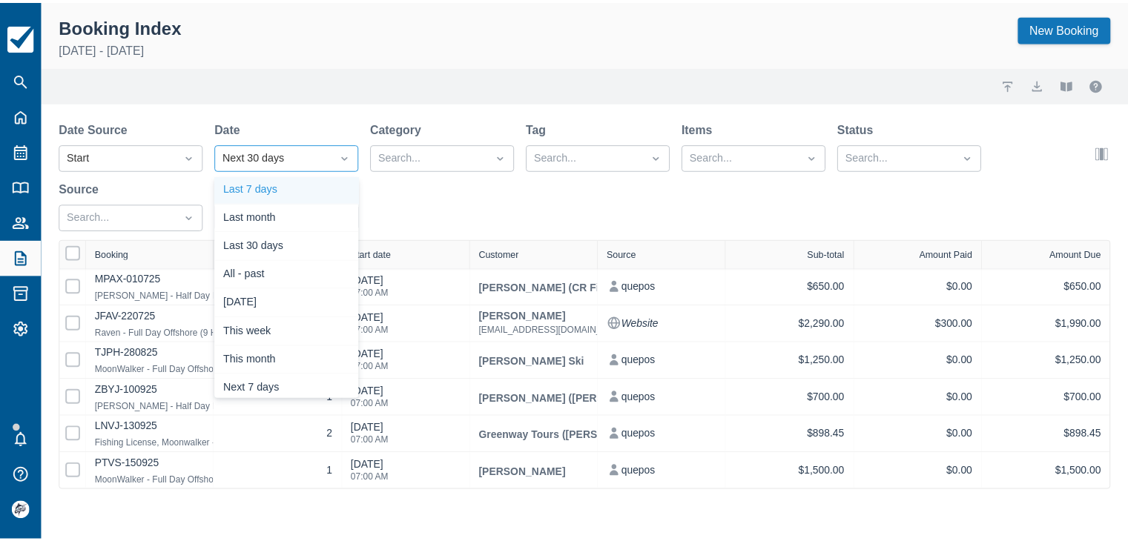
scroll to position [211, 0]
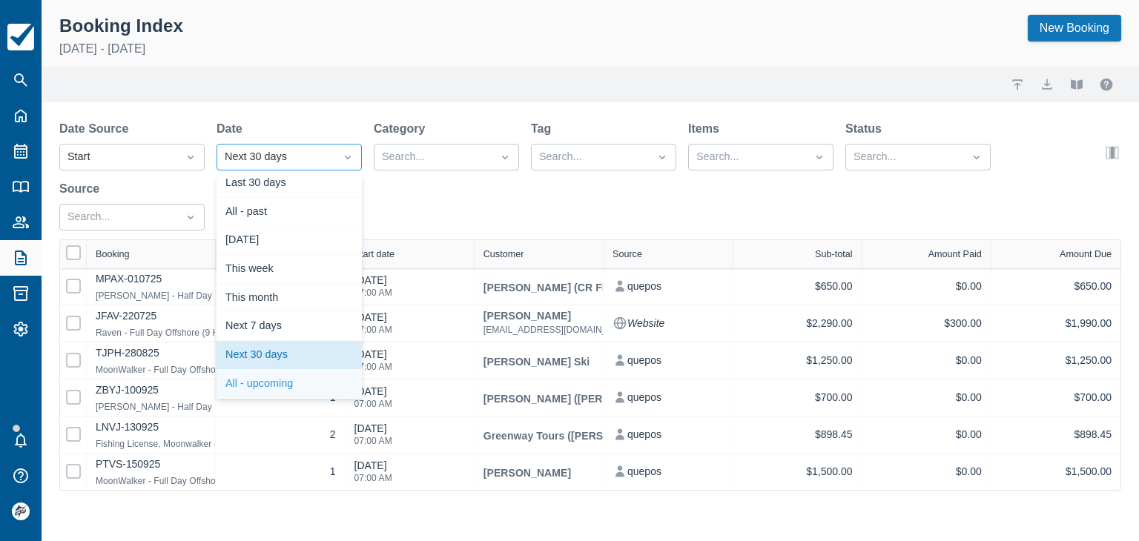
click at [260, 388] on div "All - upcoming" at bounding box center [289, 384] width 145 height 29
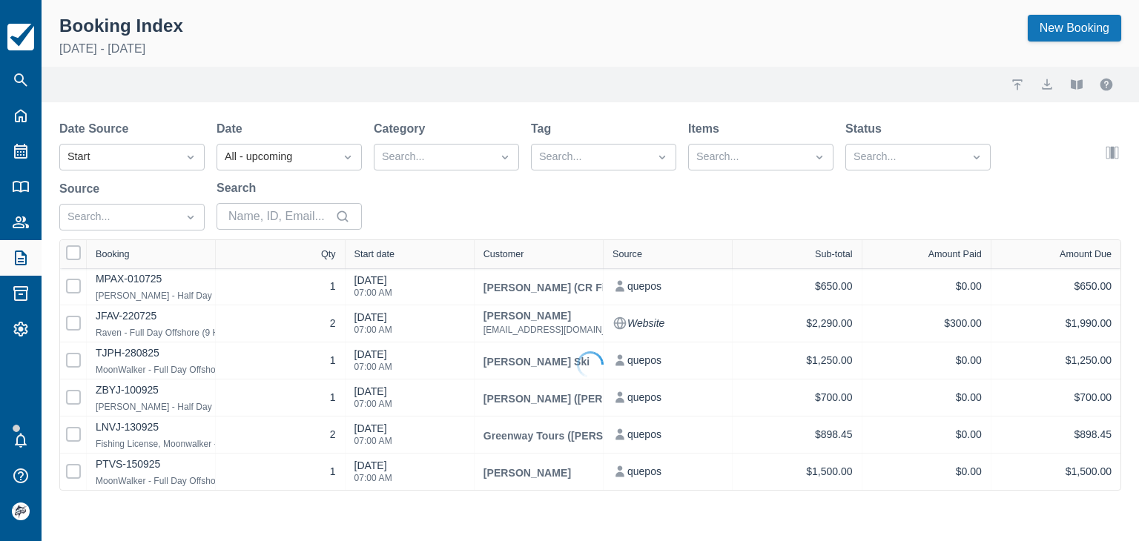
select select "25"
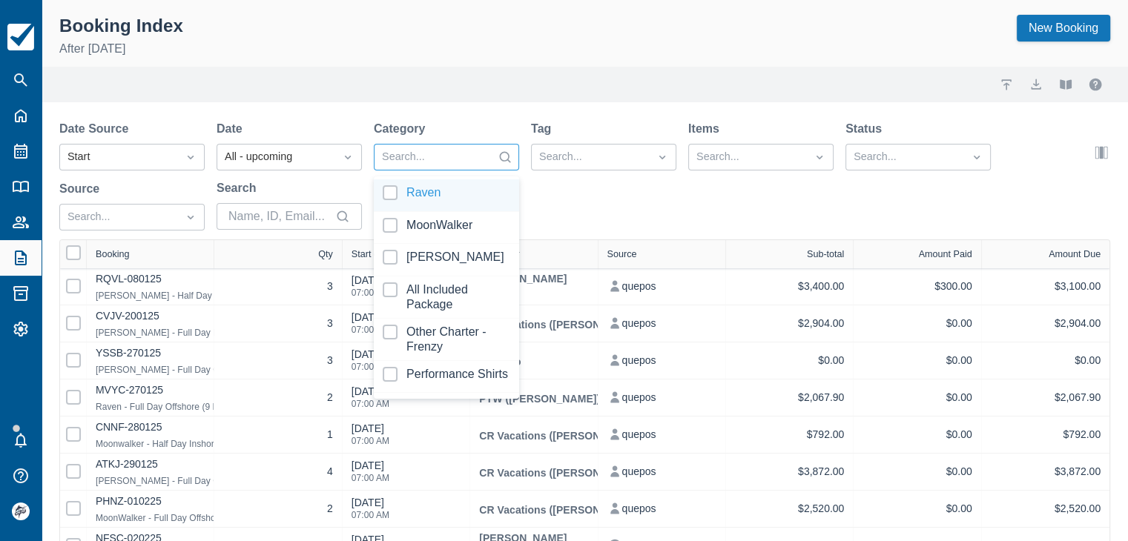
click at [429, 159] on div at bounding box center [433, 157] width 102 height 19
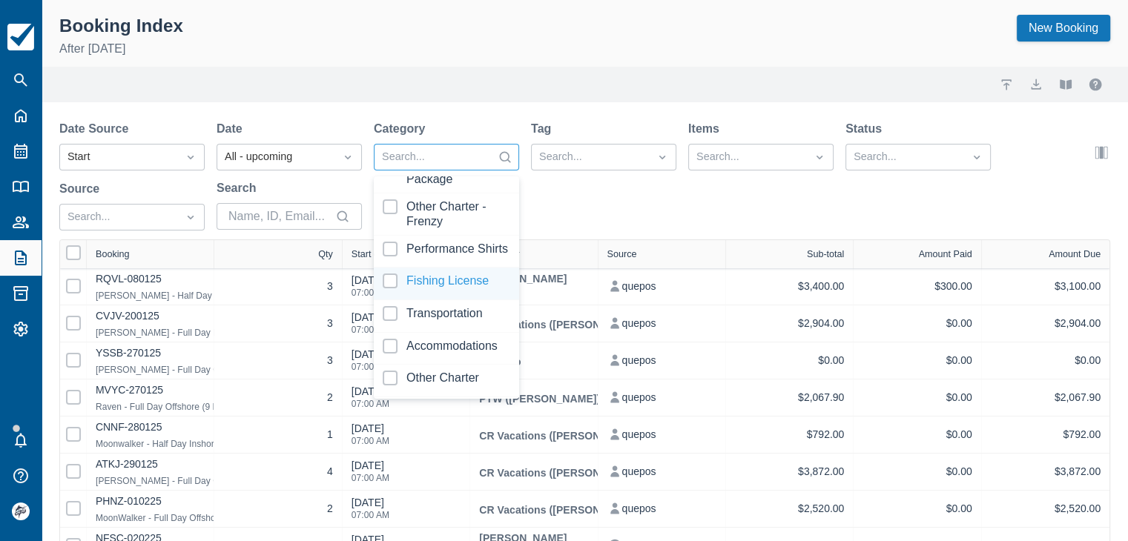
scroll to position [148, 0]
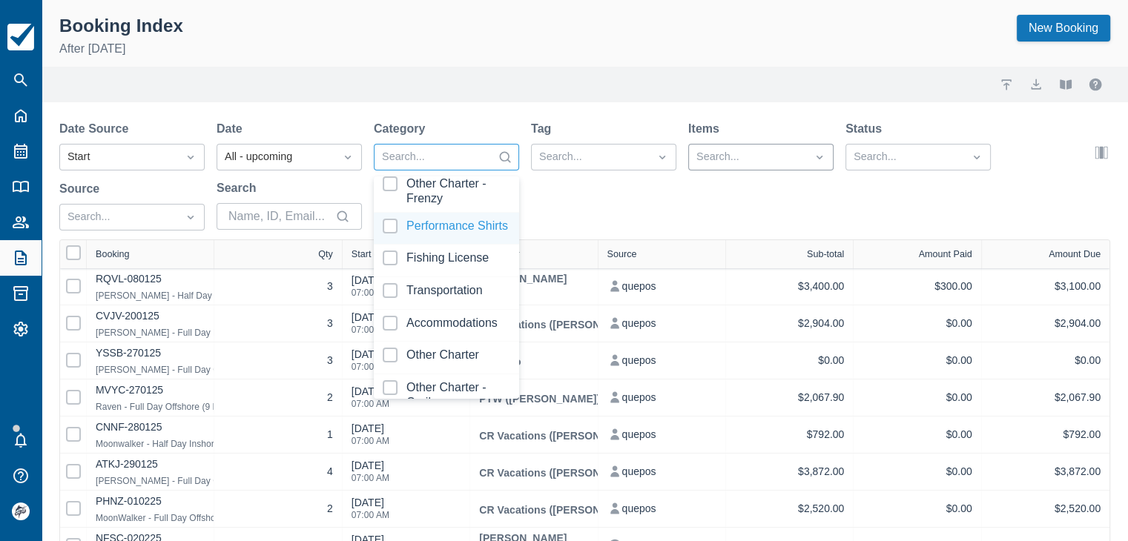
drag, startPoint x: 733, startPoint y: 137, endPoint x: 724, endPoint y: 153, distance: 17.9
click at [733, 137] on div "Items" at bounding box center [760, 129] width 145 height 18
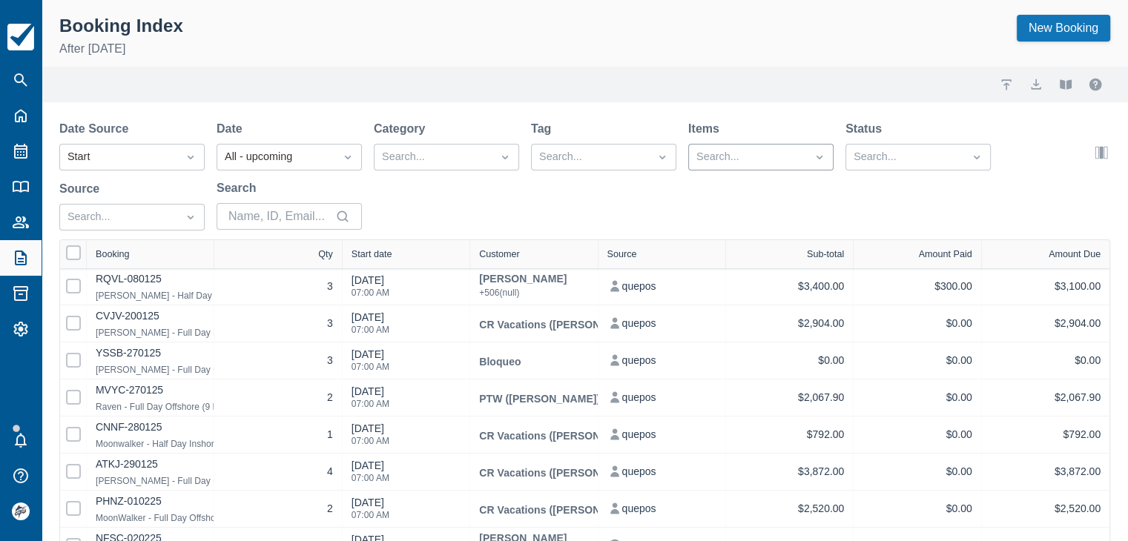
click at [716, 160] on div at bounding box center [747, 157] width 102 height 19
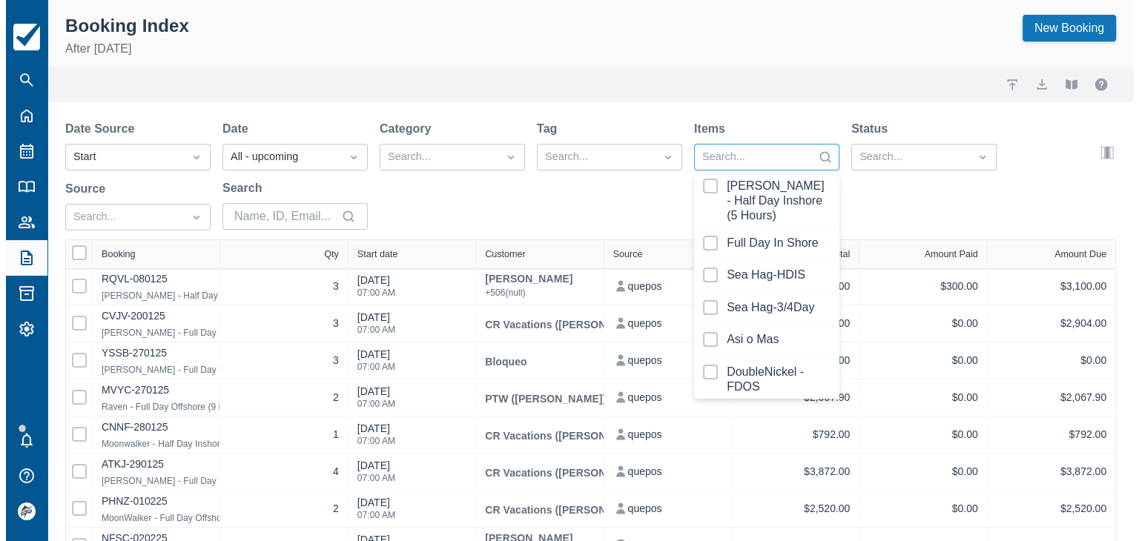
scroll to position [668, 0]
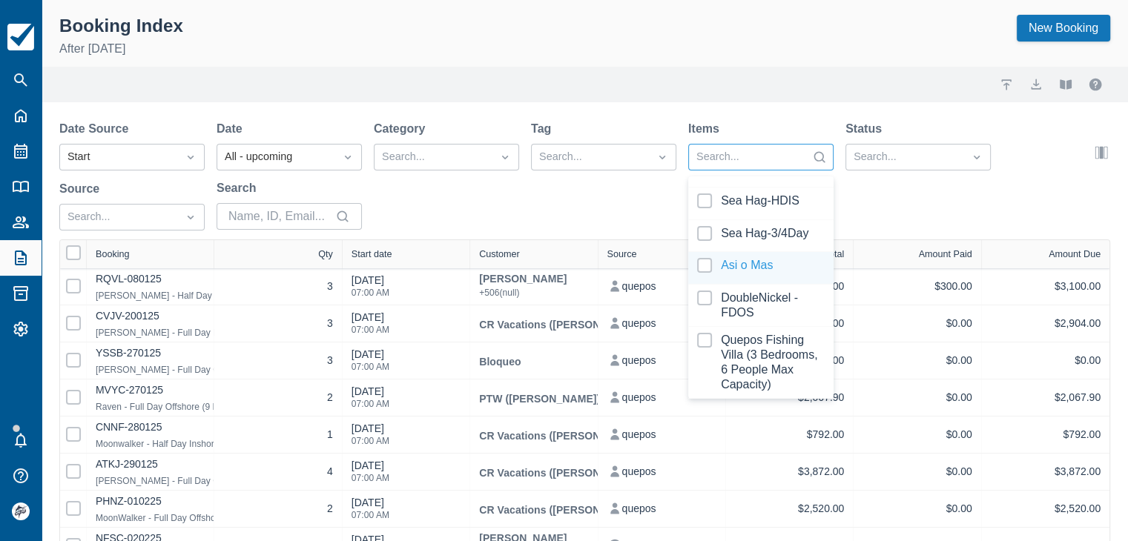
click at [744, 278] on div at bounding box center [761, 268] width 128 height 20
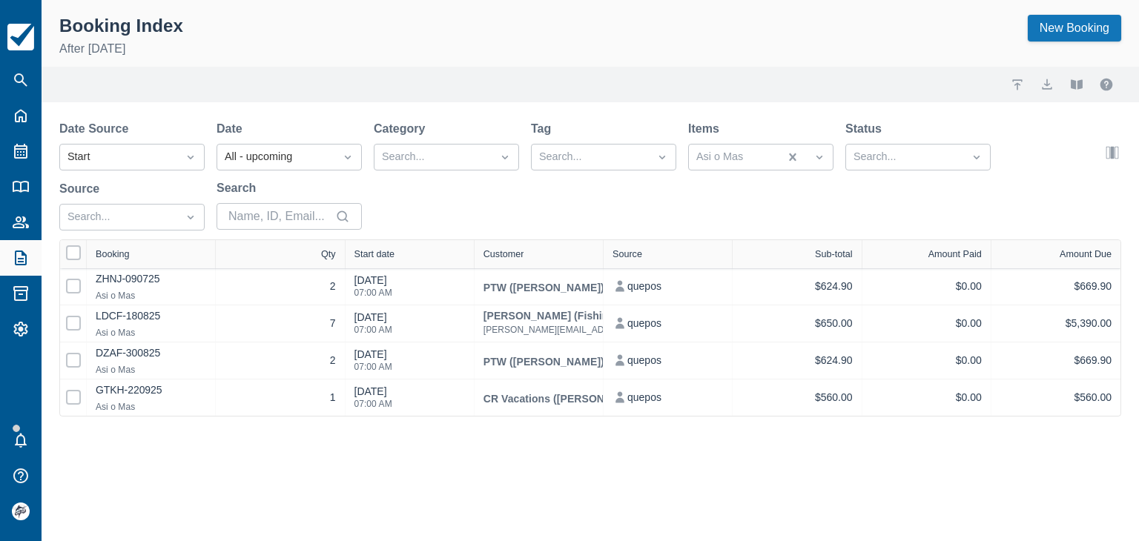
click at [627, 200] on div "Date Source Start Date All - upcoming Category Search... Tag Search... Items As…" at bounding box center [581, 179] width 1044 height 119
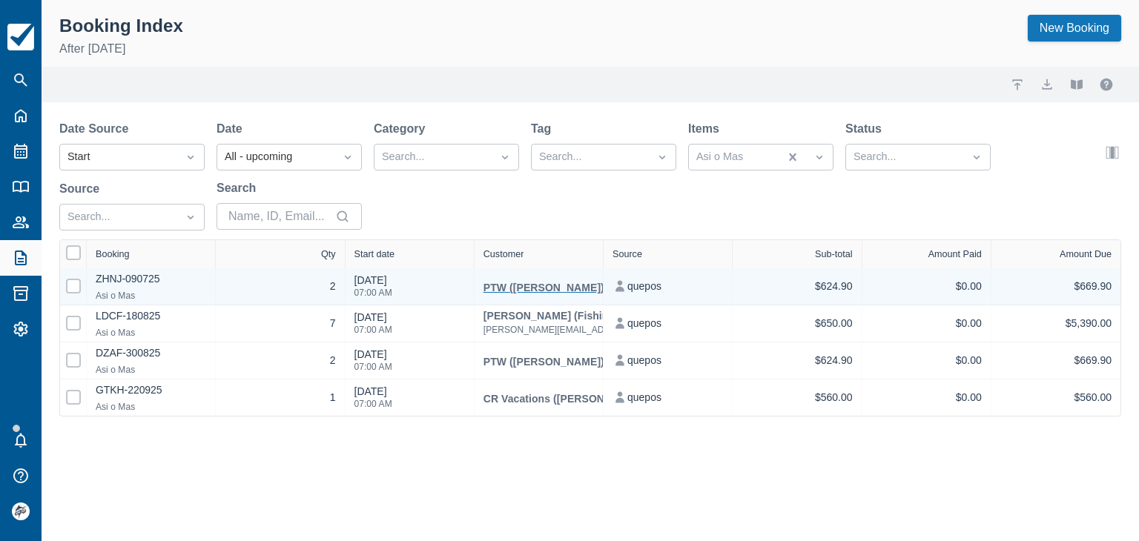
click at [521, 289] on div "PTW ([PERSON_NAME])" at bounding box center [544, 288] width 121 height 10
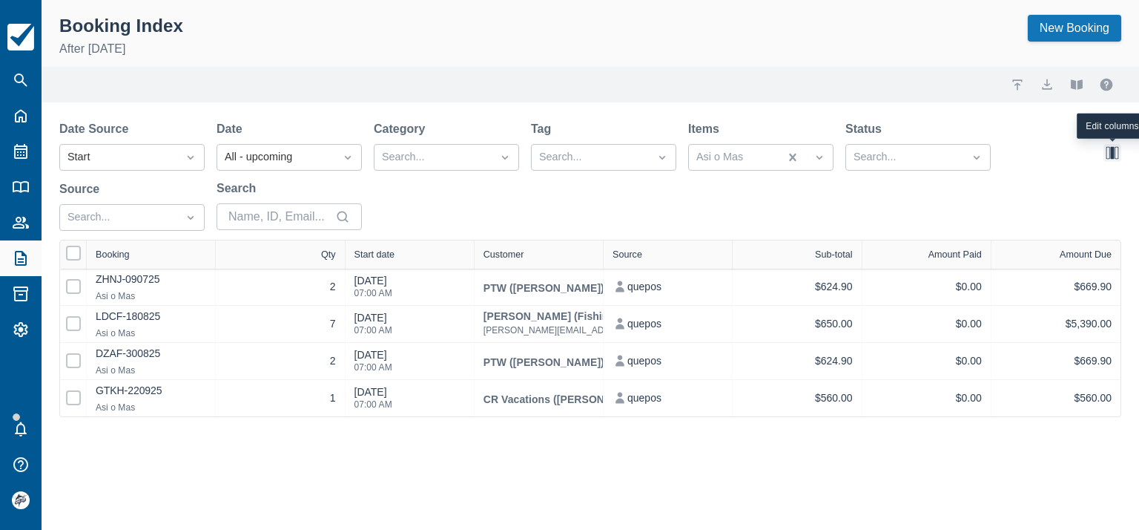
click at [1116, 154] on button "button" at bounding box center [1113, 153] width 18 height 18
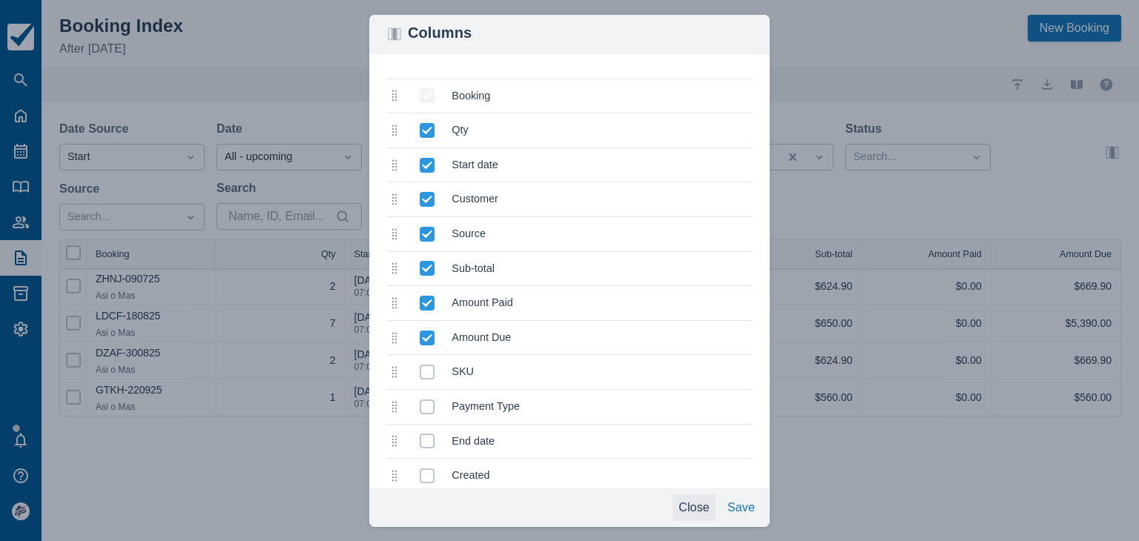
click at [689, 510] on button "Close" at bounding box center [694, 508] width 43 height 27
